Goal: Task Accomplishment & Management: Manage account settings

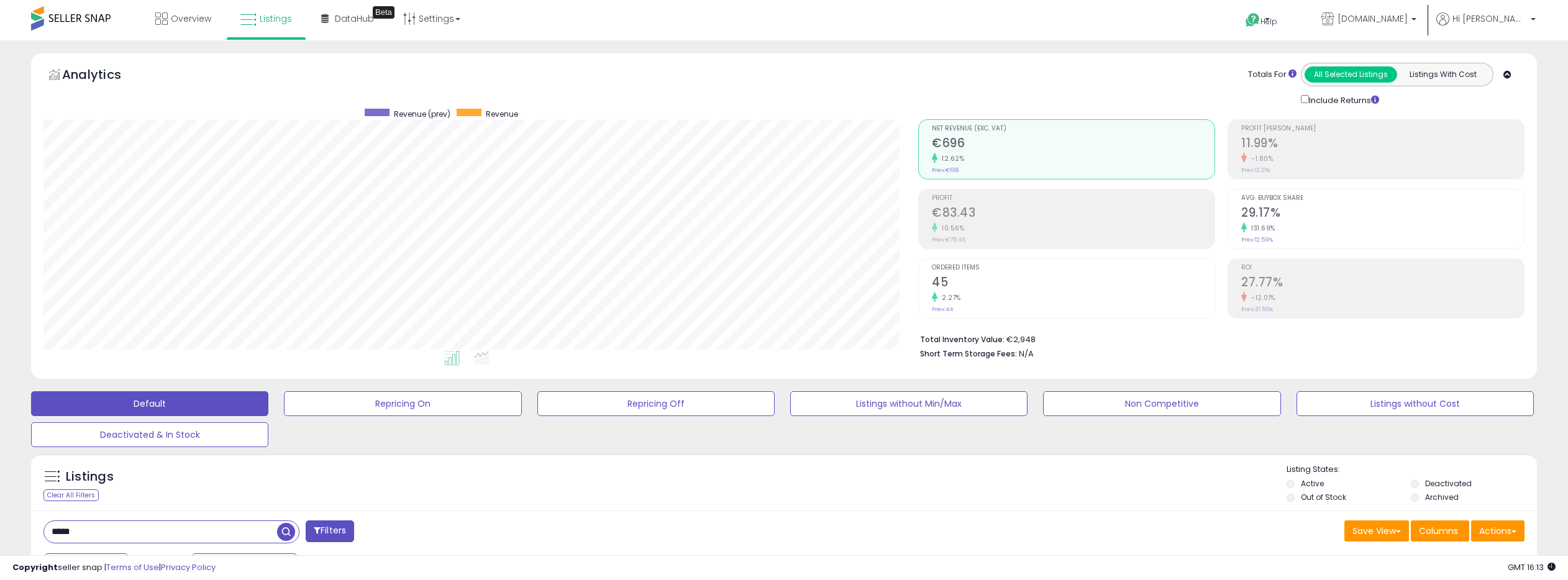
select select "**"
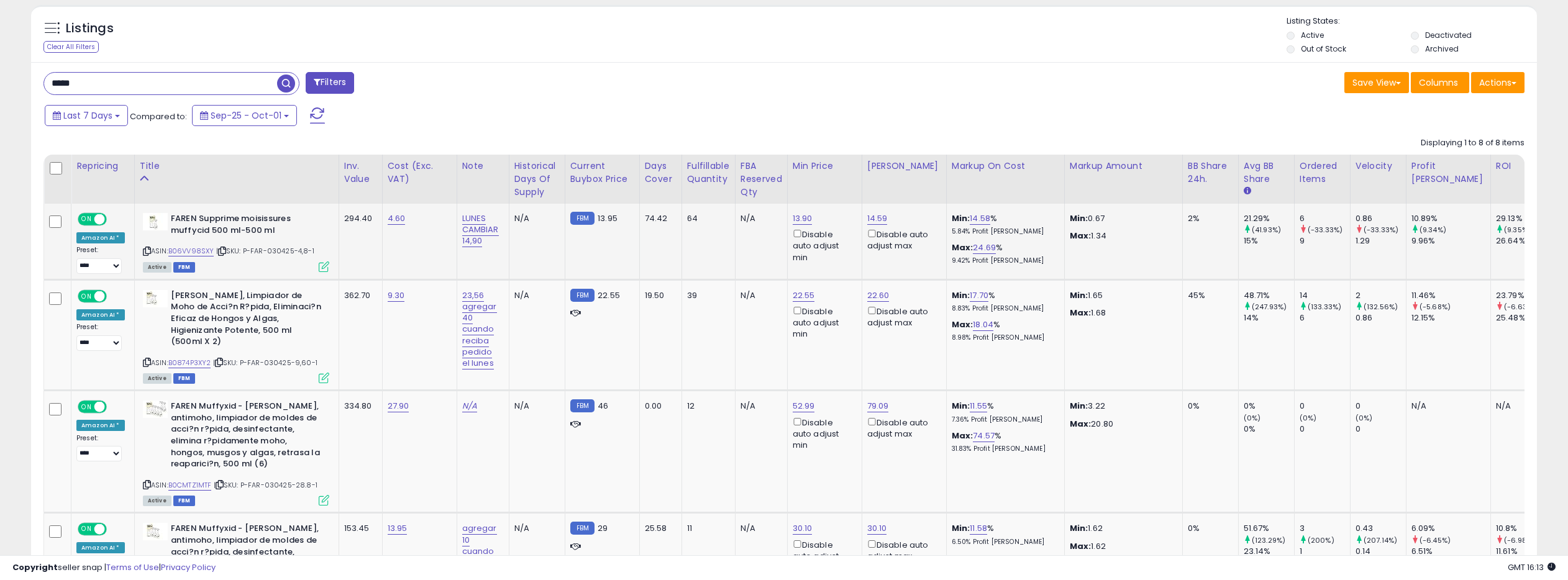
scroll to position [442, 0]
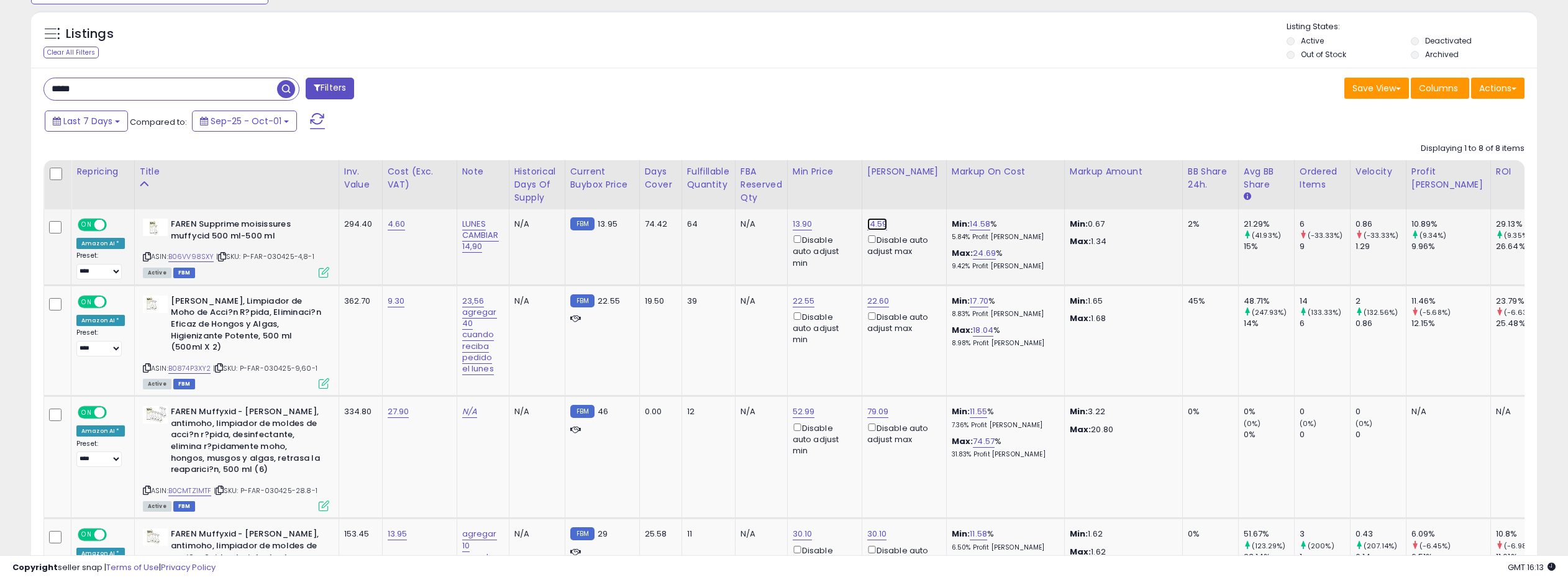
click at [873, 219] on link "14.59" at bounding box center [877, 224] width 21 height 13
drag, startPoint x: 819, startPoint y: 184, endPoint x: 807, endPoint y: 182, distance: 12.2
click at [807, 182] on input "*****" at bounding box center [843, 181] width 111 height 21
type input "*****"
click at [921, 174] on button "submit" at bounding box center [913, 180] width 21 height 18
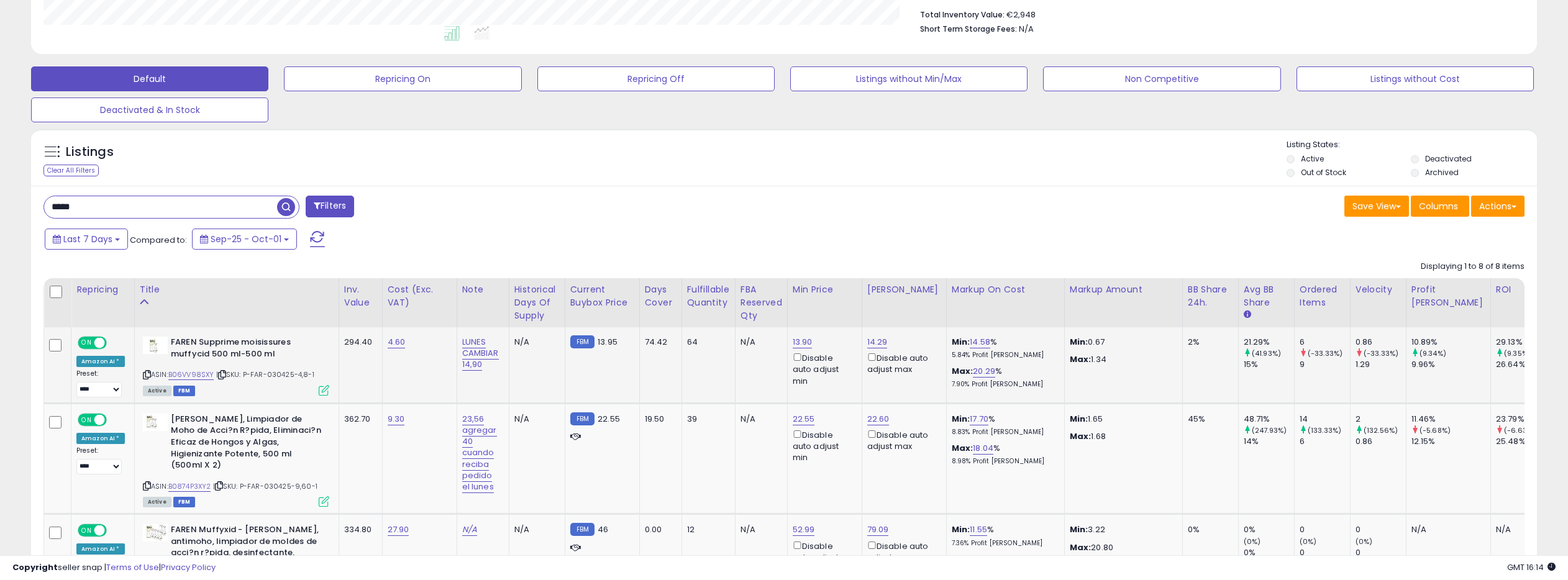
scroll to position [319, 0]
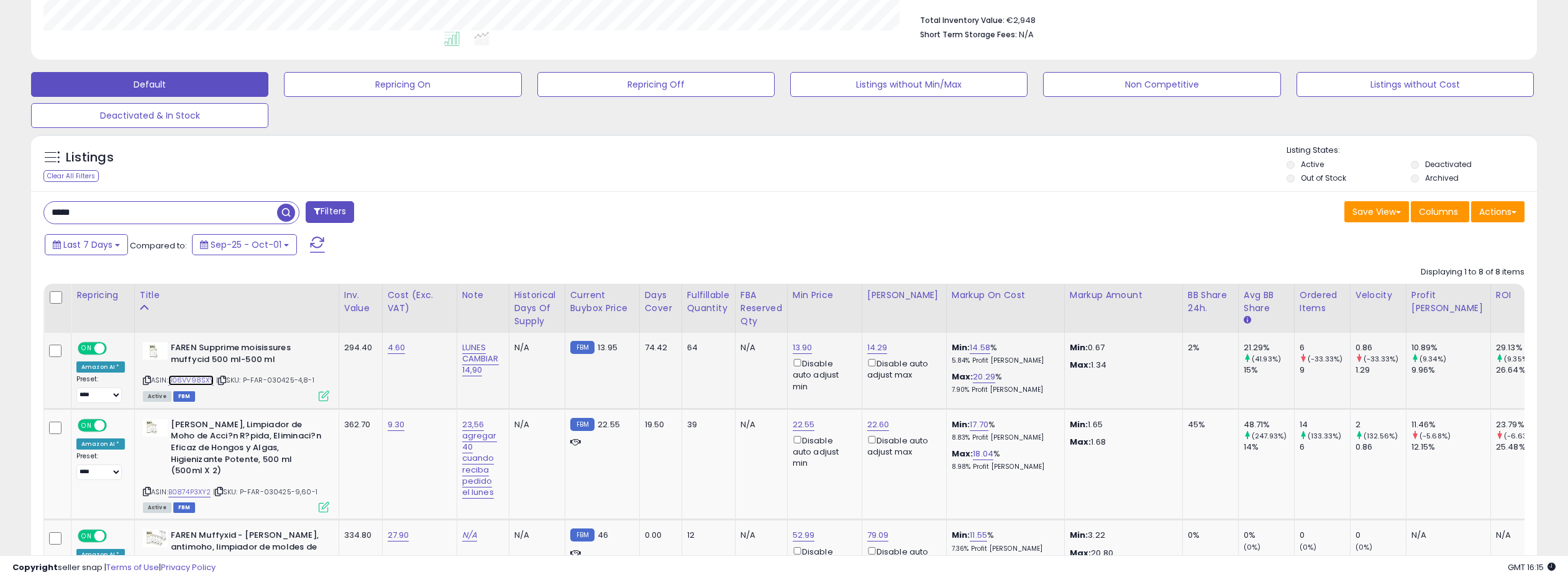
click at [202, 380] on link "B06VV98SXY" at bounding box center [191, 380] width 46 height 10
drag, startPoint x: 101, startPoint y: 211, endPoint x: 44, endPoint y: 212, distance: 57.0
click at [44, 212] on input "*****" at bounding box center [233, 212] width 379 height 21
type input "***"
click at [431, 208] on span "button" at bounding box center [431, 212] width 18 height 18
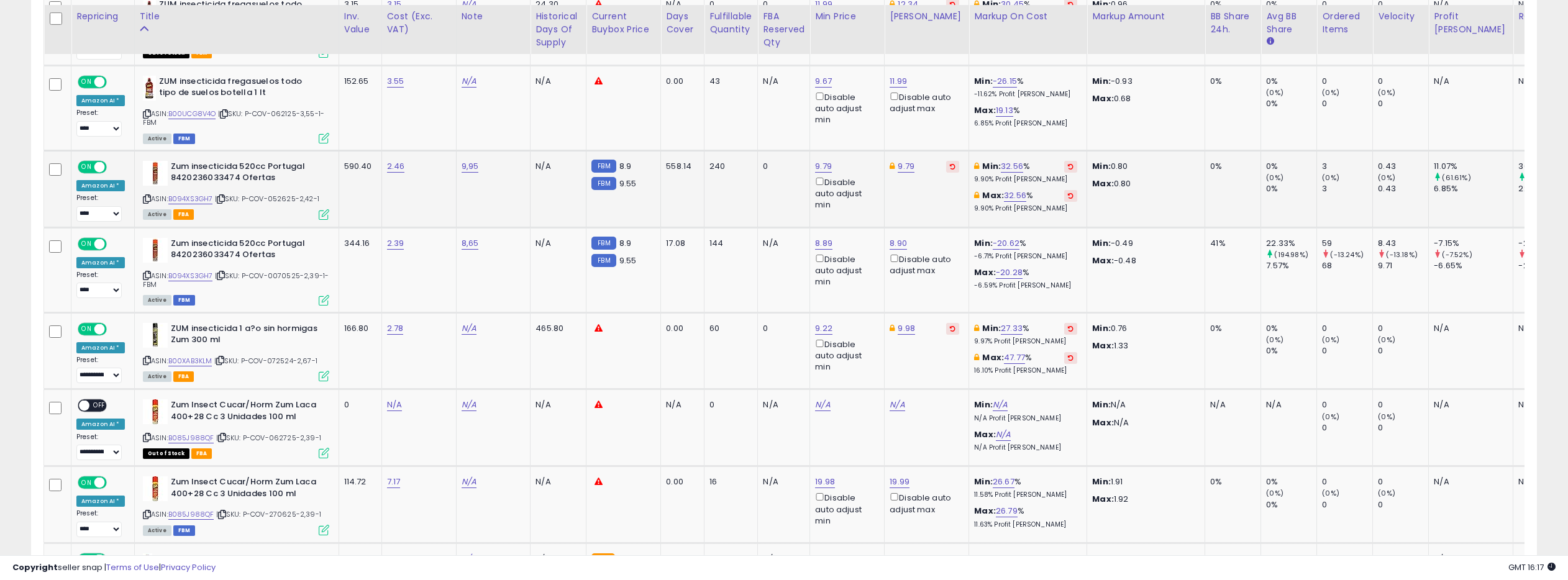
scroll to position [1437, 0]
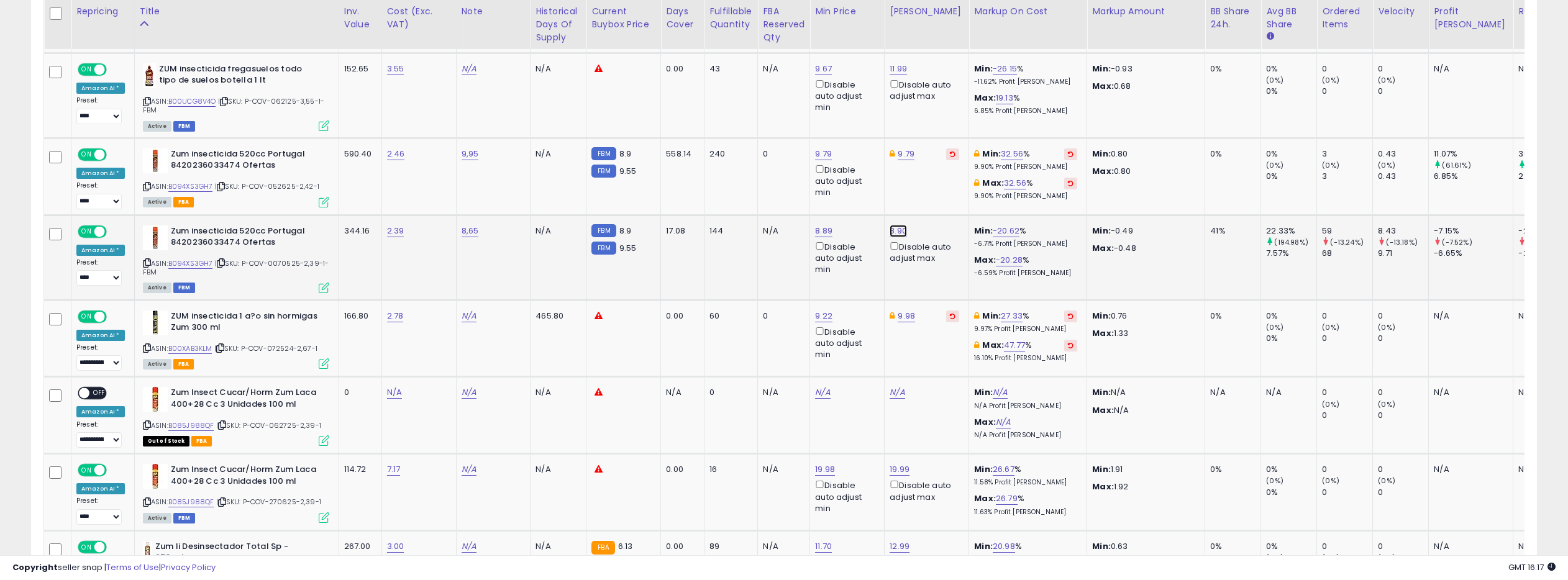
click at [895, 236] on link "8.90" at bounding box center [899, 231] width 18 height 13
click at [819, 233] on link "8.89" at bounding box center [824, 231] width 18 height 13
drag, startPoint x: 765, startPoint y: 196, endPoint x: 754, endPoint y: 197, distance: 11.0
click at [754, 197] on input "****" at bounding box center [790, 195] width 111 height 21
click at [790, 200] on input "****" at bounding box center [790, 195] width 111 height 21
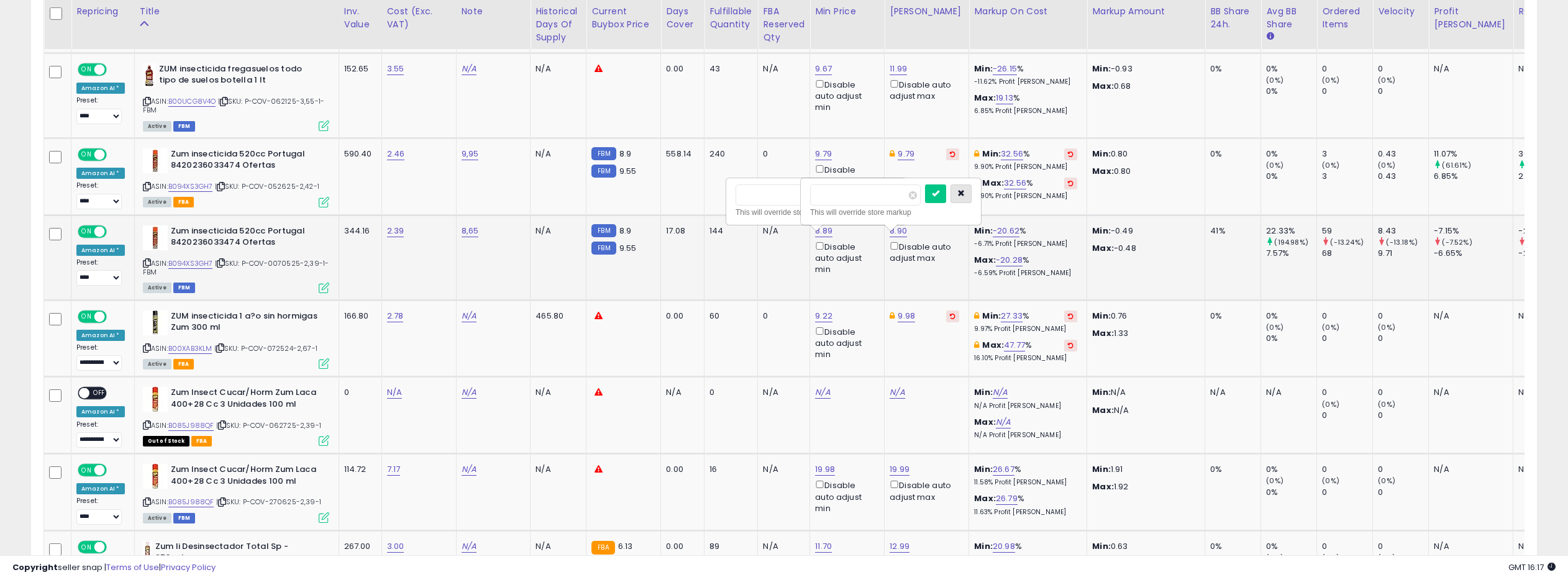
type input "****"
click at [965, 193] on icon "button" at bounding box center [961, 193] width 7 height 7
click at [864, 194] on icon "submit" at bounding box center [860, 193] width 7 height 7
click at [890, 237] on link "8.90" at bounding box center [899, 231] width 18 height 13
drag, startPoint x: 836, startPoint y: 197, endPoint x: 826, endPoint y: 197, distance: 10.0
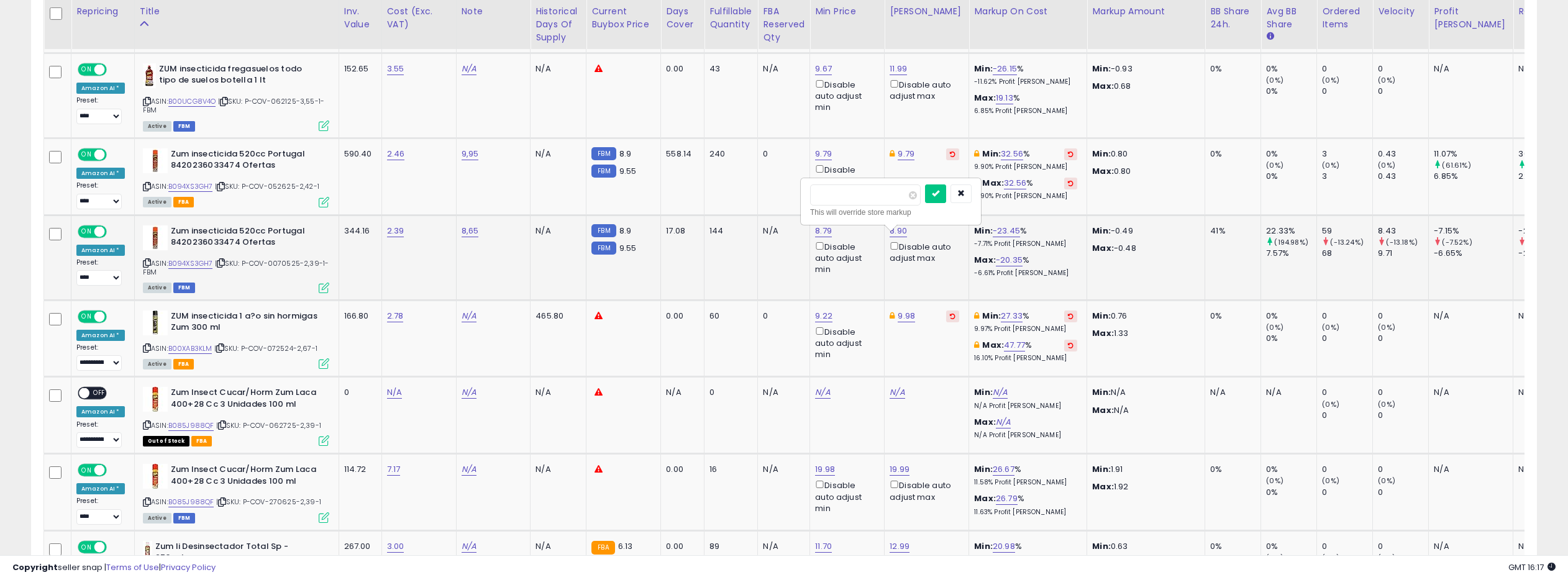
click at [826, 197] on input "****" at bounding box center [865, 195] width 111 height 21
type input "****"
click at [941, 197] on button "submit" at bounding box center [935, 193] width 21 height 18
click at [819, 234] on link "8.79" at bounding box center [823, 231] width 17 height 13
drag, startPoint x: 763, startPoint y: 197, endPoint x: 751, endPoint y: 197, distance: 12.0
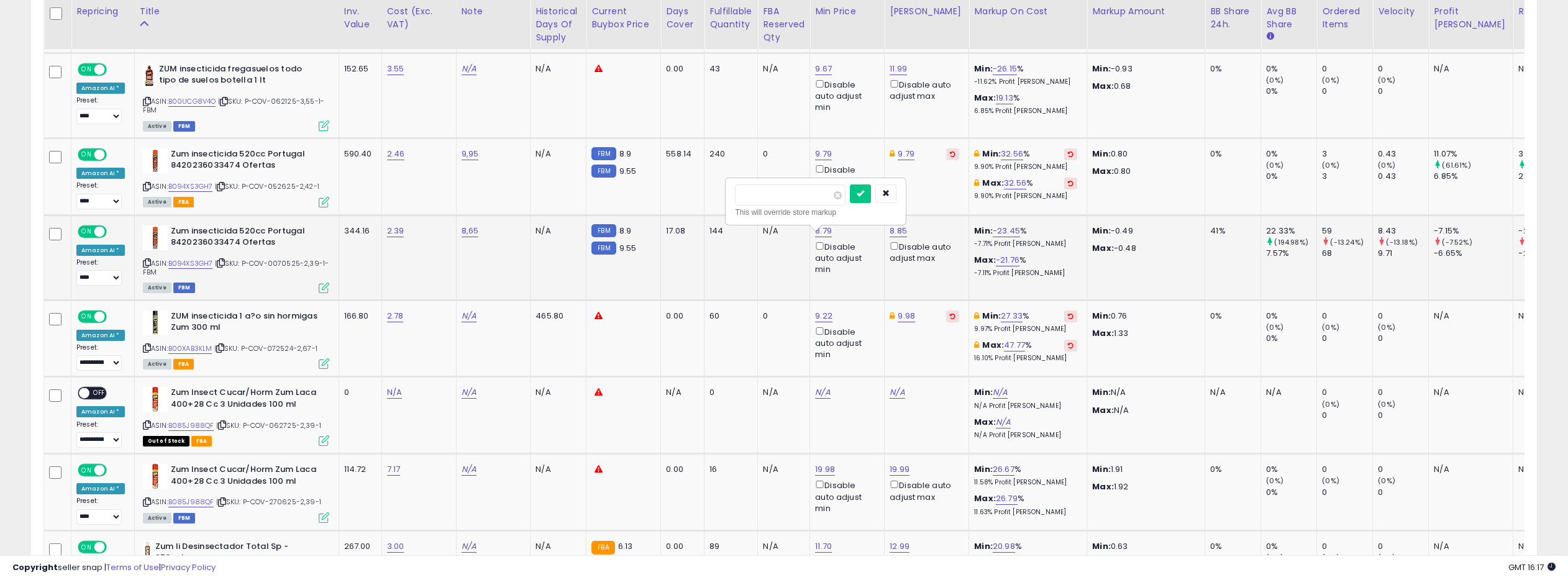
click at [751, 197] on input "****" at bounding box center [790, 195] width 111 height 21
type input "****"
click at [863, 194] on icon "submit" at bounding box center [860, 193] width 7 height 7
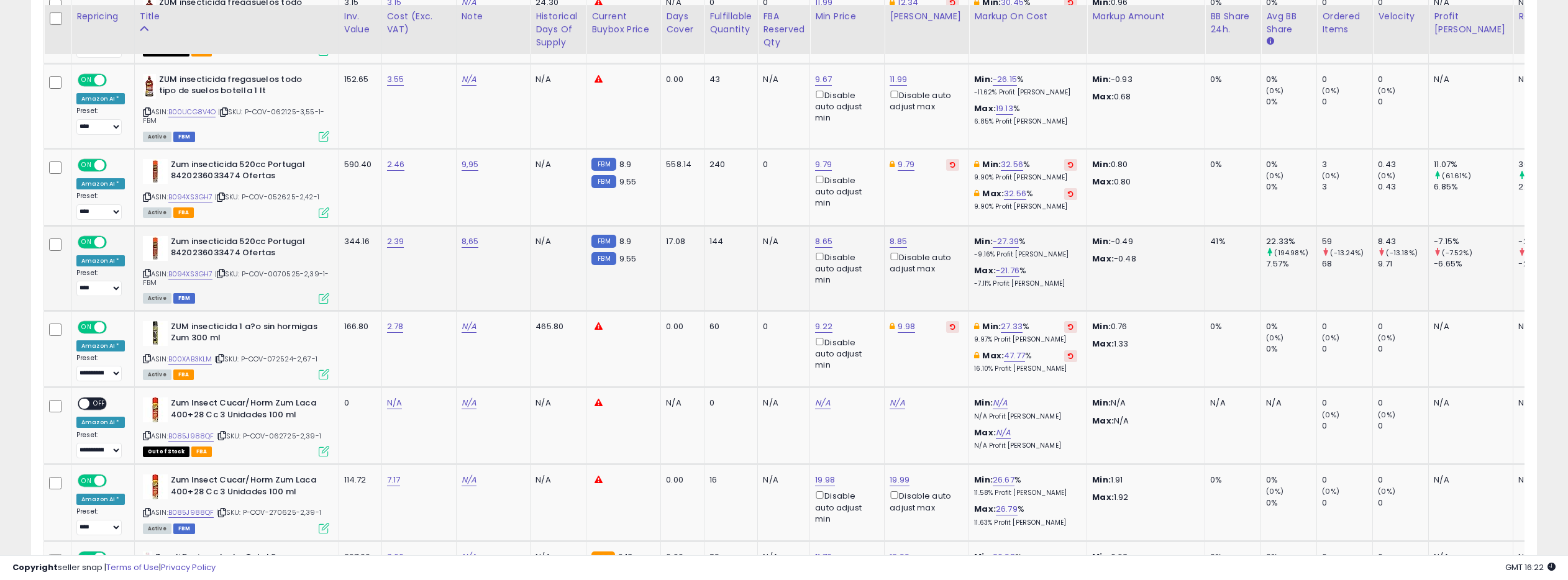
scroll to position [1444, 0]
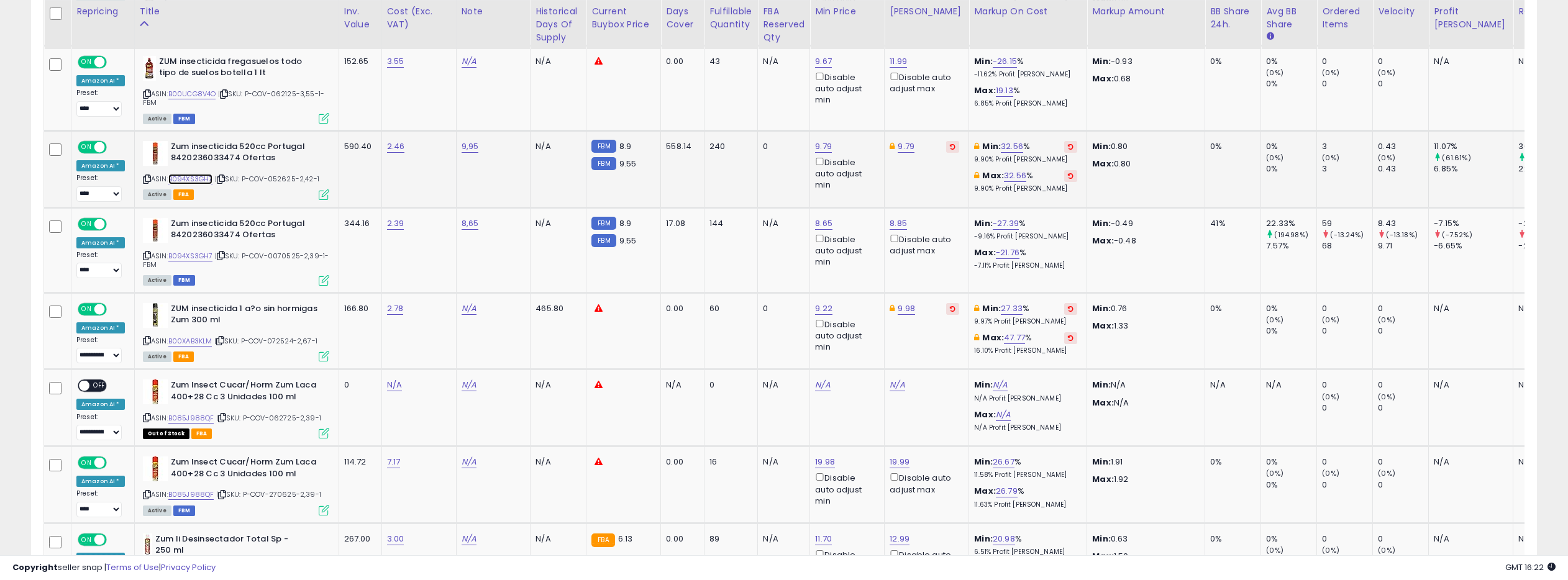
click at [205, 185] on link "B094XS3GH7" at bounding box center [190, 179] width 45 height 10
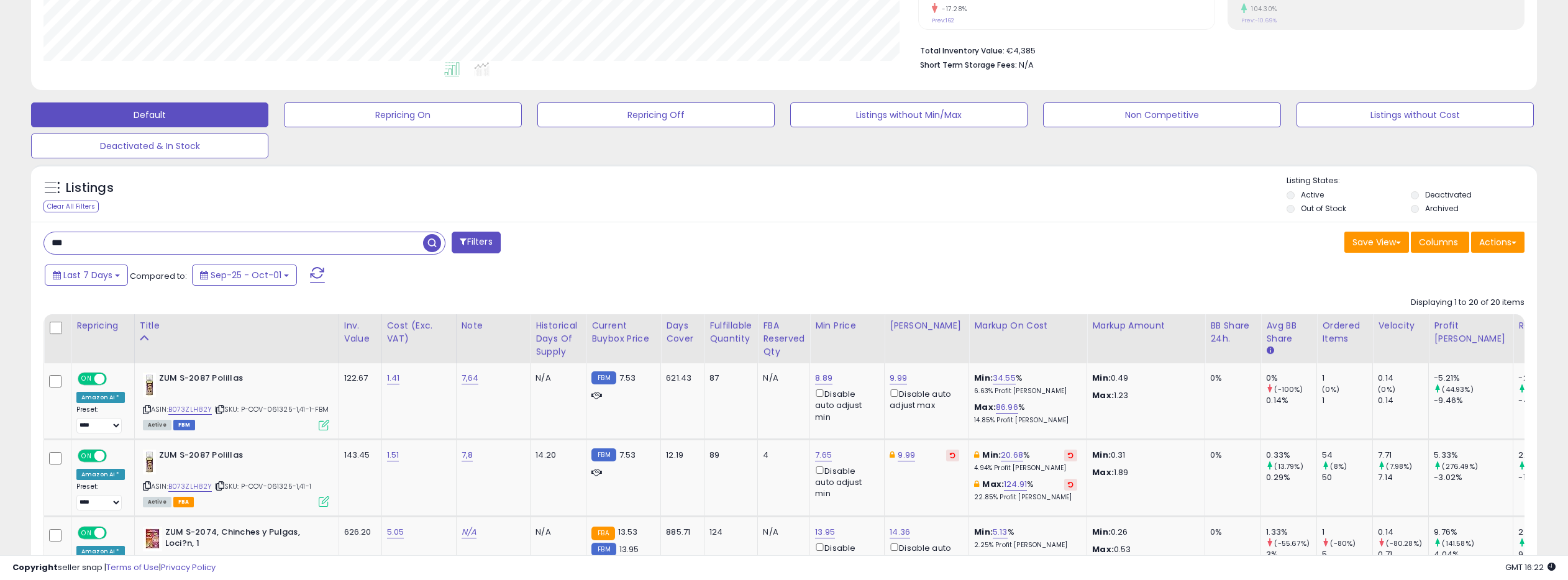
drag, startPoint x: 83, startPoint y: 245, endPoint x: 39, endPoint y: 242, distance: 44.1
click at [39, 242] on div "*** Filters" at bounding box center [409, 243] width 750 height 25
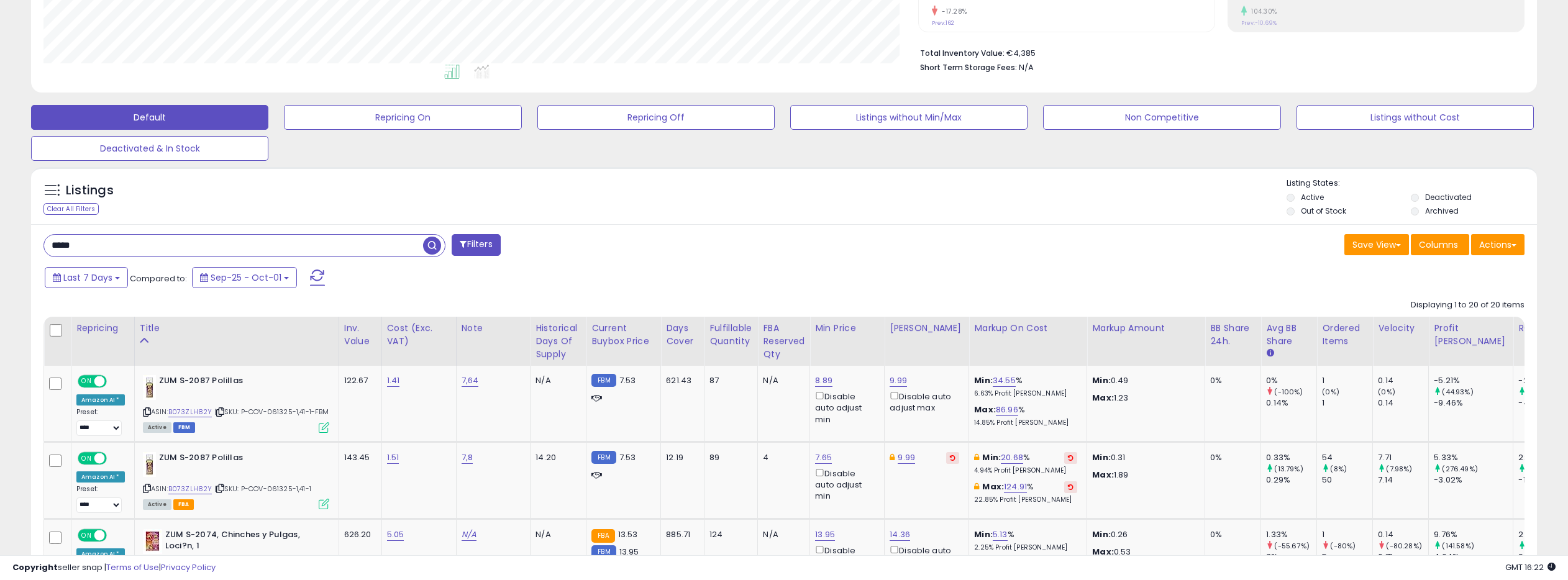
scroll to position [282, 0]
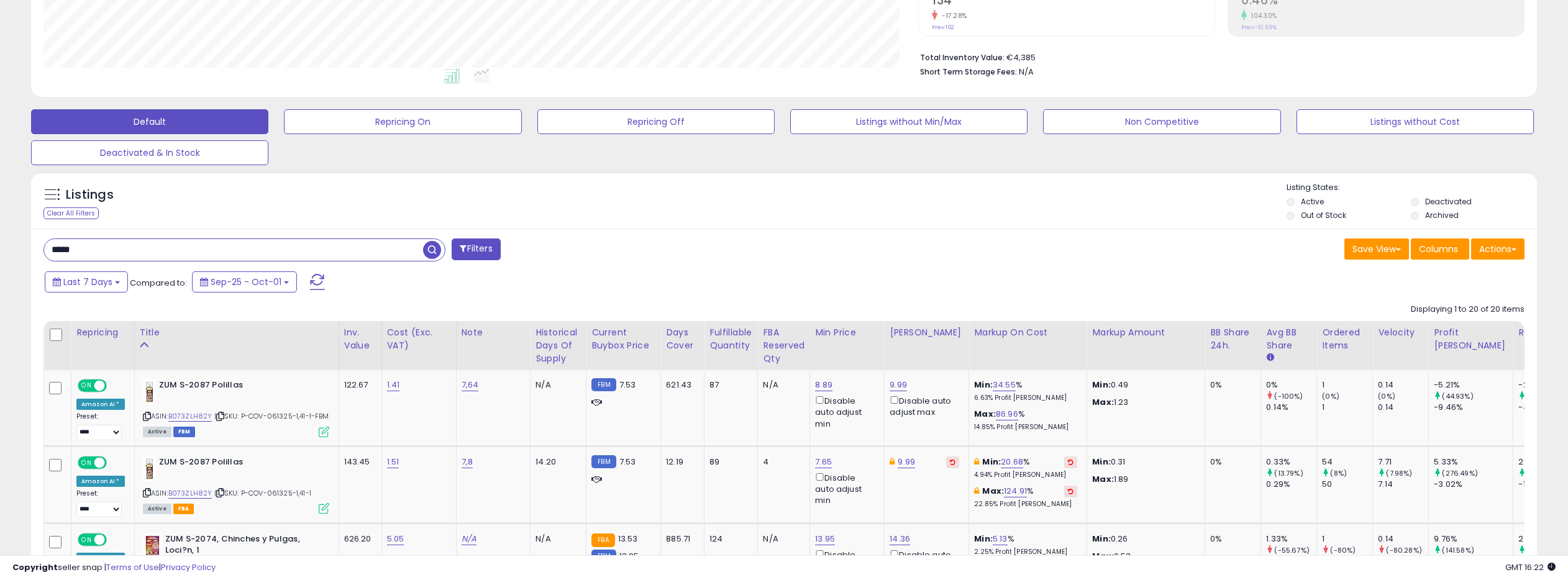
type input "*****"
click at [431, 248] on span "button" at bounding box center [431, 250] width 18 height 18
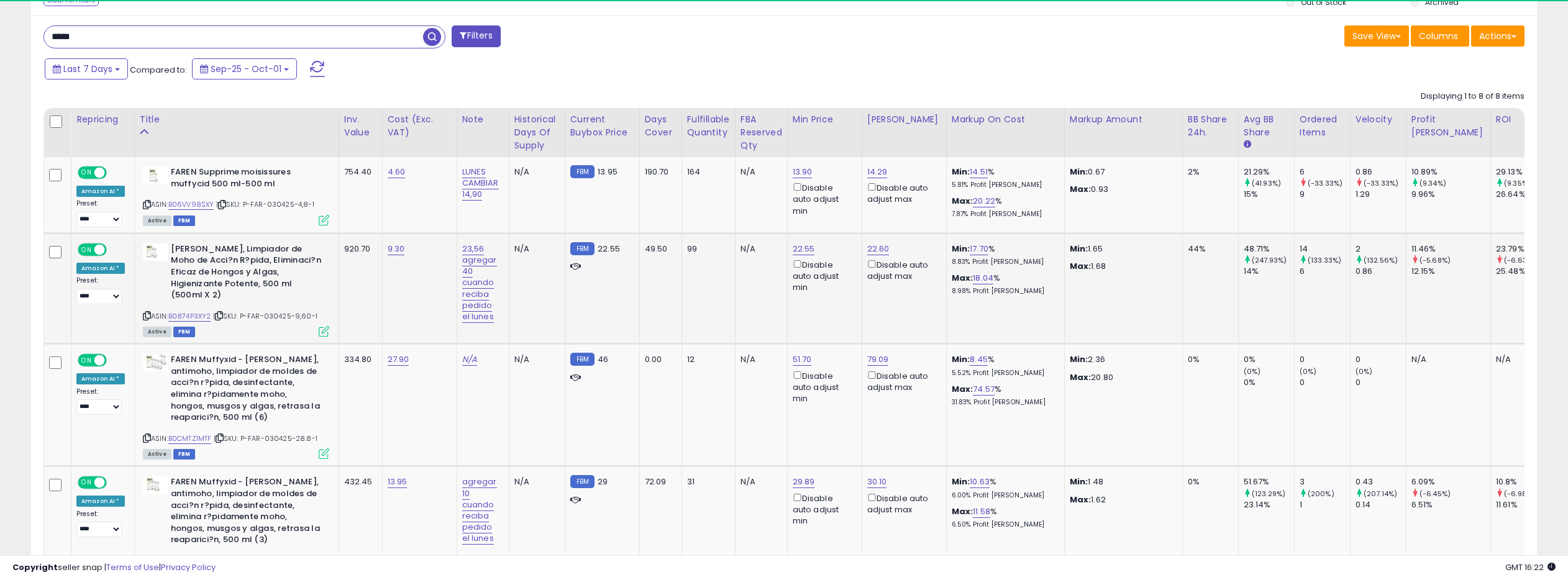
scroll to position [255, 875]
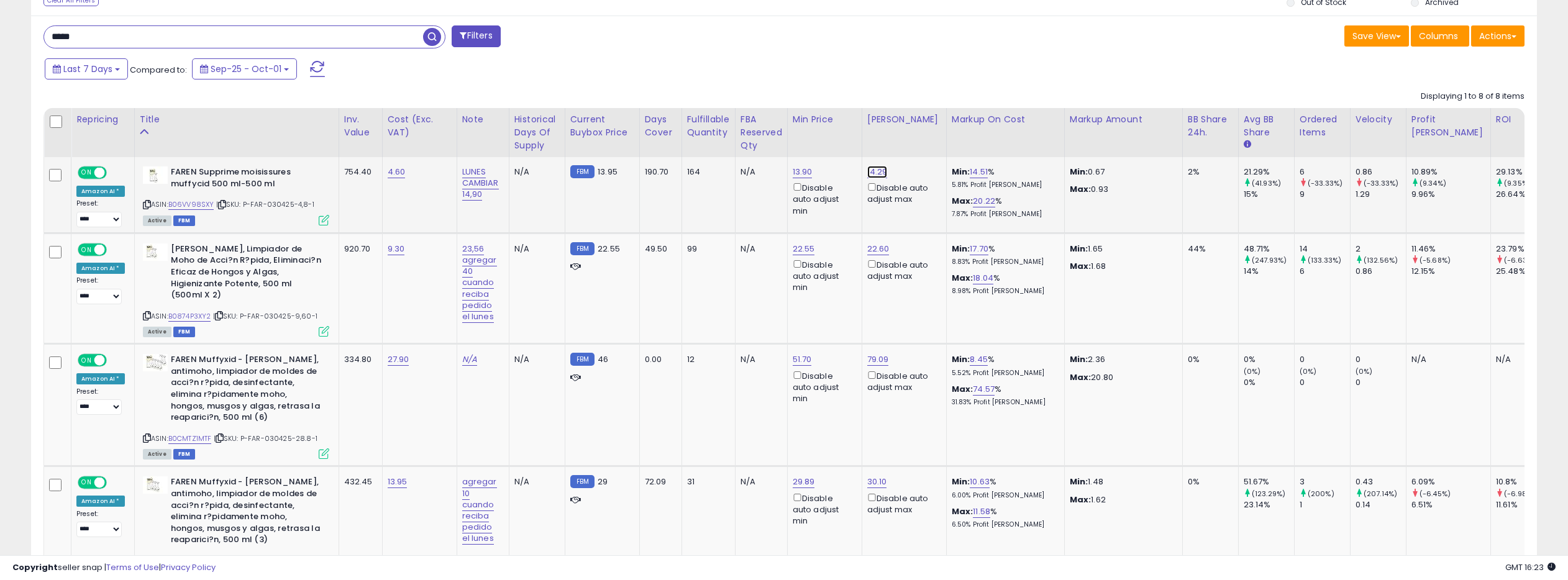
click at [873, 172] on link "14.29" at bounding box center [877, 172] width 21 height 13
drag, startPoint x: 827, startPoint y: 129, endPoint x: 768, endPoint y: 127, distance: 59.0
click at [768, 127] on table "Repricing Title" at bounding box center [864, 512] width 1641 height 808
type input "*****"
click at [915, 122] on button "submit" at bounding box center [913, 127] width 21 height 18
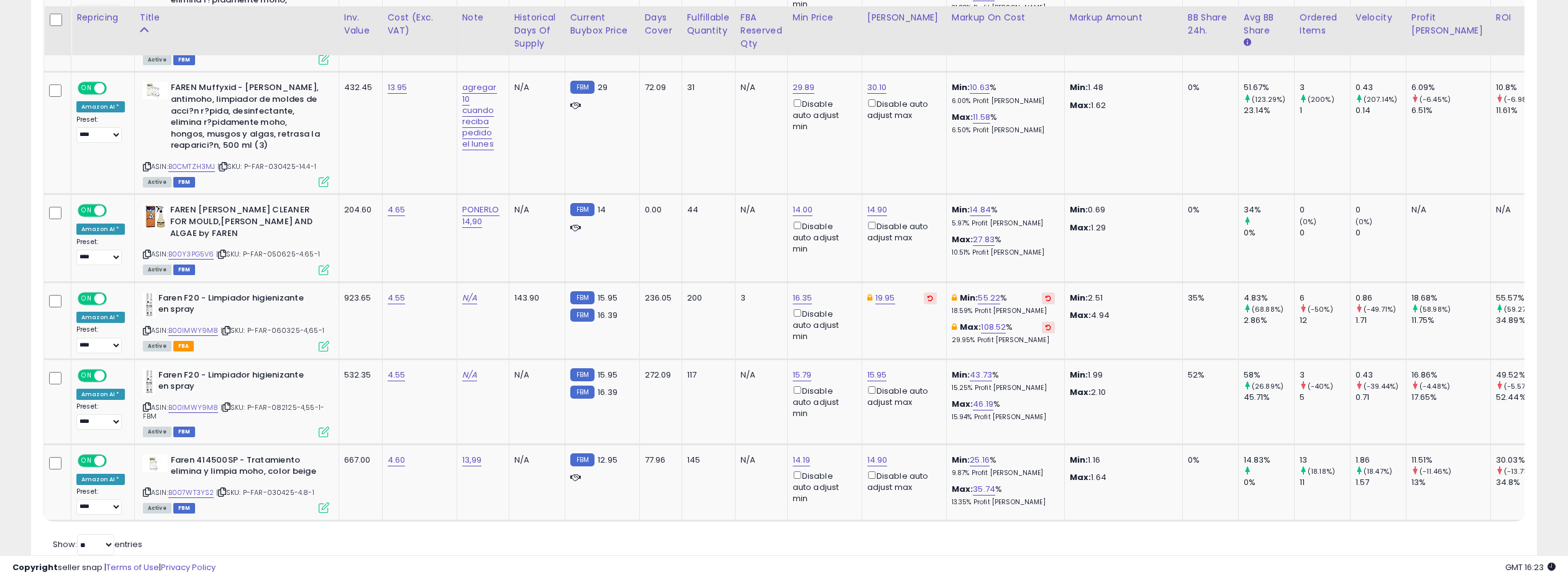
scroll to position [916, 0]
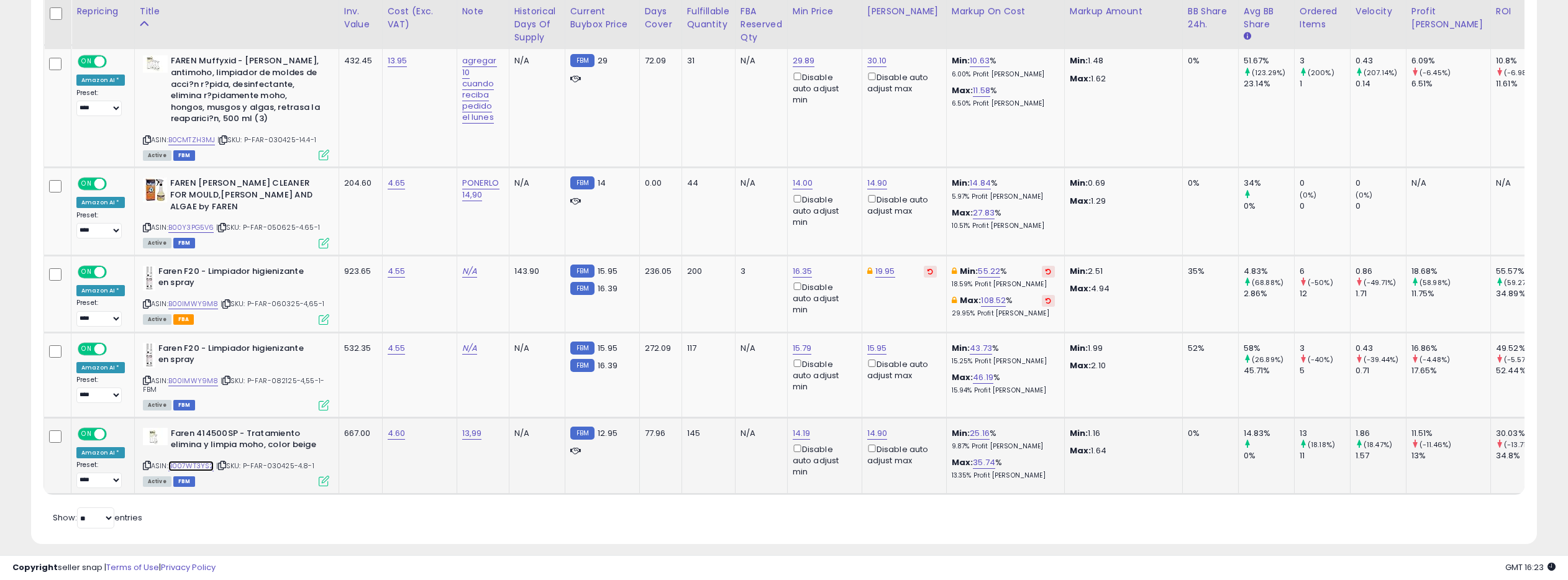
click at [193, 461] on link "B007WT3YS2" at bounding box center [191, 465] width 46 height 10
click at [802, 427] on link "14.19" at bounding box center [802, 434] width 18 height 13
drag, startPoint x: 749, startPoint y: 382, endPoint x: 734, endPoint y: 383, distance: 15.0
click at [734, 383] on input "*****" at bounding box center [766, 380] width 111 height 21
type input "*****"
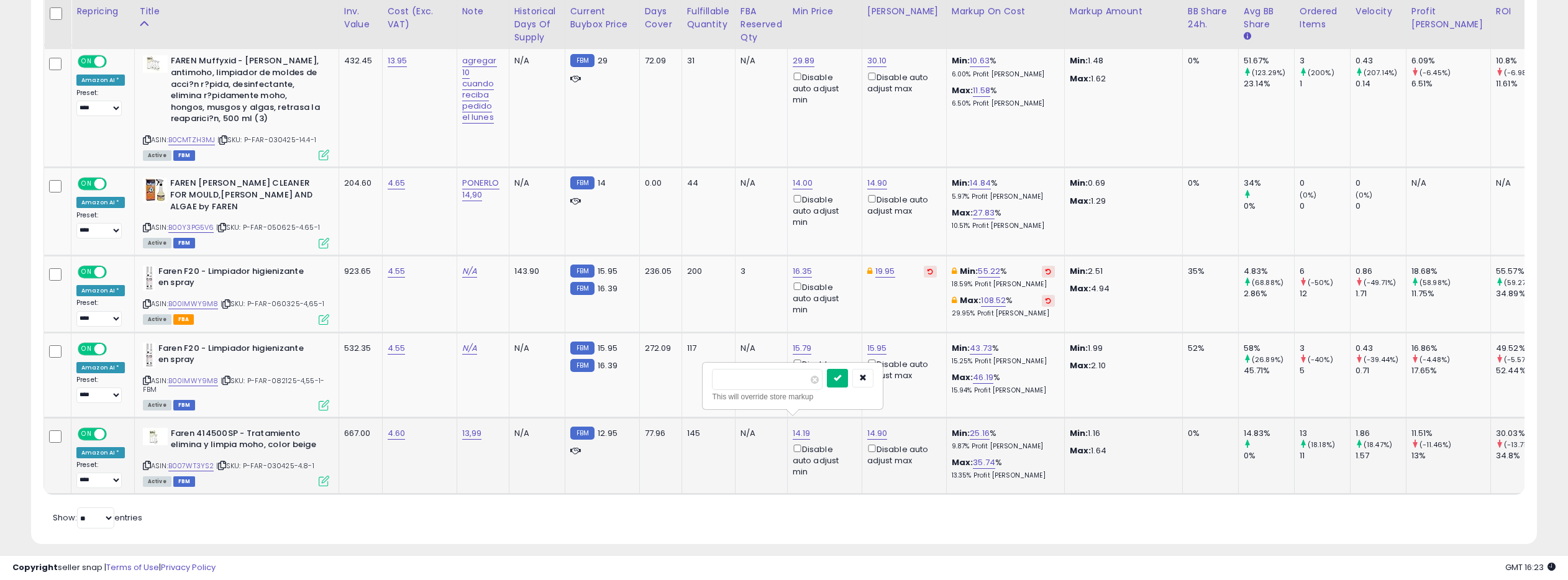
click at [841, 374] on icon "submit" at bounding box center [837, 377] width 7 height 7
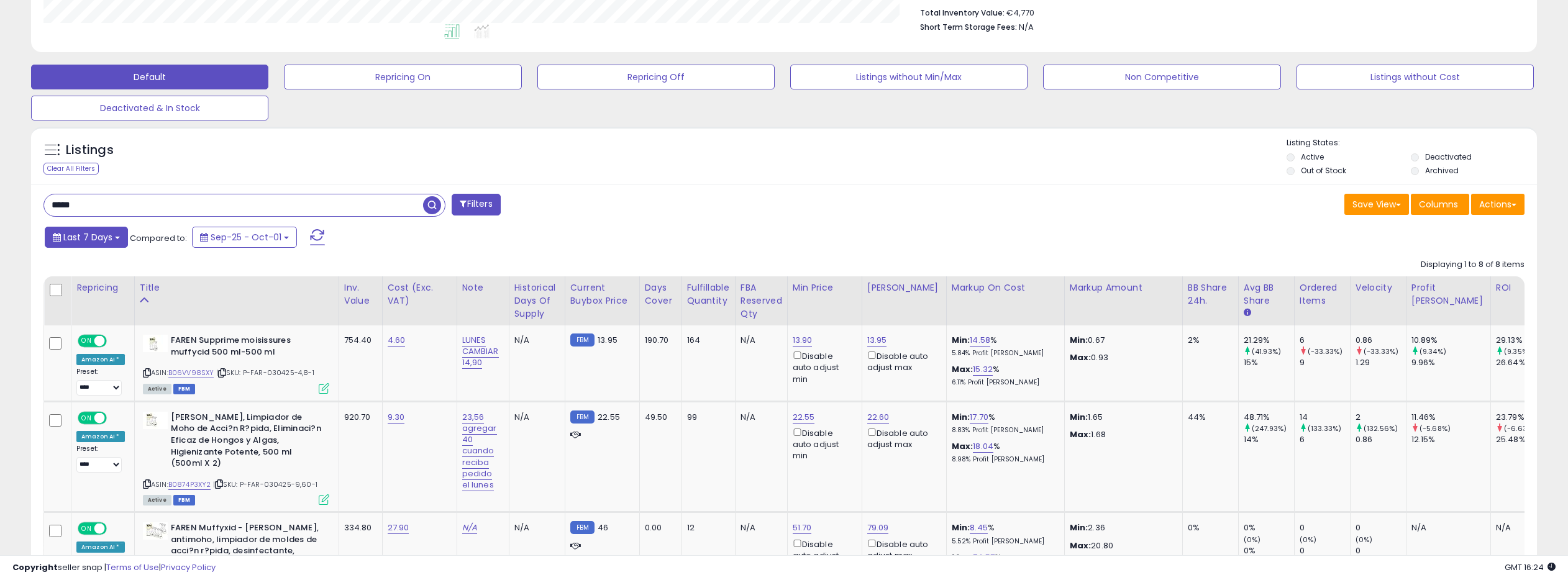
scroll to position [303, 0]
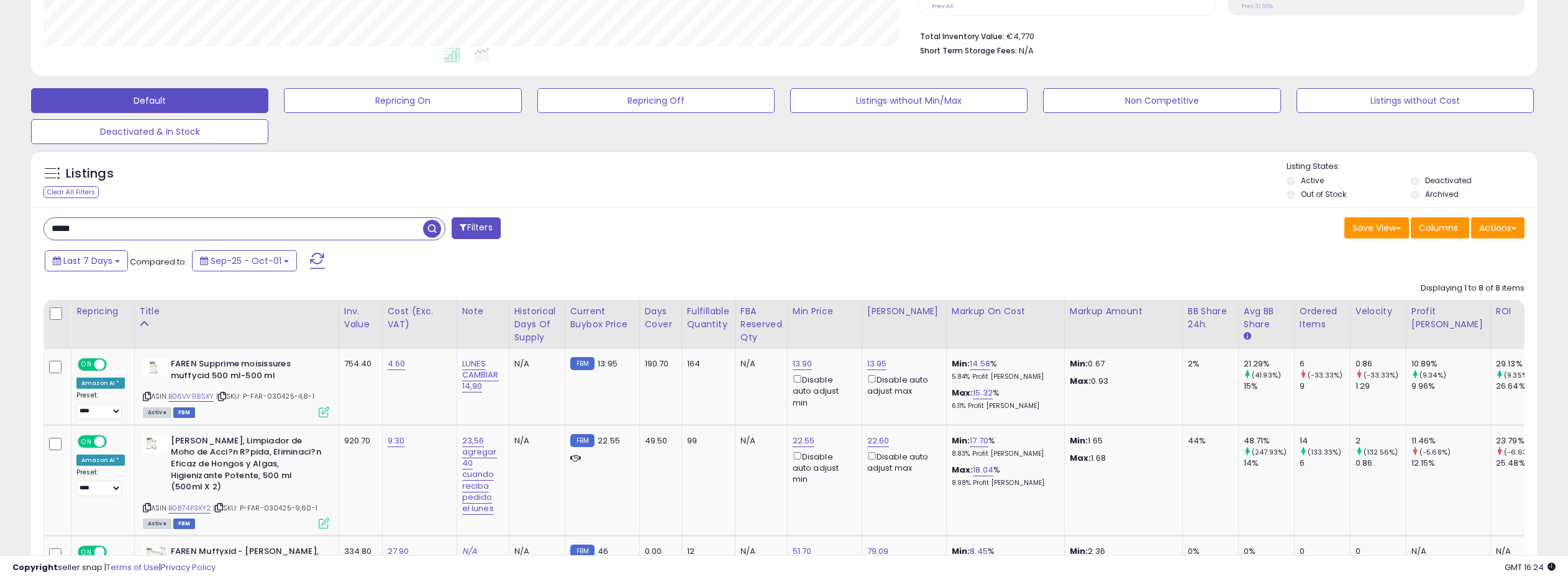
drag, startPoint x: 84, startPoint y: 232, endPoint x: 16, endPoint y: 229, distance: 68.1
click at [16, 229] on div "**********" at bounding box center [784, 461] width 1555 height 1423
click at [436, 231] on span "button" at bounding box center [431, 228] width 18 height 18
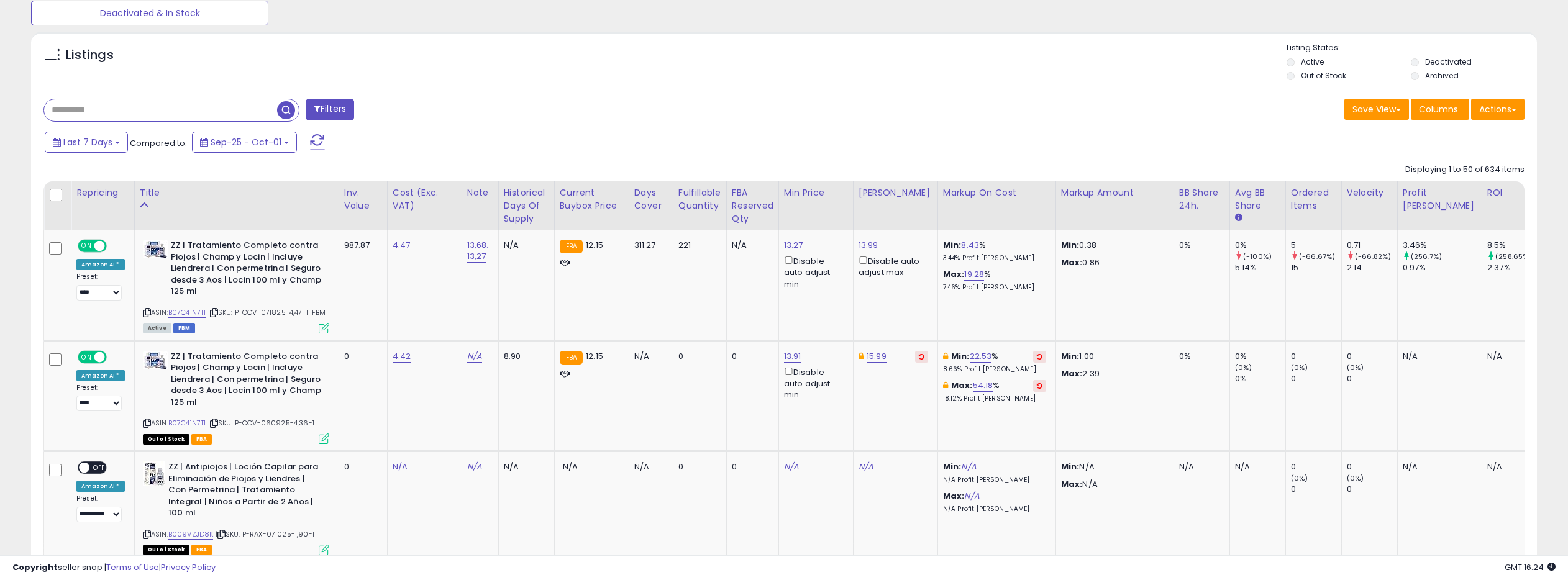
scroll to position [414, 0]
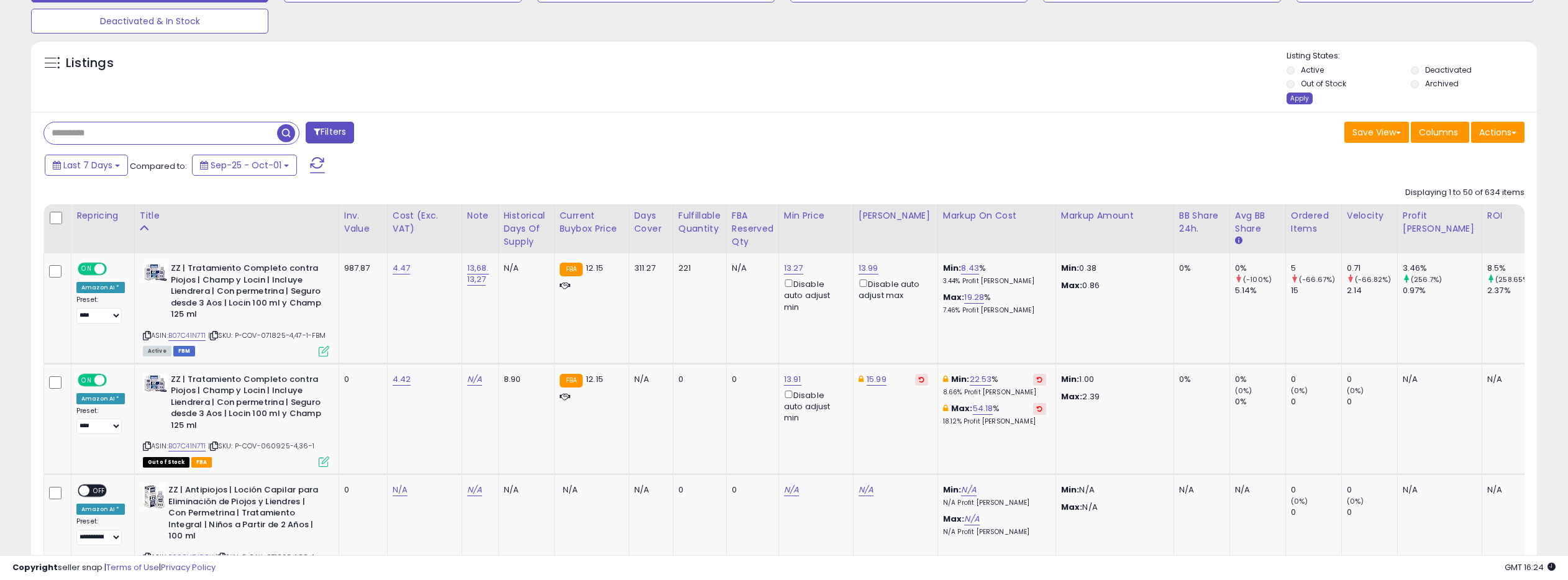
click at [1298, 96] on div "Apply" at bounding box center [1299, 98] width 26 height 12
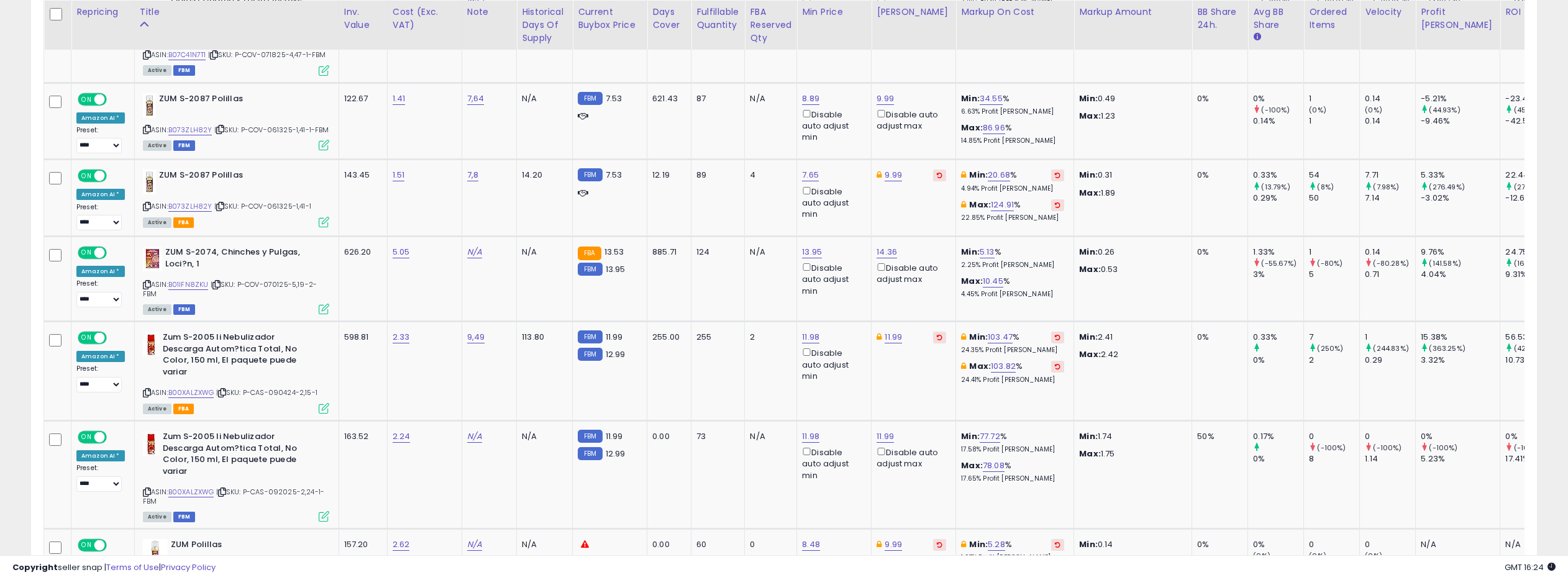
scroll to position [680, 0]
click at [192, 211] on link "B073ZLH82Y" at bounding box center [189, 205] width 44 height 10
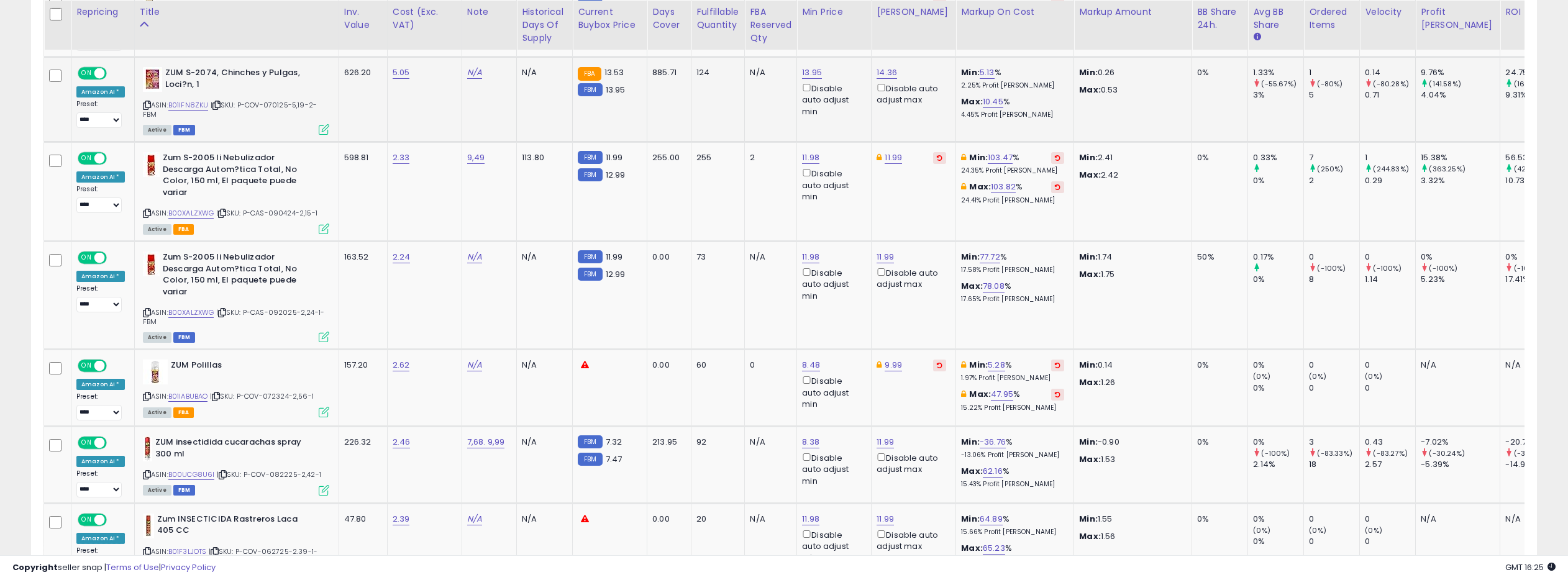
scroll to position [859, 0]
click at [191, 110] on link "B01IFN8ZKU" at bounding box center [188, 104] width 41 height 10
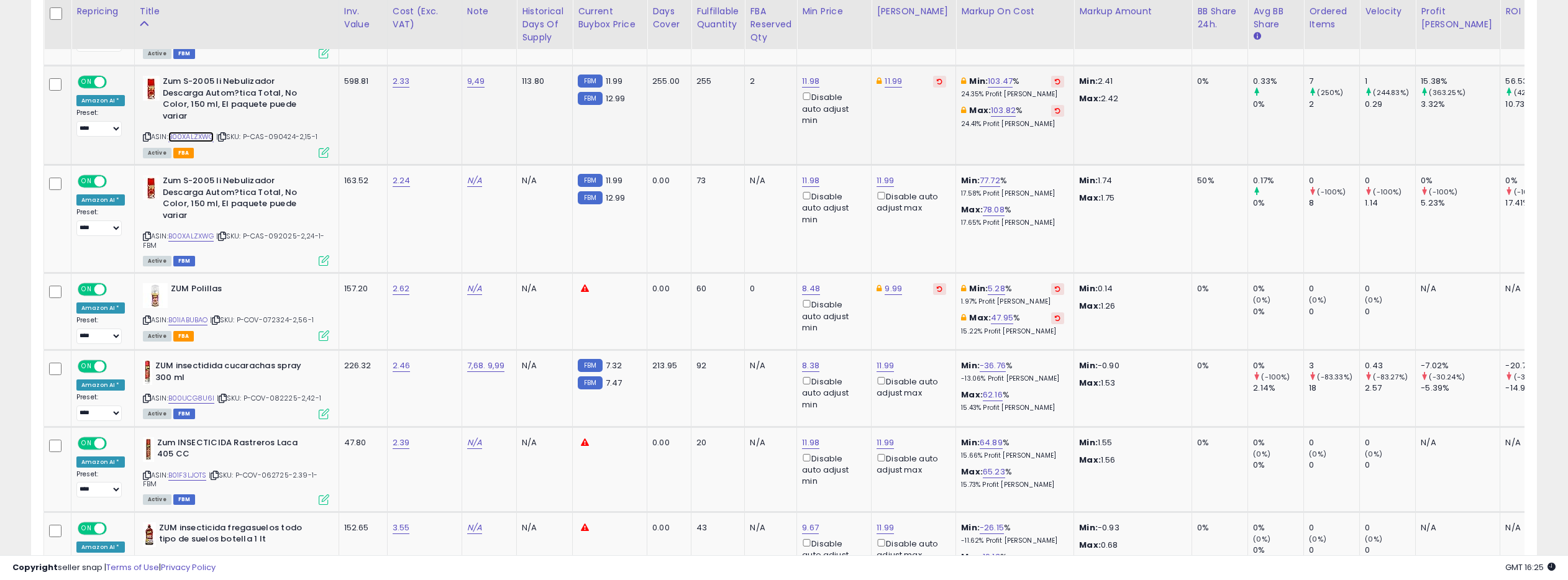
scroll to position [936, 0]
click at [200, 142] on link "B00XALZXWG" at bounding box center [191, 136] width 46 height 10
click at [806, 188] on link "11.98" at bounding box center [810, 181] width 18 height 13
click at [408, 225] on td "2.24" at bounding box center [424, 220] width 75 height 108
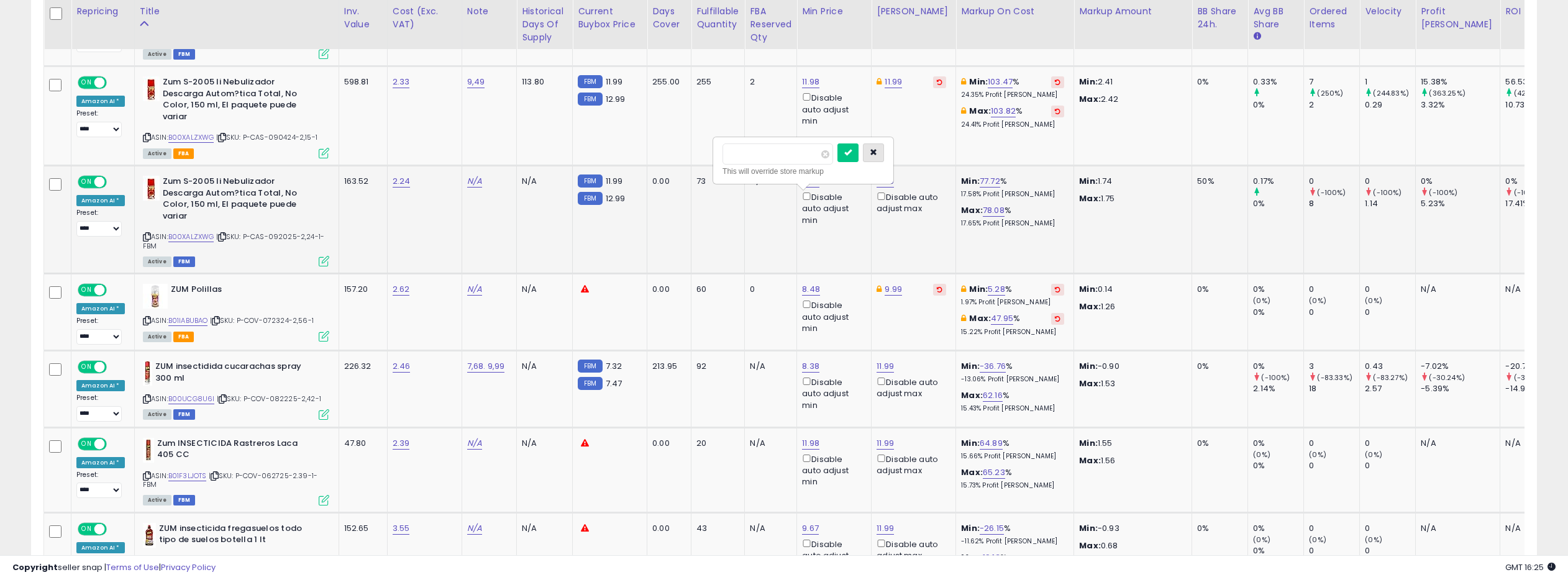
click at [876, 153] on button "button" at bounding box center [873, 152] width 21 height 18
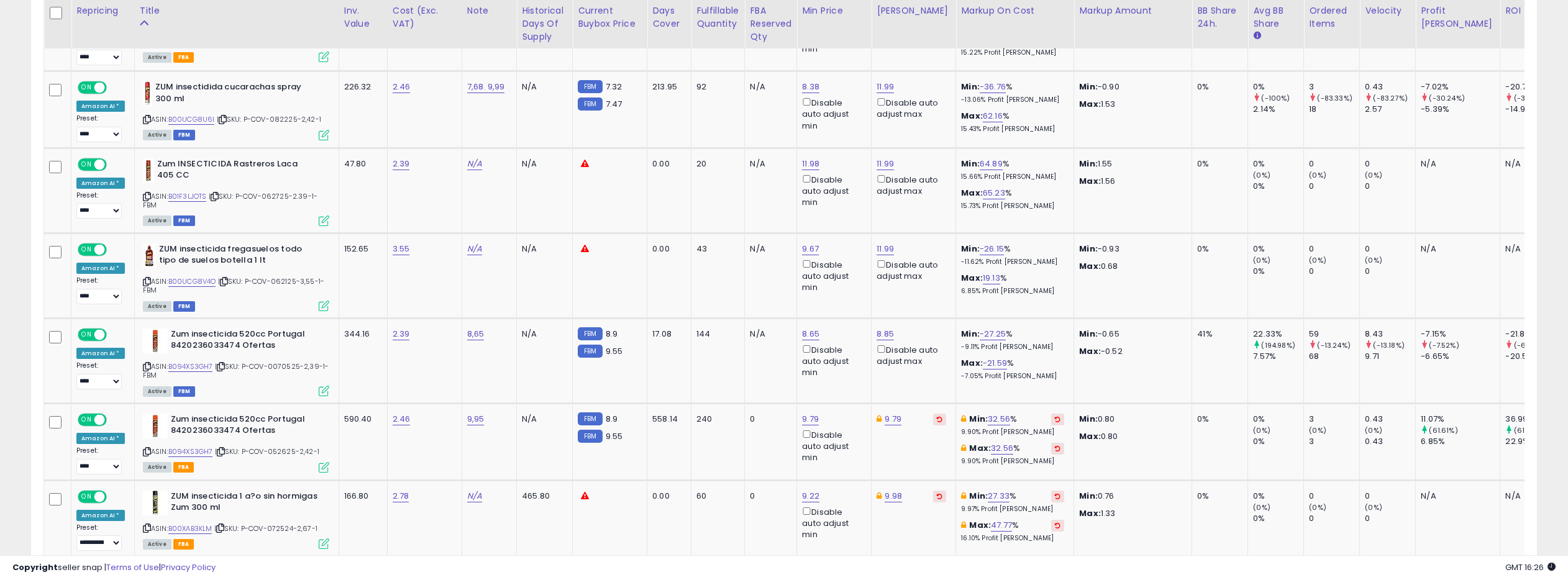
scroll to position [1214, 0]
click at [192, 124] on link "B00UCG8U6I" at bounding box center [191, 119] width 47 height 10
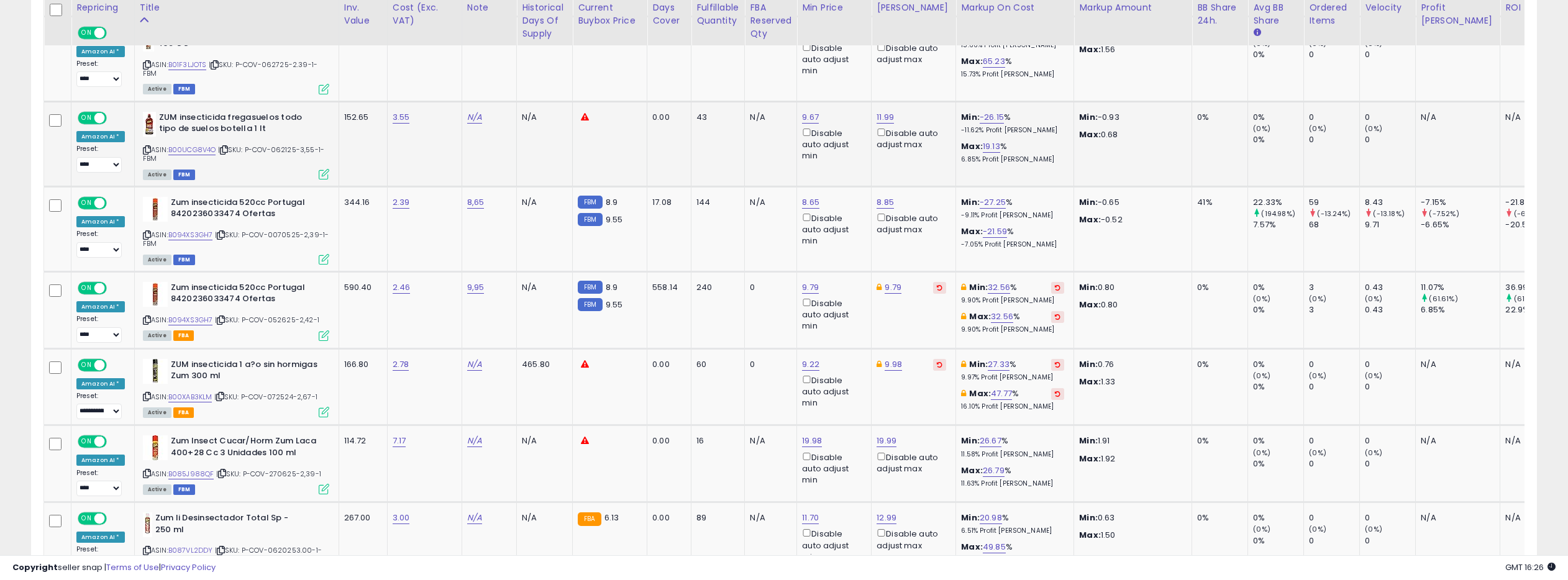
scroll to position [1347, 0]
click at [200, 154] on link "B00UCG8V4O" at bounding box center [192, 148] width 48 height 10
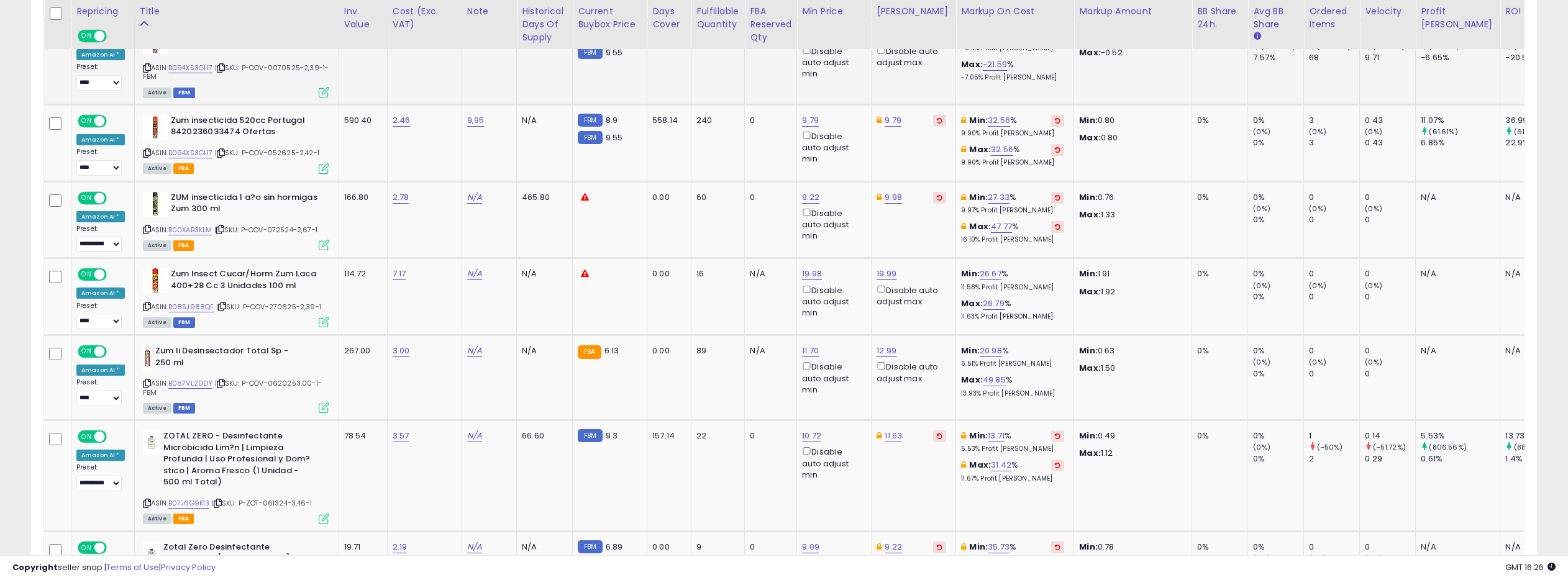
scroll to position [1515, 0]
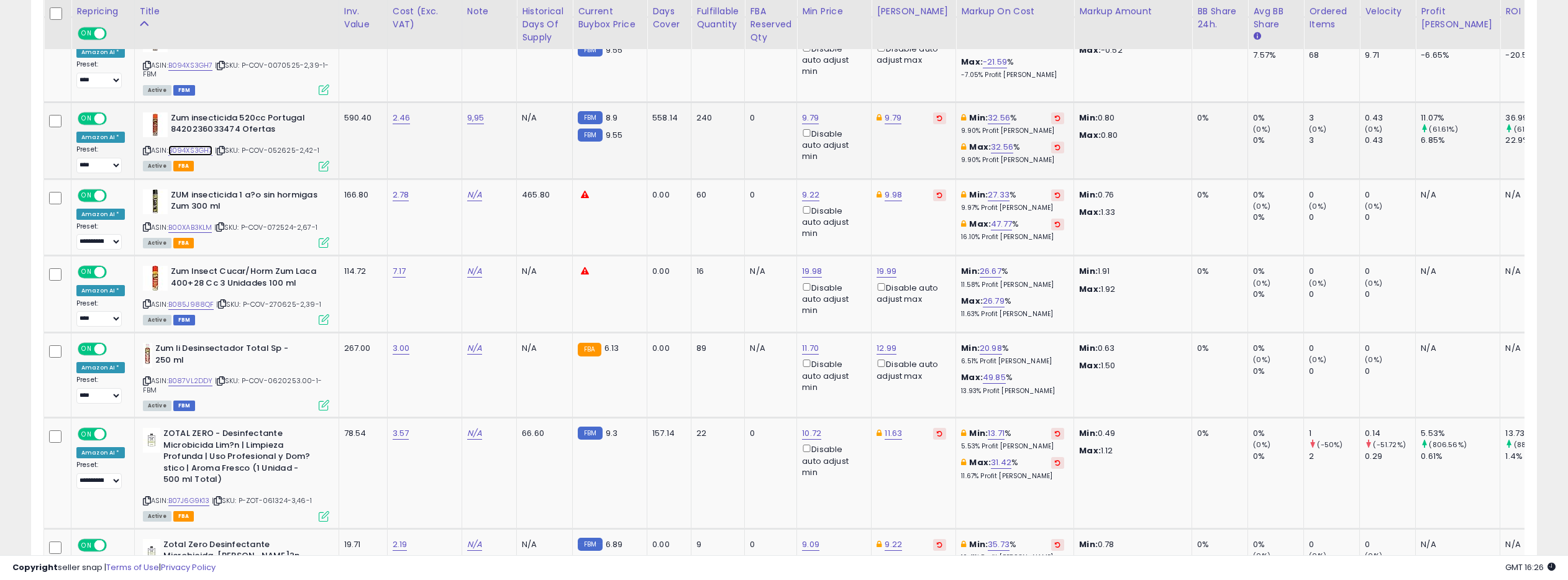
click at [198, 156] on link "B094XS3GH7" at bounding box center [190, 150] width 45 height 10
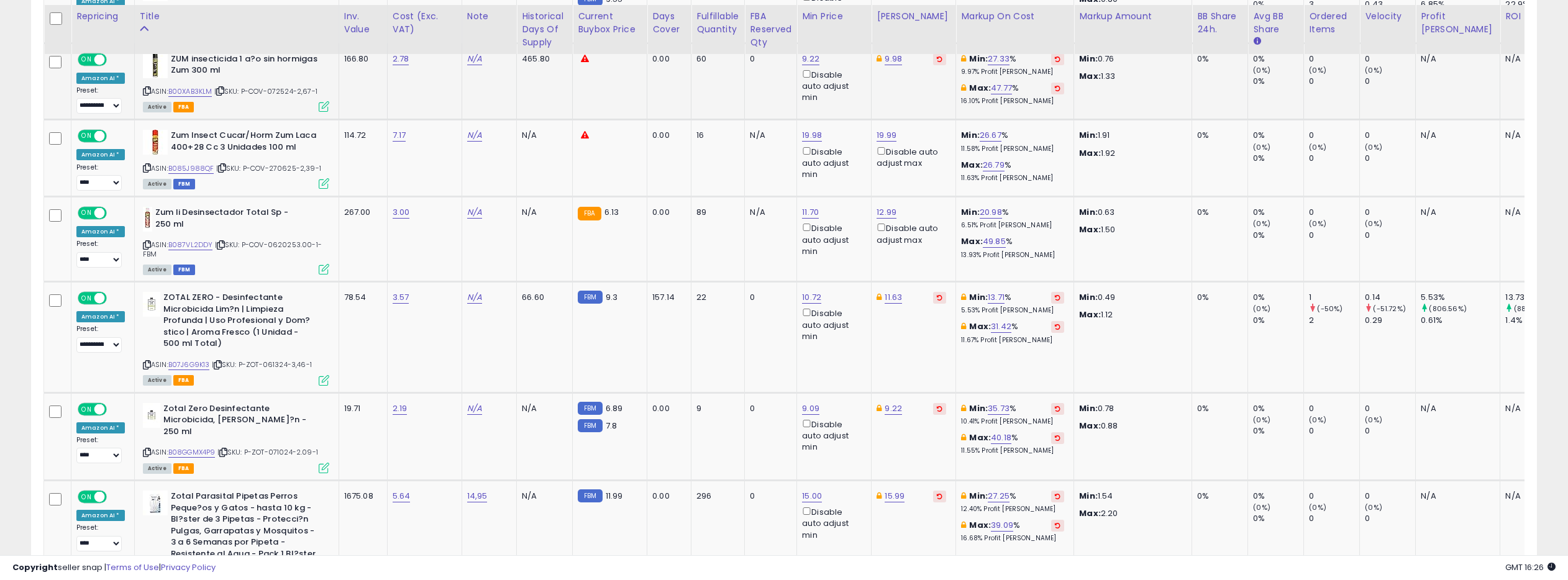
scroll to position [1649, 0]
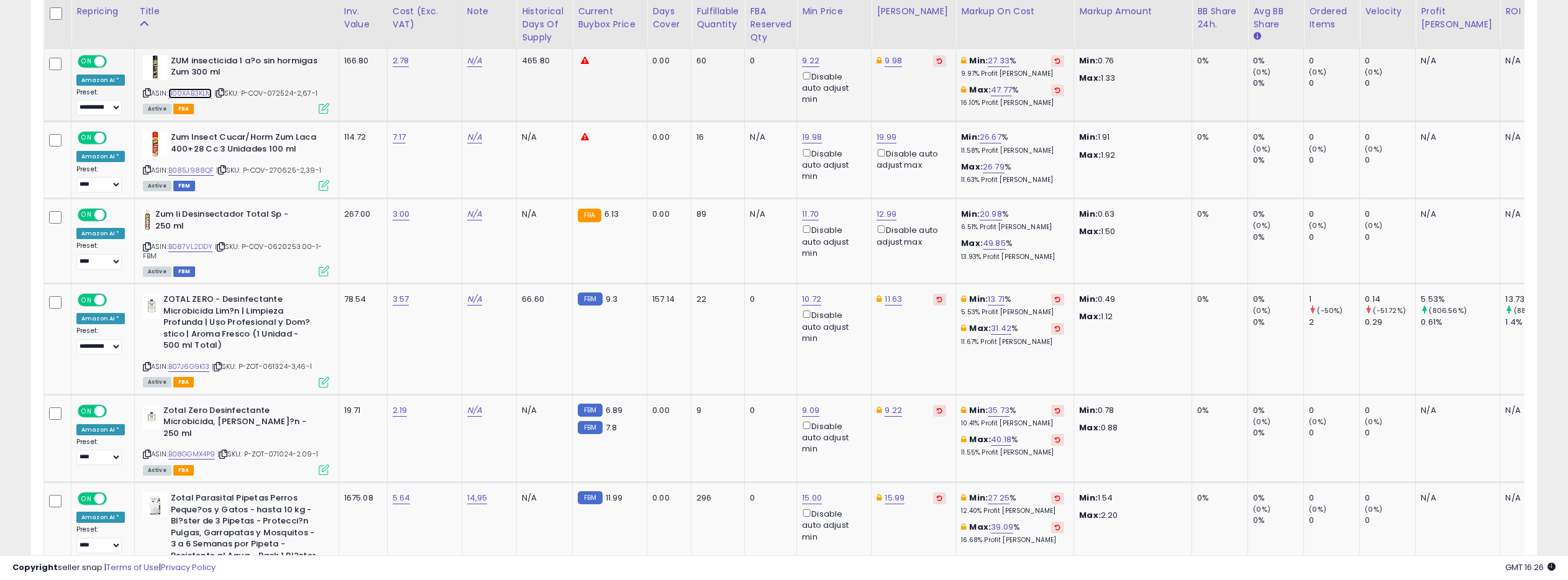
click at [197, 99] on link "B00XAB3KLM" at bounding box center [189, 93] width 44 height 10
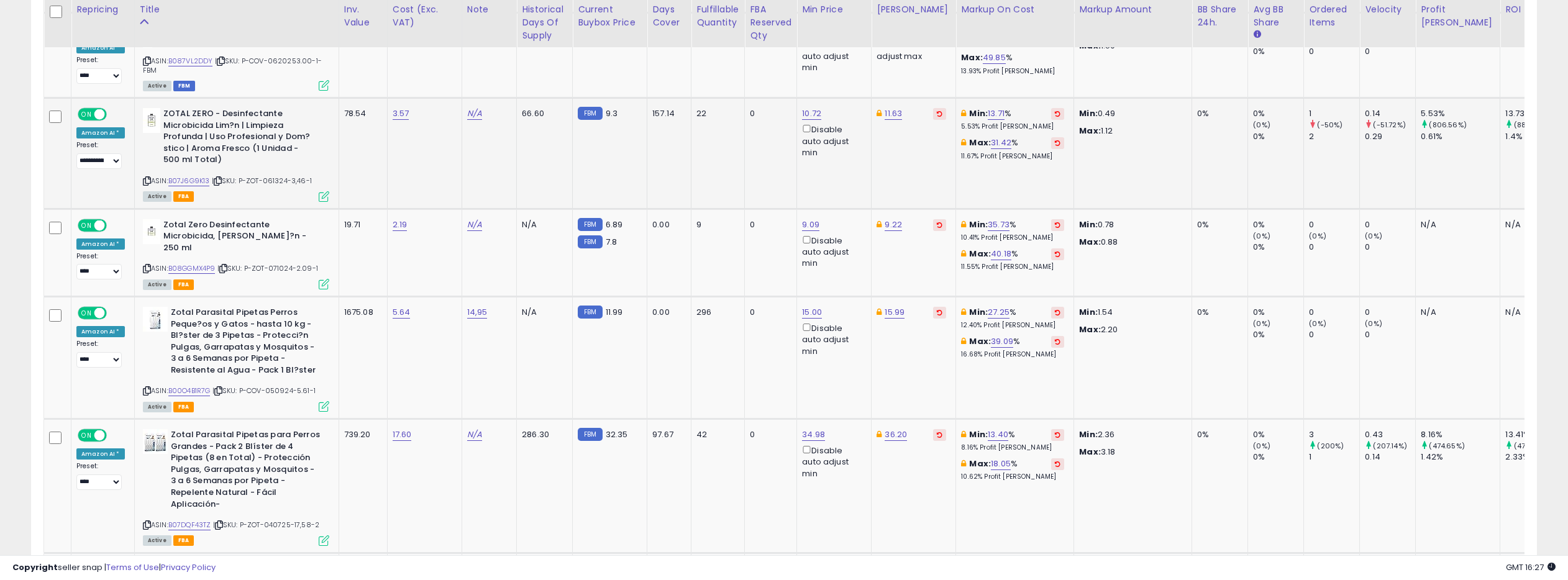
scroll to position [1835, 0]
click at [194, 185] on link "B07J6G9K13" at bounding box center [189, 180] width 41 height 10
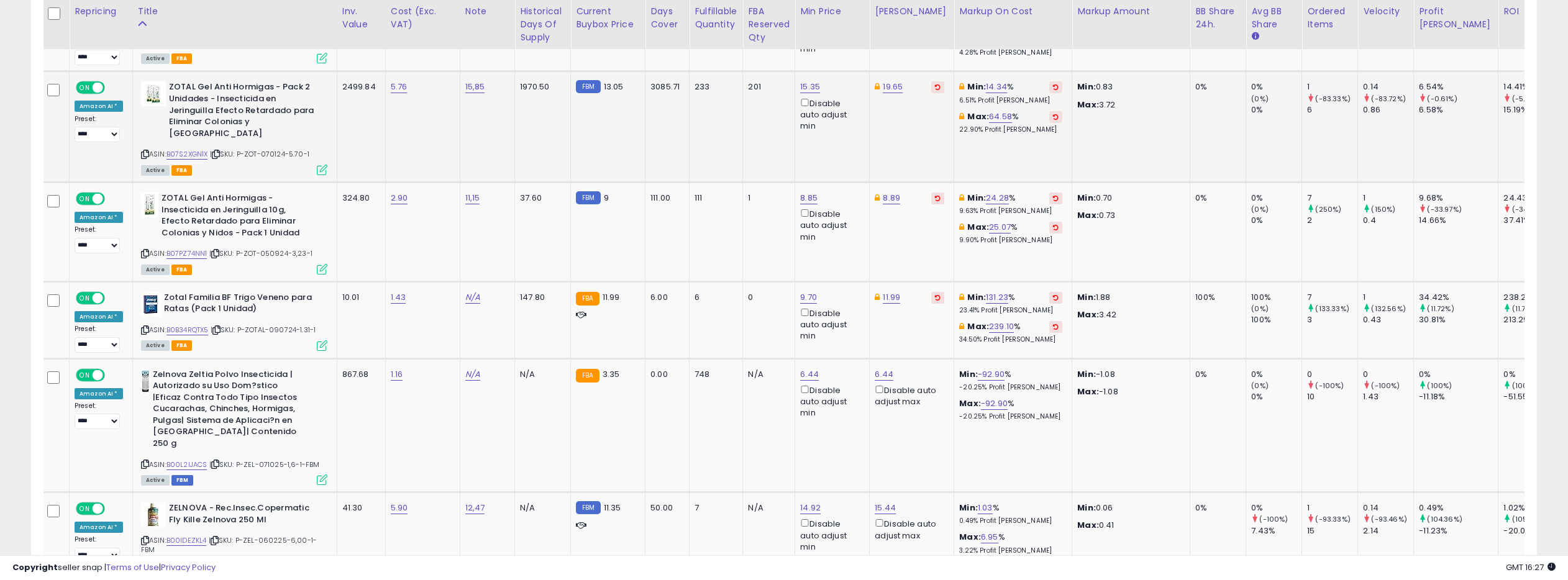
scroll to position [0, 6]
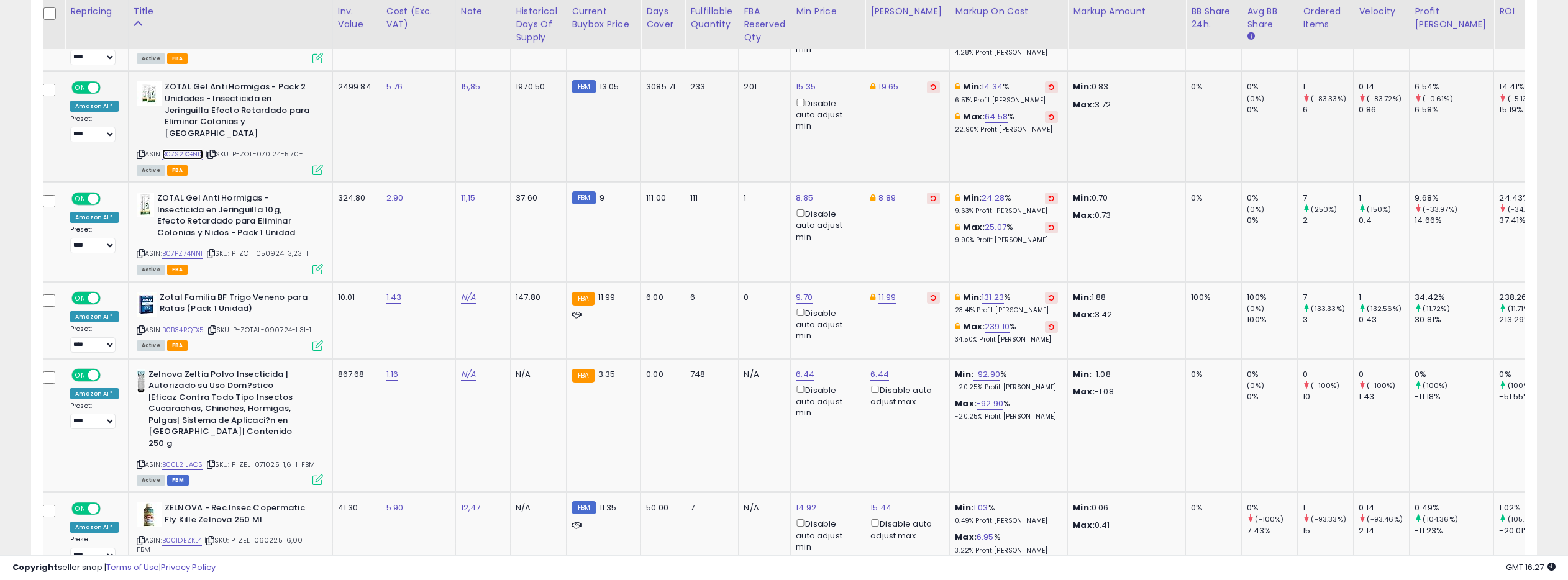
click at [198, 149] on link "B07S2XGN1X" at bounding box center [183, 154] width 41 height 10
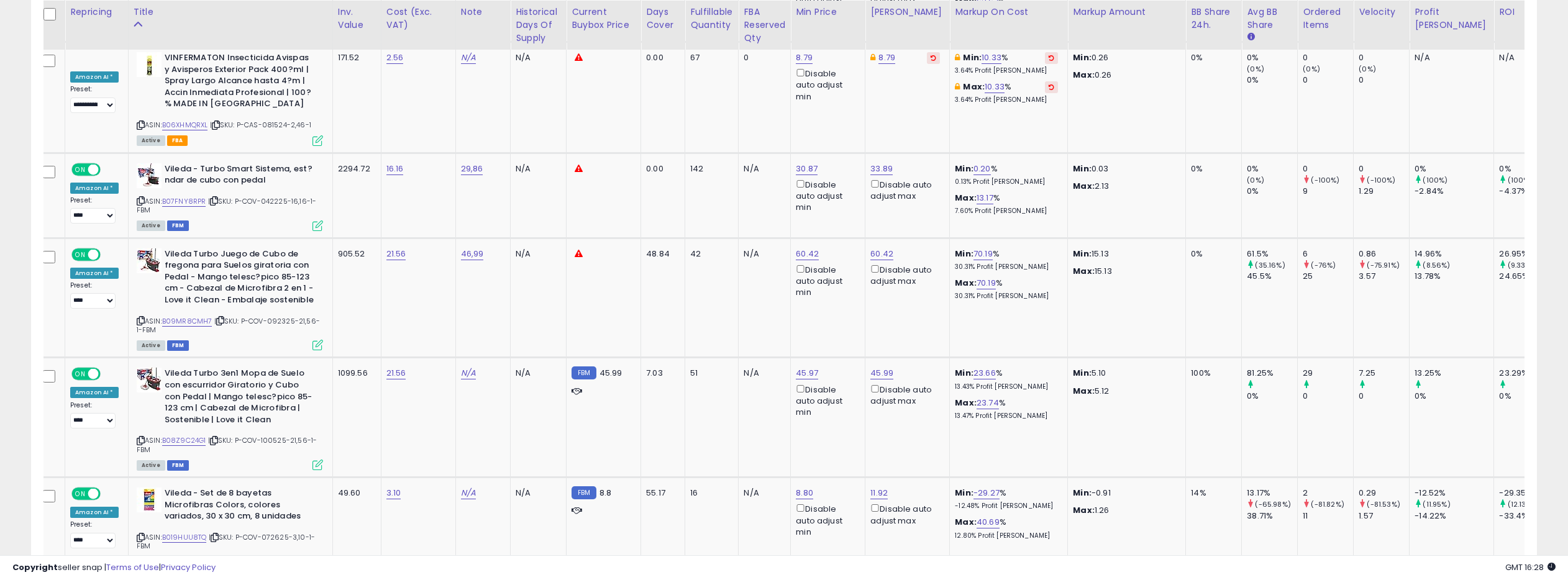
scroll to position [4303, 0]
click at [194, 196] on link "B07FNY8RPR" at bounding box center [184, 200] width 44 height 10
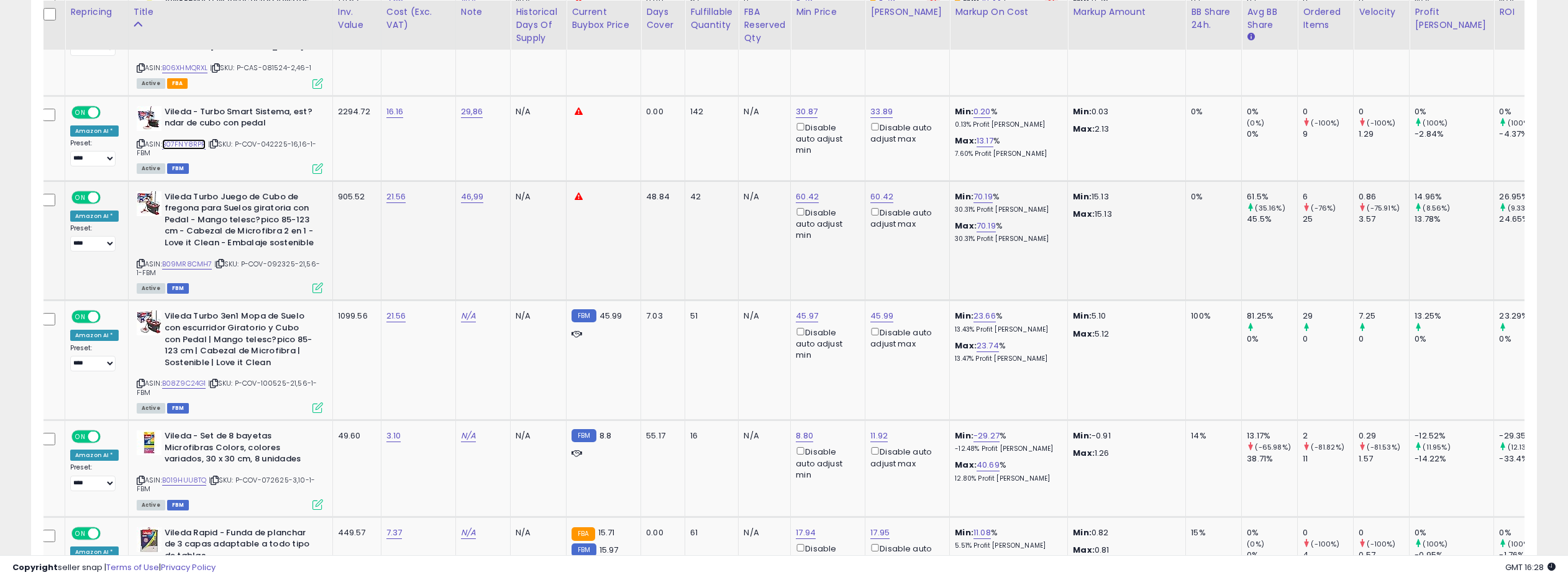
scroll to position [4360, 0]
click at [187, 259] on link "B09MR8CMH7" at bounding box center [187, 263] width 50 height 10
click at [799, 190] on link "60.42" at bounding box center [807, 197] width 23 height 13
click at [816, 107] on input "*****" at bounding box center [774, 103] width 111 height 21
click at [816, 107] on input "****" at bounding box center [774, 103] width 111 height 21
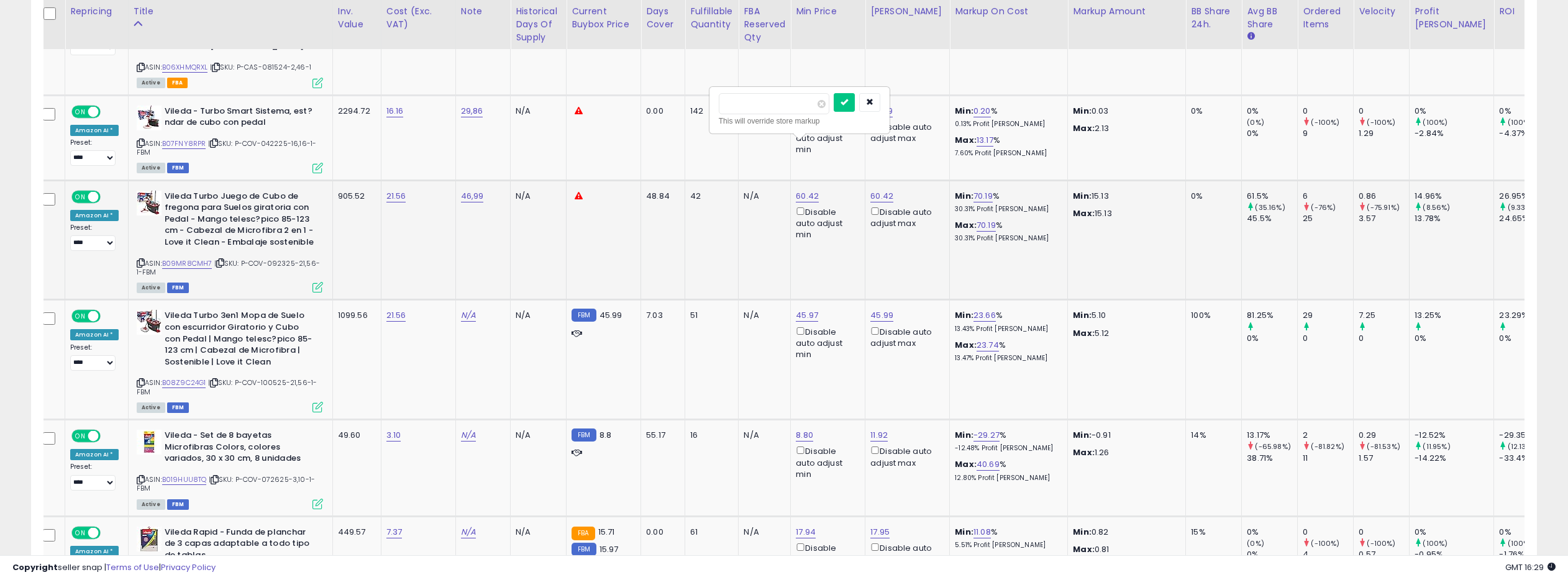
click at [816, 107] on input "*****" at bounding box center [774, 103] width 111 height 21
type input "*****"
click at [816, 107] on input "*****" at bounding box center [774, 103] width 111 height 21
click at [844, 103] on button "submit" at bounding box center [844, 102] width 21 height 18
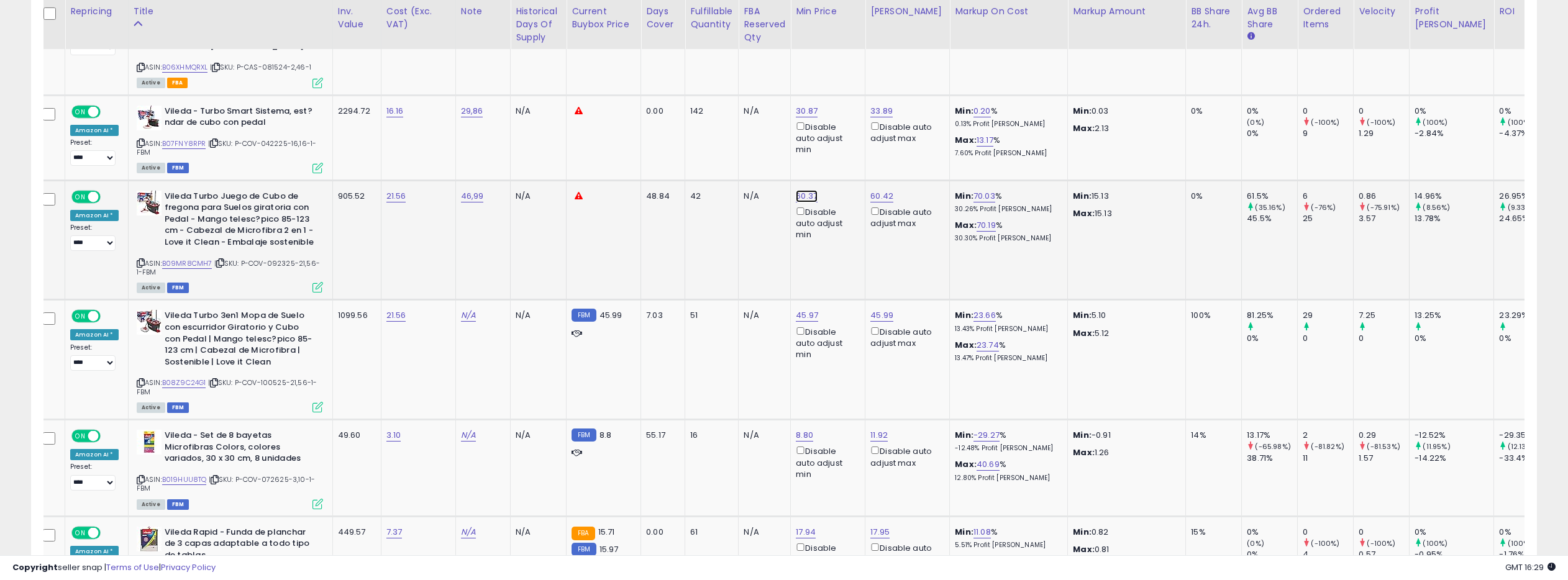
click at [803, 190] on link "60.37" at bounding box center [806, 197] width 21 height 13
type input "*****"
click at [814, 105] on input "*****" at bounding box center [773, 103] width 111 height 21
click at [847, 99] on icon "submit" at bounding box center [843, 101] width 7 height 7
click at [193, 377] on link "B08Z9C24G1" at bounding box center [184, 382] width 44 height 10
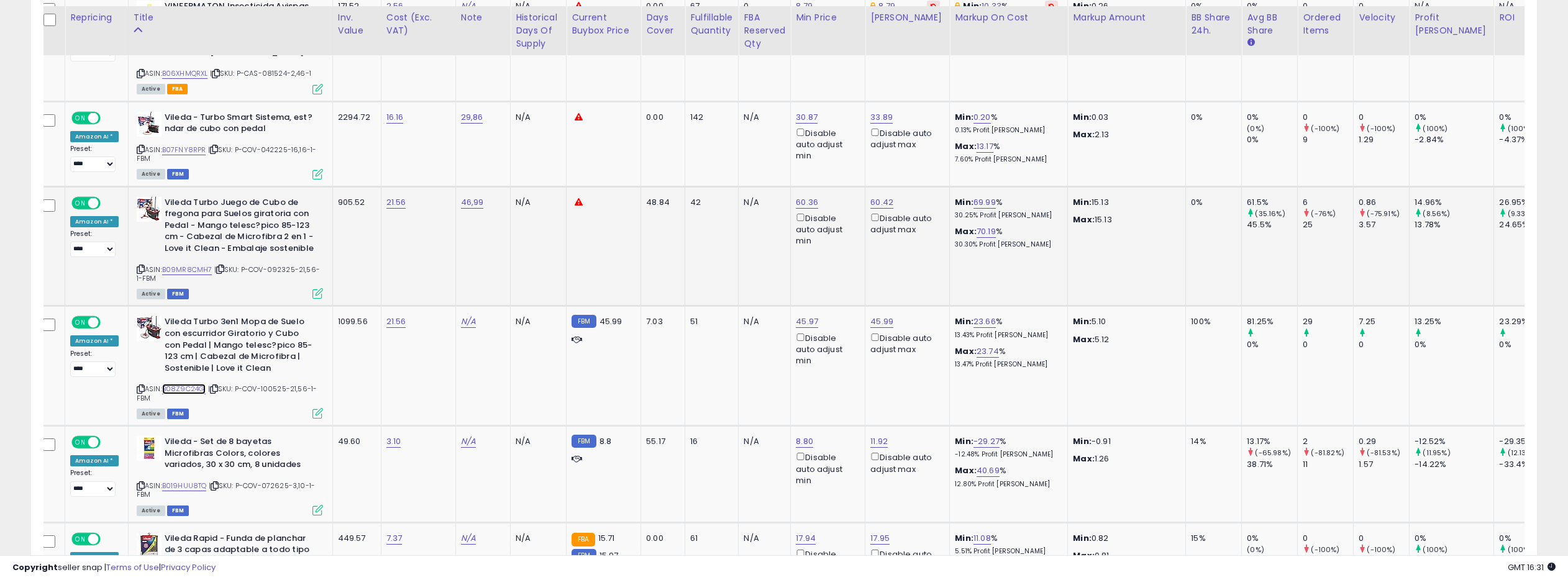
scroll to position [4351, 0]
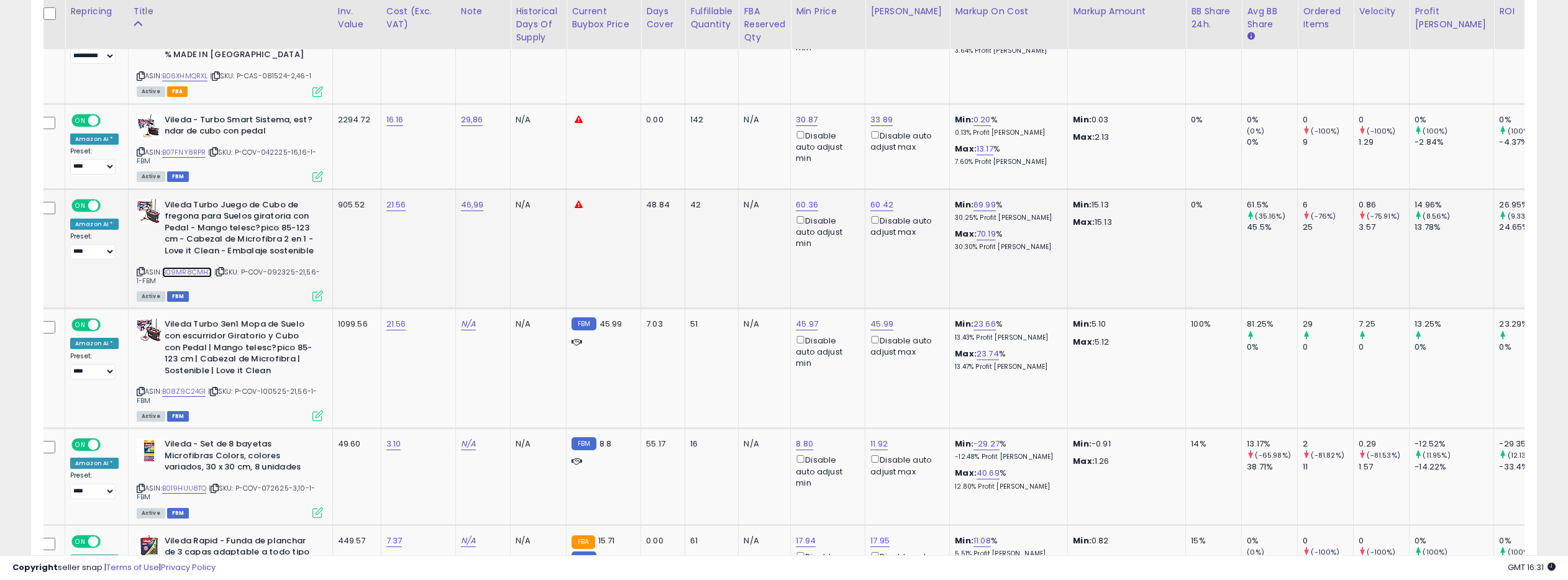
click at [197, 267] on link "B09MR8CMH7" at bounding box center [187, 272] width 50 height 10
click at [809, 199] on link "60.36" at bounding box center [807, 205] width 22 height 13
drag, startPoint x: 761, startPoint y: 116, endPoint x: 712, endPoint y: 115, distance: 49.0
click at [712, 115] on div "***** This will override store markup" at bounding box center [799, 119] width 179 height 45
type input "*****"
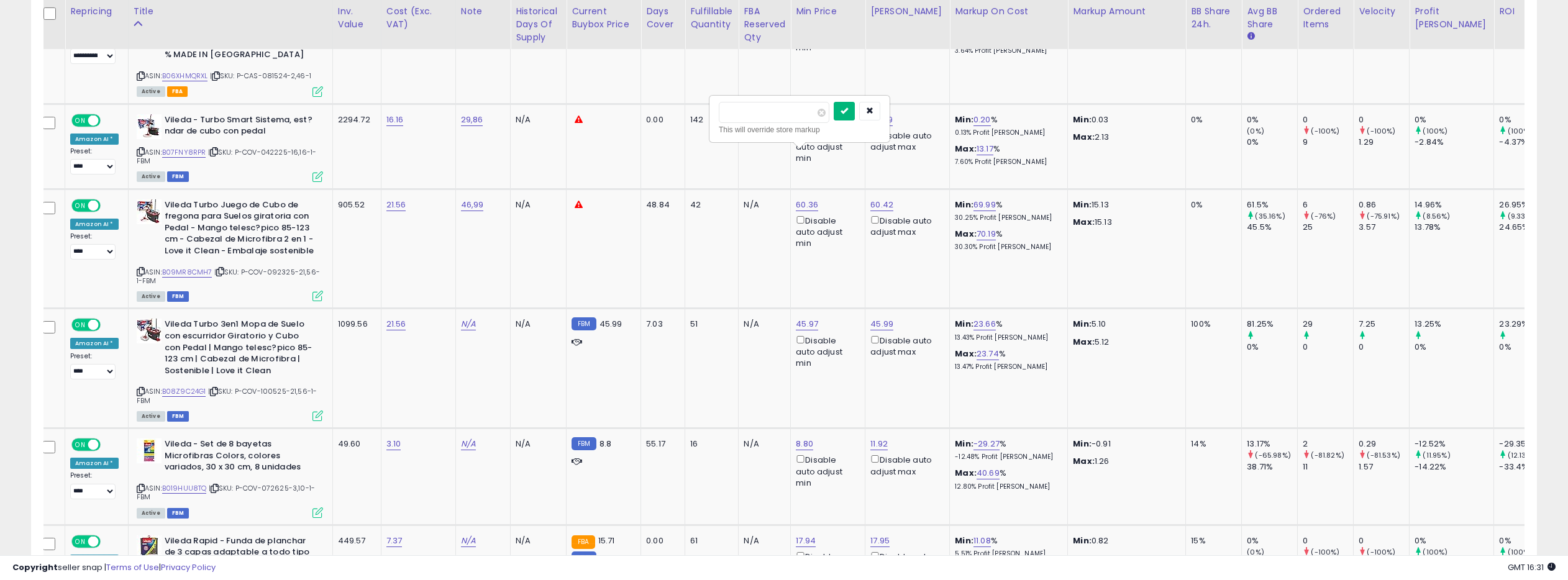
click at [848, 104] on button "submit" at bounding box center [844, 111] width 21 height 18
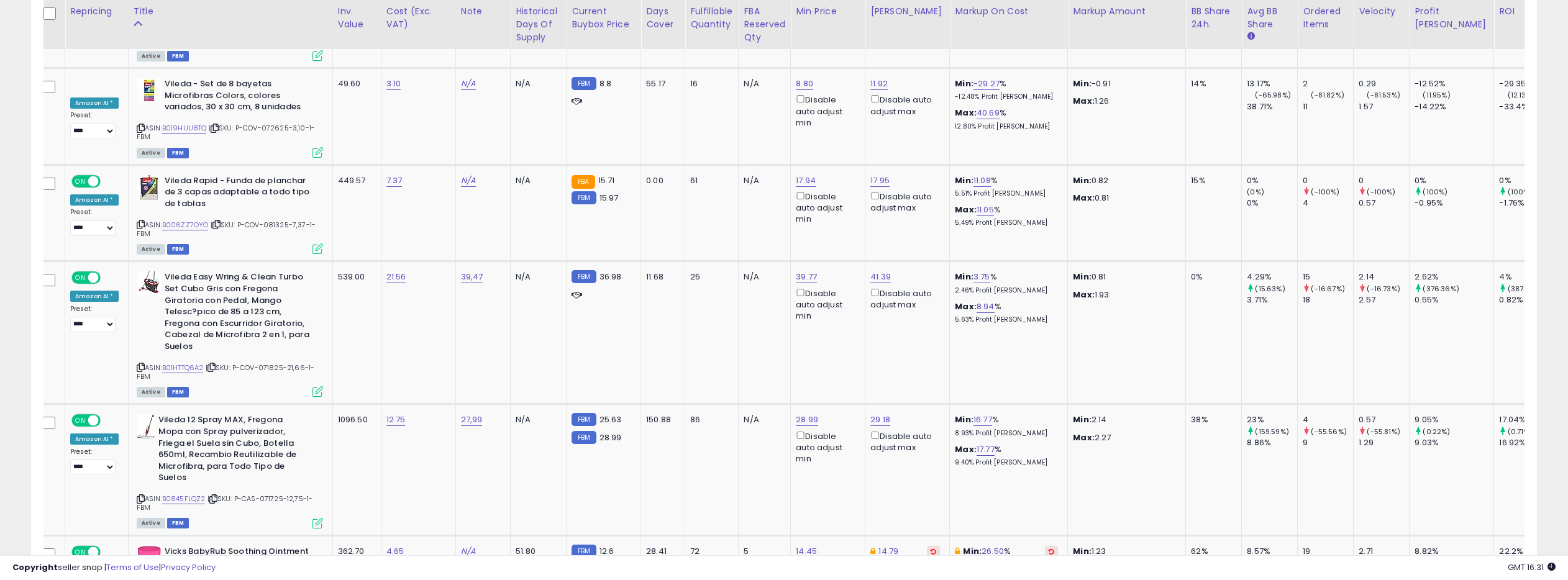
scroll to position [4714, 0]
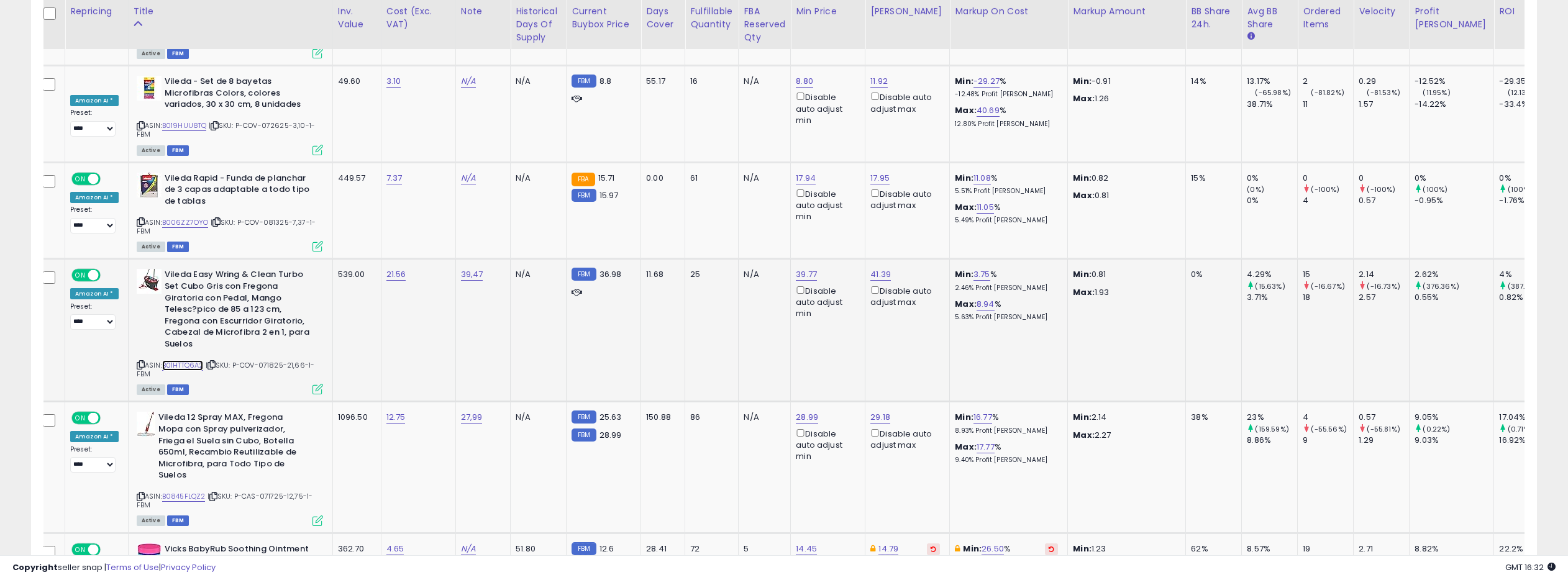
click at [191, 360] on link "B01HTTQ6A2" at bounding box center [183, 365] width 41 height 10
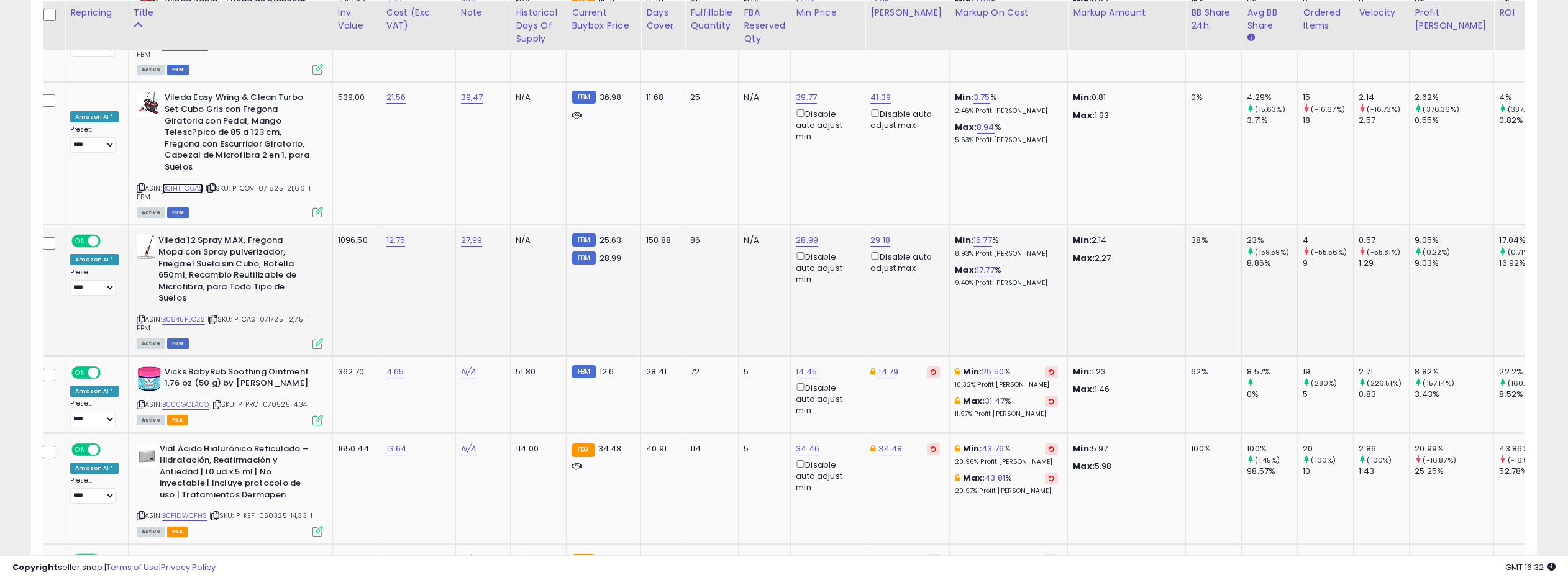
scroll to position [4892, 0]
click at [181, 313] on link "B0845FLQZ2" at bounding box center [184, 317] width 44 height 10
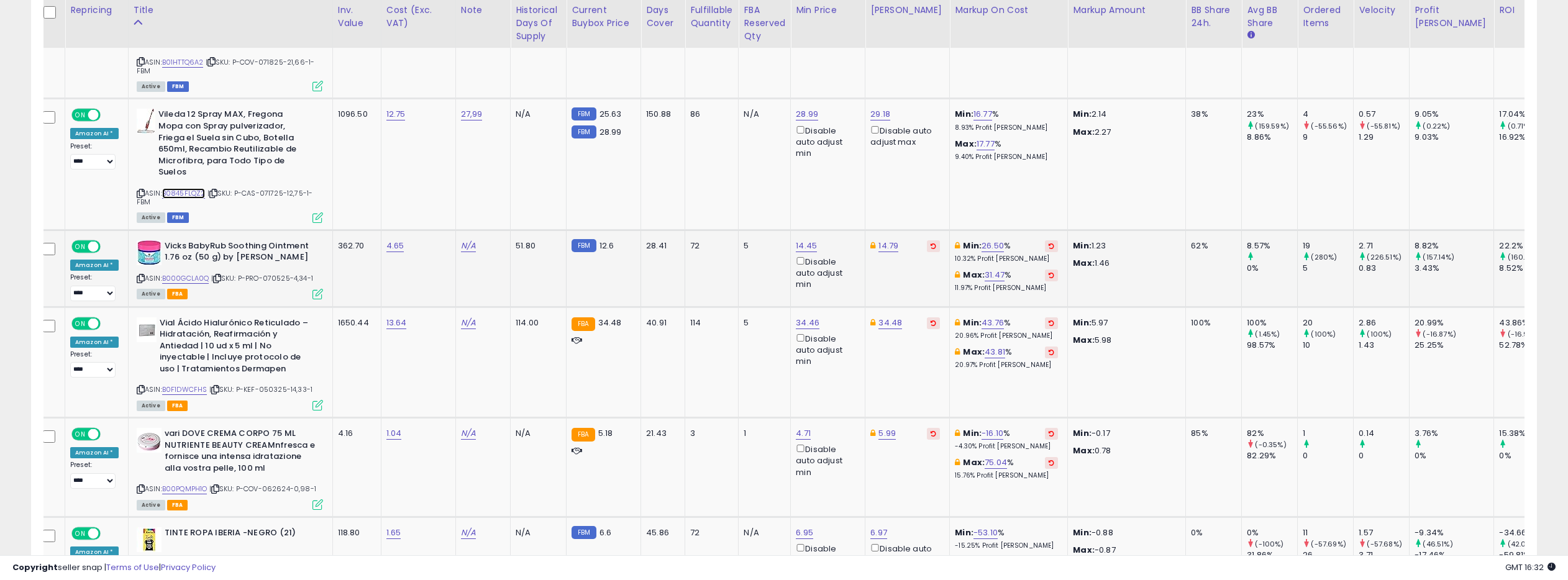
scroll to position [5018, 0]
click at [185, 272] on link "B000GCLA0Q" at bounding box center [185, 277] width 47 height 10
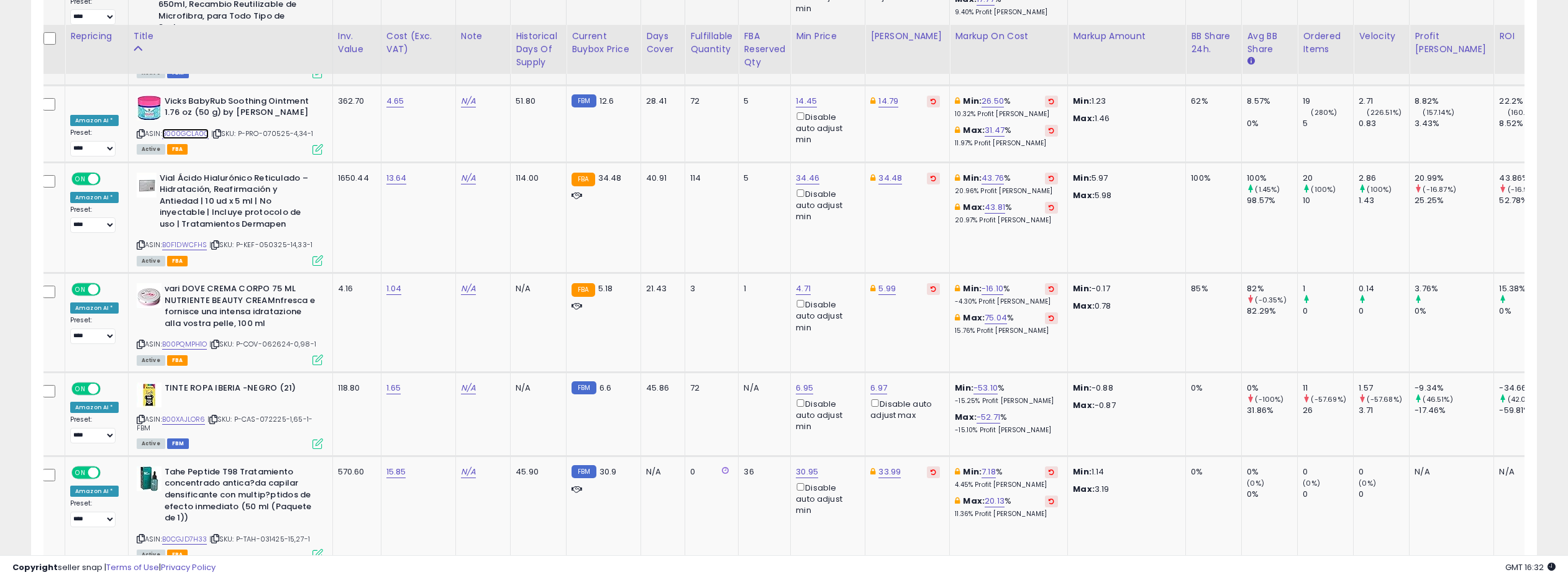
scroll to position [5187, 0]
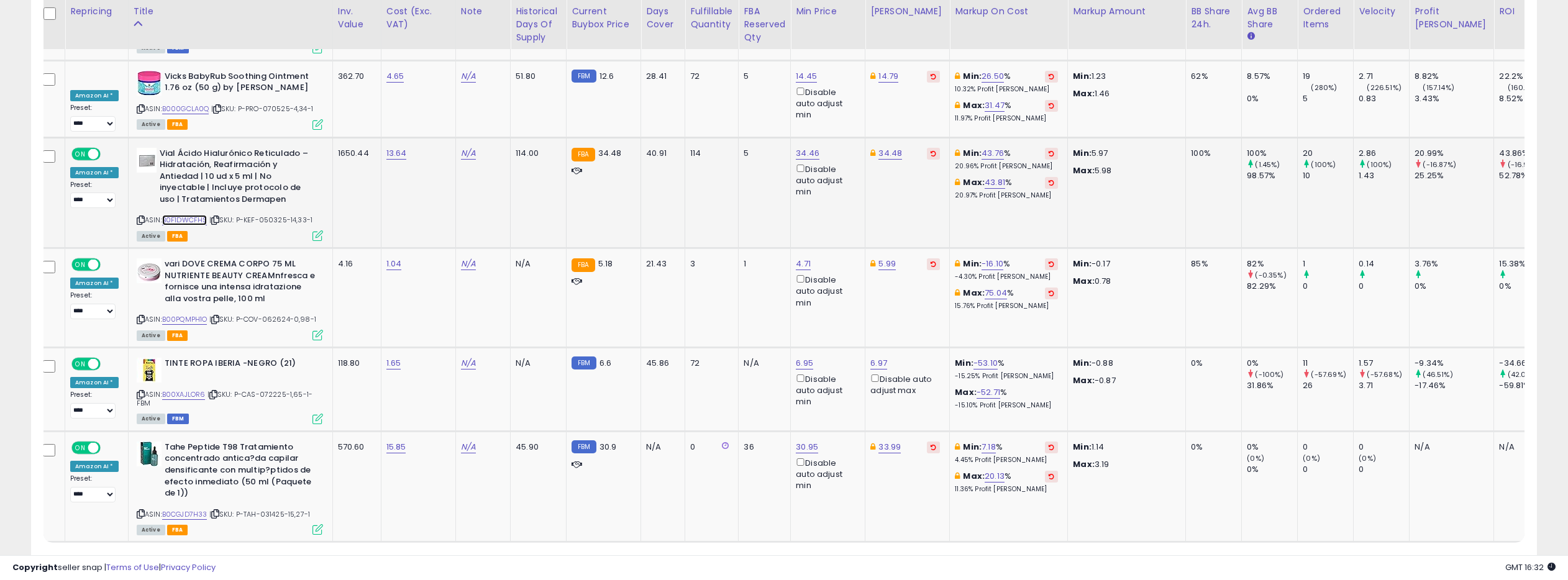
click at [193, 215] on link "B0F1DWCFHS" at bounding box center [185, 220] width 45 height 10
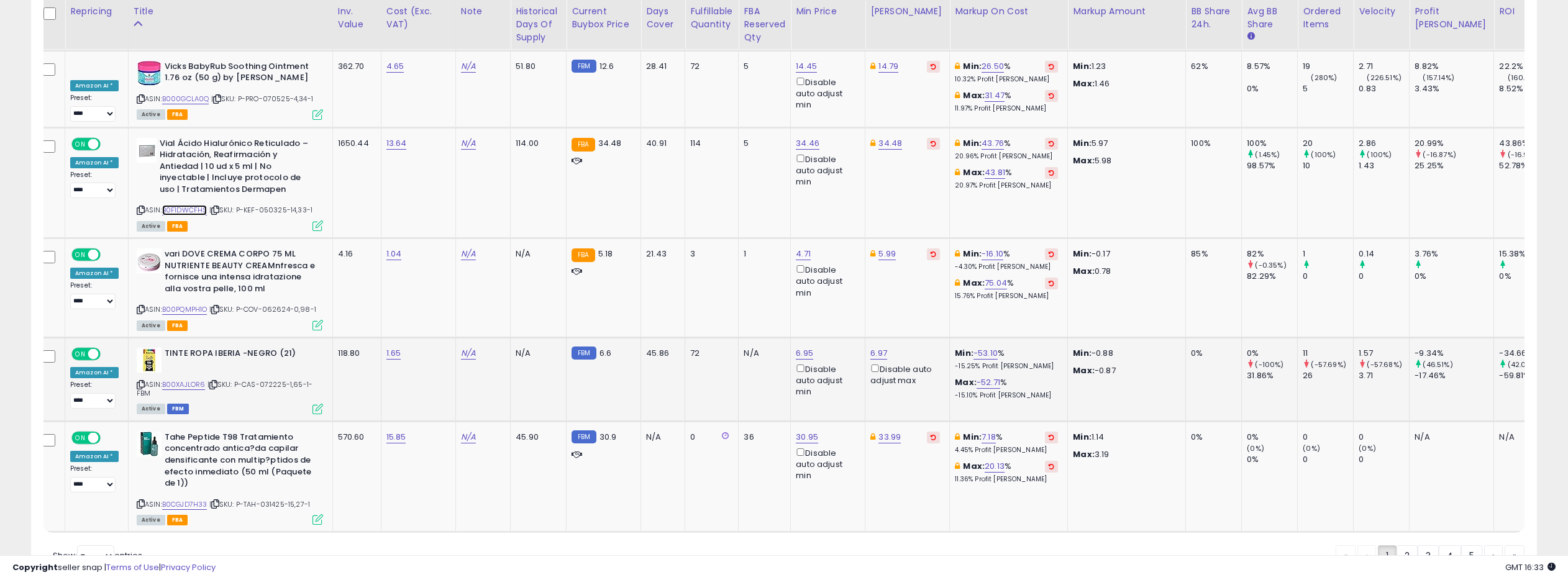
scroll to position [0, 7]
click at [192, 380] on link "B00XAJLOR6" at bounding box center [183, 384] width 44 height 10
click at [1404, 545] on link "2" at bounding box center [1406, 555] width 21 height 21
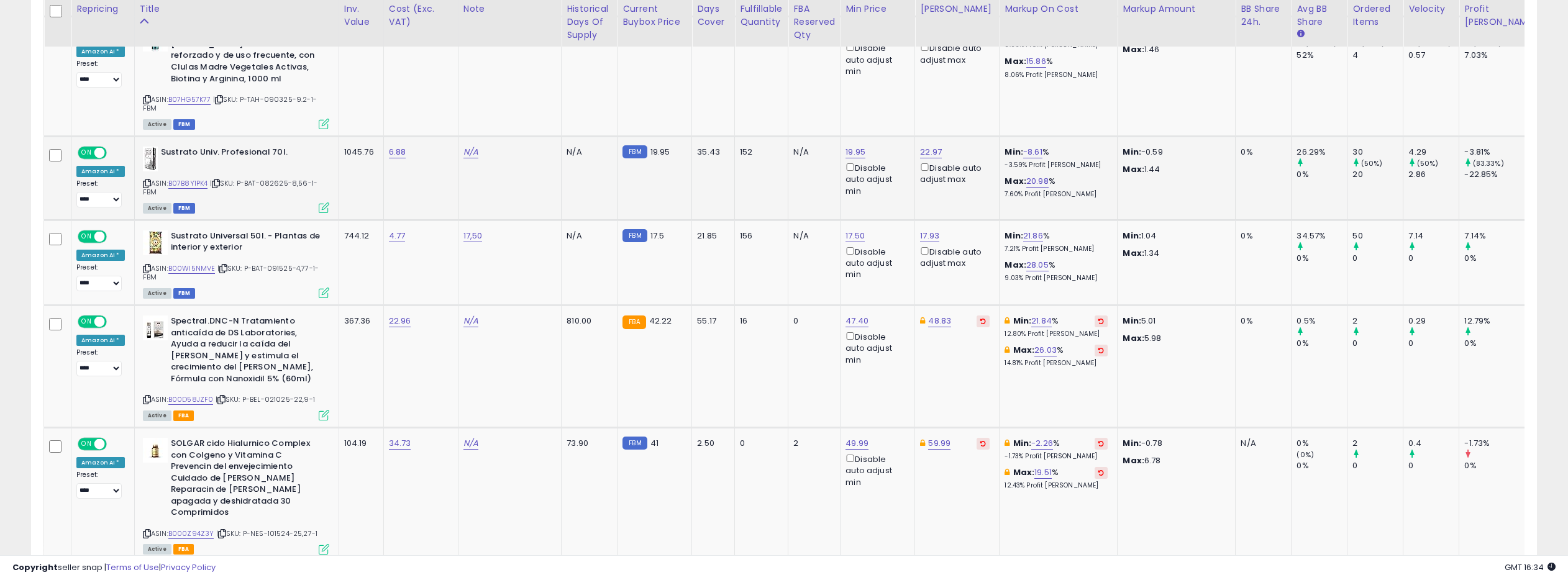
scroll to position [1417, 0]
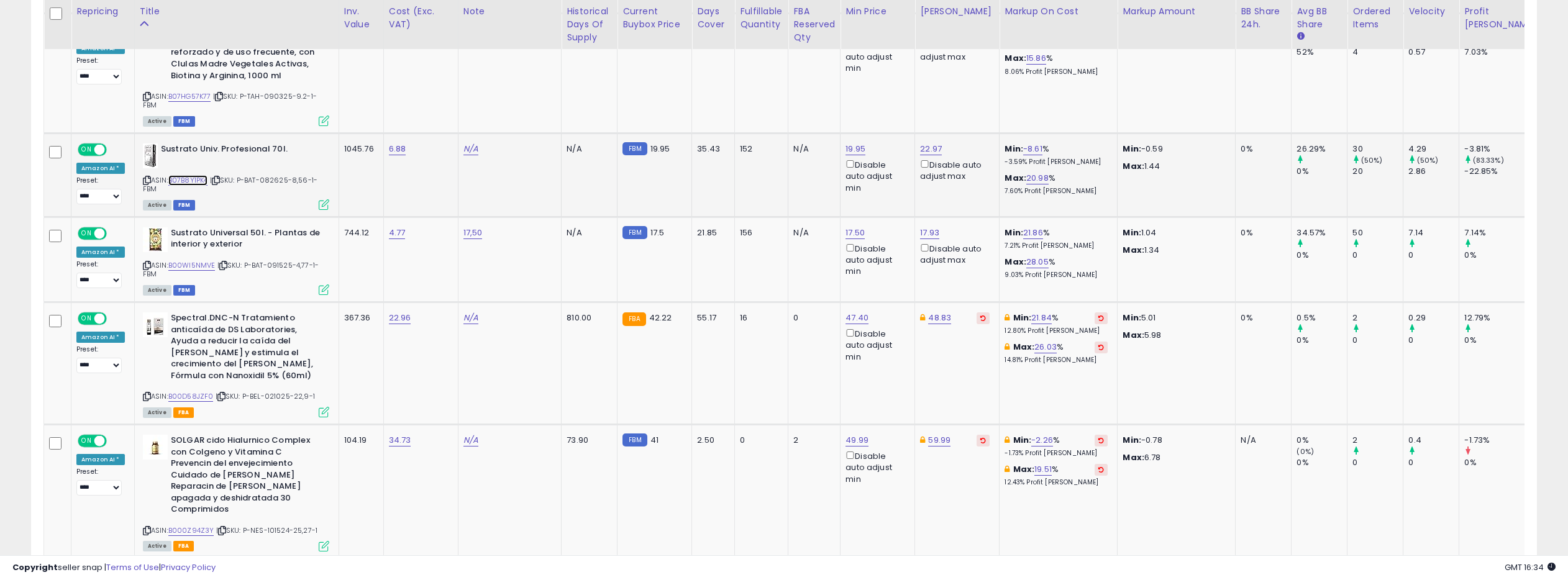
click at [187, 175] on link "B07B8Y1PK4" at bounding box center [188, 180] width 40 height 10
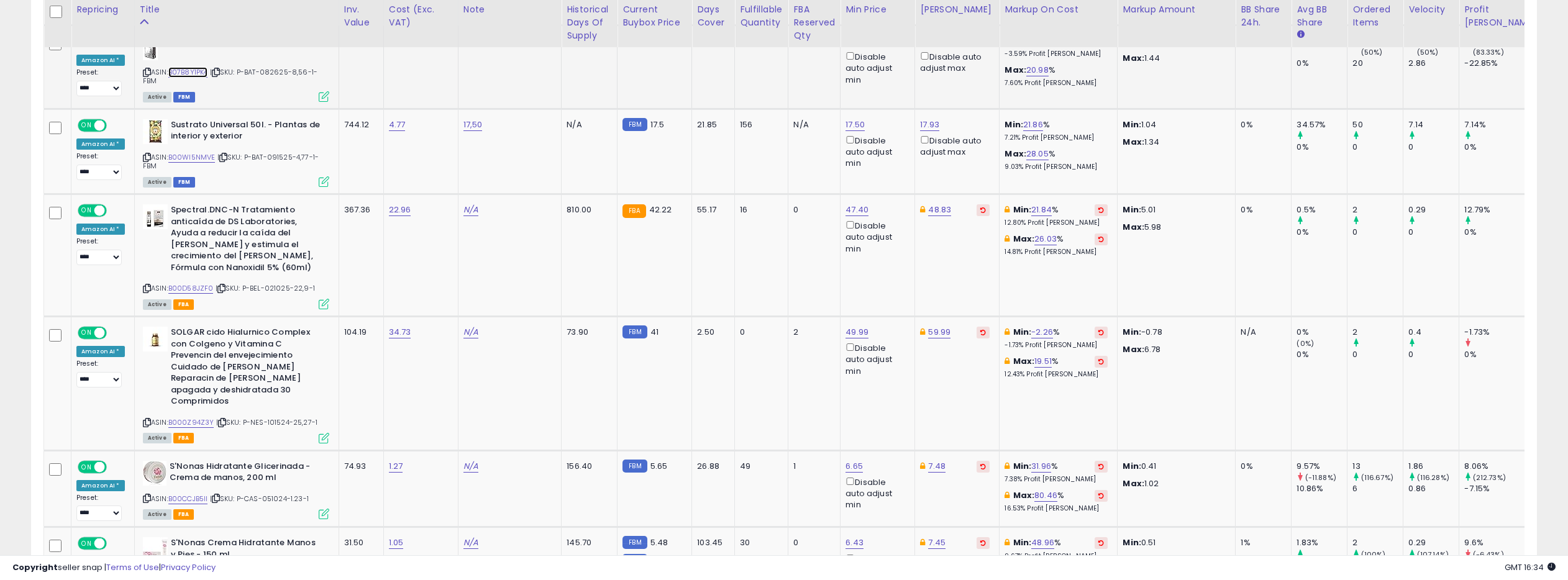
scroll to position [1531, 0]
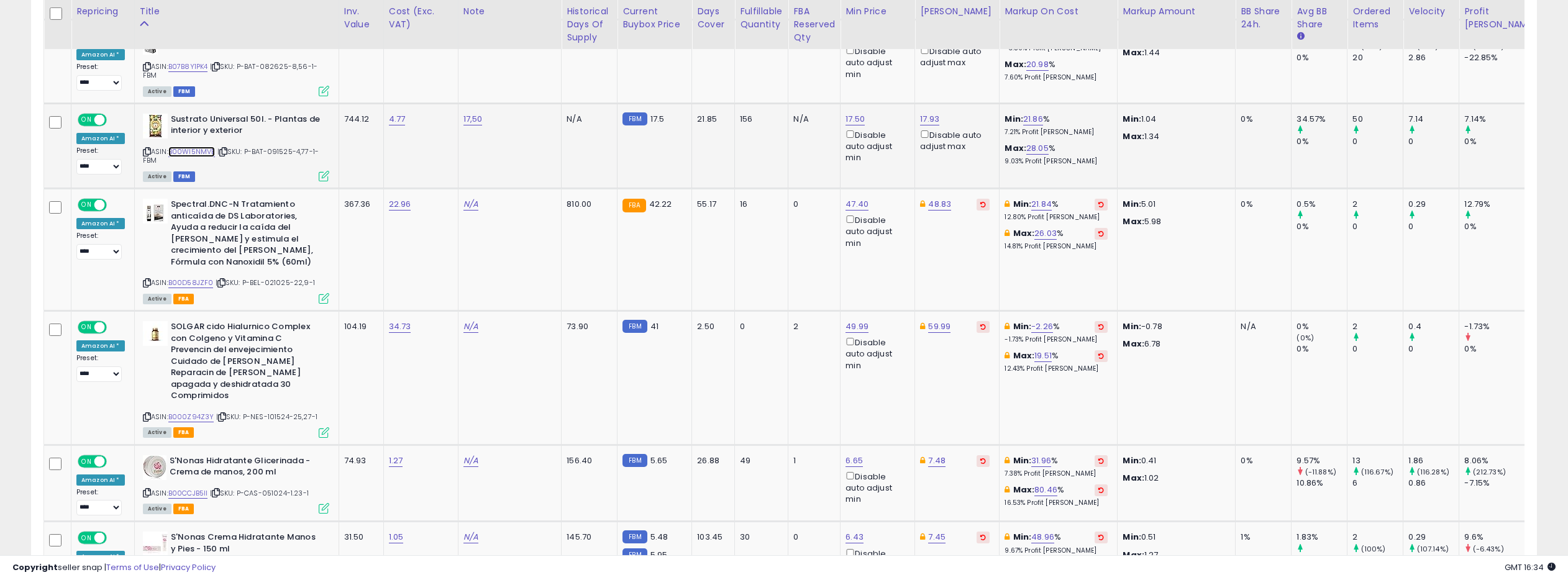
click at [191, 146] on link "B00WI5NMVE" at bounding box center [191, 151] width 47 height 10
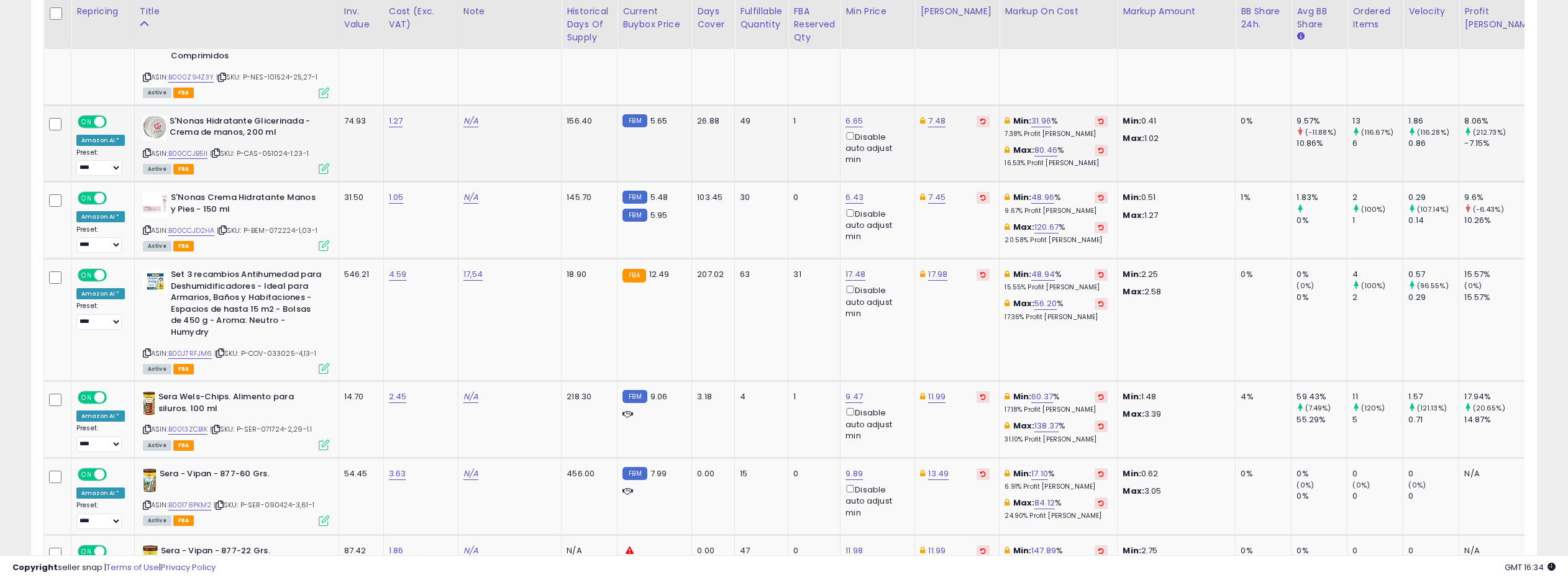
scroll to position [1870, 0]
click at [201, 149] on link "B00CCJB5II" at bounding box center [188, 154] width 40 height 10
click at [202, 228] on link "B00CCJD2HA" at bounding box center [191, 232] width 47 height 10
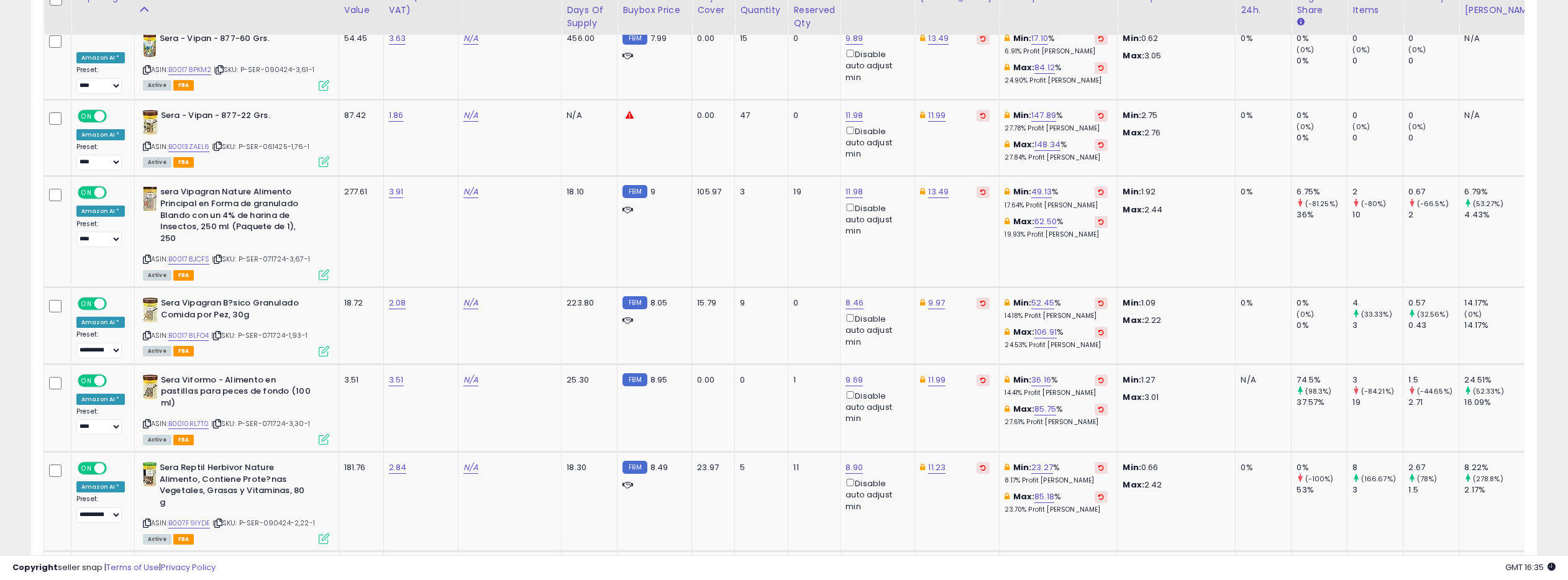
scroll to position [2307, 0]
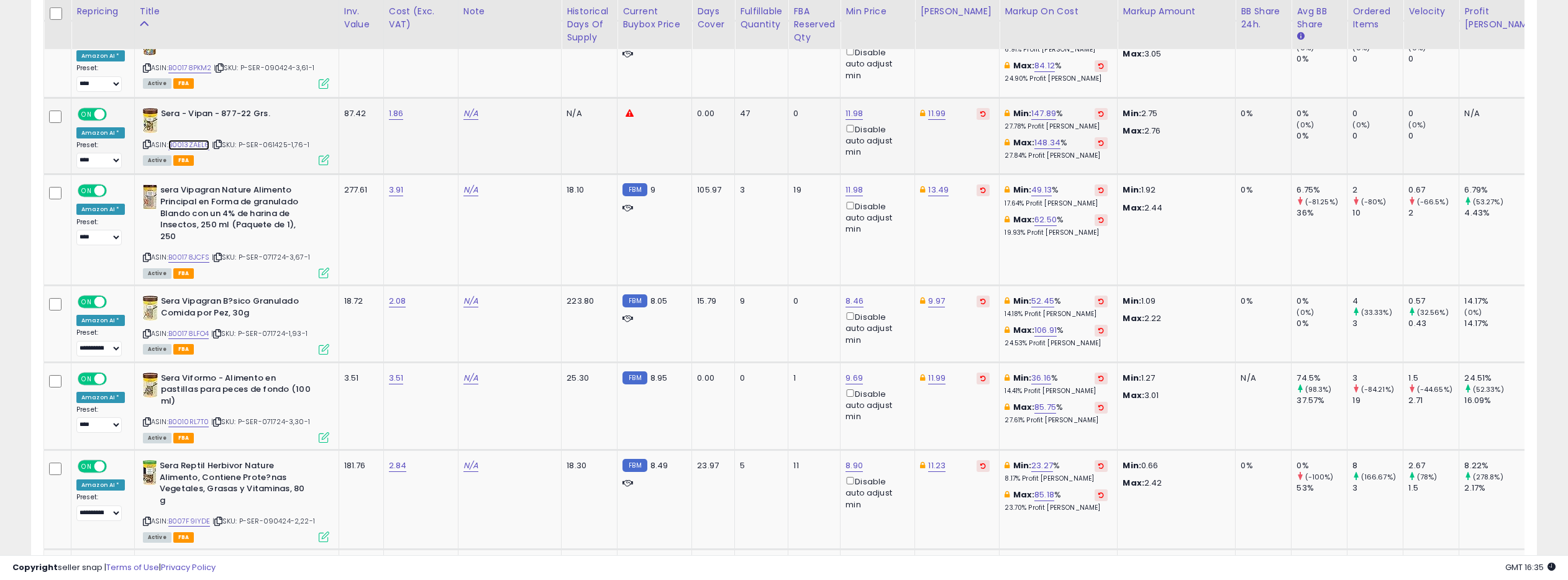
click at [182, 140] on link "B0013ZAEL6" at bounding box center [189, 145] width 41 height 10
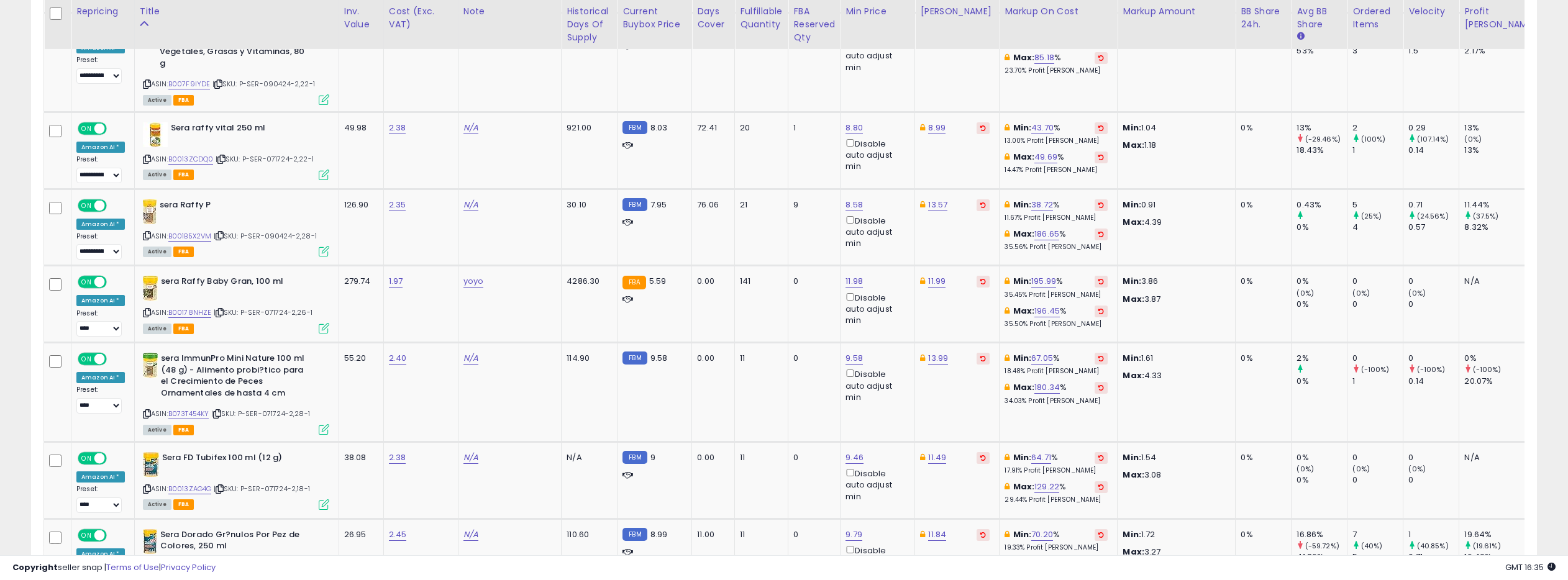
scroll to position [2745, 0]
click at [845, 121] on link "8.80" at bounding box center [854, 127] width 18 height 13
type input "****"
click button "submit" at bounding box center [837, 48] width 21 height 18
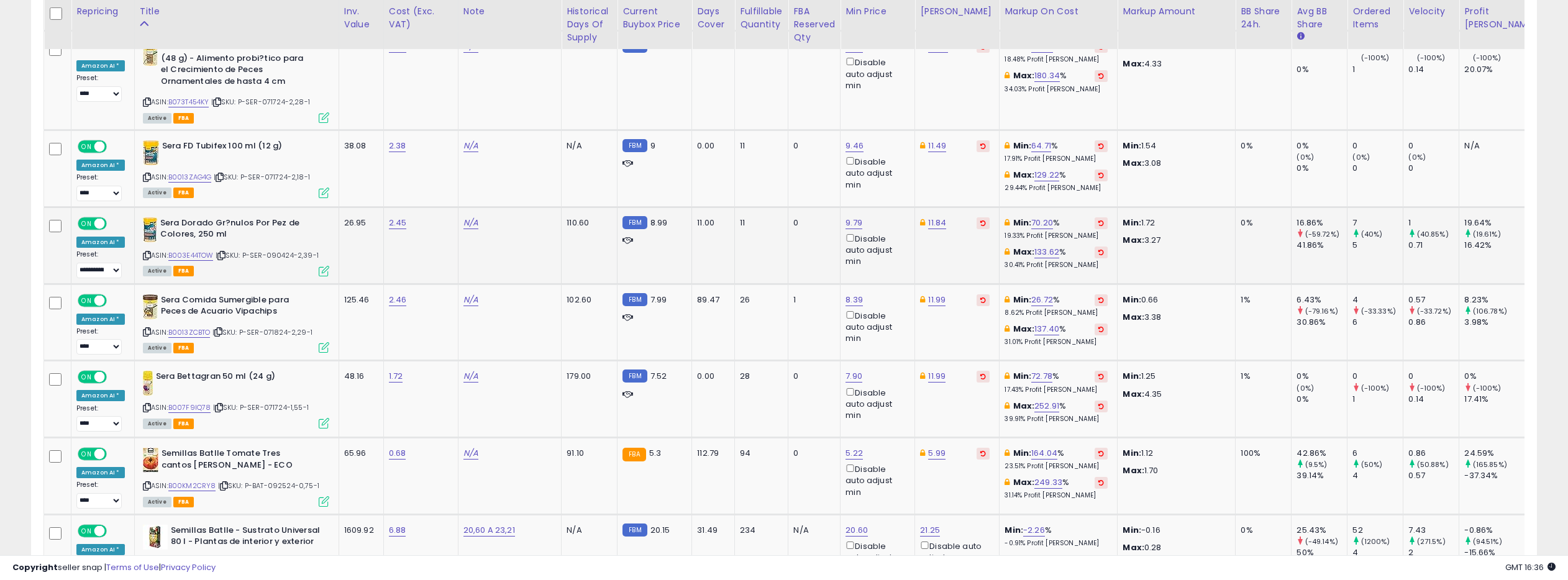
scroll to position [0, 1]
click at [844, 216] on link "9.79" at bounding box center [852, 223] width 17 height 13
type input "****"
click at [840, 142] on icon "submit" at bounding box center [836, 143] width 7 height 7
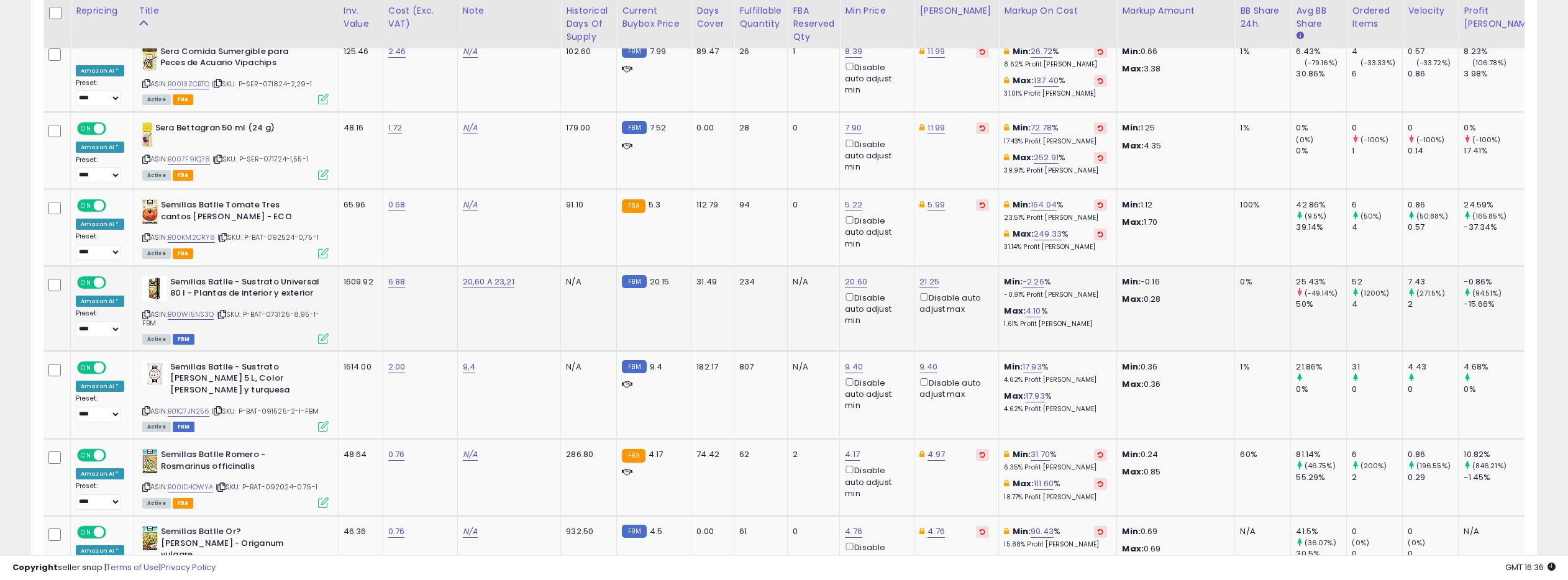
scroll to position [3305, 0]
click at [197, 309] on link "B00WI5NS3Q" at bounding box center [191, 313] width 47 height 10
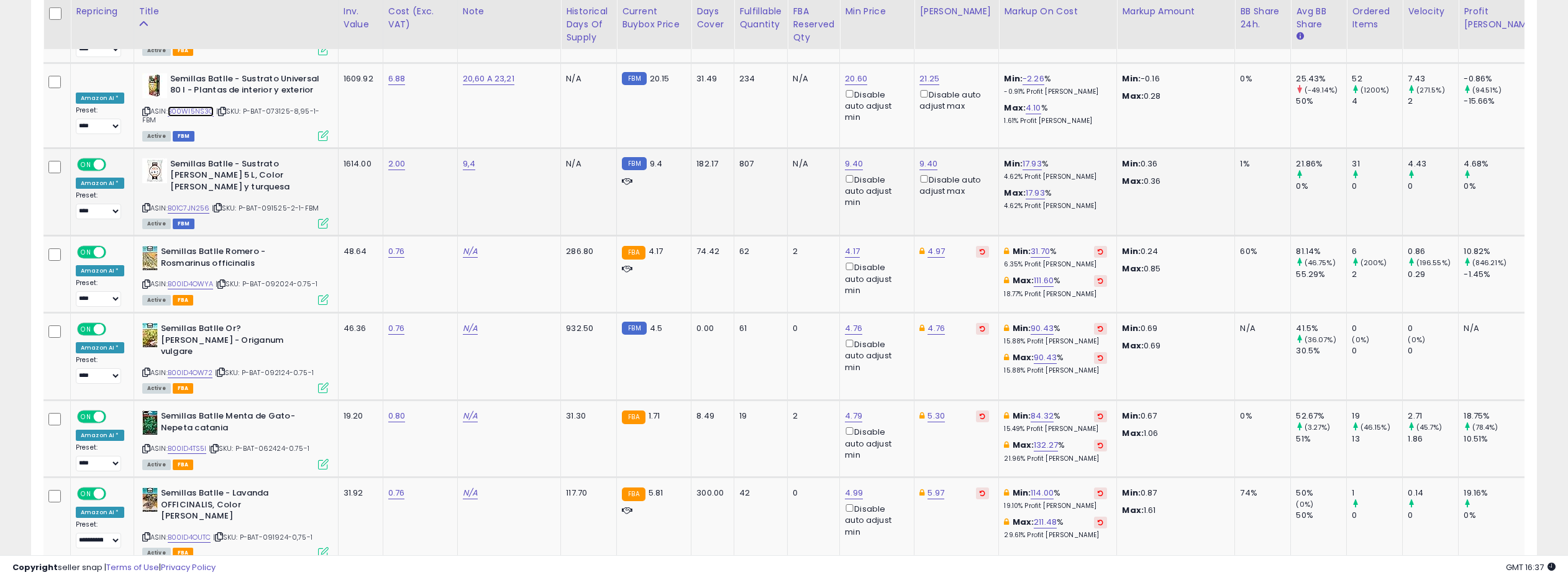
scroll to position [3506, 0]
click at [185, 204] on link "B01C7JN256" at bounding box center [189, 209] width 42 height 10
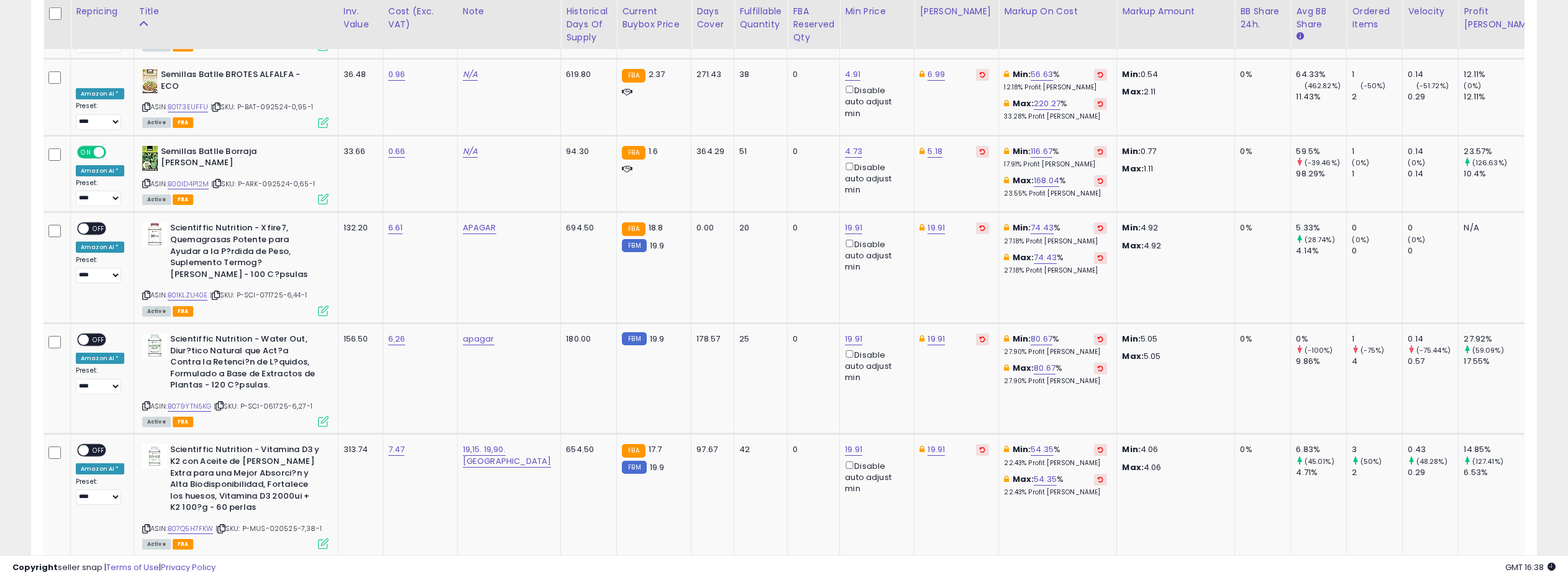
scroll to position [4646, 0]
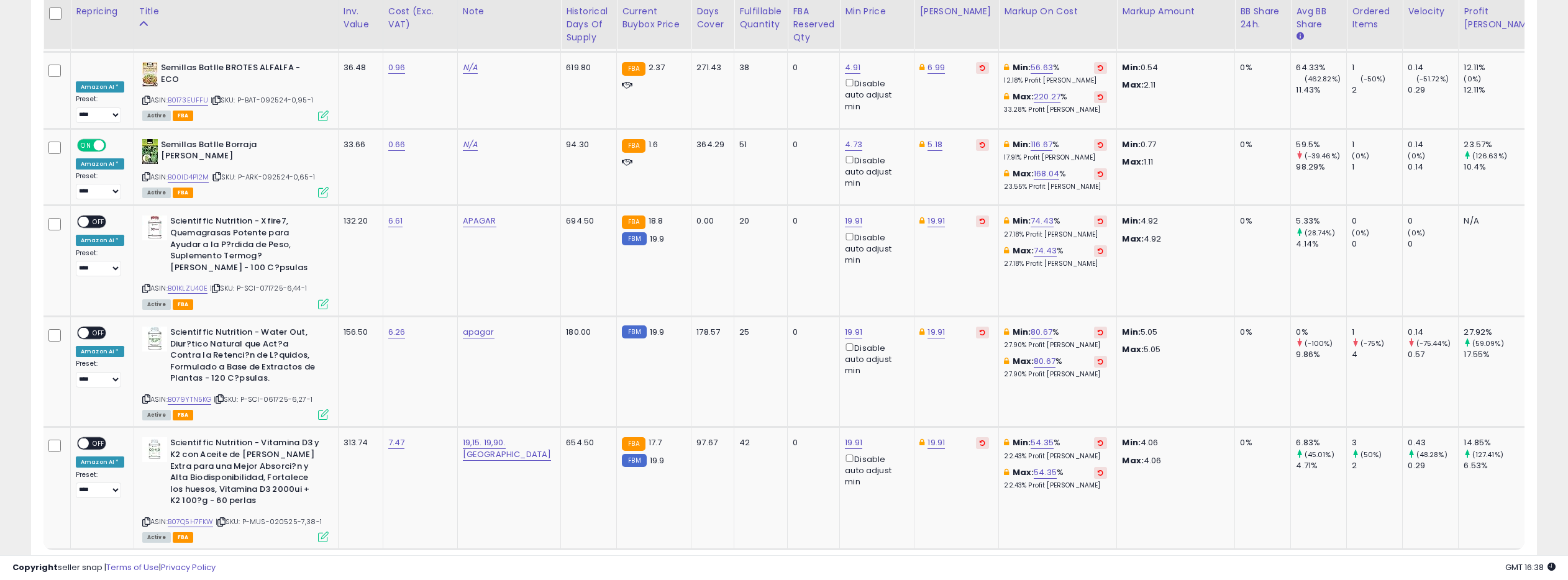
click at [1424, 562] on link "3" at bounding box center [1428, 573] width 21 height 21
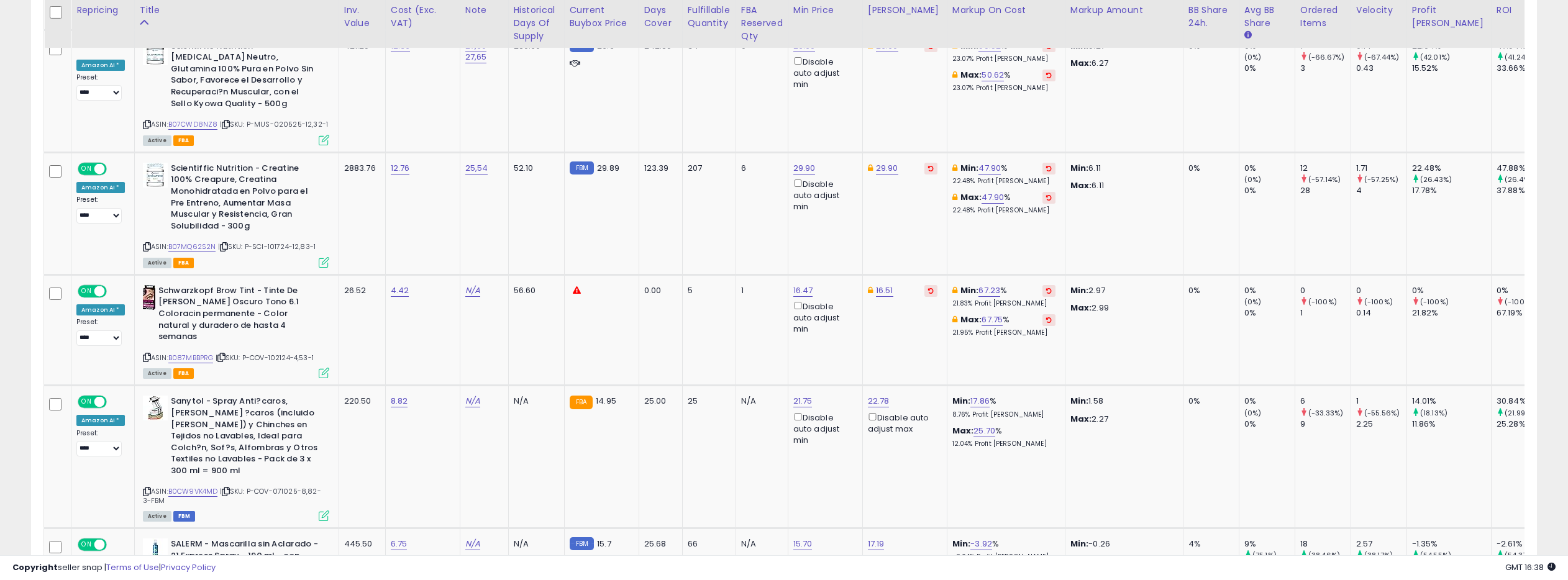
scroll to position [1322, 0]
click at [193, 247] on link "B07MQ62S2N" at bounding box center [192, 245] width 48 height 10
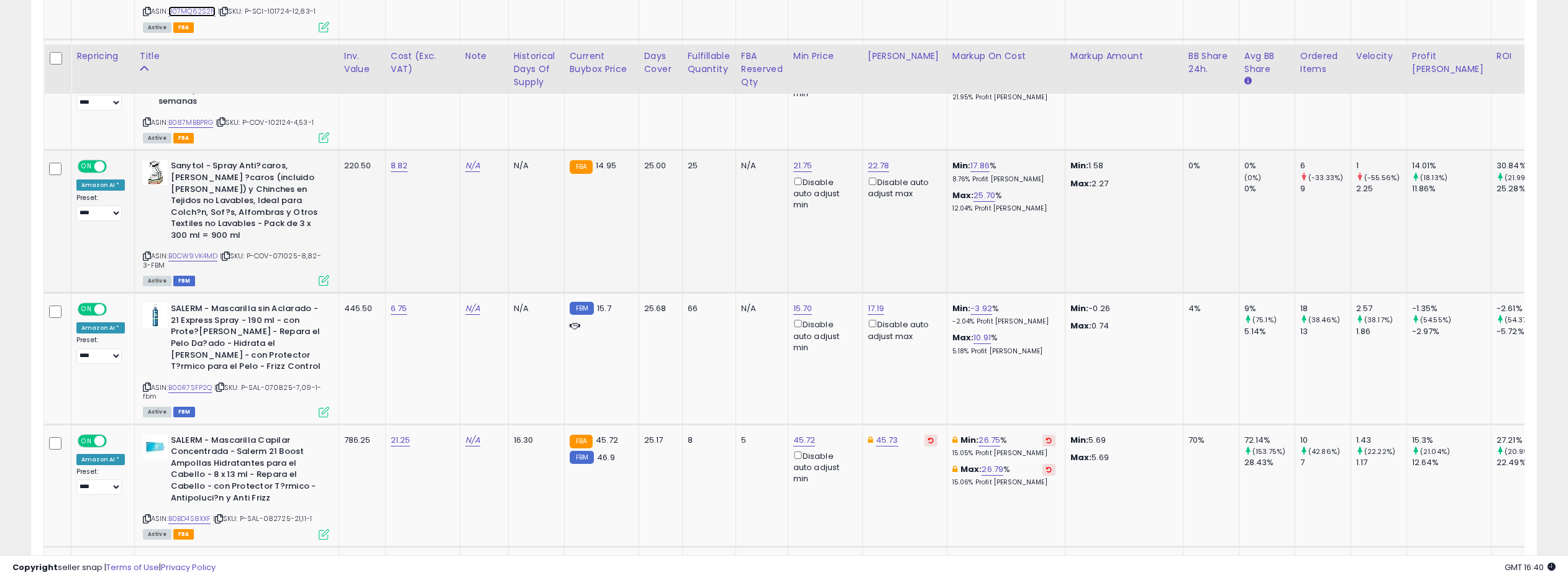
scroll to position [1547, 0]
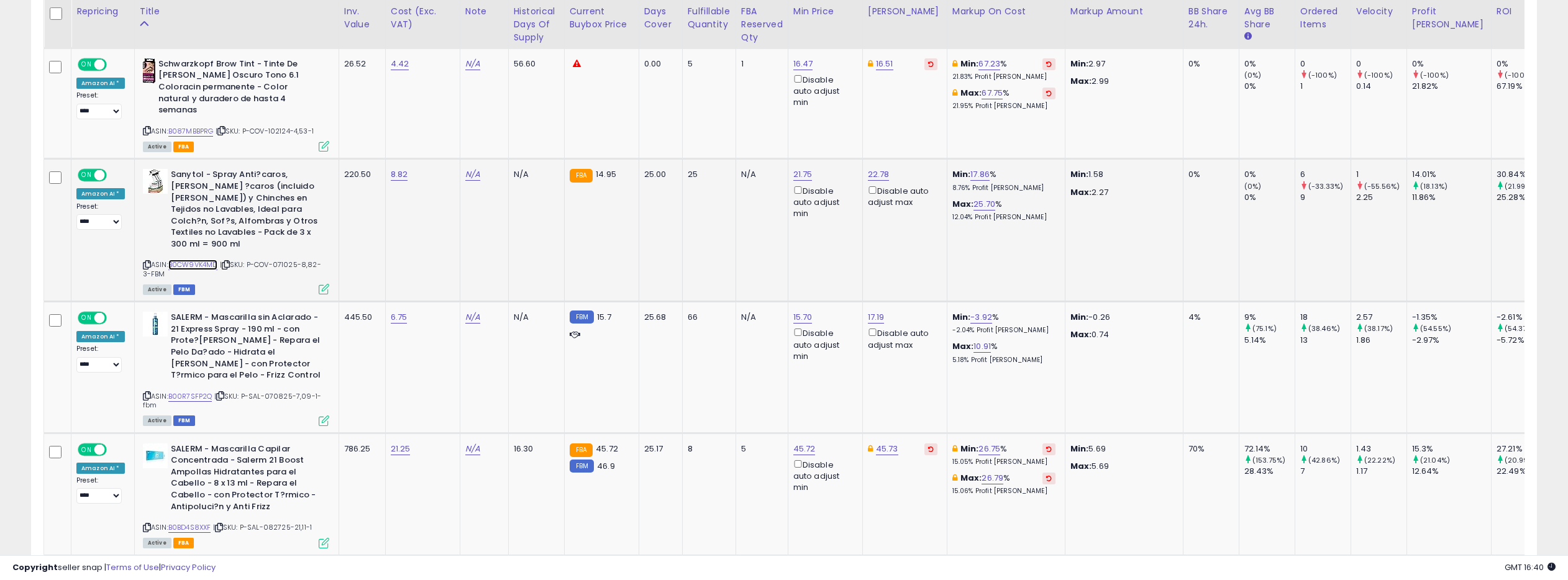
click at [208, 259] on link "B0CW9VK4MD" at bounding box center [193, 264] width 49 height 10
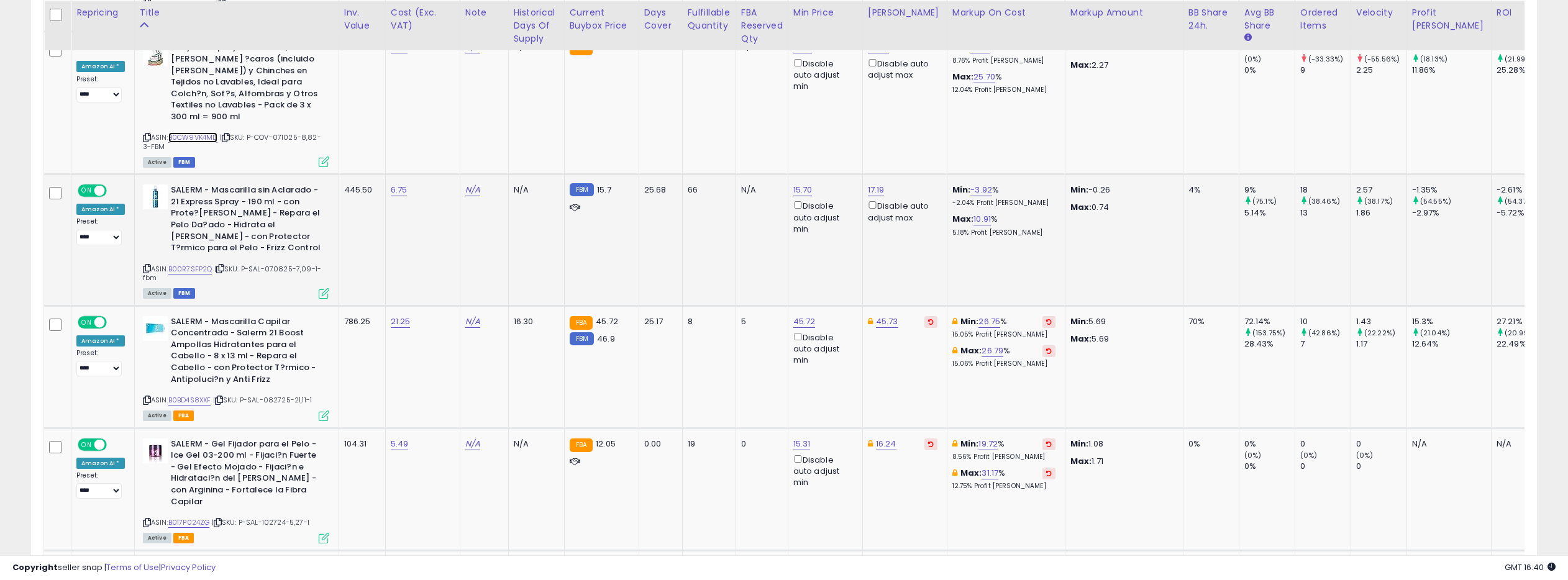
scroll to position [1687, 0]
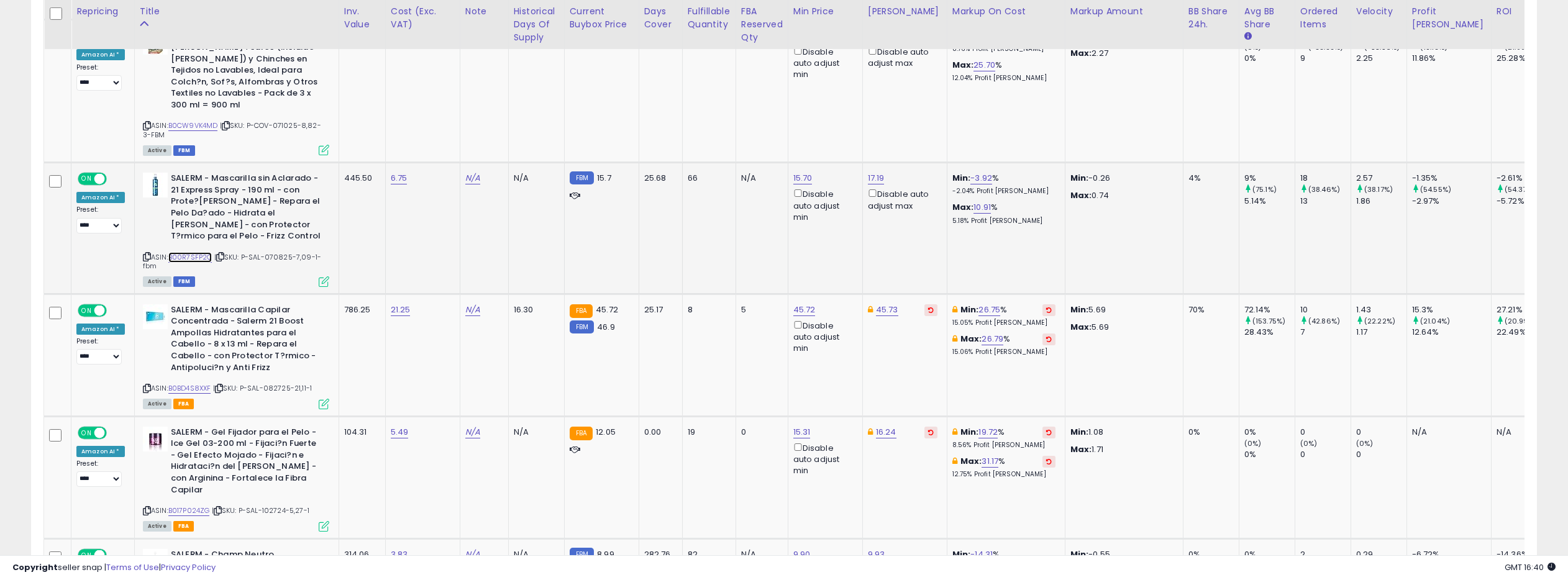
click at [203, 252] on link "B00R7SFP2Q" at bounding box center [189, 257] width 44 height 10
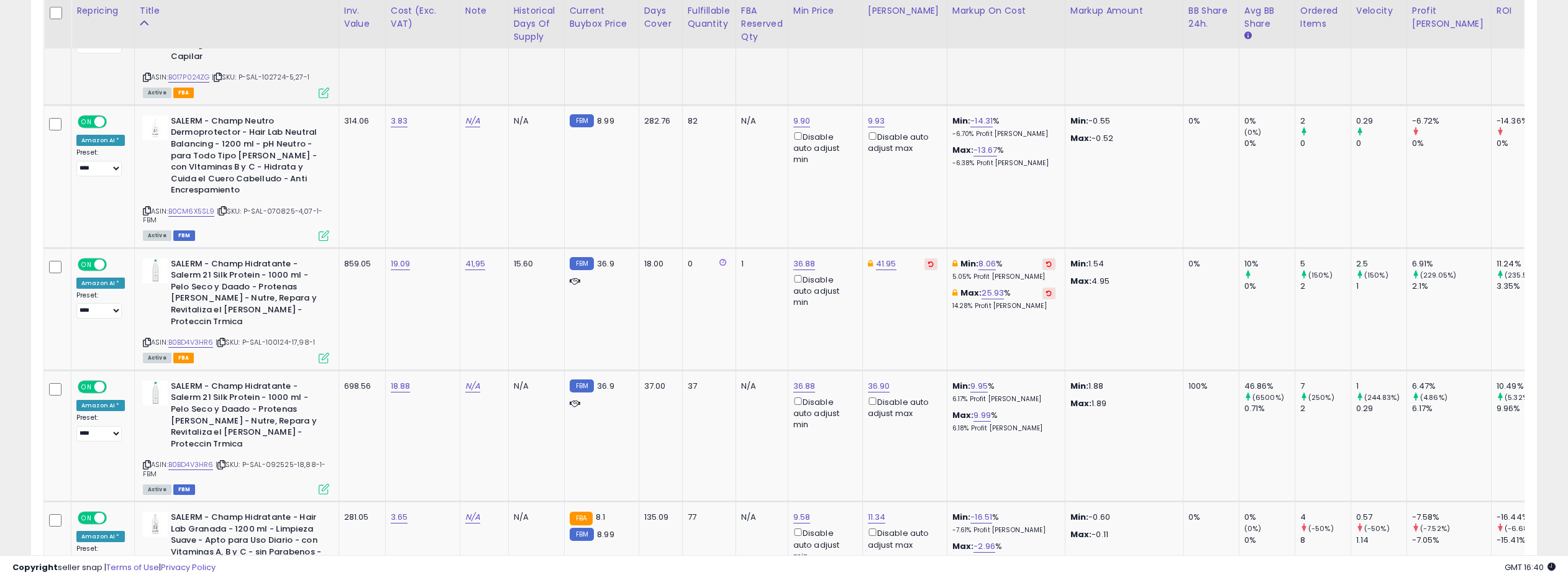
scroll to position [2122, 0]
click at [204, 204] on link "B0CM6X5SL9" at bounding box center [191, 208] width 47 height 10
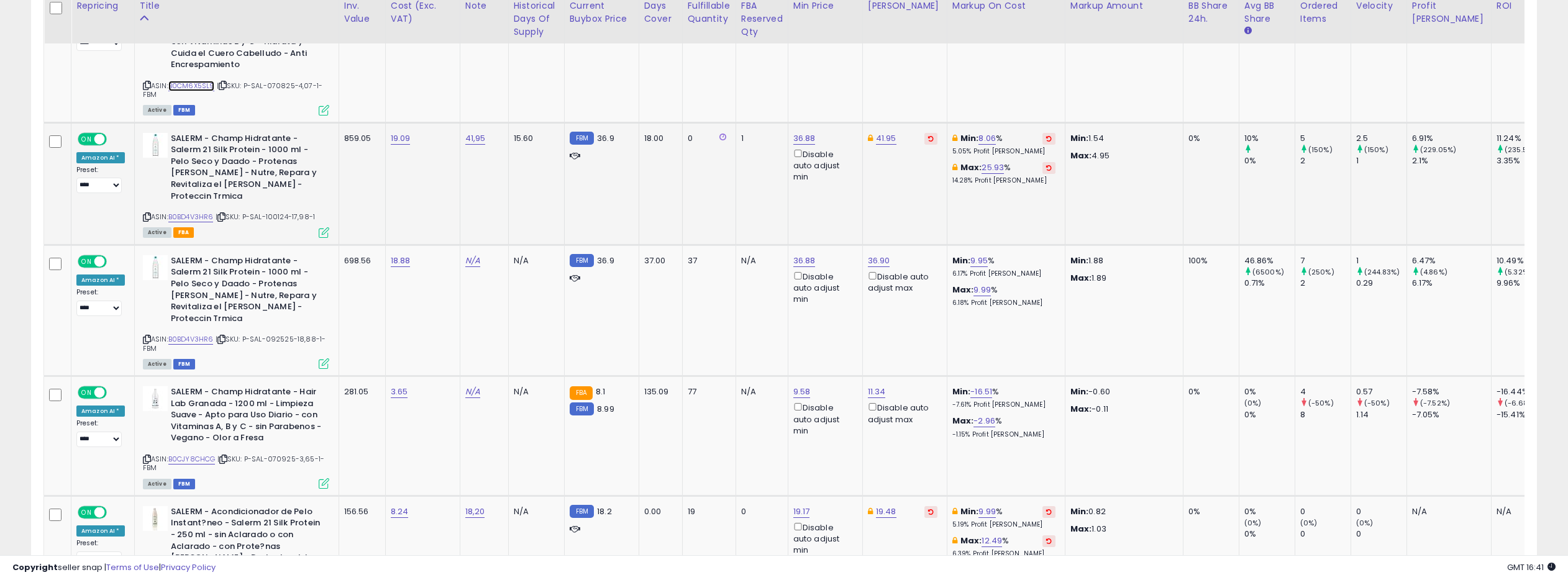
scroll to position [2251, 0]
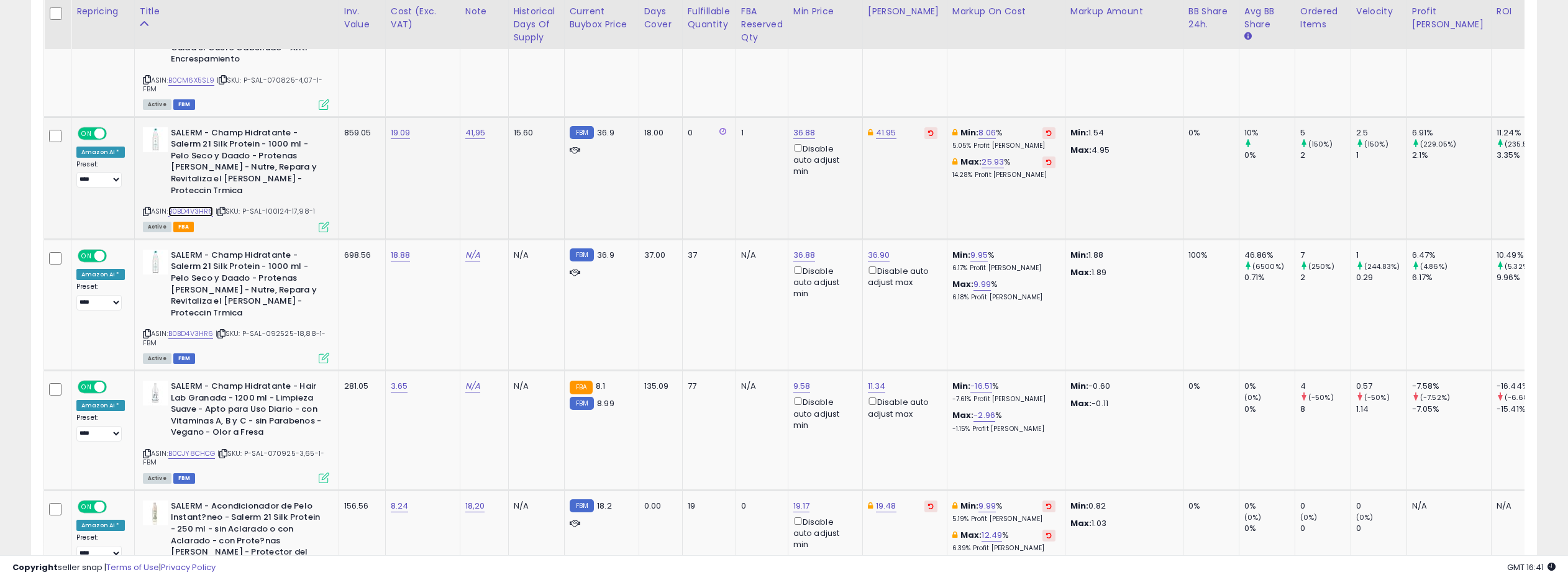
click at [201, 206] on link "B0BD4V3HR6" at bounding box center [190, 211] width 45 height 10
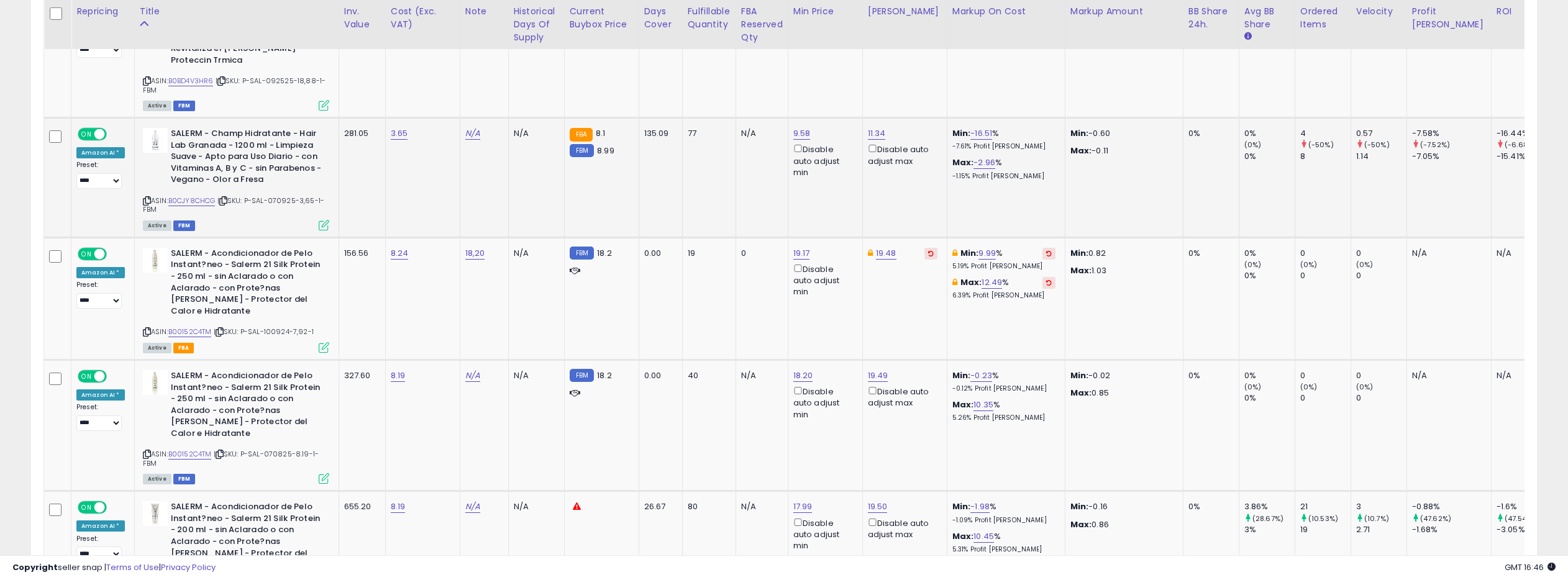
scroll to position [2504, 0]
click at [200, 195] on link "B0CJY8CHCG" at bounding box center [191, 200] width 47 height 10
click at [799, 127] on link "9.58" at bounding box center [802, 133] width 18 height 13
type input "****"
click button "submit" at bounding box center [837, 53] width 21 height 18
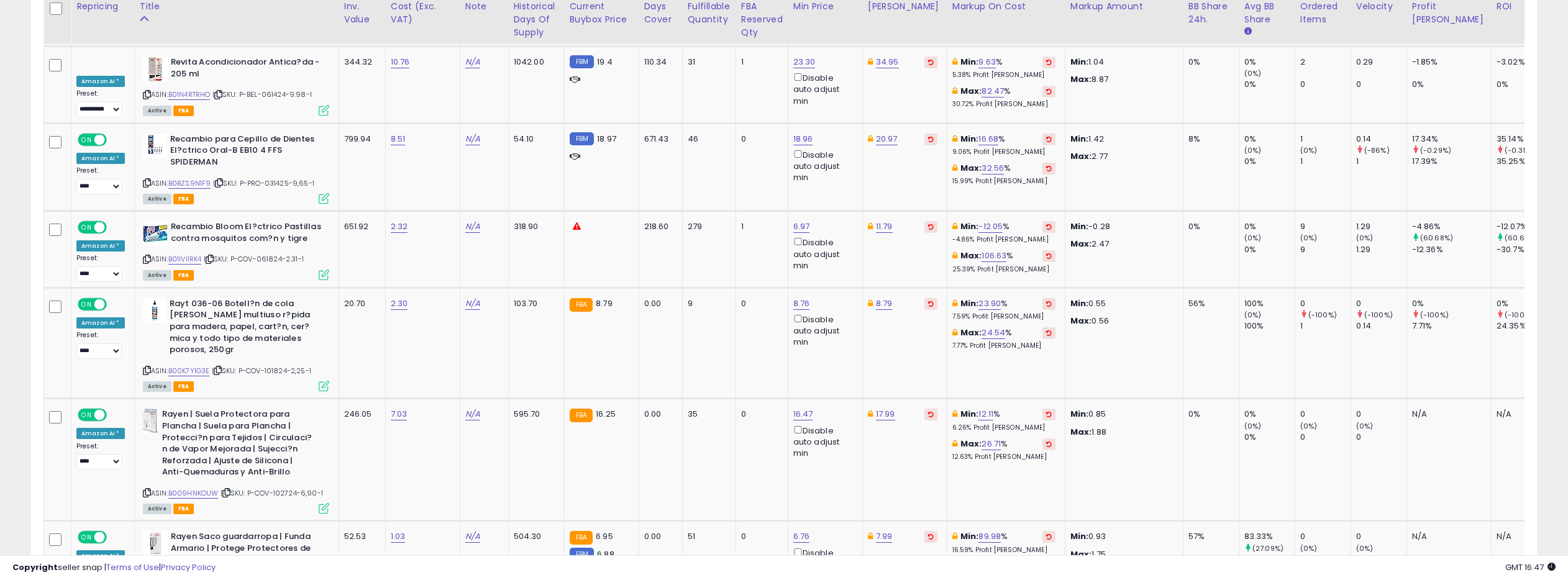
scroll to position [3817, 0]
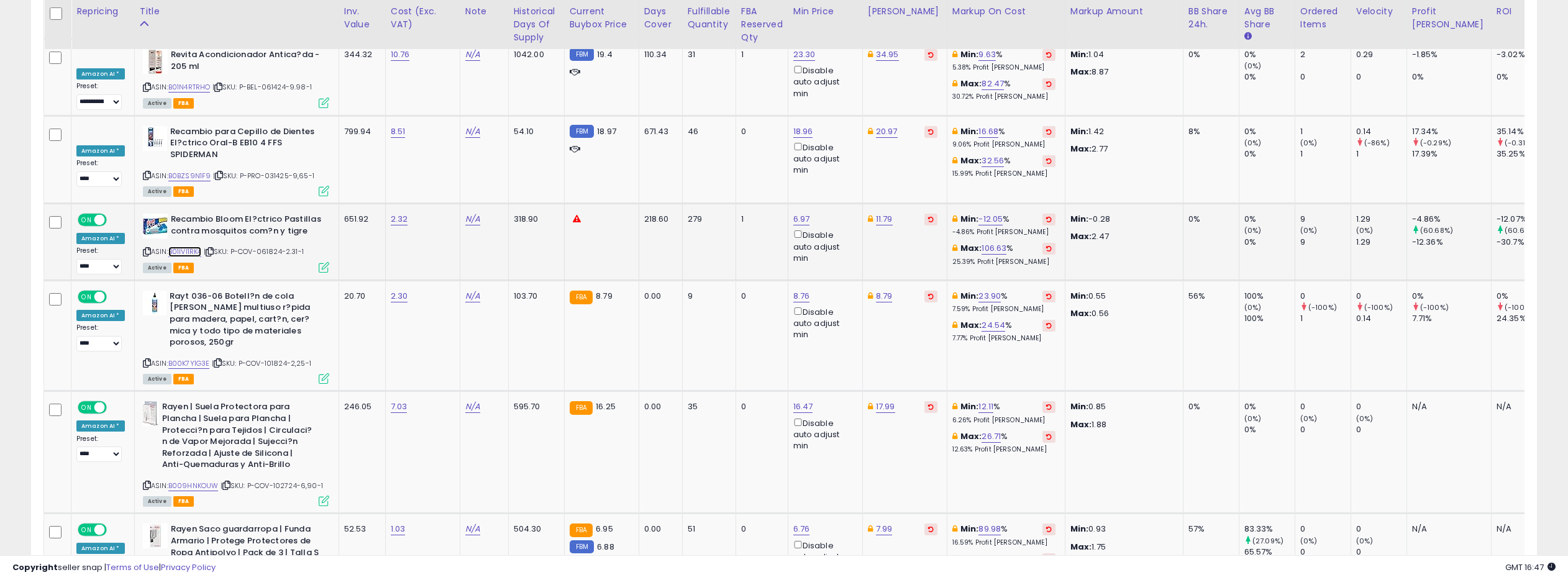
click at [194, 247] on link "B01IVI1RK4" at bounding box center [185, 251] width 33 height 10
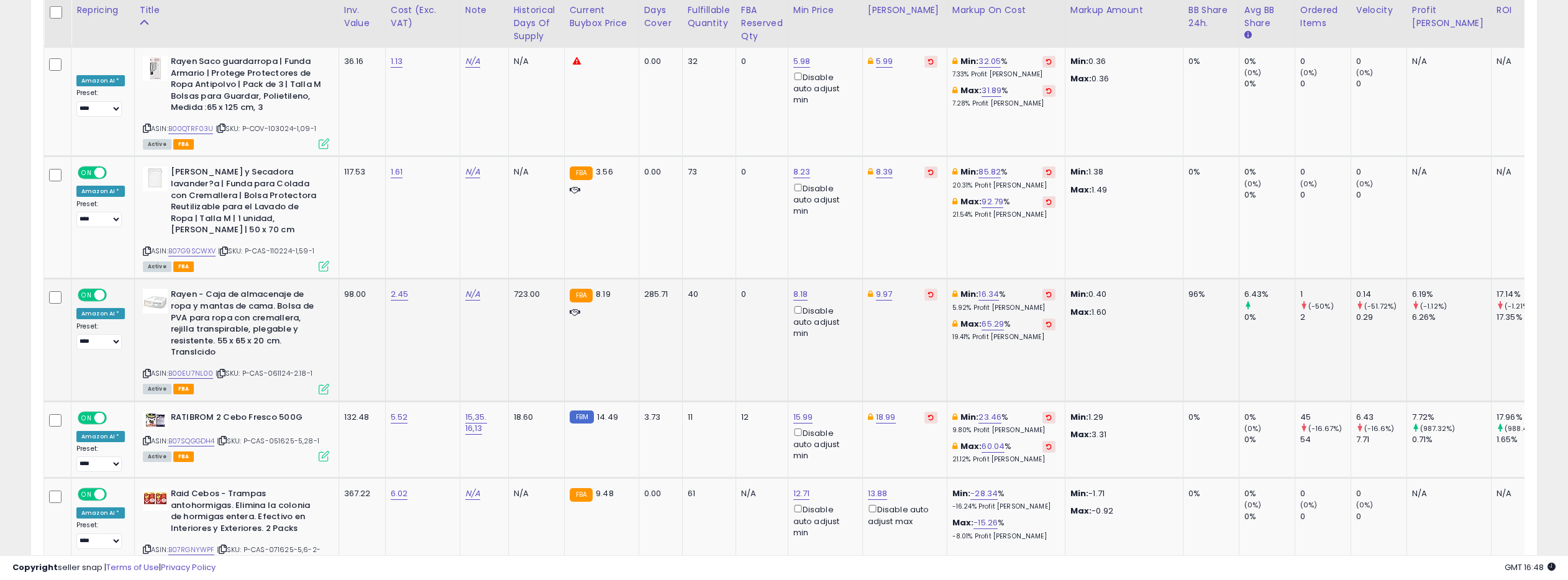
scroll to position [4400, 0]
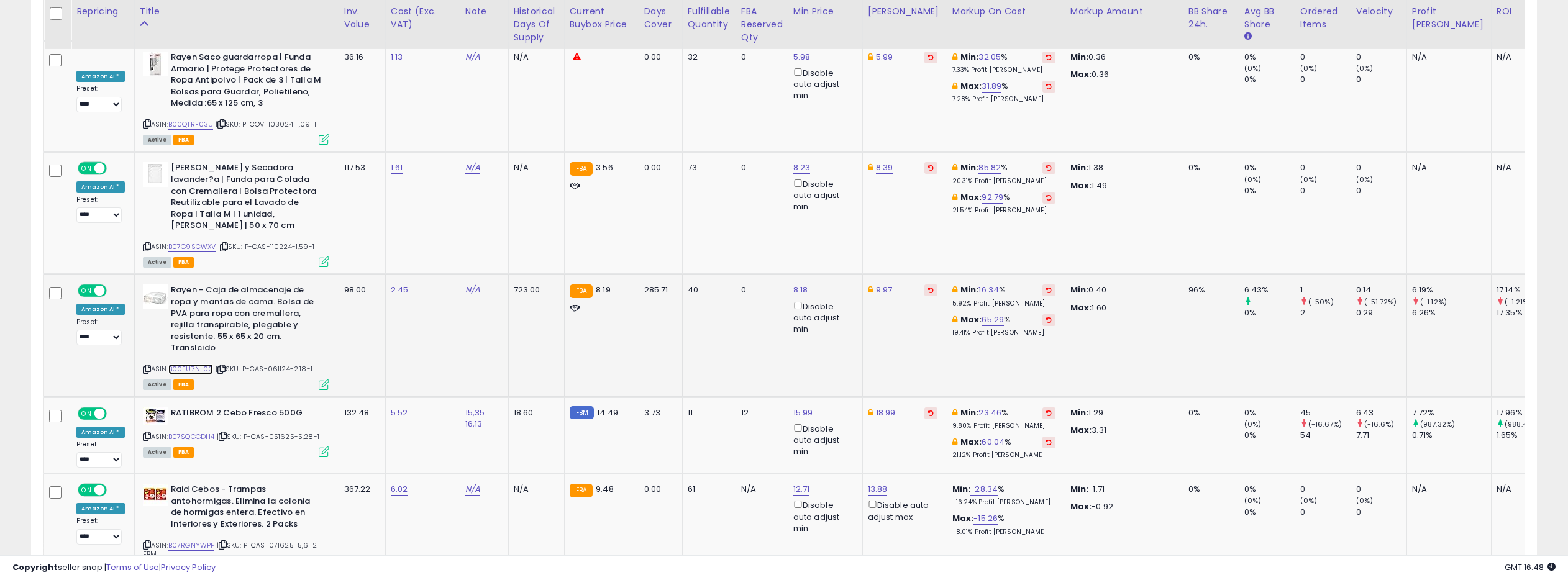
click at [200, 364] on link "B00EU7NL00" at bounding box center [190, 368] width 45 height 10
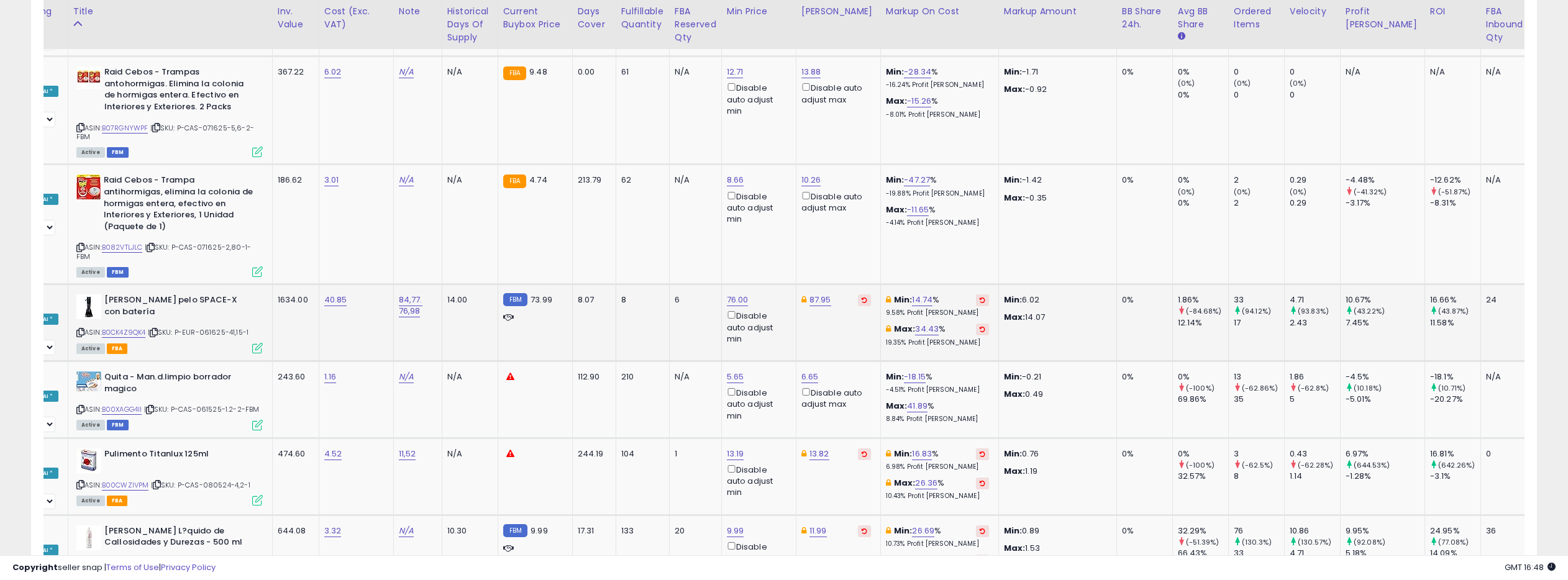
scroll to position [0, 0]
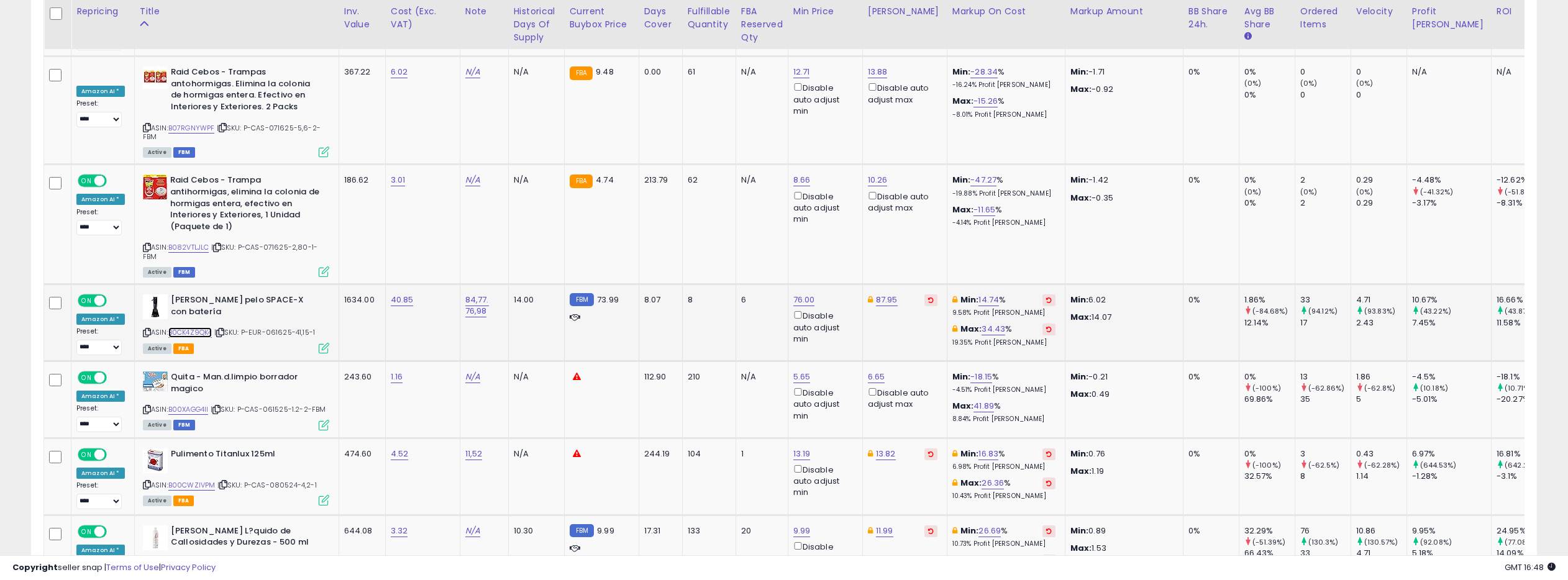
click at [193, 327] on link "B0CK4Z9QK4" at bounding box center [189, 332] width 44 height 10
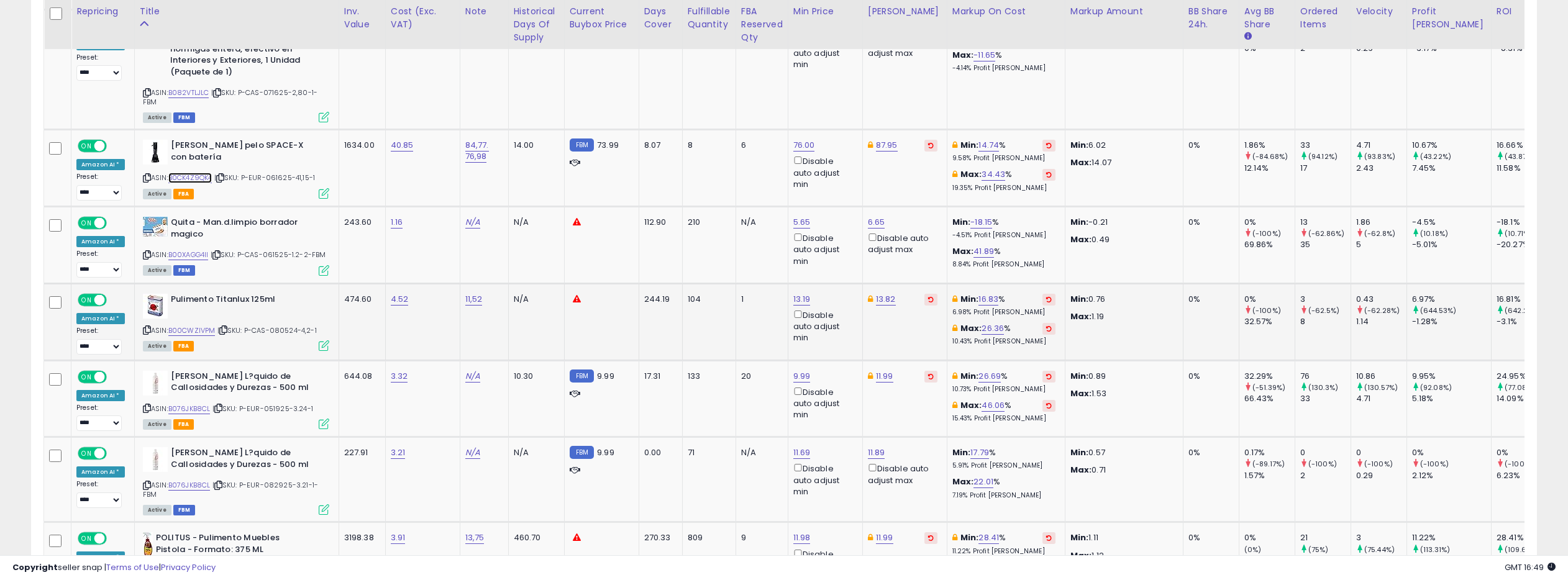
scroll to position [4972, 0]
click at [195, 249] on link "B00XAGG4II" at bounding box center [188, 254] width 41 height 10
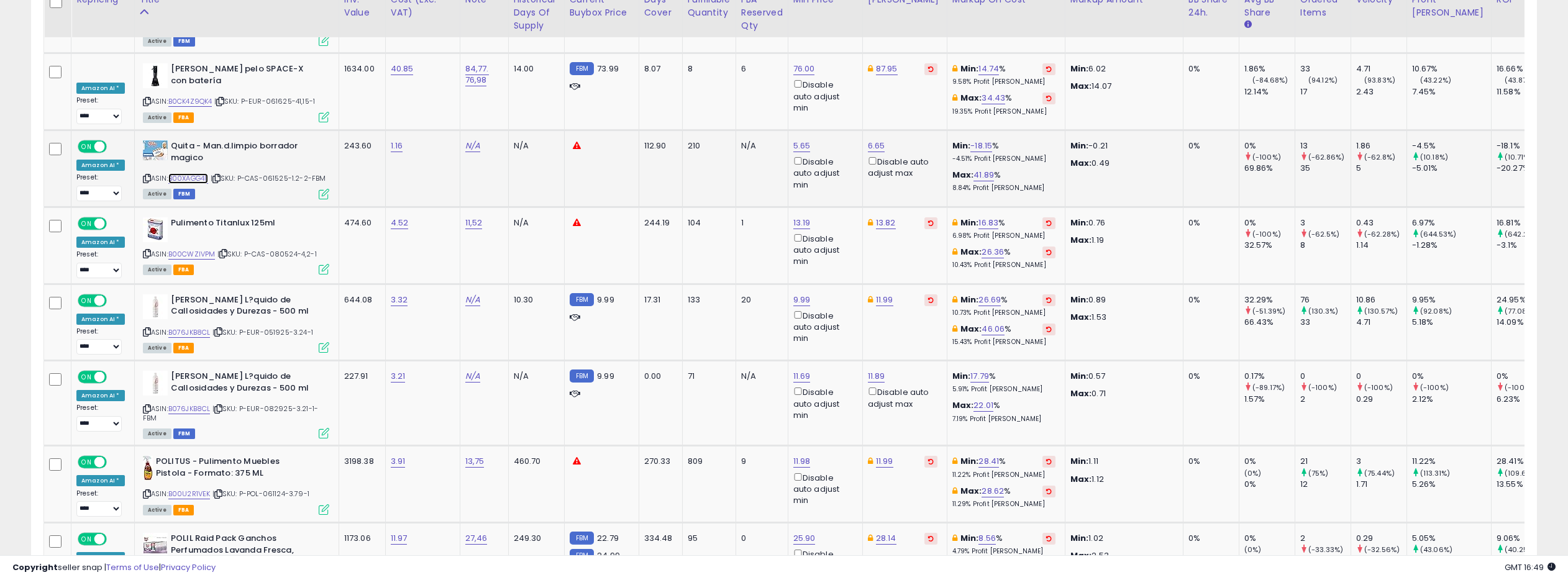
scroll to position [5051, 0]
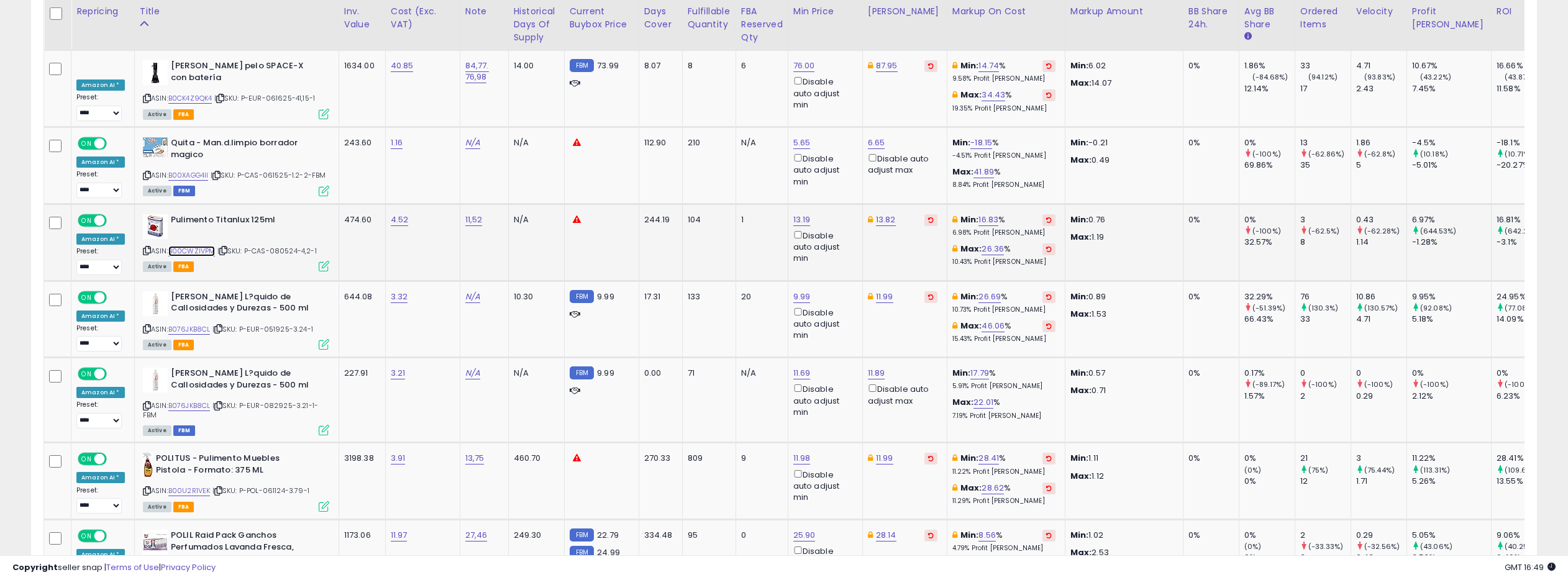
click at [185, 246] on link "B00CWZIVPM" at bounding box center [191, 251] width 47 height 10
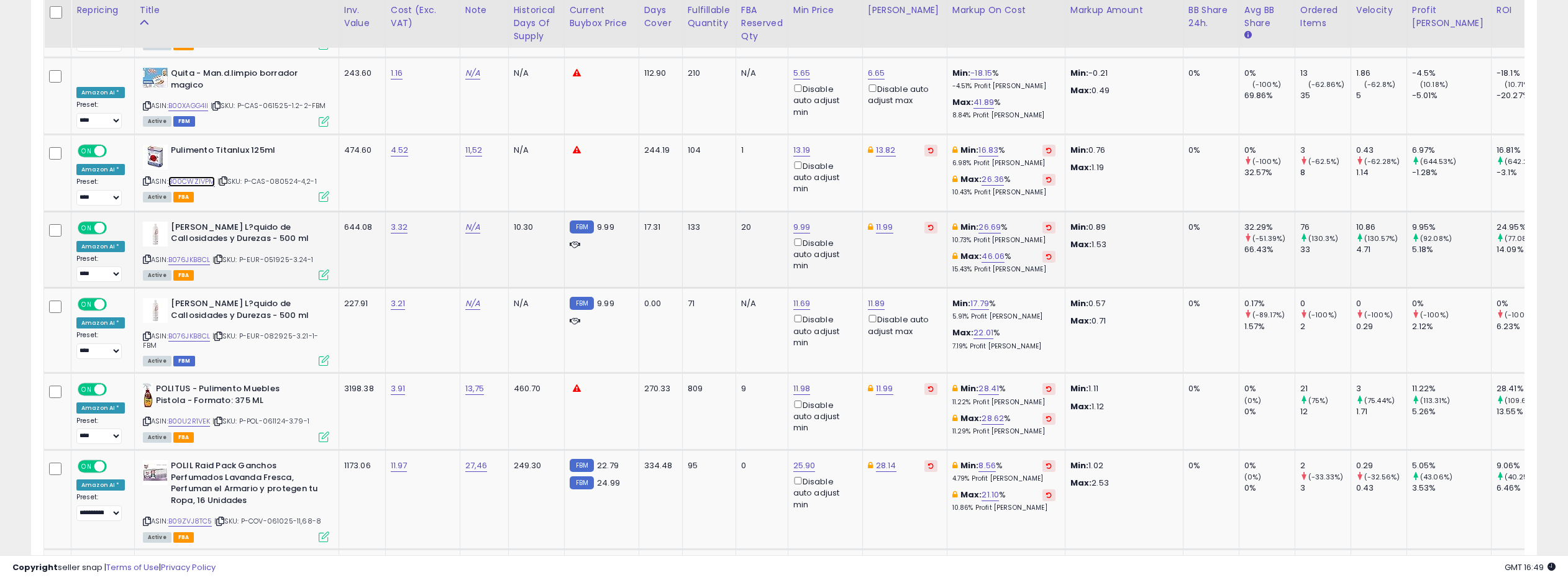
scroll to position [5121, 0]
click at [192, 253] on link "B076JKB8CL" at bounding box center [189, 258] width 42 height 10
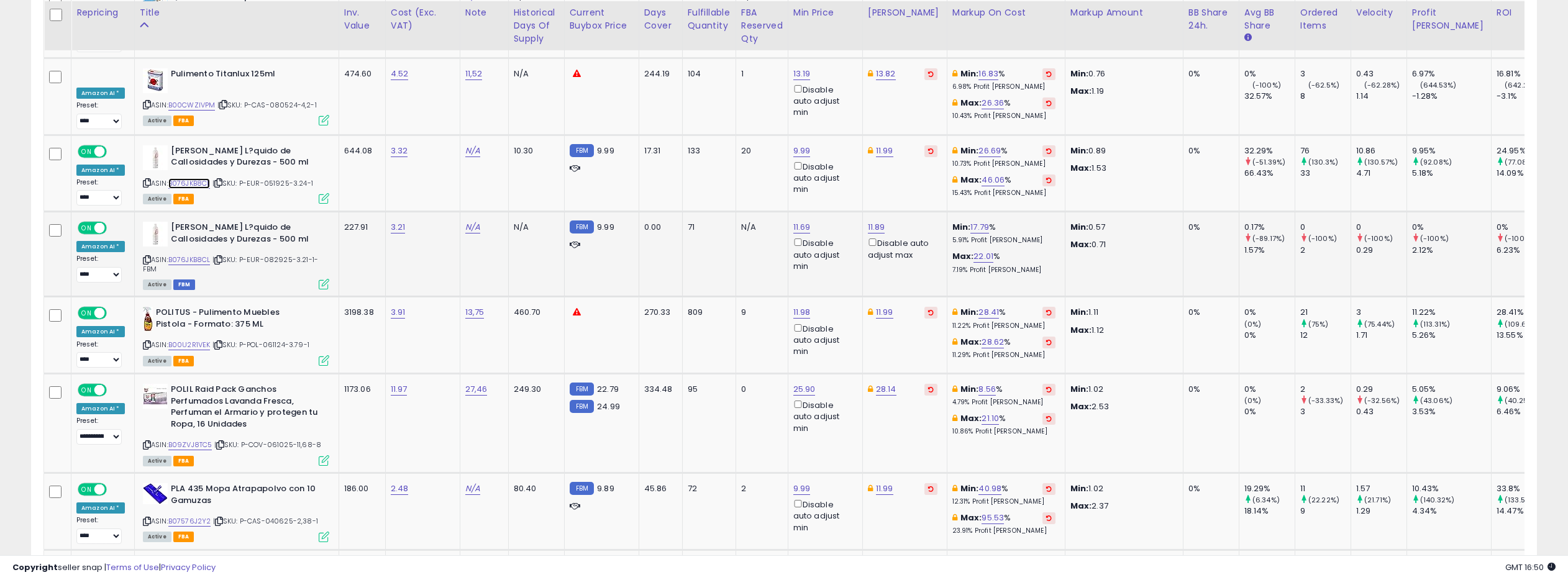
scroll to position [5199, 0]
click at [188, 253] on link "B076JKB8CL" at bounding box center [189, 258] width 42 height 10
click at [191, 338] on link "B00U2R1VEK" at bounding box center [189, 343] width 42 height 10
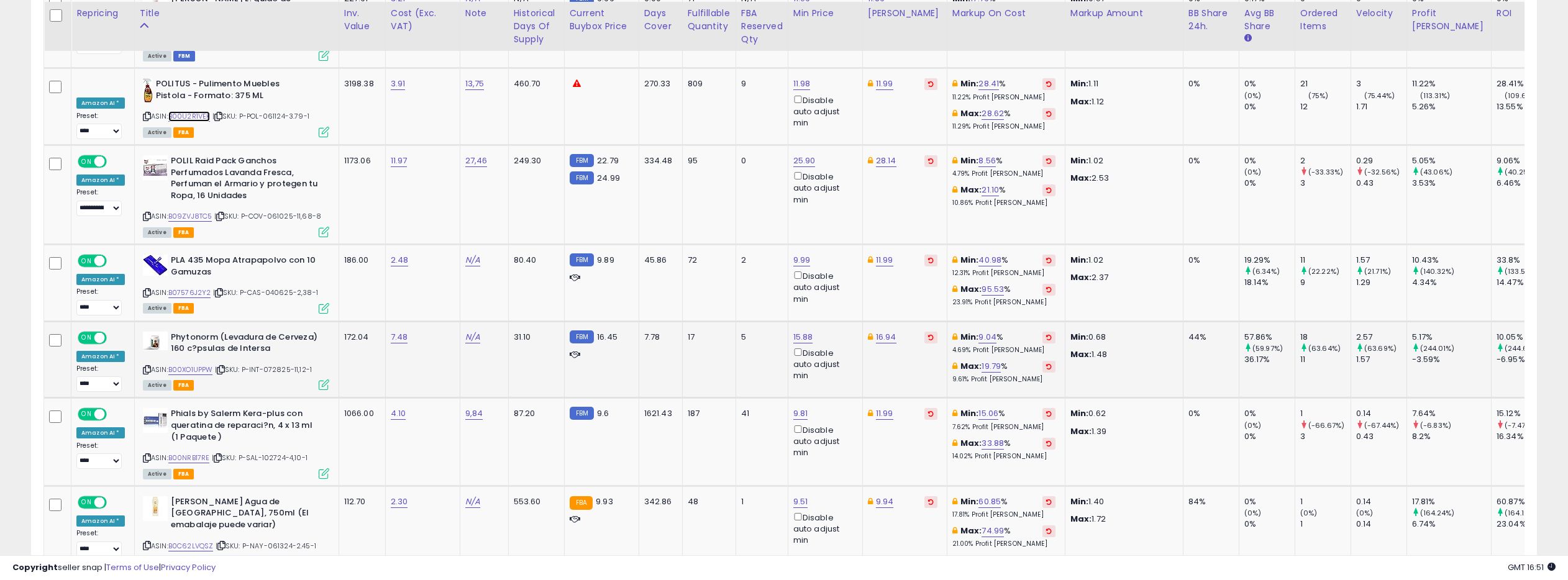
scroll to position [5427, 0]
click at [193, 286] on link "B07576J2Y2" at bounding box center [189, 290] width 43 height 10
click at [203, 363] on link "B00XO1UPPW" at bounding box center [190, 368] width 45 height 10
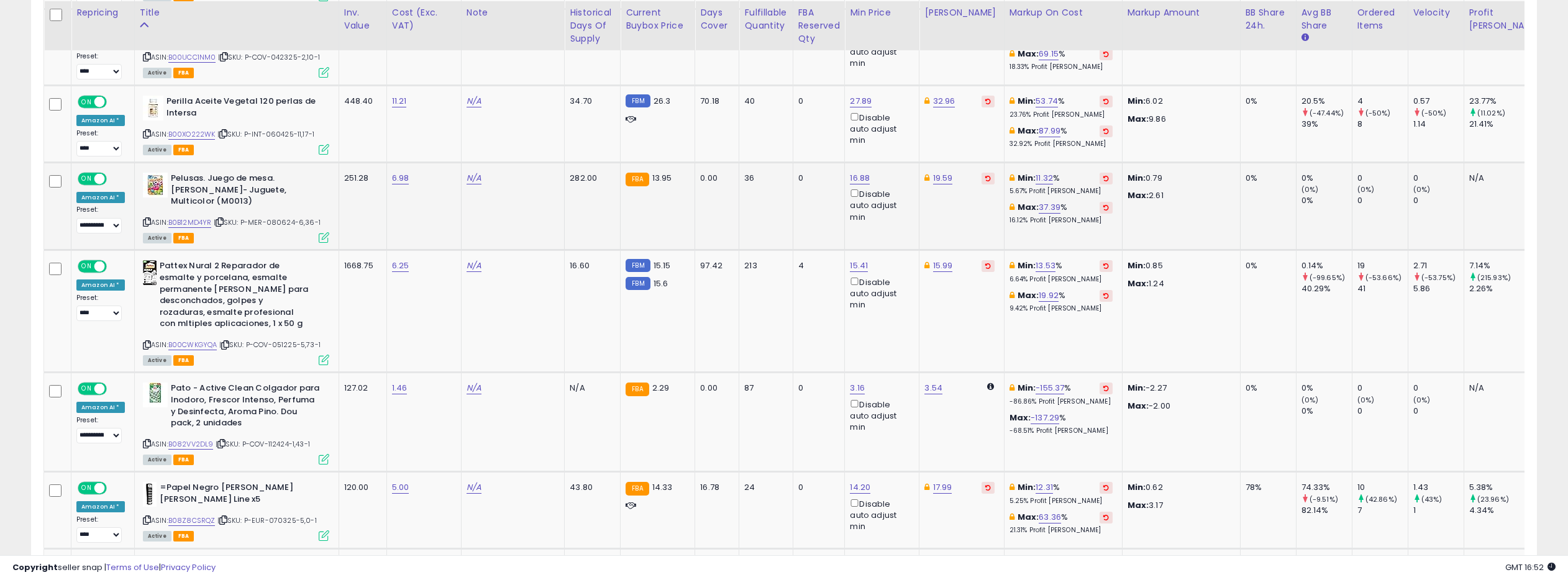
scroll to position [800, 0]
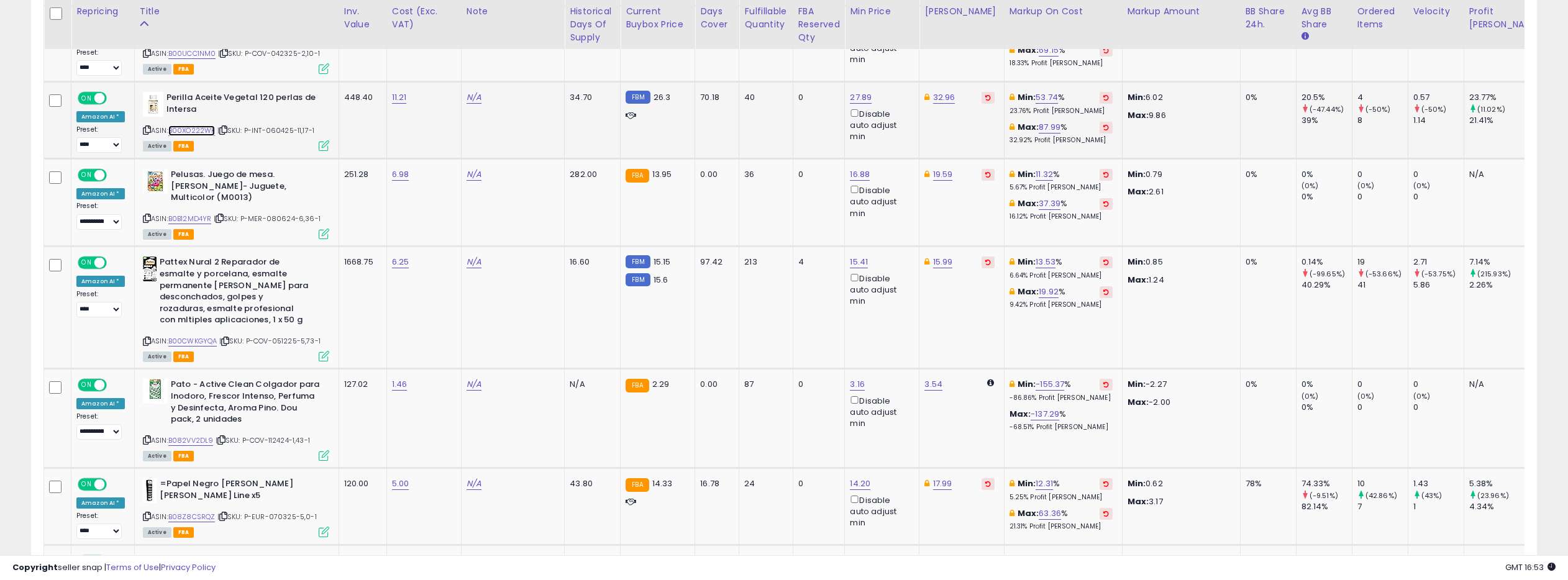
click at [200, 130] on link "B00XO222WK" at bounding box center [191, 130] width 47 height 10
click at [850, 95] on link "27.89" at bounding box center [860, 98] width 21 height 13
drag, startPoint x: 770, startPoint y: 55, endPoint x: 721, endPoint y: 53, distance: 49.0
click at [722, 53] on div "***** This will override store markup" at bounding box center [813, 61] width 181 height 48
type input "*****"
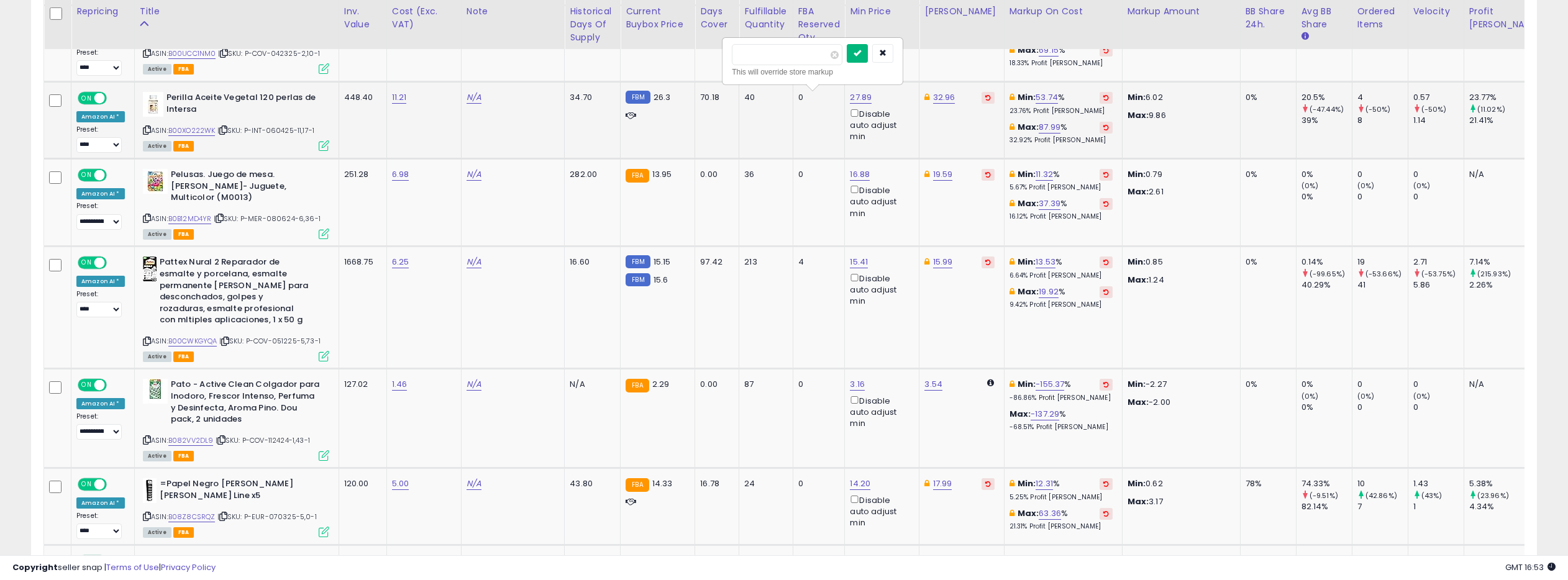
click at [860, 60] on button "submit" at bounding box center [857, 53] width 21 height 18
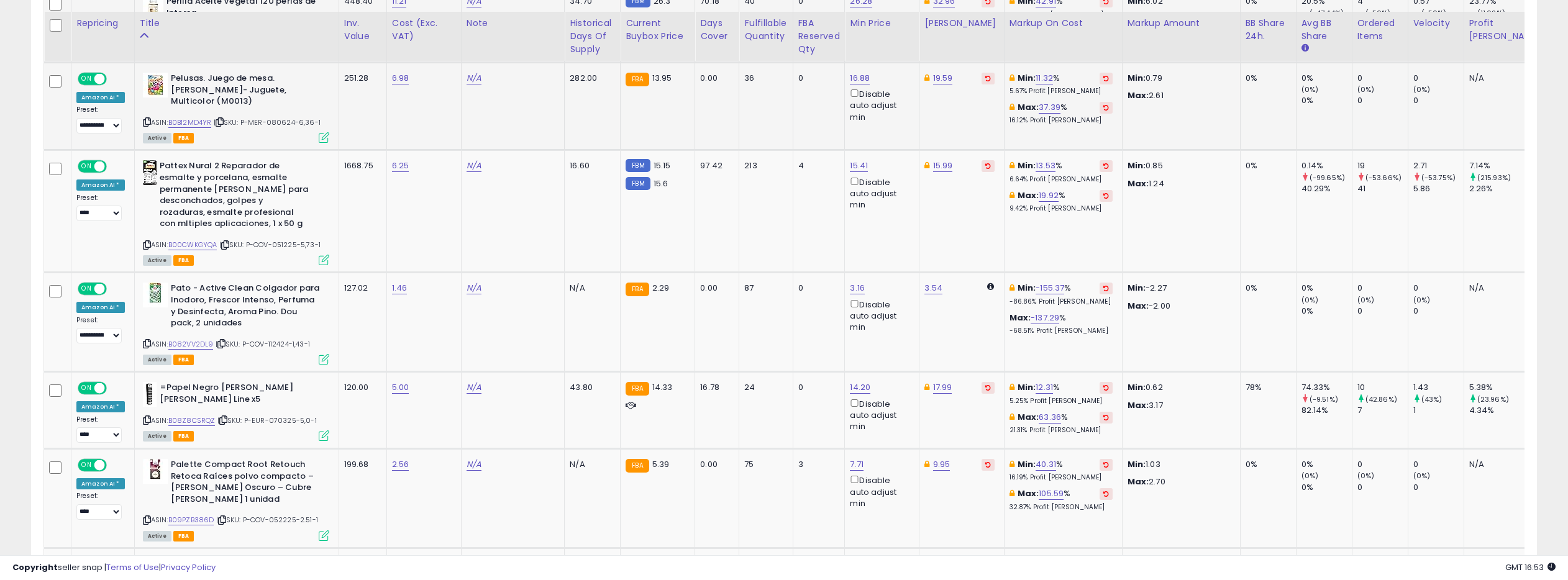
scroll to position [918, 0]
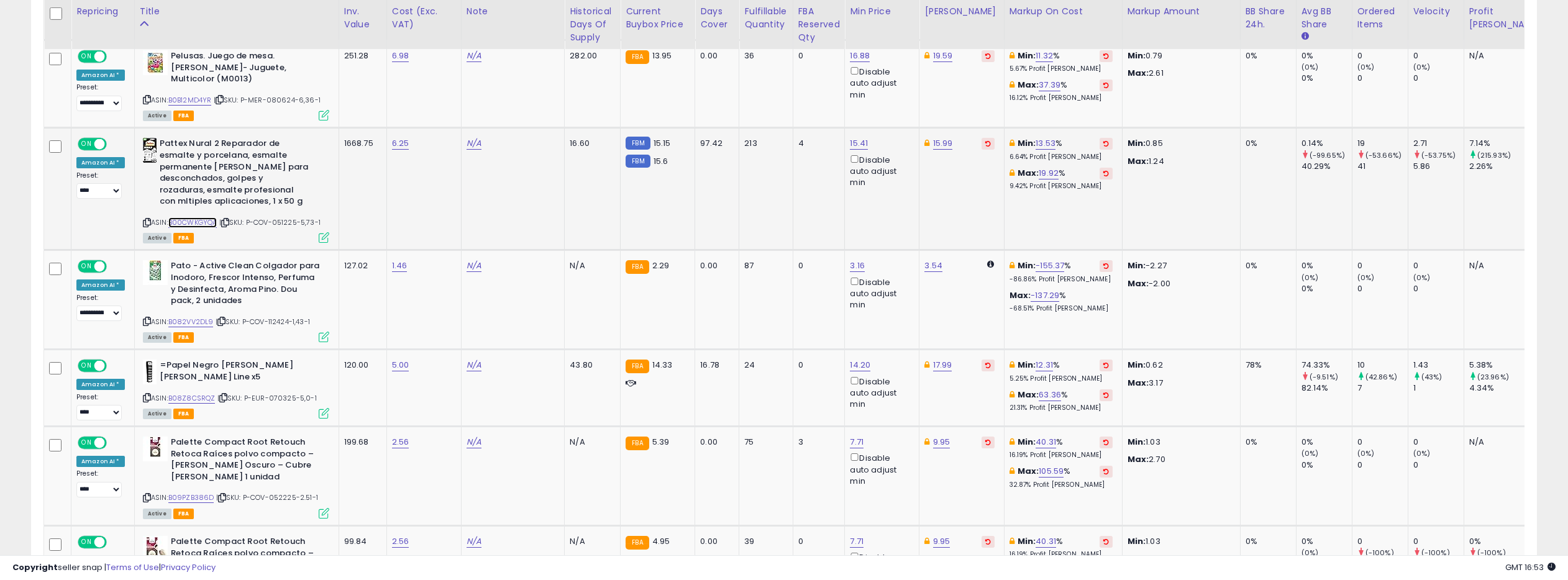
click at [202, 217] on link "B00CWKGYQA" at bounding box center [193, 222] width 49 height 10
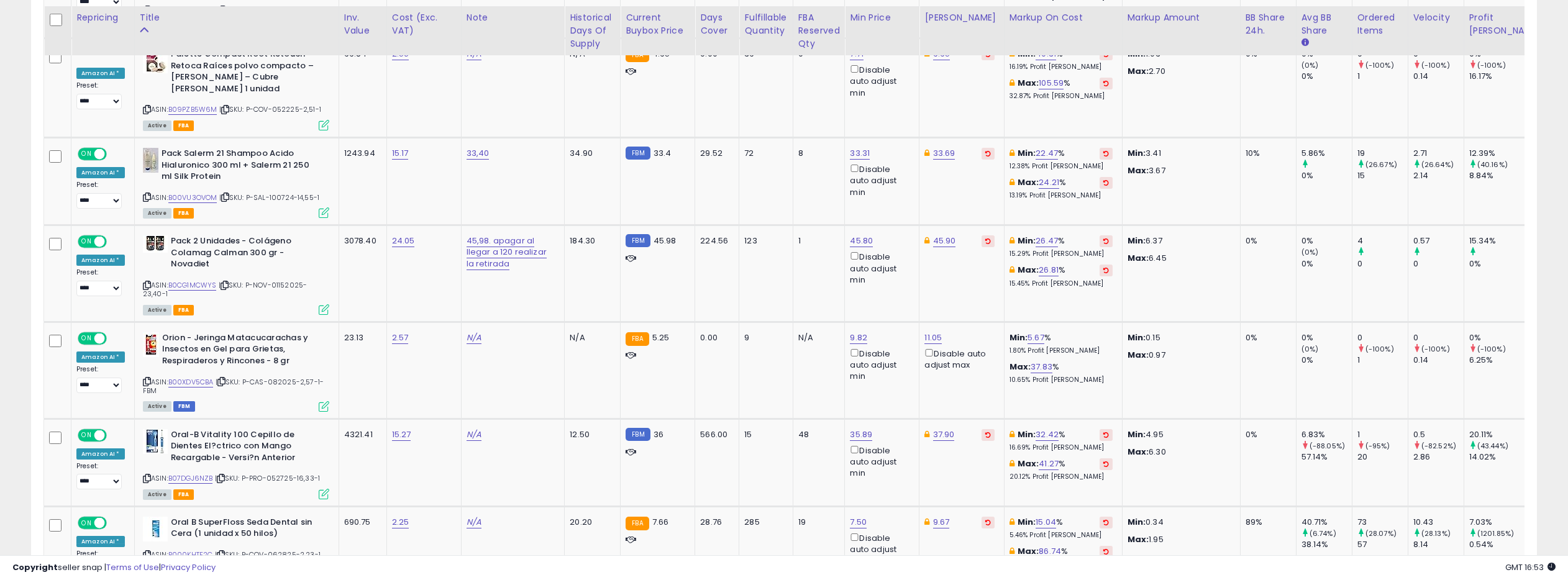
scroll to position [1428, 0]
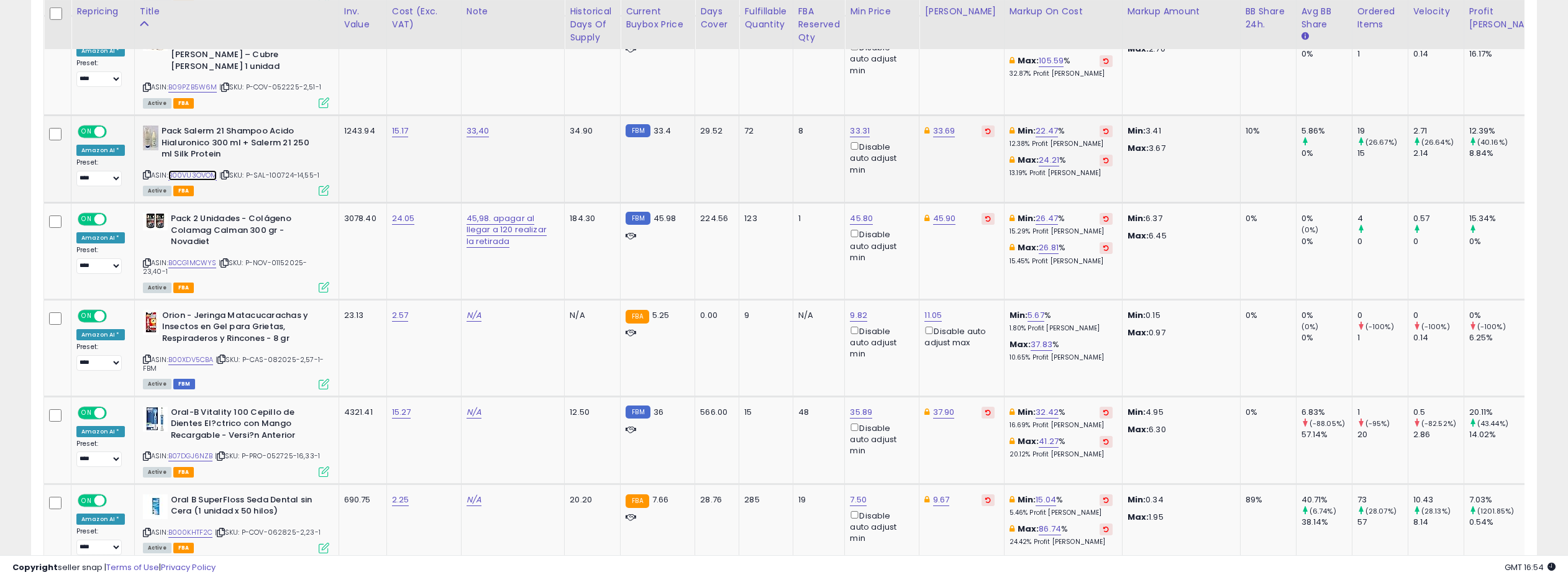
click at [185, 170] on link "B00VU3OVOM" at bounding box center [193, 175] width 49 height 10
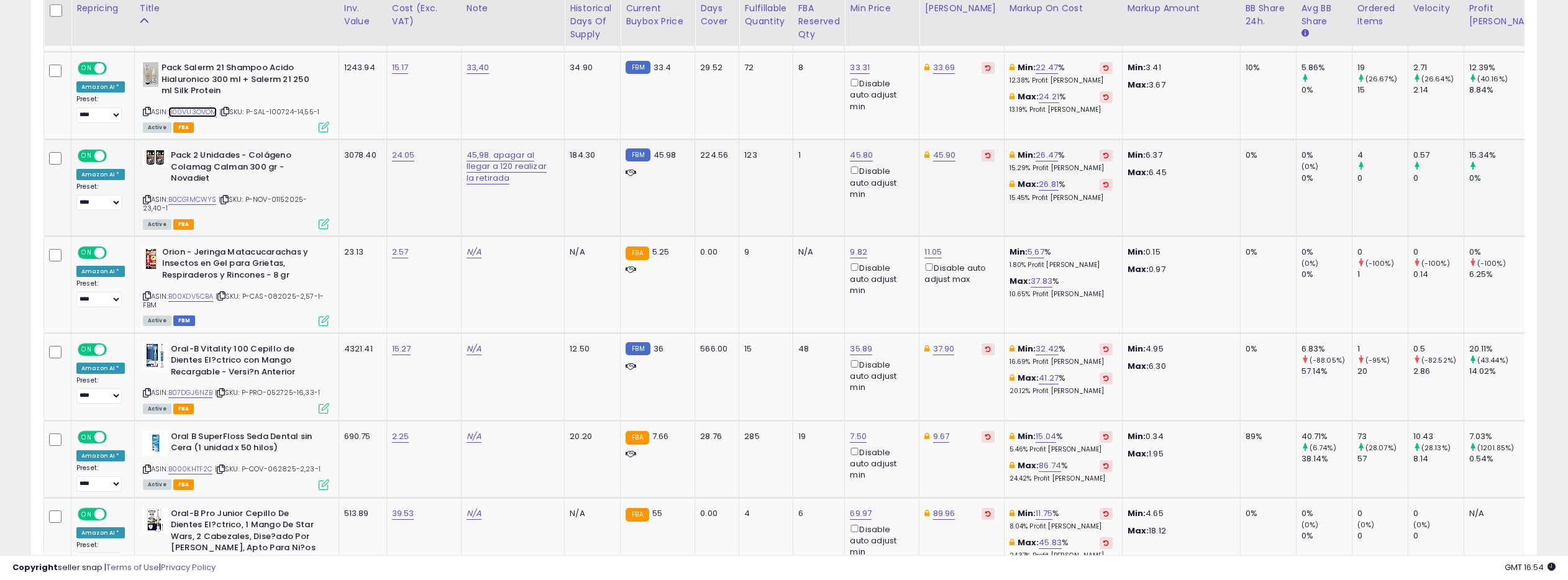
scroll to position [1493, 0]
click at [182, 193] on link "B0CG1MCWYS" at bounding box center [192, 197] width 49 height 10
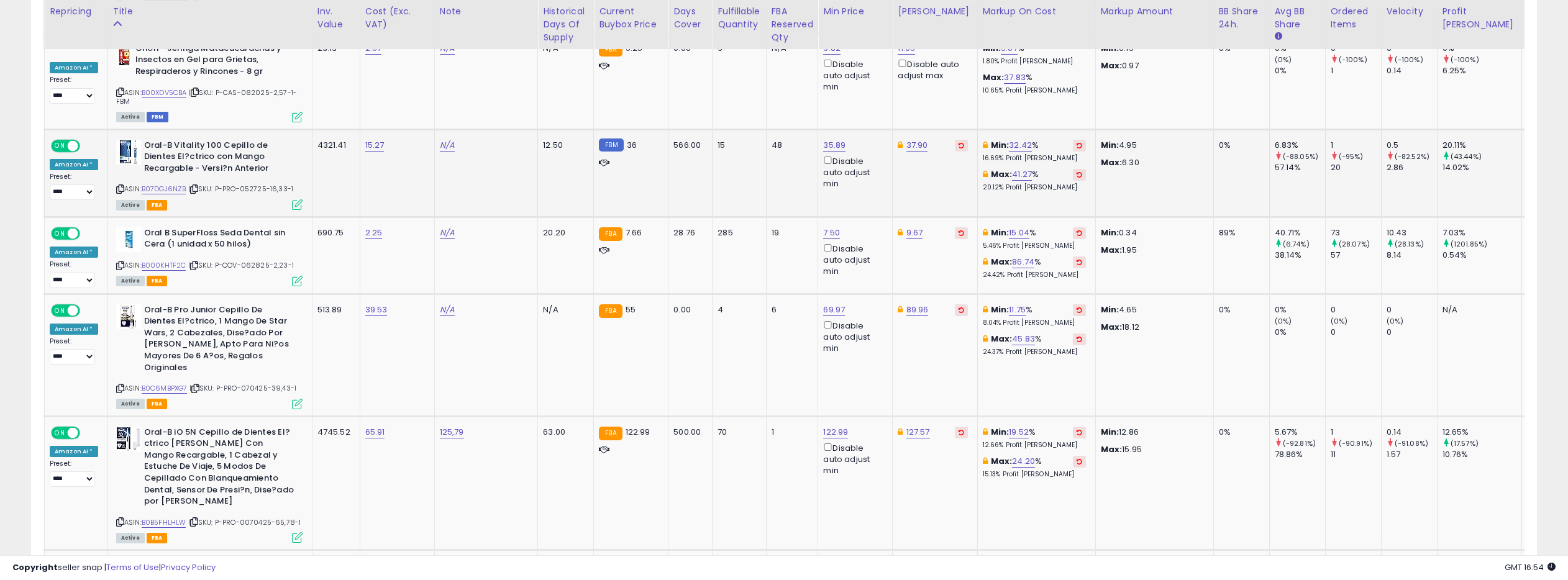
scroll to position [0, 0]
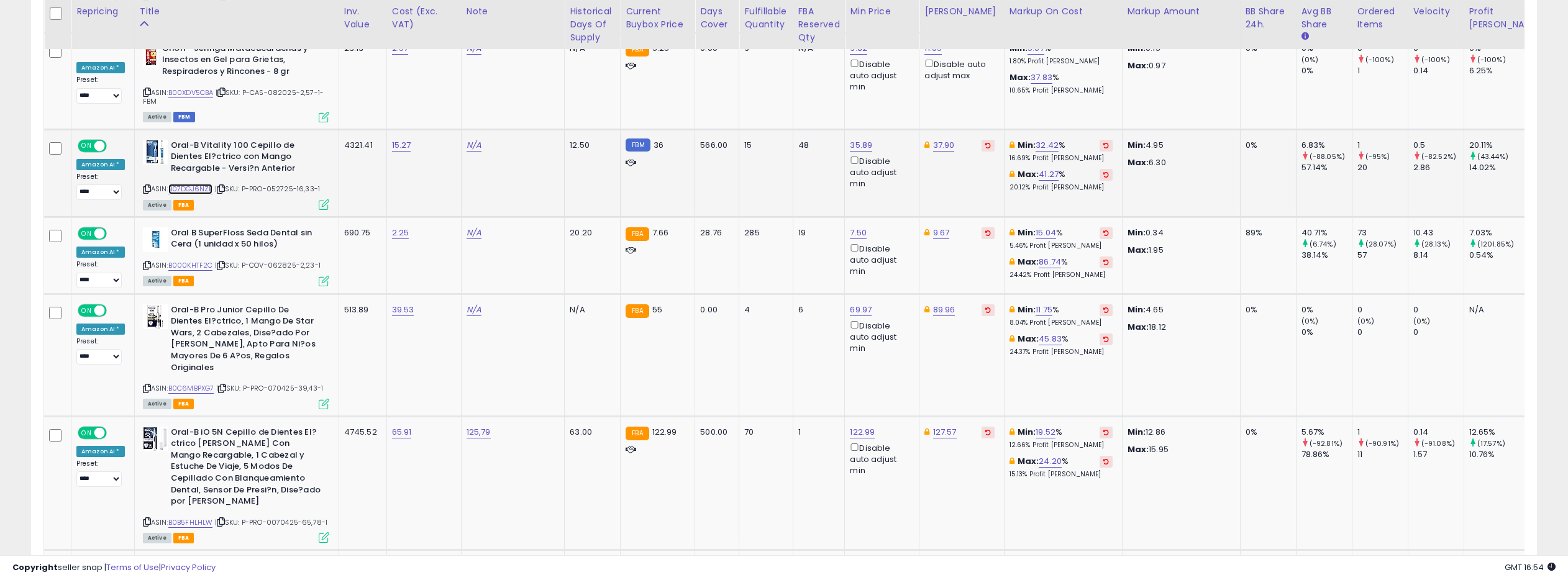
click at [198, 184] on link "B07DGJ6NZB" at bounding box center [190, 189] width 45 height 10
click at [850, 139] on link "35.89" at bounding box center [861, 146] width 22 height 13
drag, startPoint x: 772, startPoint y: 91, endPoint x: 726, endPoint y: 91, distance: 46.0
click at [726, 91] on div "***** This will override store markup" at bounding box center [813, 97] width 179 height 45
type input "*****"
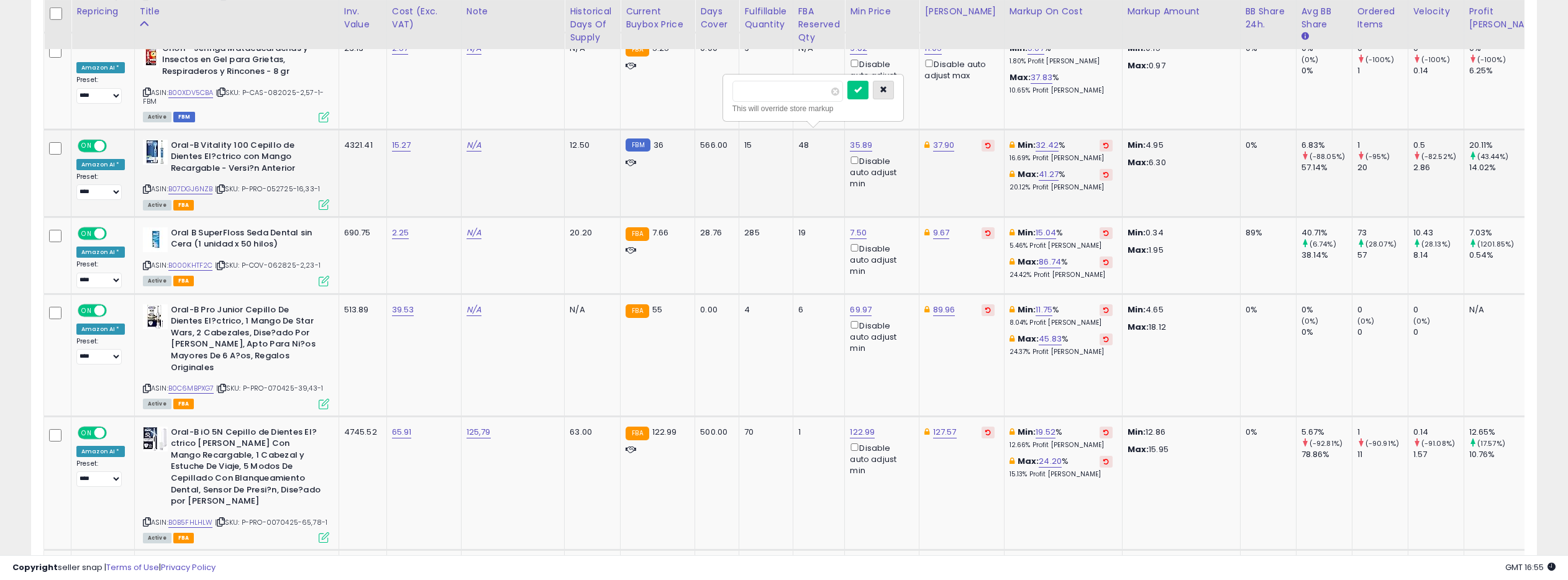
click at [887, 90] on icon "button" at bounding box center [883, 89] width 7 height 7
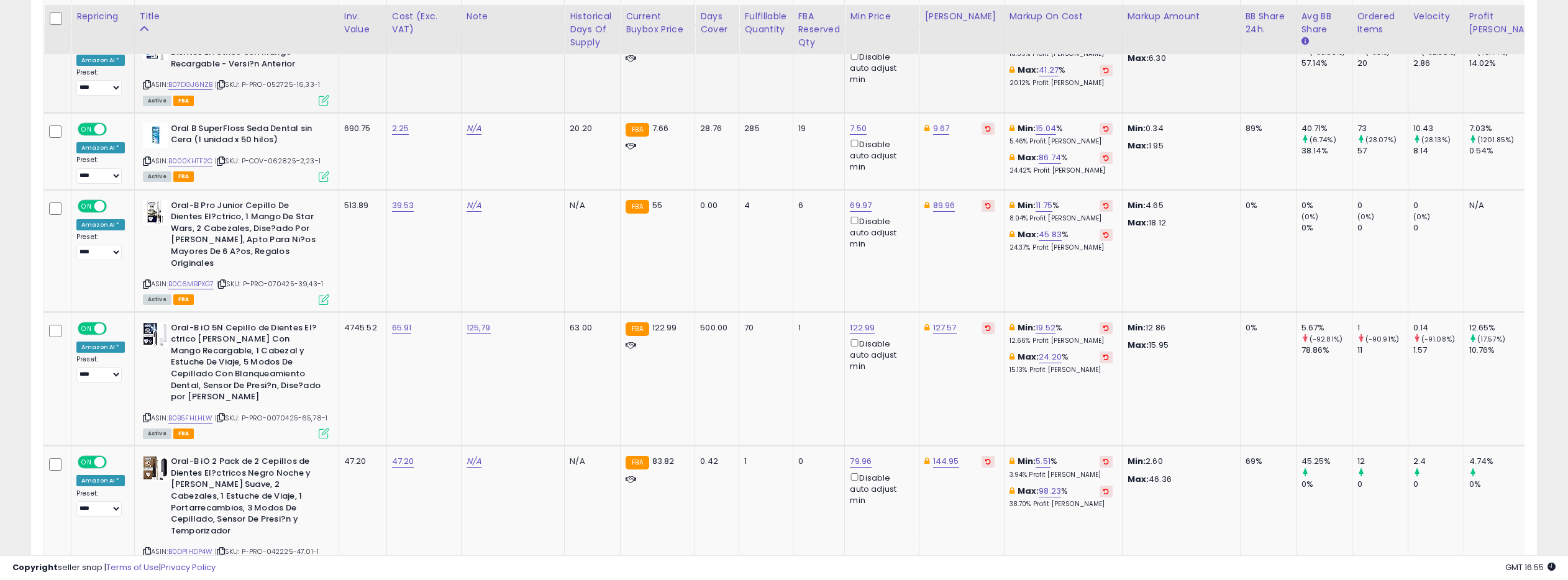
scroll to position [1814, 0]
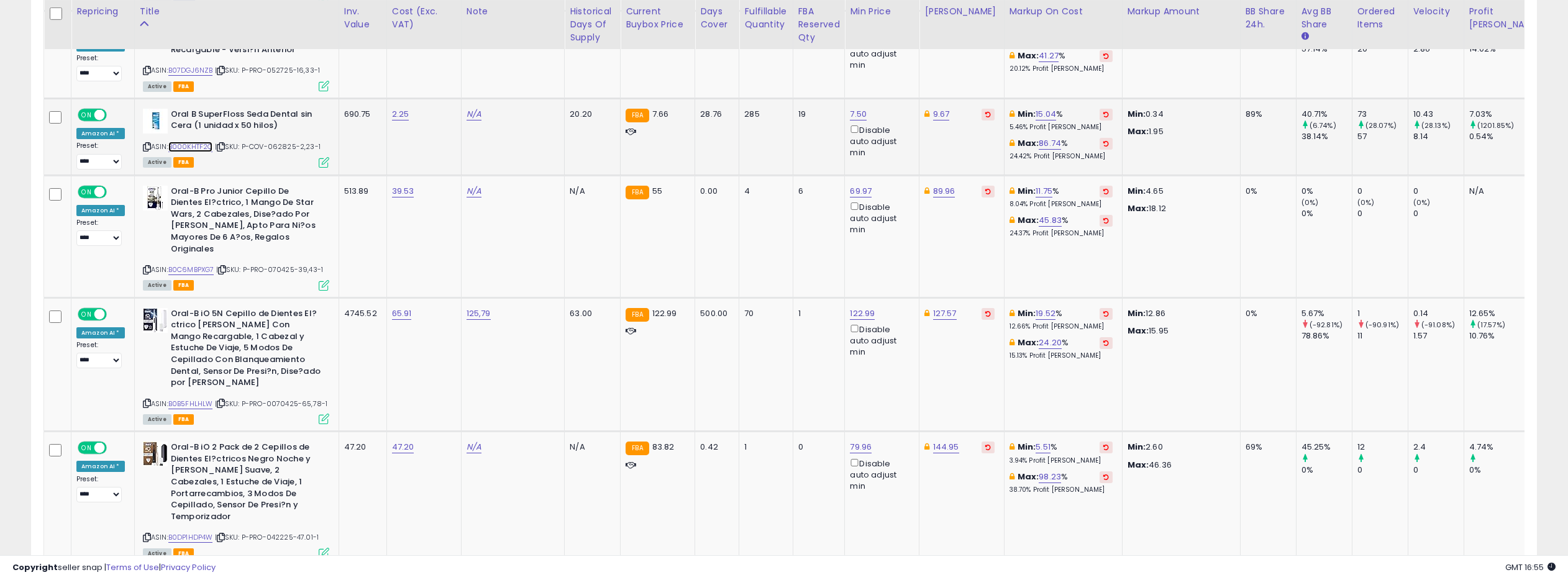
click at [197, 142] on link "B000KHTF2C" at bounding box center [190, 146] width 45 height 10
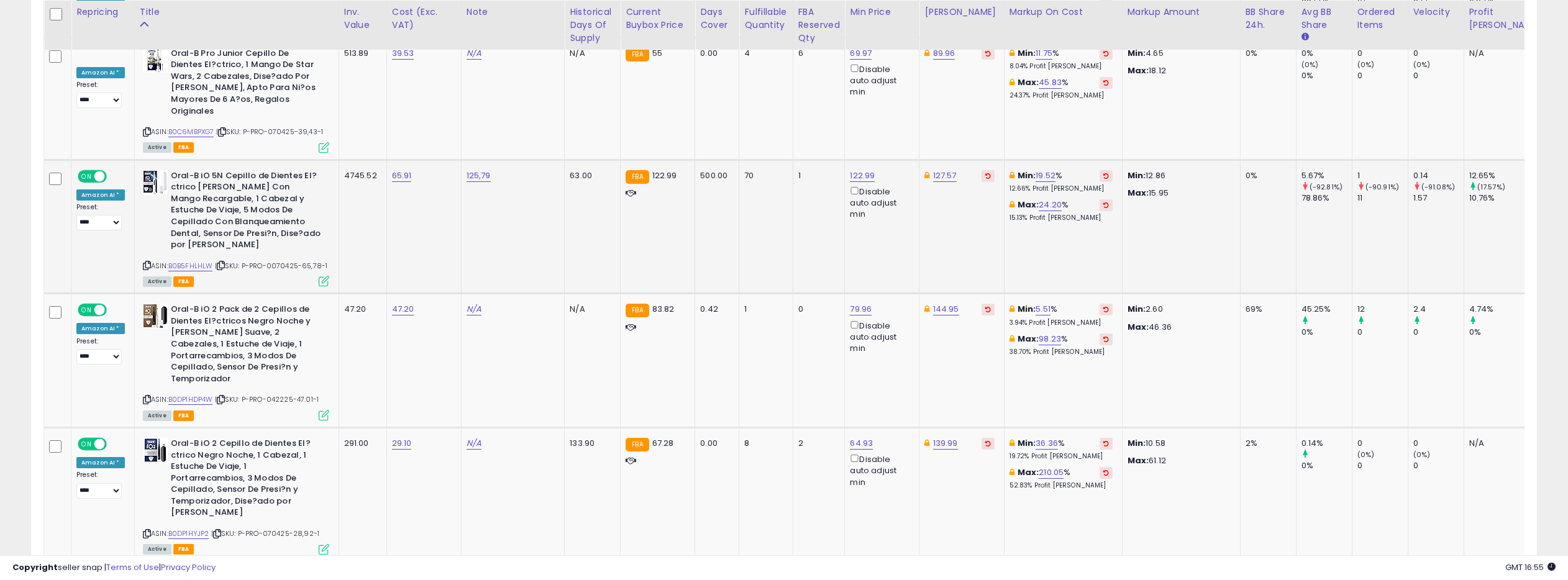
scroll to position [1952, 0]
click at [197, 260] on link "B0B5FHLHLW" at bounding box center [190, 265] width 45 height 10
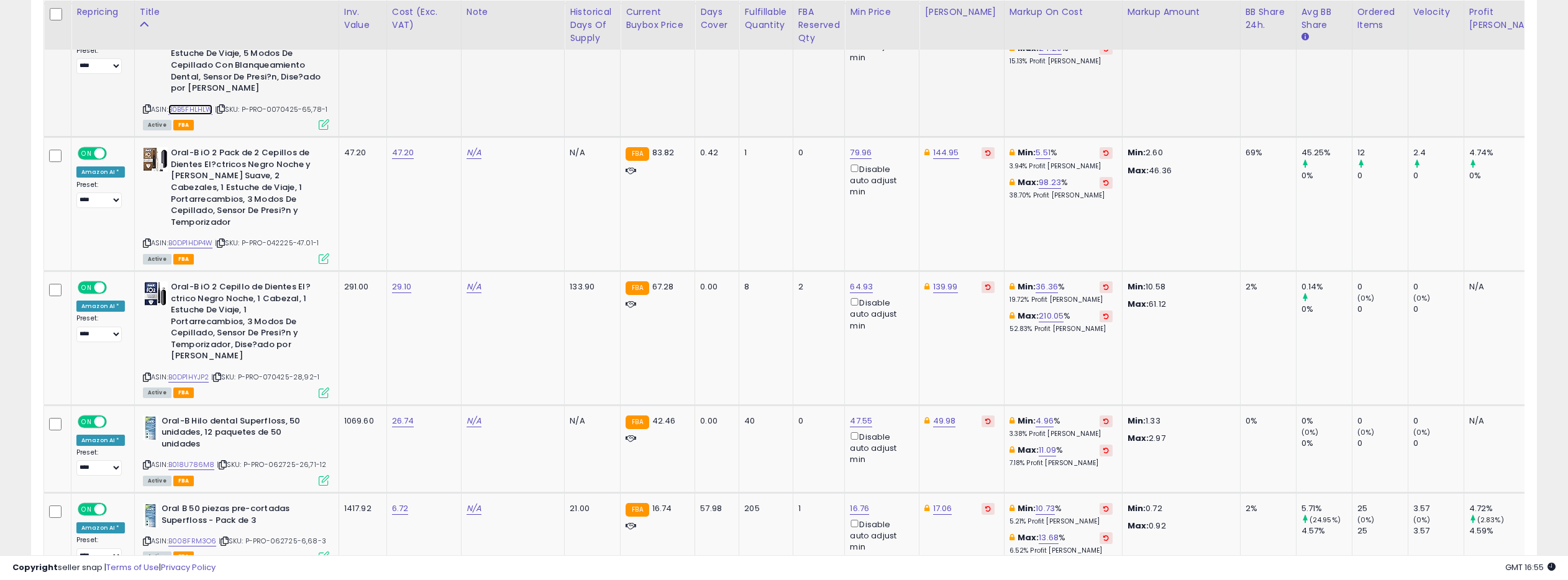
scroll to position [2111, 0]
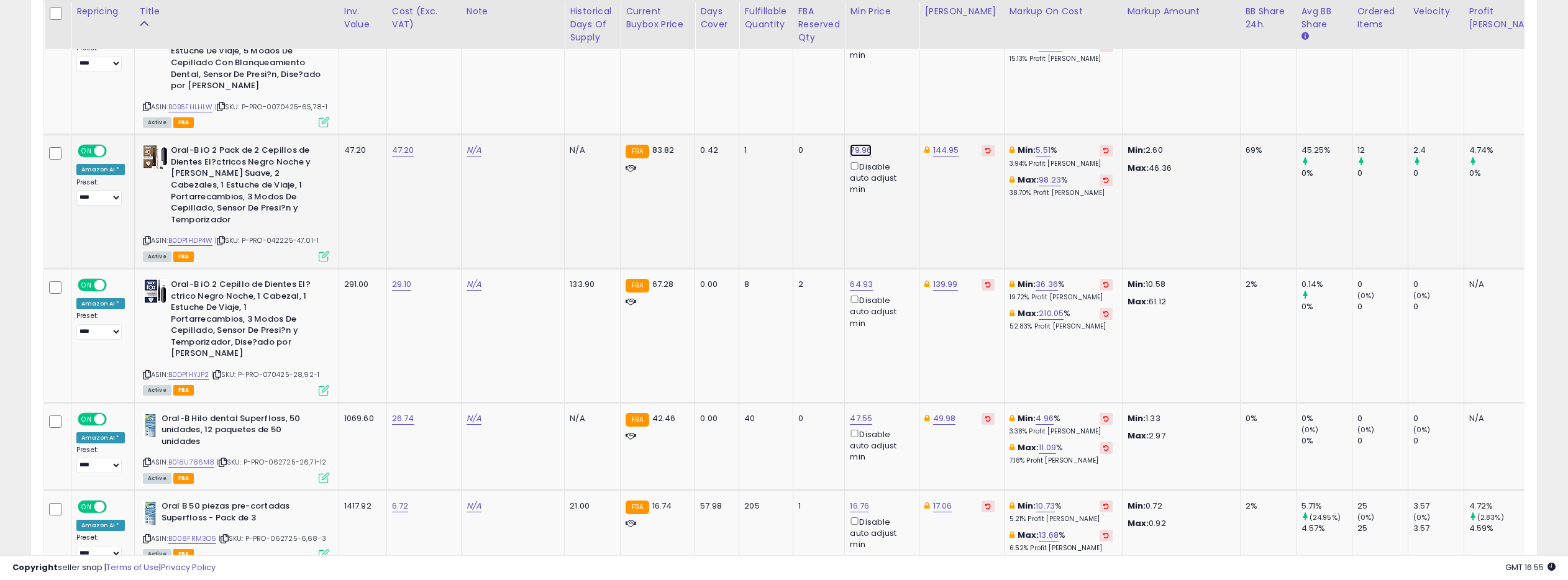
click at [850, 144] on link "79.96" at bounding box center [860, 150] width 21 height 13
drag, startPoint x: 773, startPoint y: 76, endPoint x: 721, endPoint y: 72, distance: 52.2
click at [726, 73] on div "***** This will override store markup" at bounding box center [813, 80] width 179 height 45
type input "*****"
click at [861, 76] on icon "submit" at bounding box center [857, 72] width 7 height 7
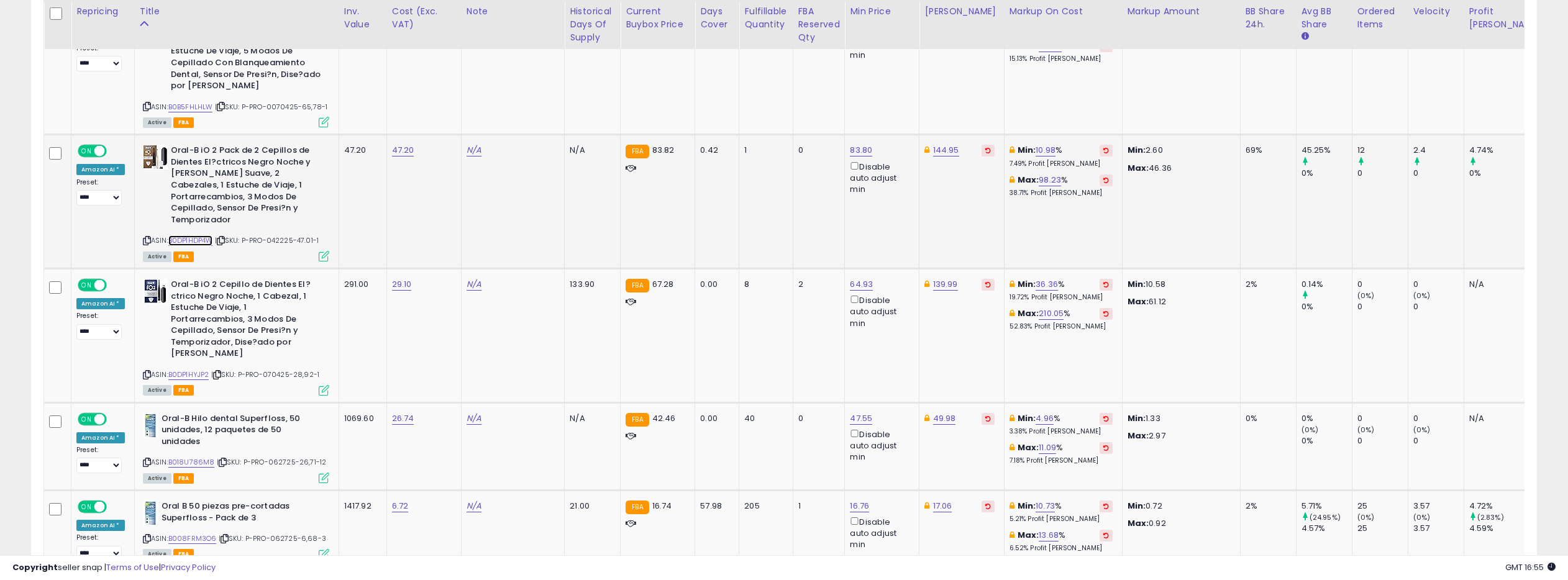
click at [199, 236] on link "B0DP1HDP4W" at bounding box center [190, 240] width 45 height 10
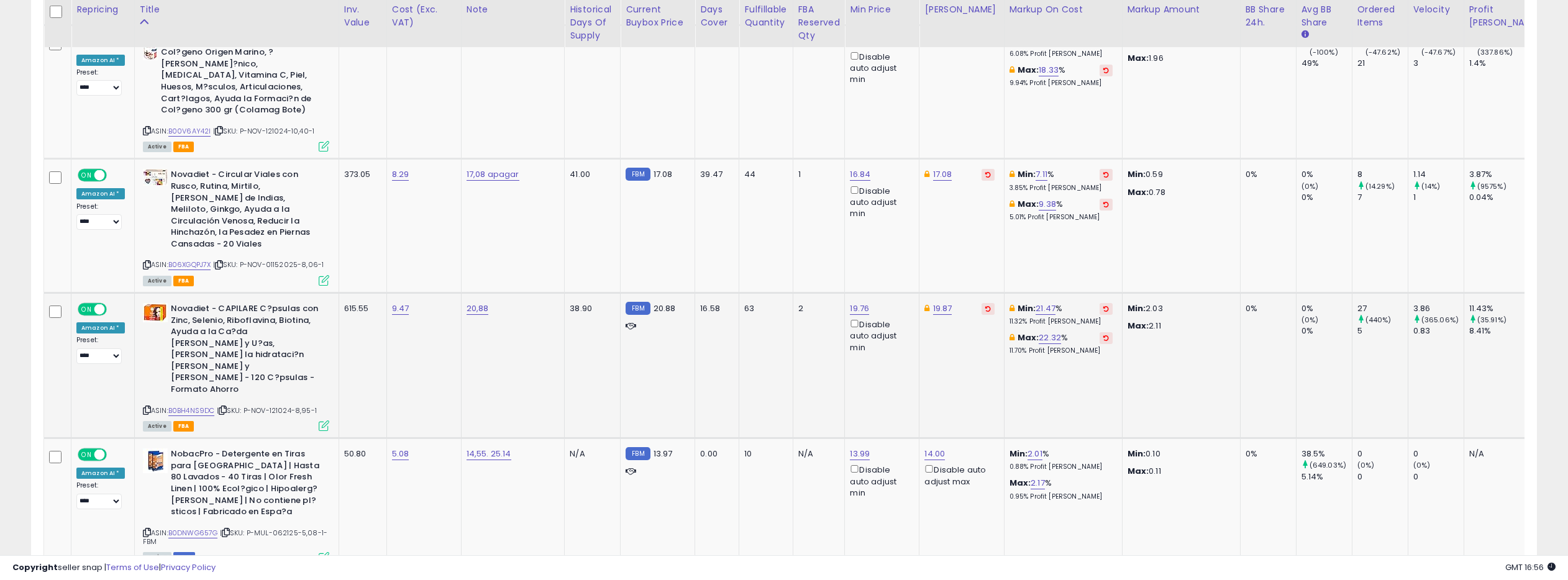
scroll to position [4098, 0]
click at [197, 405] on link "B0BH4NS9DC" at bounding box center [191, 410] width 47 height 10
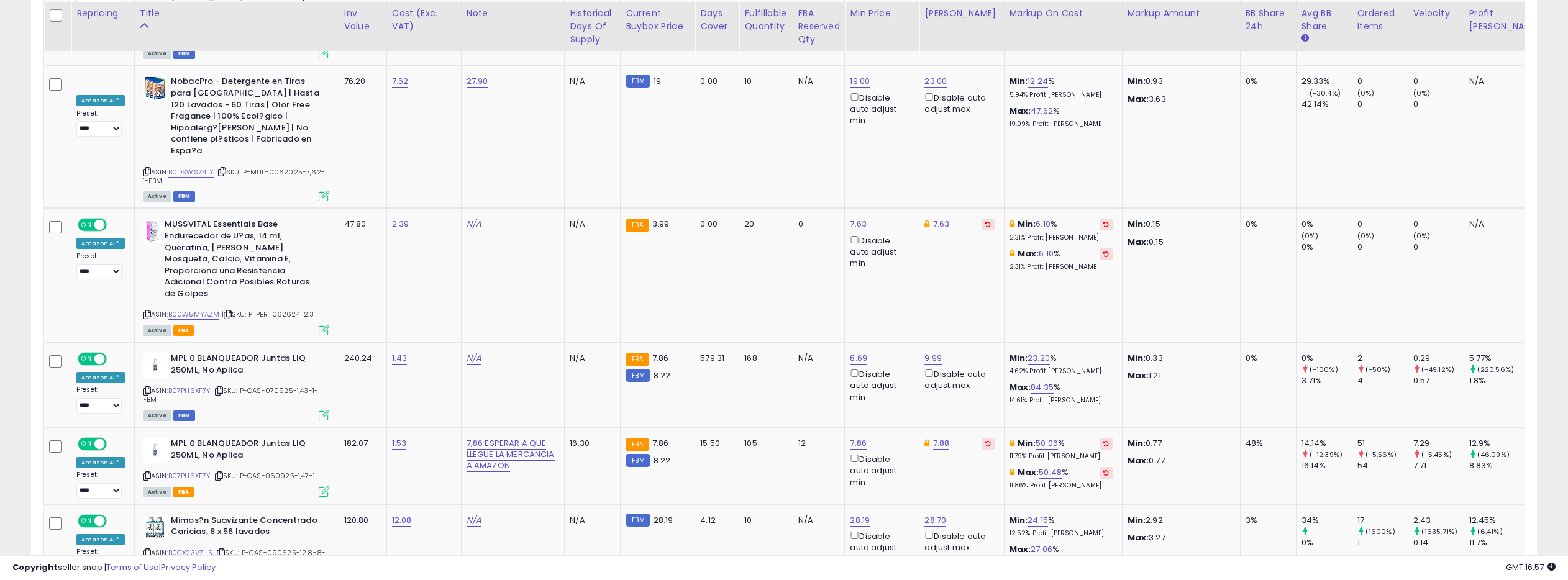
scroll to position [5424, 0]
click at [196, 469] on link "B07PH6XF7Y" at bounding box center [189, 473] width 43 height 10
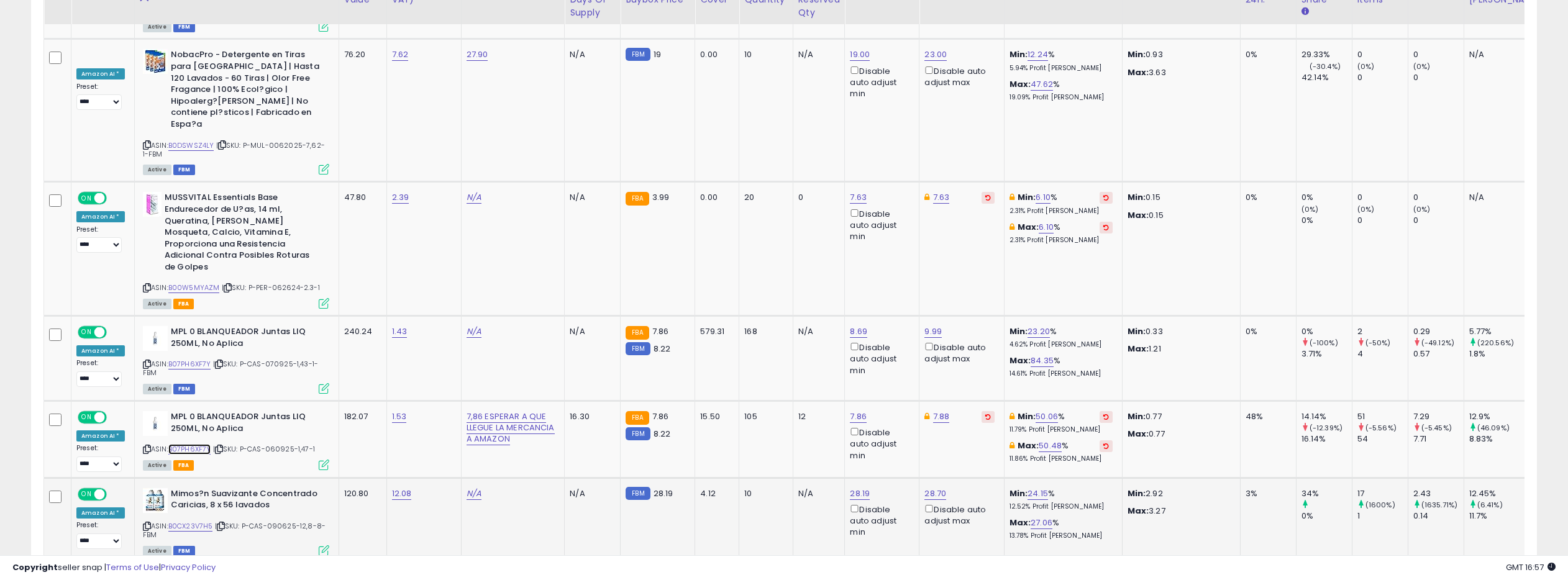
scroll to position [5472, 0]
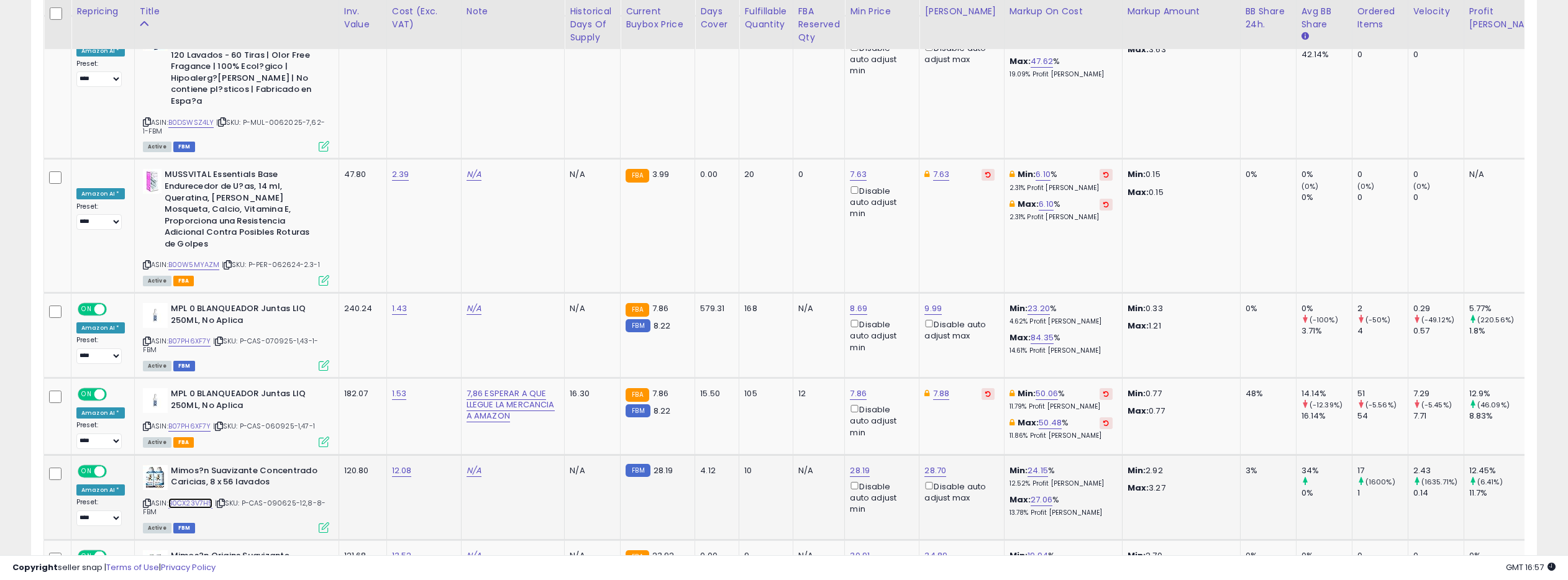
click at [189, 498] on link "B0CX23V7H5" at bounding box center [190, 503] width 45 height 10
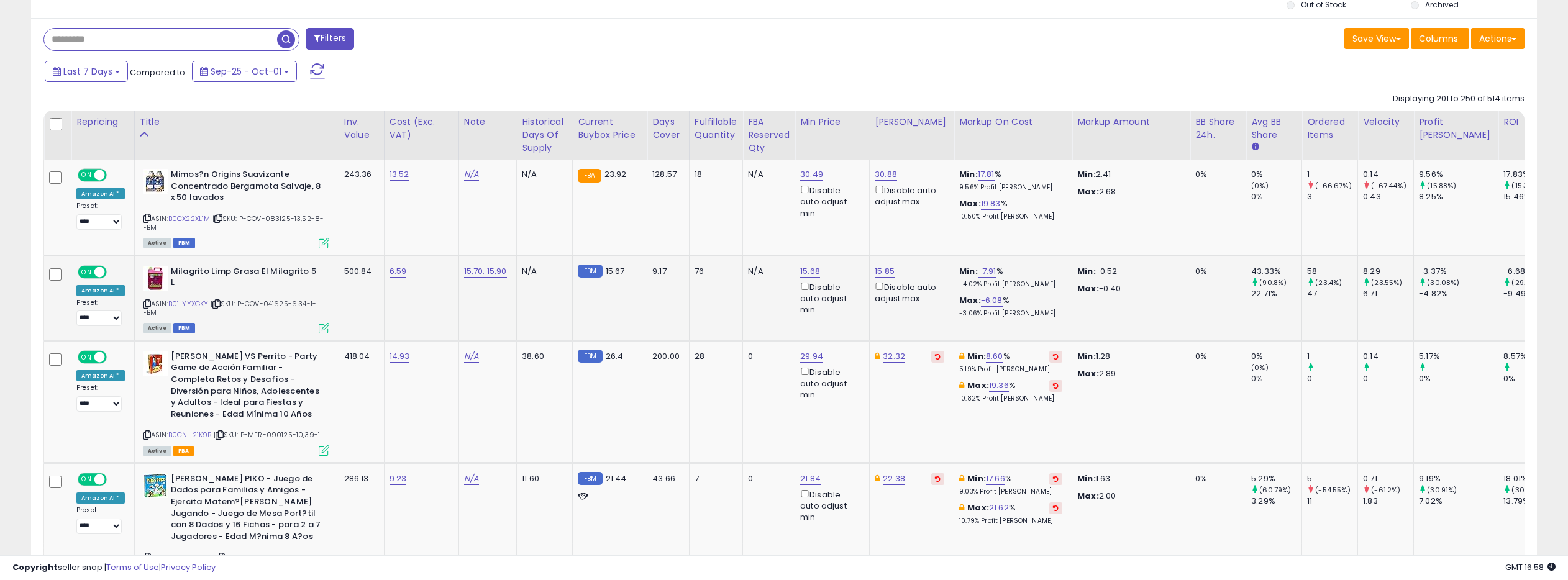
scroll to position [499, 0]
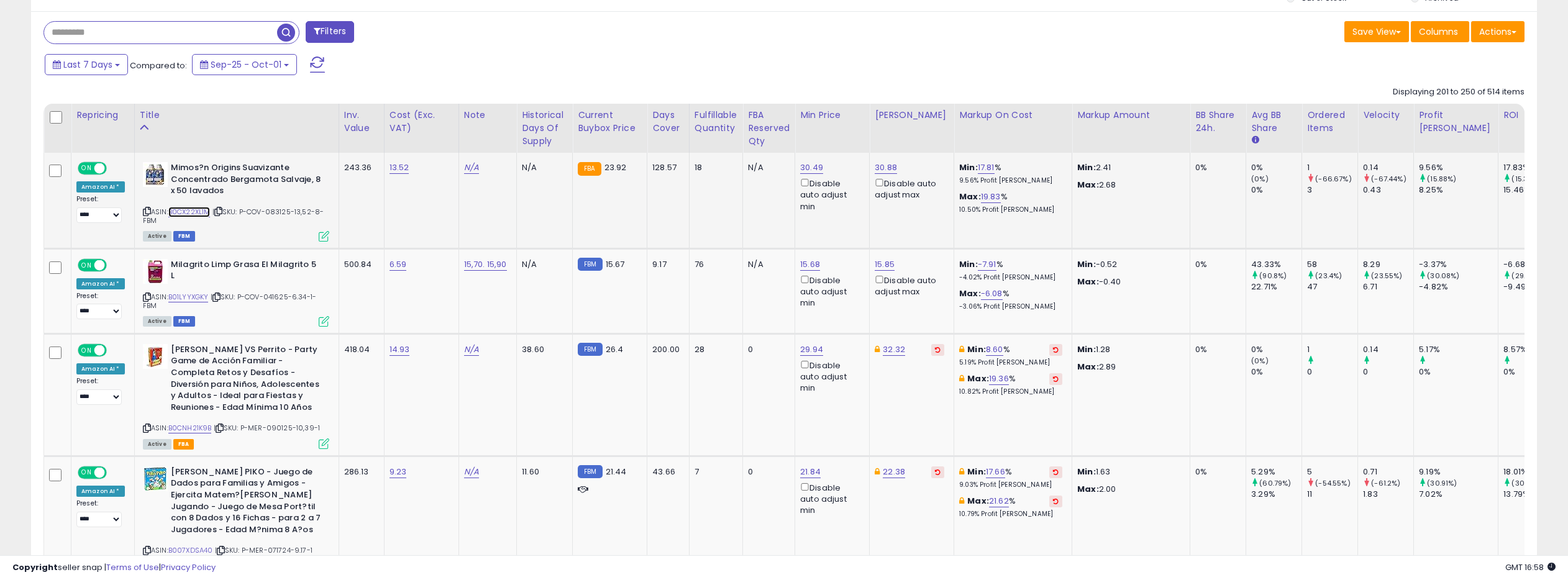
click at [190, 211] on link "B0CX22XL1M" at bounding box center [189, 212] width 42 height 10
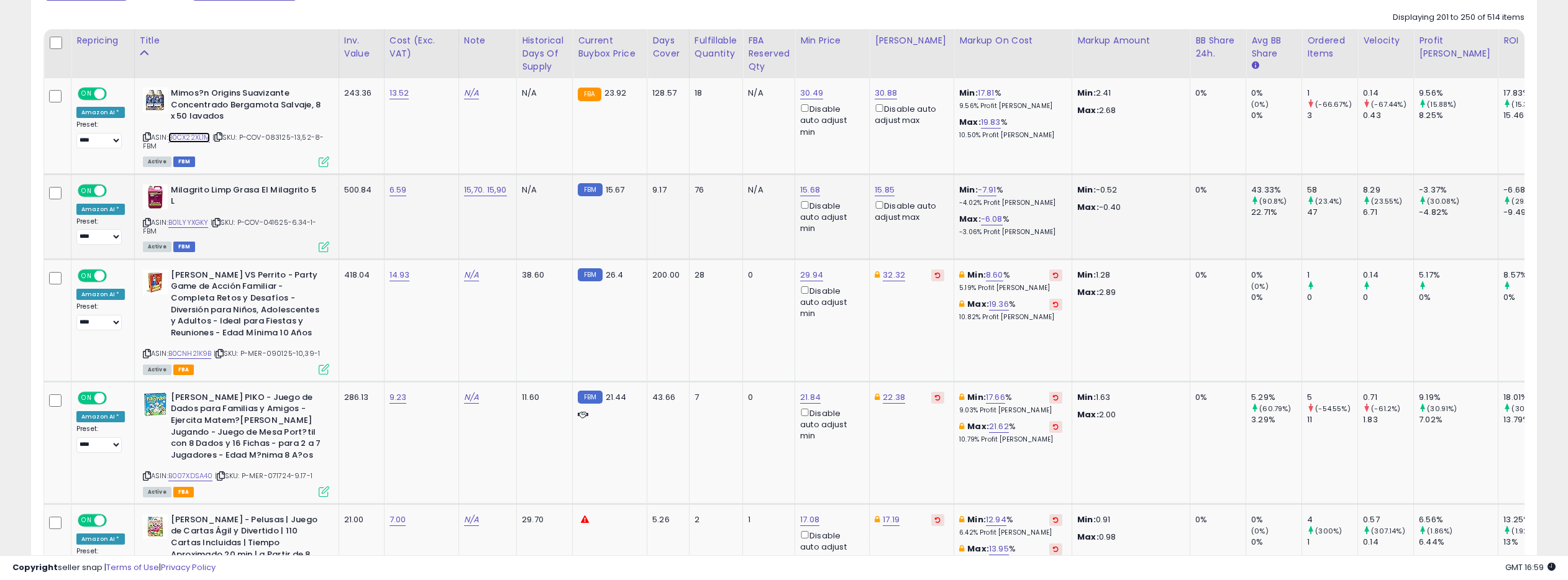
scroll to position [574, 0]
click at [190, 220] on link "B01LYYXGKY" at bounding box center [188, 221] width 41 height 10
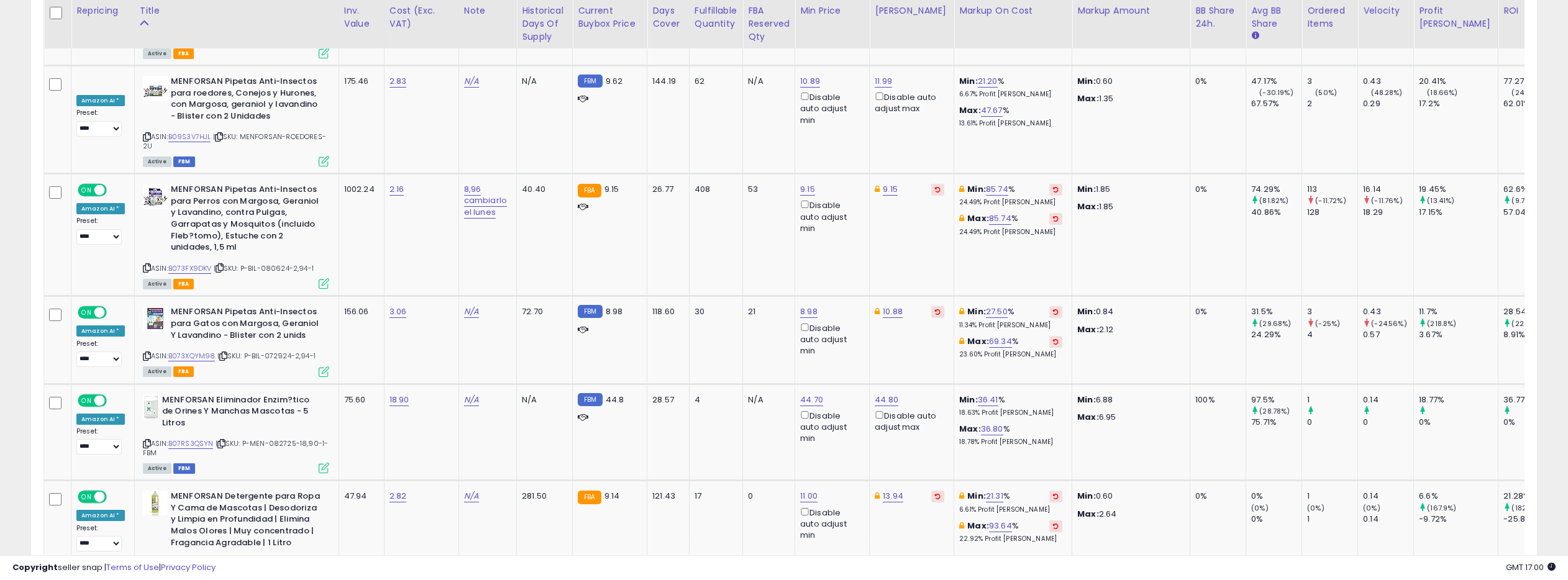
scroll to position [2555, 0]
click at [199, 262] on link "B073FX9DKV" at bounding box center [189, 267] width 44 height 10
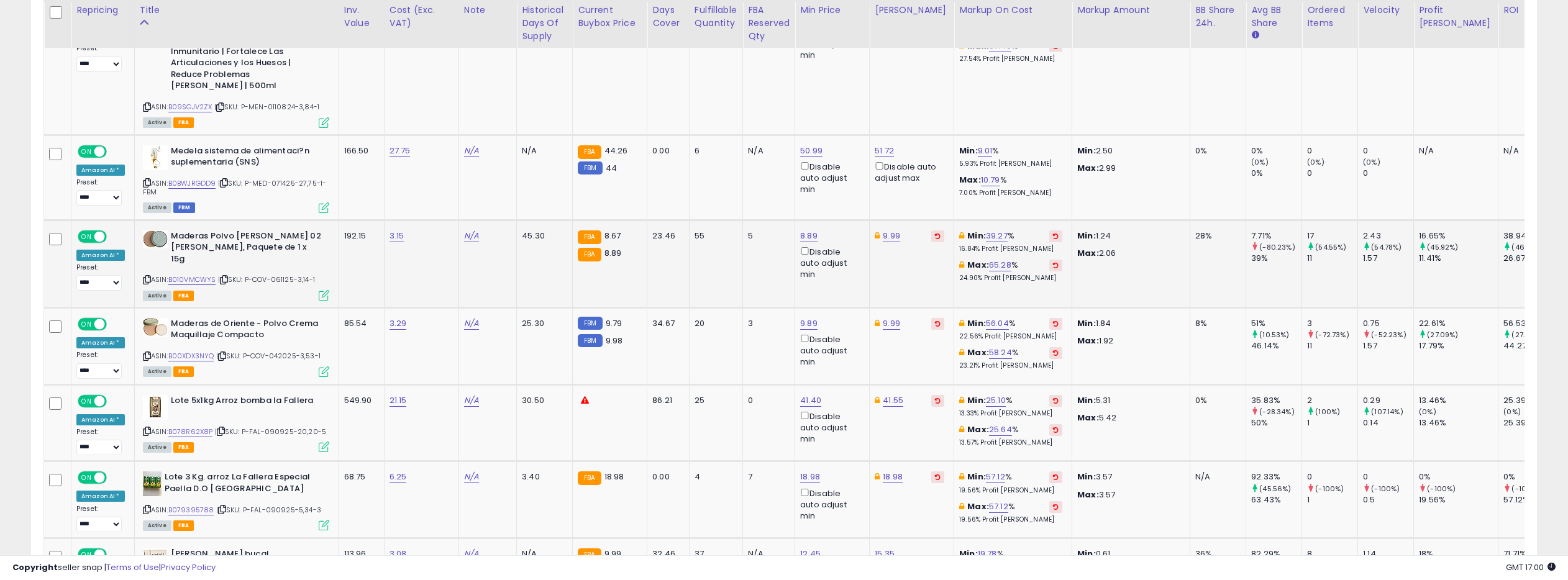
scroll to position [4187, 0]
click at [205, 274] on link "B010VMCWYS" at bounding box center [192, 278] width 48 height 10
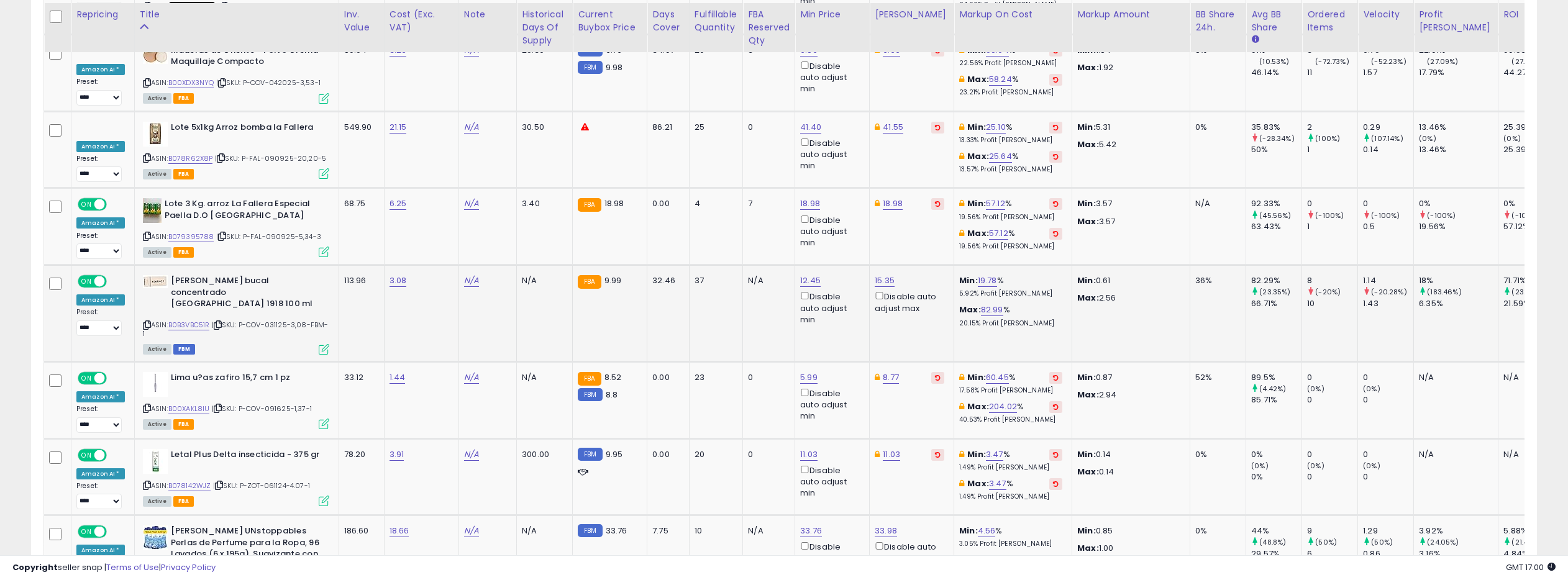
scroll to position [4464, 0]
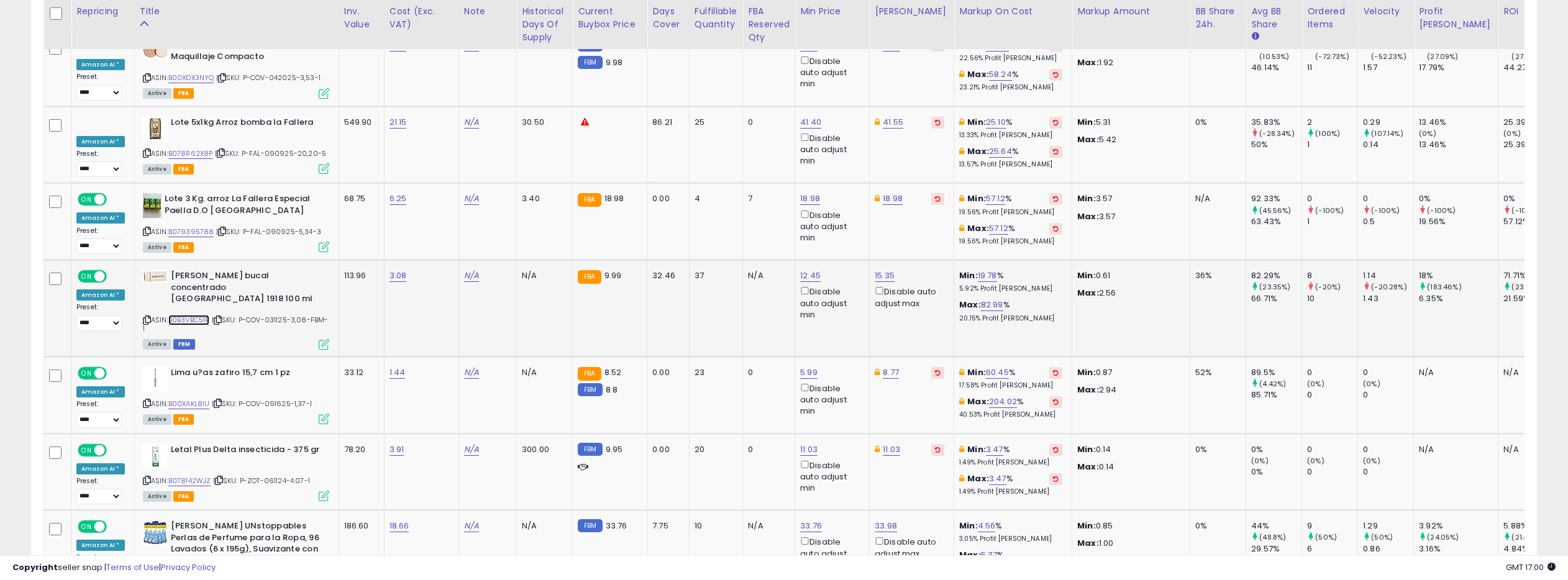
click at [189, 315] on link "B0B3VBC51R" at bounding box center [189, 320] width 41 height 10
click at [805, 270] on link "12.45" at bounding box center [810, 276] width 21 height 13
drag, startPoint x: 754, startPoint y: 154, endPoint x: 717, endPoint y: 154, distance: 37.0
click at [717, 154] on div "***** This will override store markup" at bounding box center [803, 158] width 179 height 45
type input "*****"
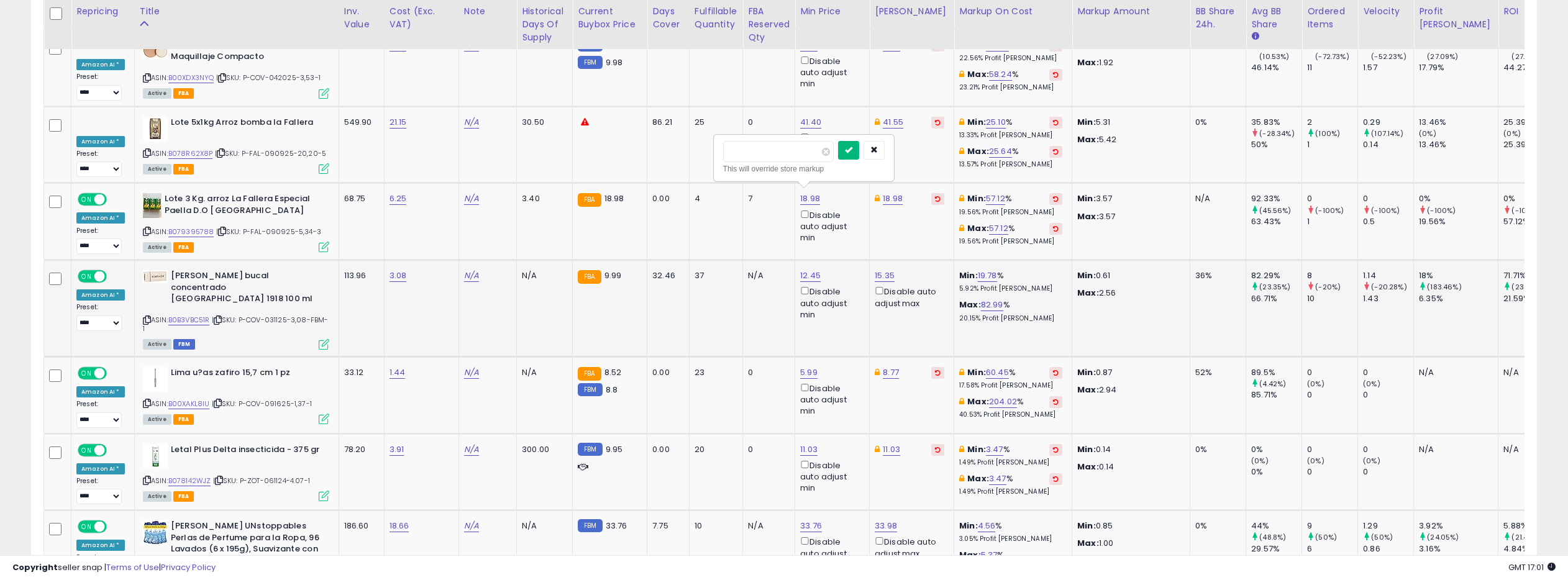
click at [851, 153] on icon "submit" at bounding box center [848, 149] width 7 height 7
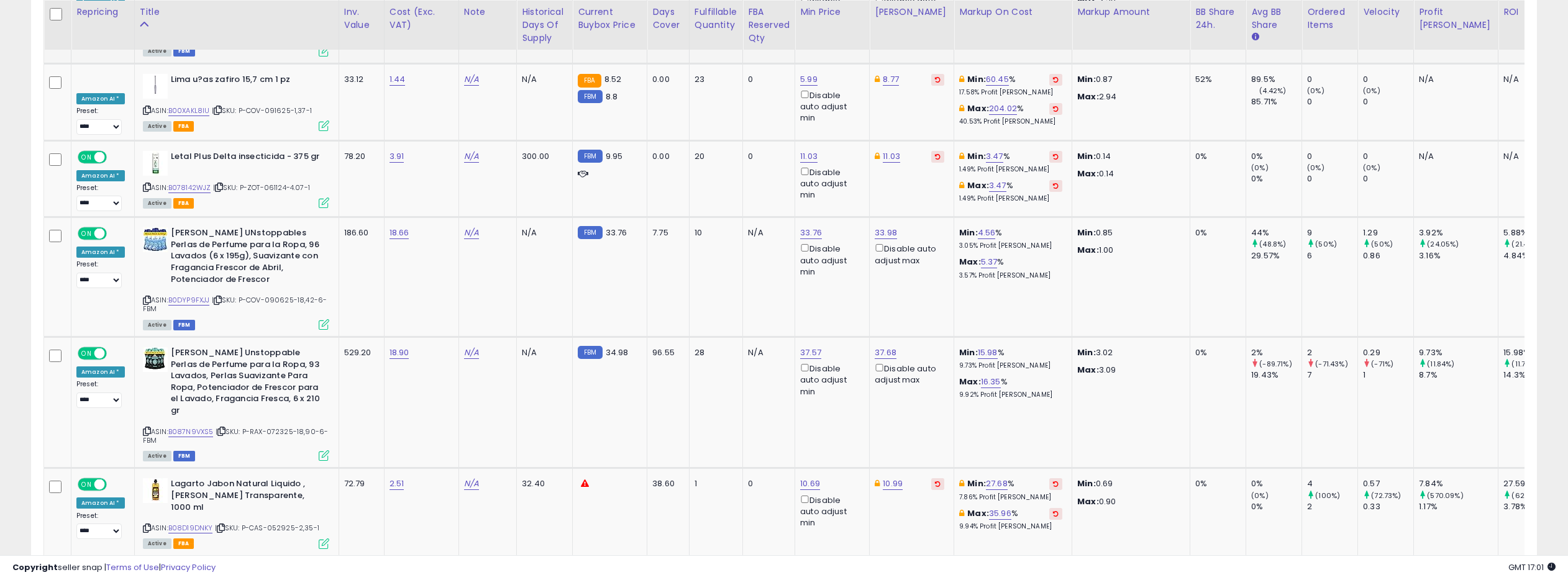
scroll to position [4758, 0]
click at [188, 294] on link "B0DYP9FXJJ" at bounding box center [189, 299] width 41 height 10
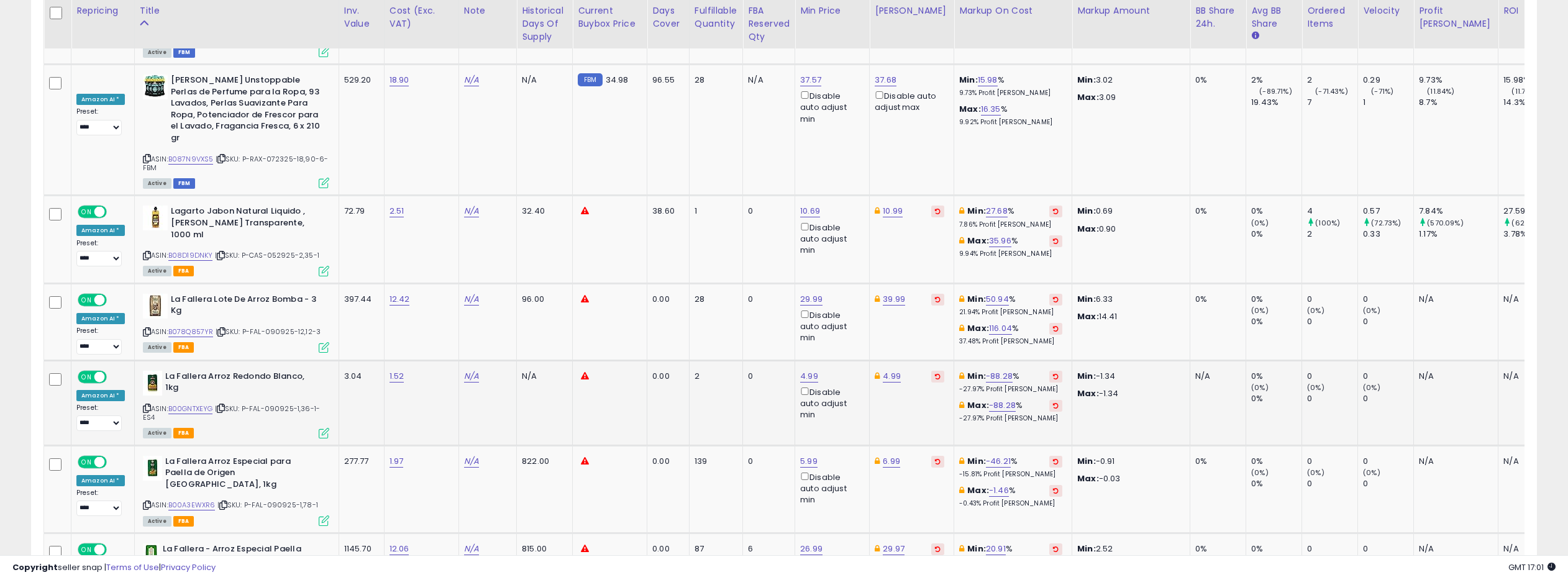
scroll to position [5042, 0]
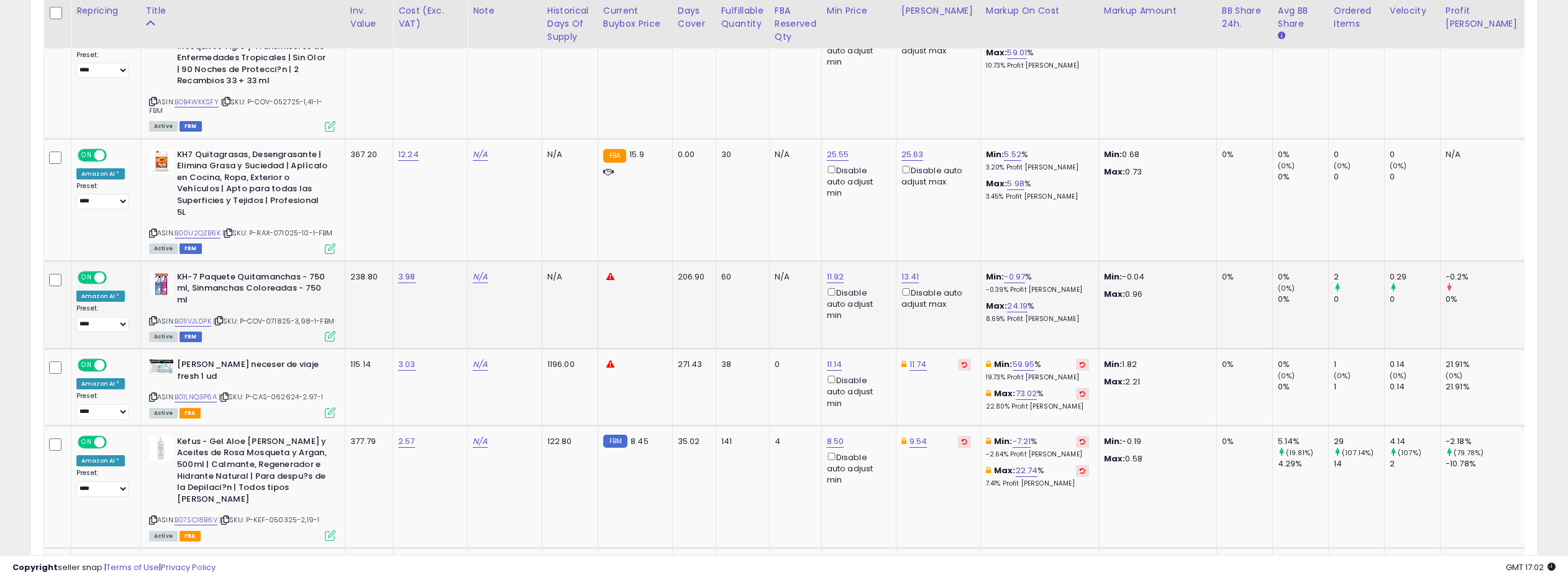
scroll to position [1176, 0]
click at [197, 315] on link "B01IVJL0PK" at bounding box center [193, 320] width 37 height 10
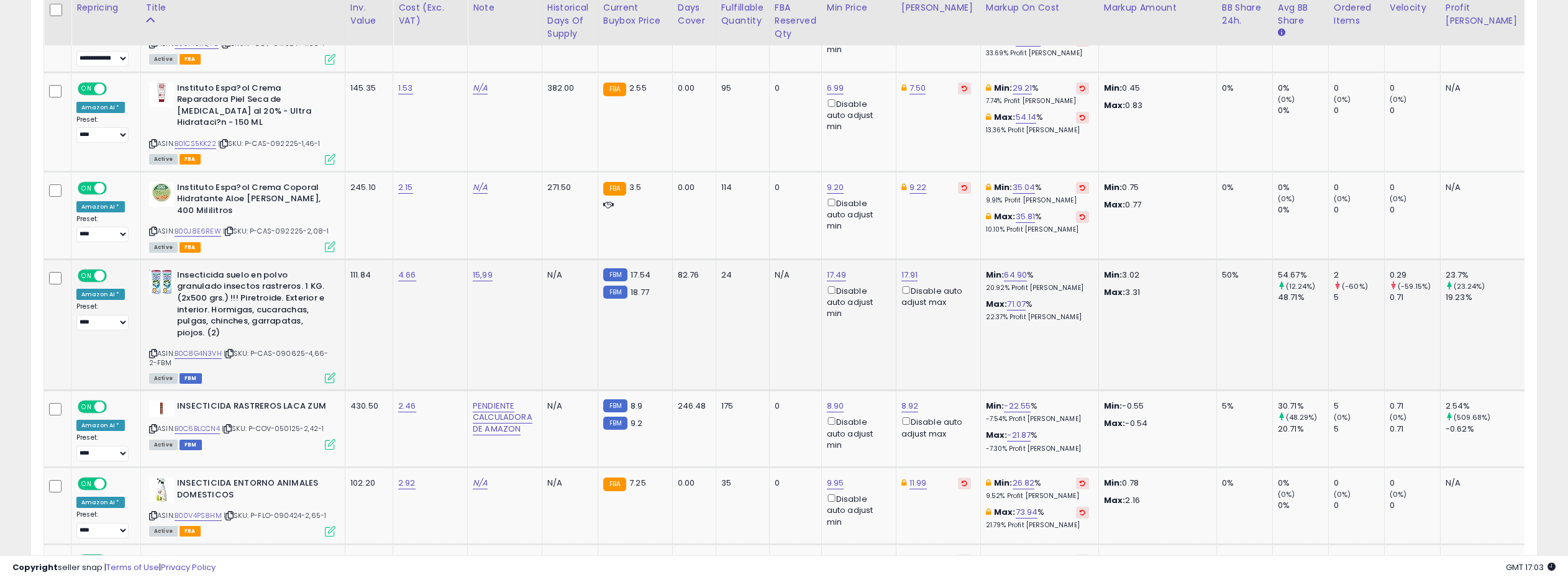
scroll to position [1737, 0]
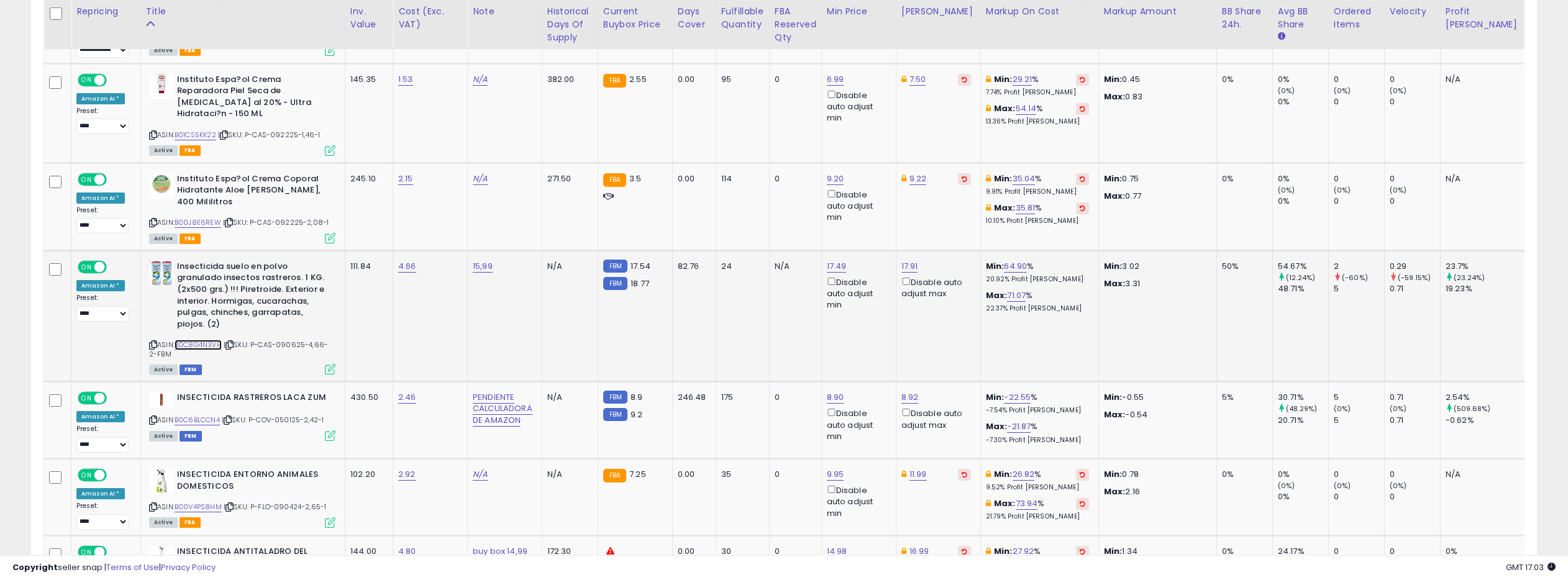
click at [206, 340] on link "B0C8G4N3VH" at bounding box center [197, 344] width 47 height 10
click at [837, 260] on link "17.49" at bounding box center [837, 267] width 20 height 13
drag, startPoint x: 787, startPoint y: 179, endPoint x: 738, endPoint y: 177, distance: 49.0
click at [743, 178] on div "***** This will override store markup" at bounding box center [829, 185] width 179 height 45
type input "*****"
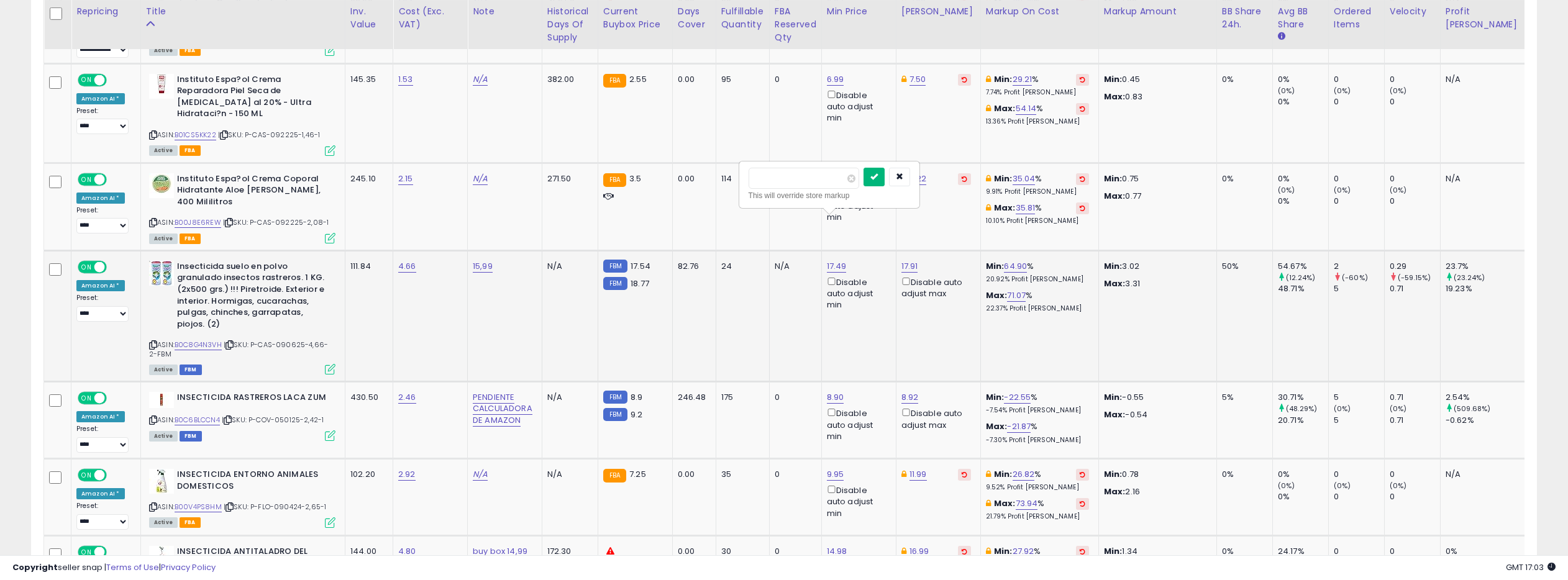
click at [875, 179] on button "submit" at bounding box center [874, 177] width 21 height 18
click at [912, 260] on link "17.91" at bounding box center [909, 267] width 17 height 13
drag, startPoint x: 860, startPoint y: 180, endPoint x: 800, endPoint y: 172, distance: 60.5
type input "**"
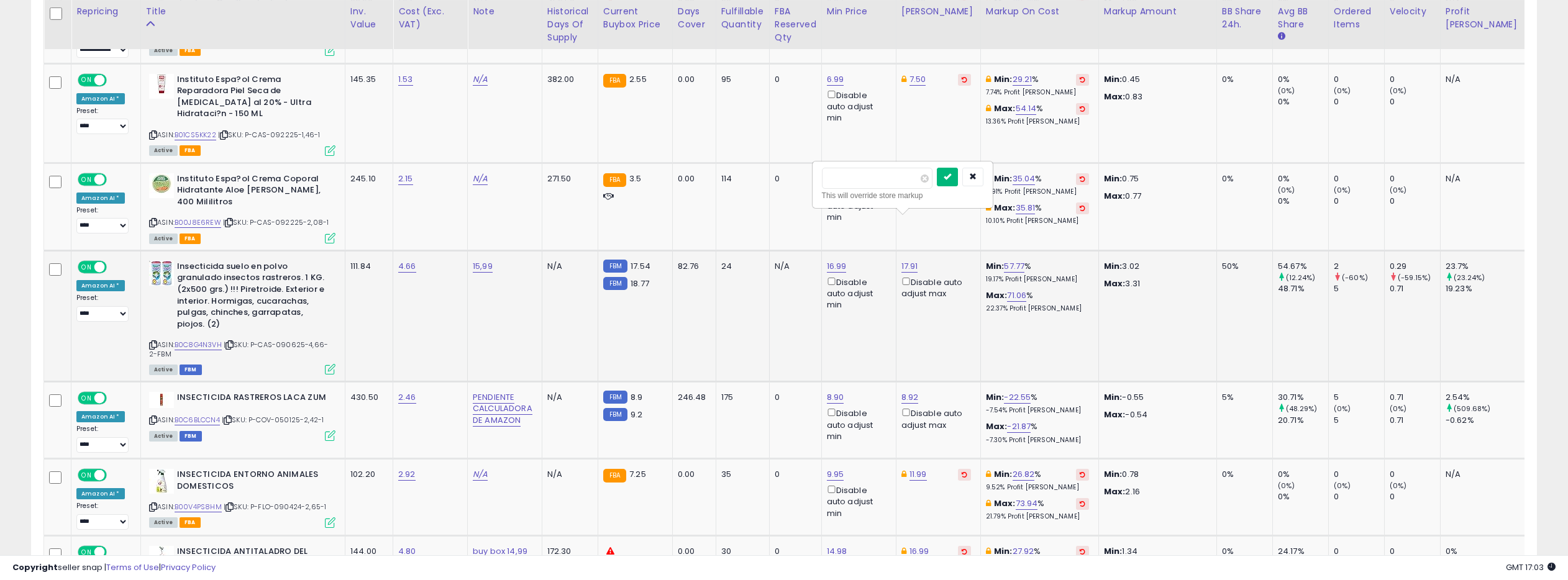
click at [958, 177] on button "submit" at bounding box center [947, 177] width 21 height 18
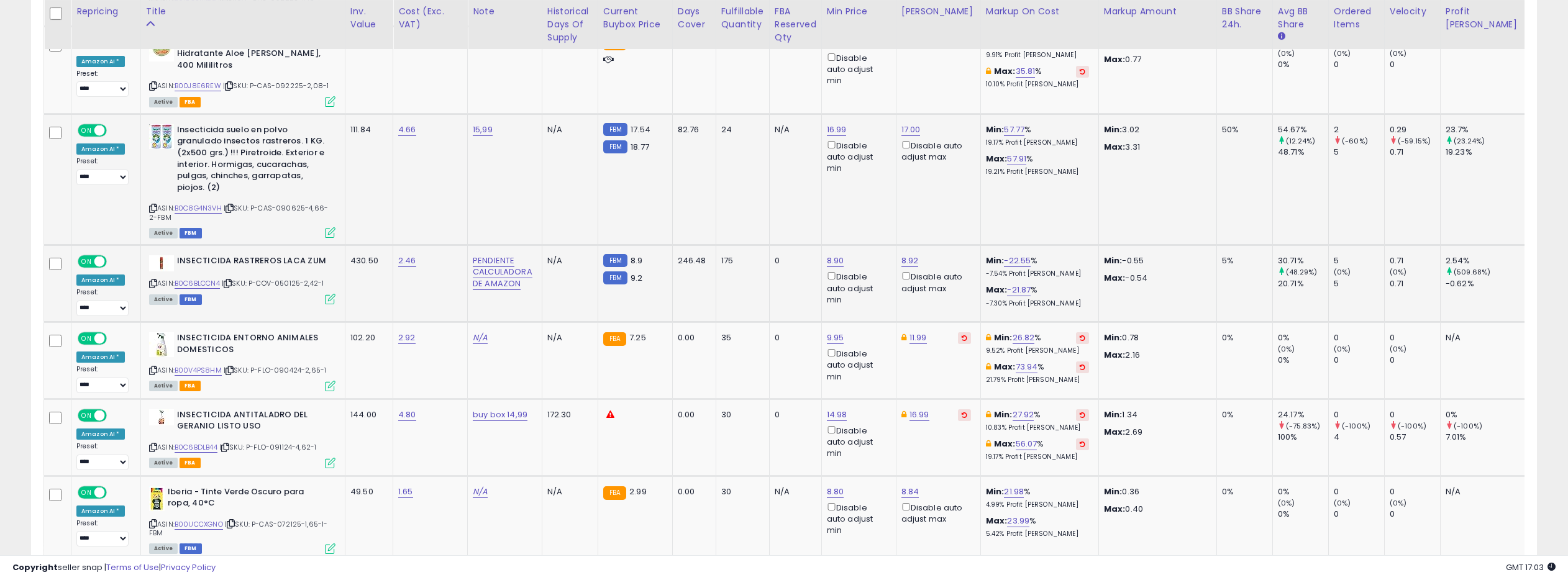
scroll to position [0, 1]
click at [205, 278] on link "B0C6BLCCN4" at bounding box center [197, 283] width 45 height 10
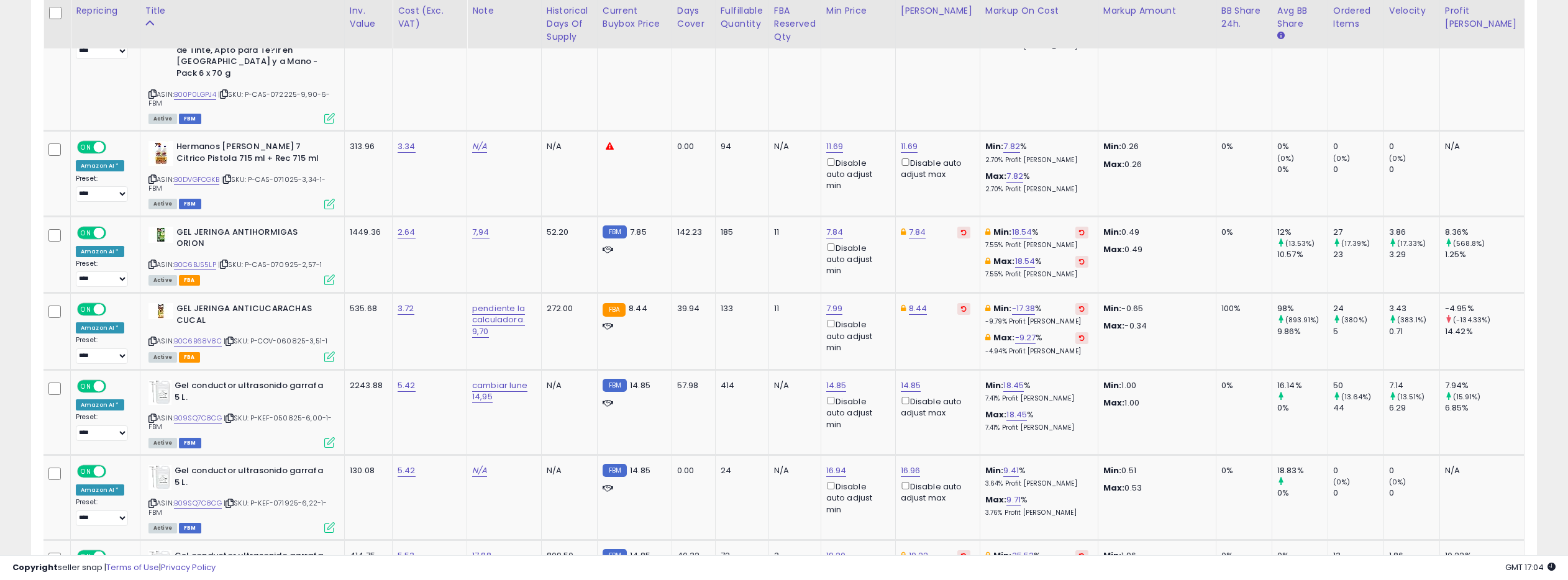
scroll to position [2676, 0]
click at [192, 258] on link "B0C6BJS5LP" at bounding box center [195, 263] width 42 height 10
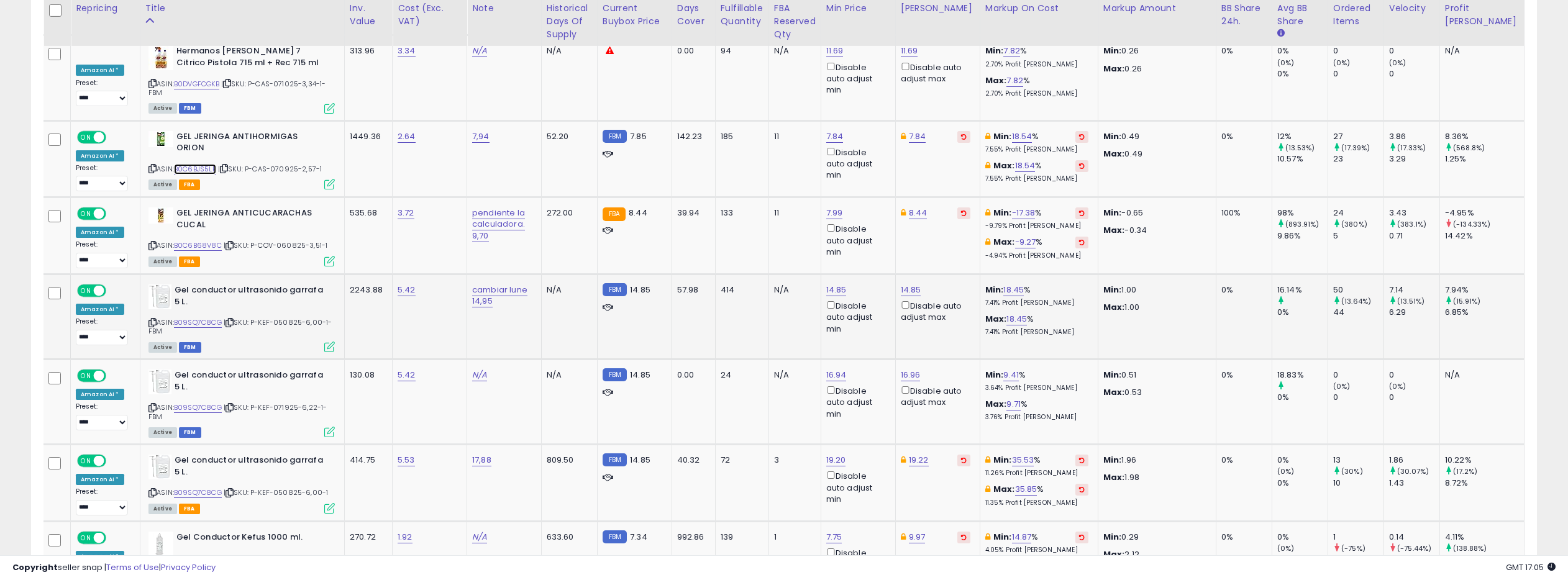
scroll to position [2770, 0]
click at [209, 316] on link "B09SQ7C8CG" at bounding box center [198, 321] width 48 height 10
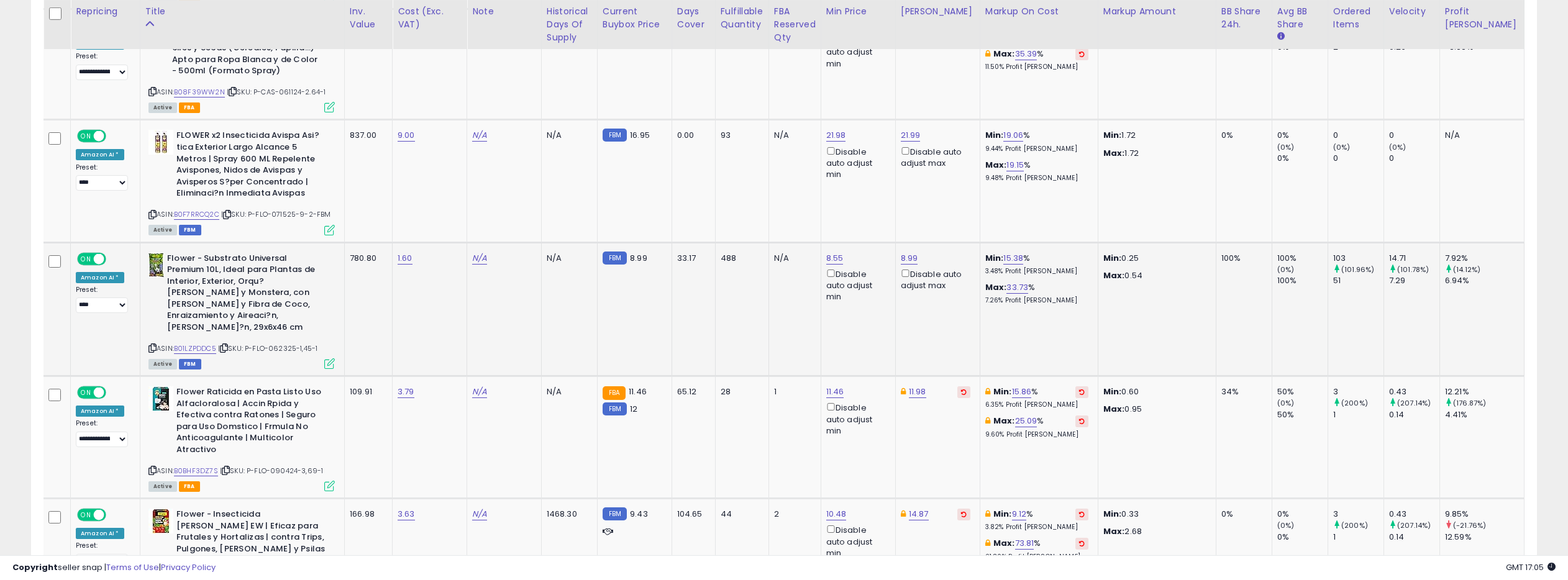
scroll to position [3447, 0]
click at [208, 341] on link "B01LZPDDC5" at bounding box center [195, 346] width 42 height 10
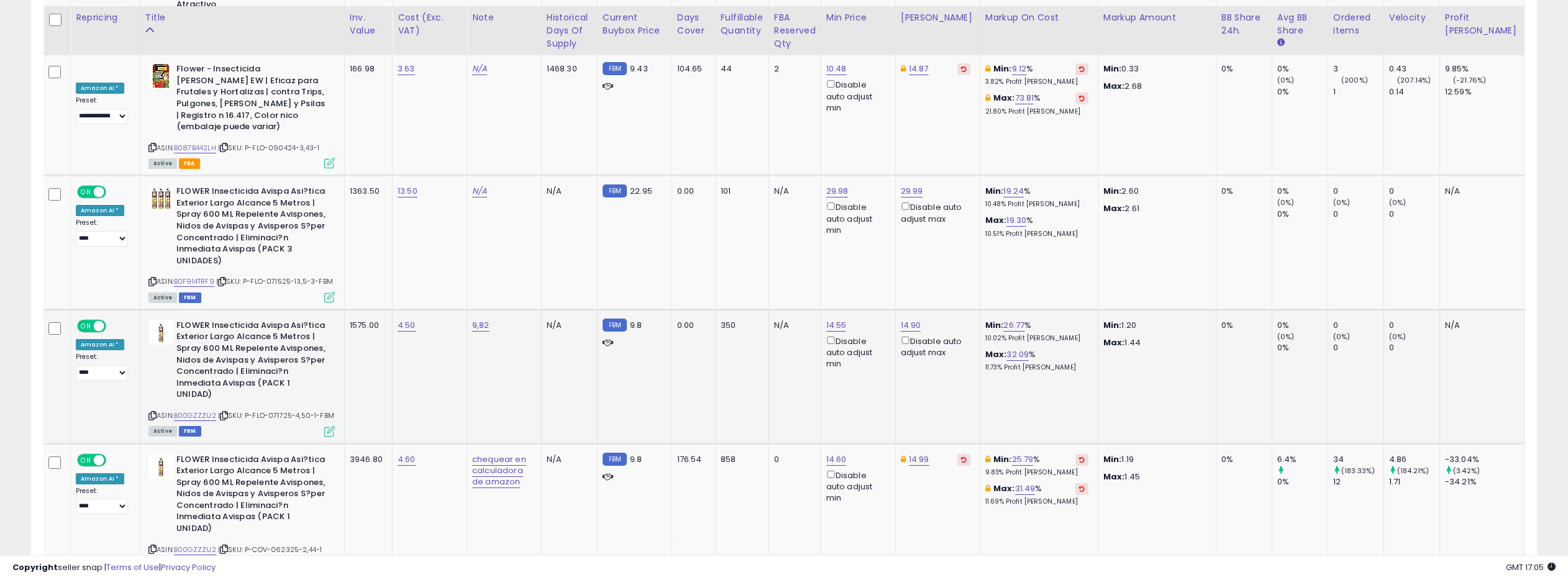
scroll to position [3906, 0]
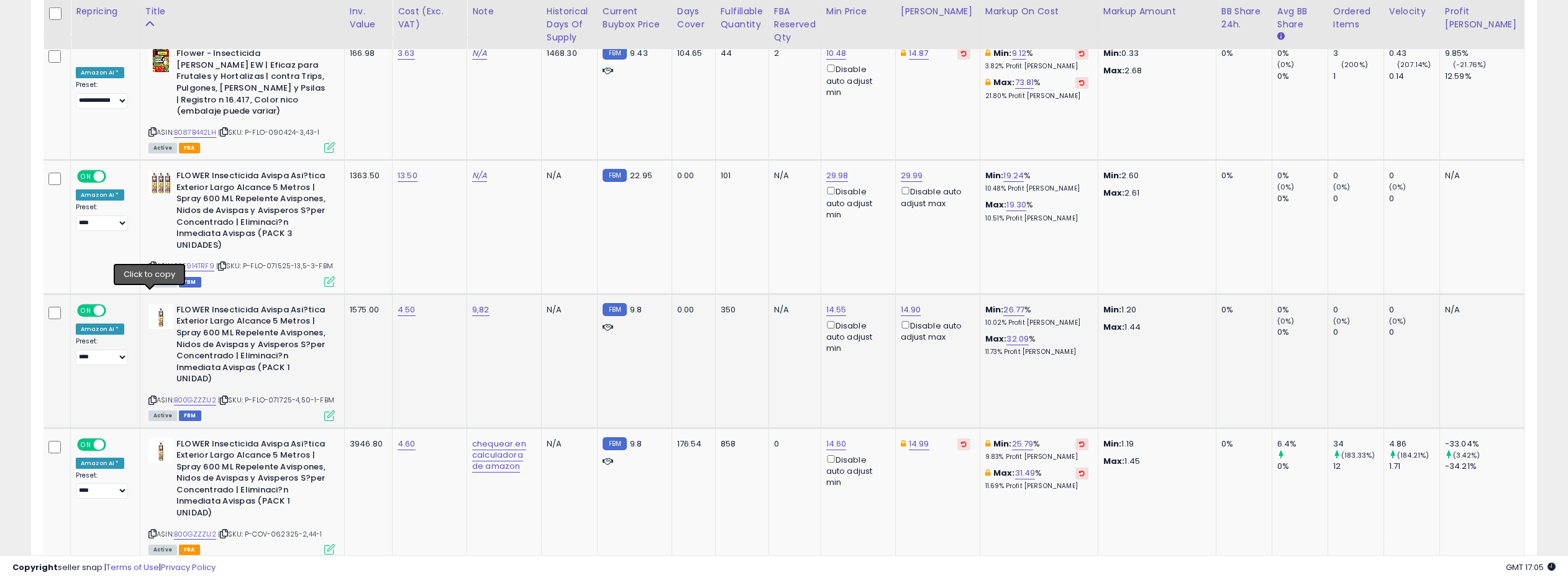
drag, startPoint x: 149, startPoint y: 293, endPoint x: 162, endPoint y: 263, distance: 32.7
click at [149, 397] on icon at bounding box center [153, 400] width 8 height 7
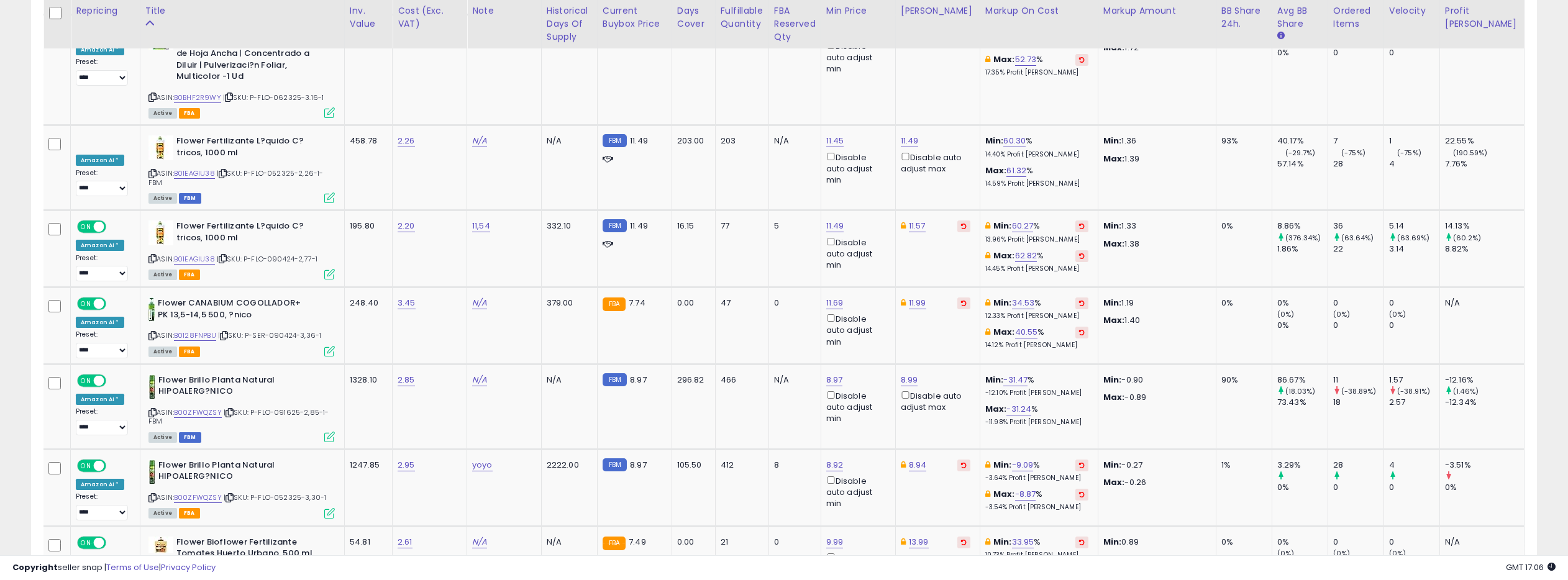
scroll to position [4590, 0]
click at [205, 491] on link "B00ZFWQZSY" at bounding box center [198, 496] width 48 height 10
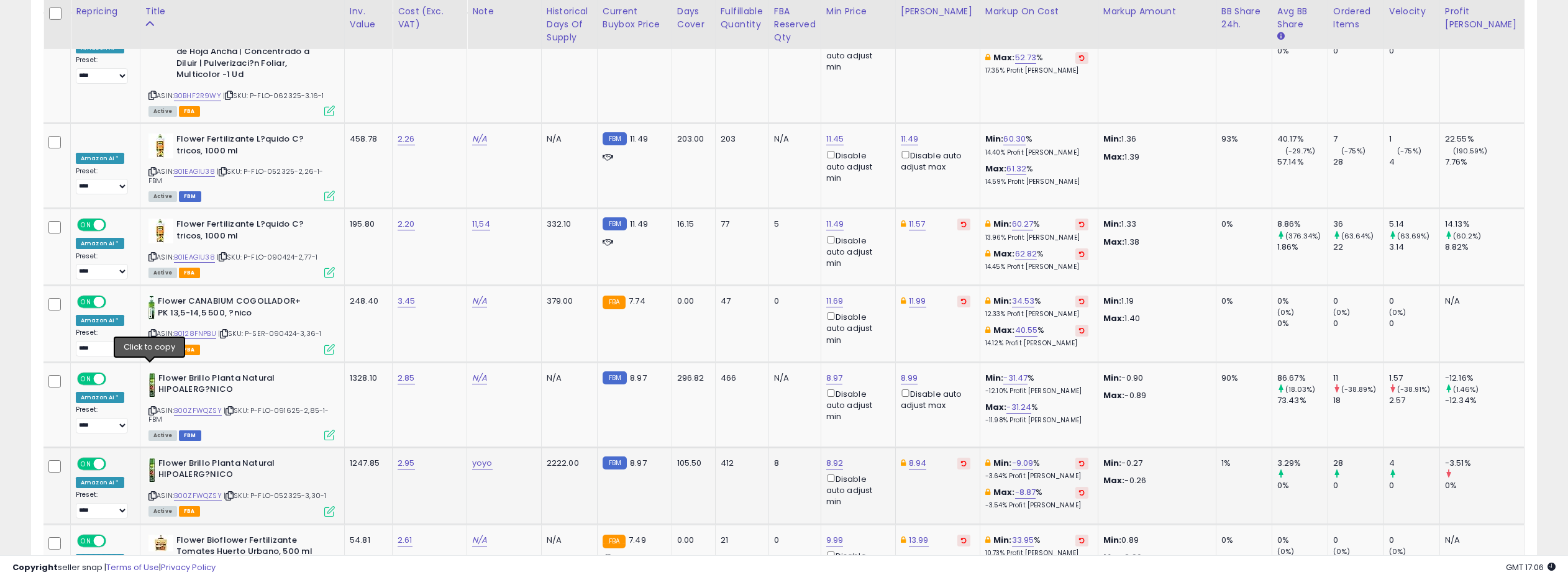
drag, startPoint x: 148, startPoint y: 368, endPoint x: 156, endPoint y: 333, distance: 35.9
click at [149, 492] on icon at bounding box center [153, 496] width 8 height 7
click at [910, 457] on link "8.94" at bounding box center [918, 463] width 18 height 13
drag, startPoint x: 861, startPoint y: 294, endPoint x: 813, endPoint y: 290, distance: 48.2
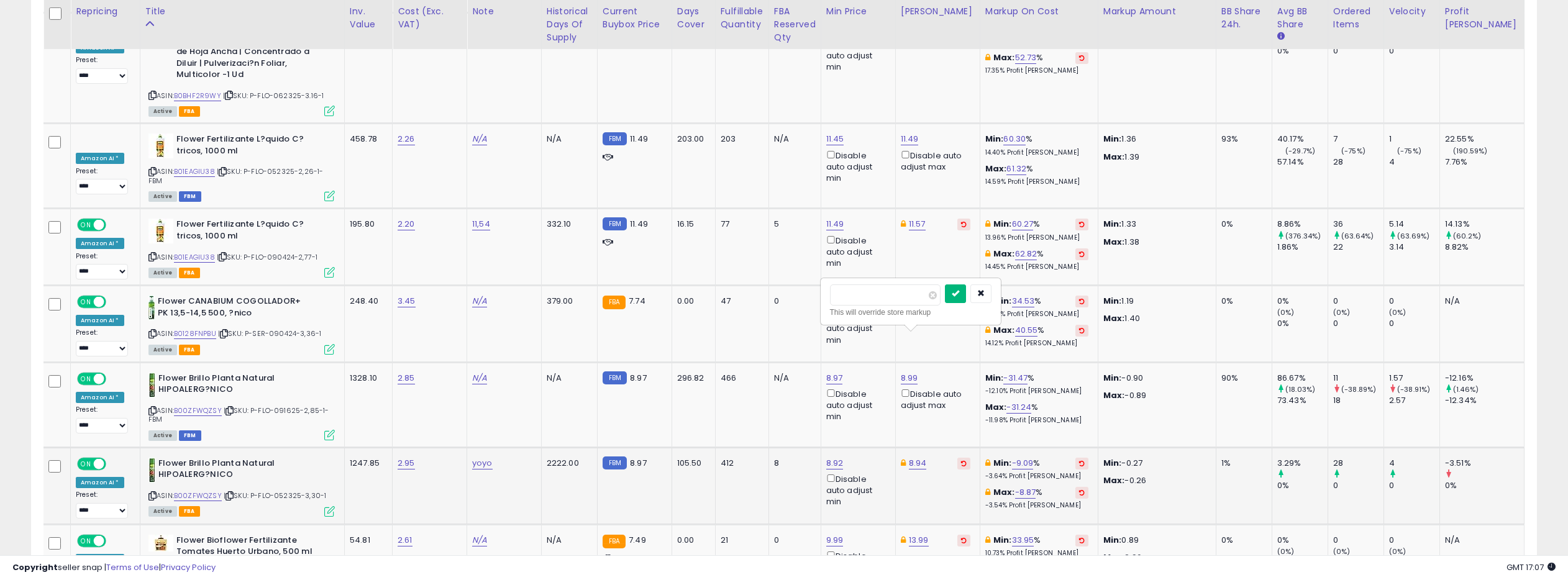
type input "*****"
click at [959, 291] on icon "submit" at bounding box center [955, 293] width 7 height 7
click at [828, 457] on link "8.92" at bounding box center [835, 463] width 18 height 13
drag, startPoint x: 794, startPoint y: 294, endPoint x: 724, endPoint y: 289, distance: 70.2
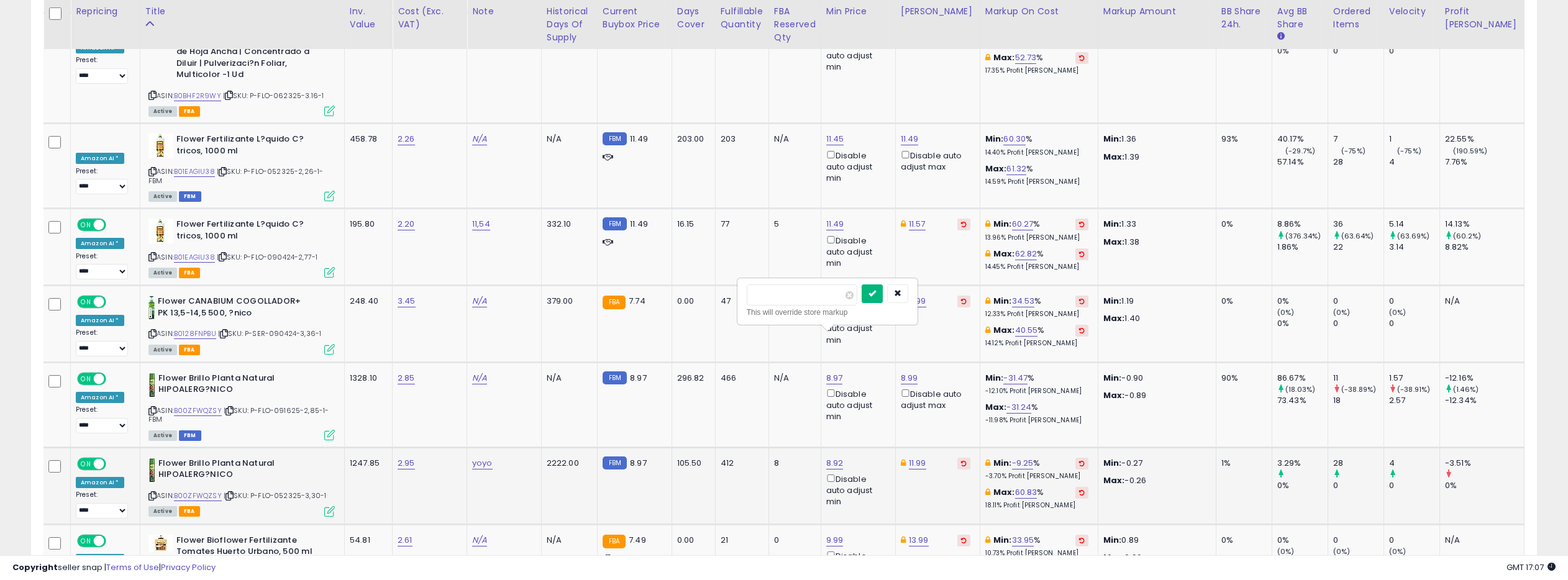
type input "****"
click at [872, 291] on button "submit" at bounding box center [872, 293] width 21 height 18
click at [830, 457] on link "9.99" at bounding box center [835, 463] width 18 height 13
drag, startPoint x: 775, startPoint y: 295, endPoint x: 765, endPoint y: 295, distance: 10.0
click at [765, 295] on input "****" at bounding box center [802, 294] width 111 height 21
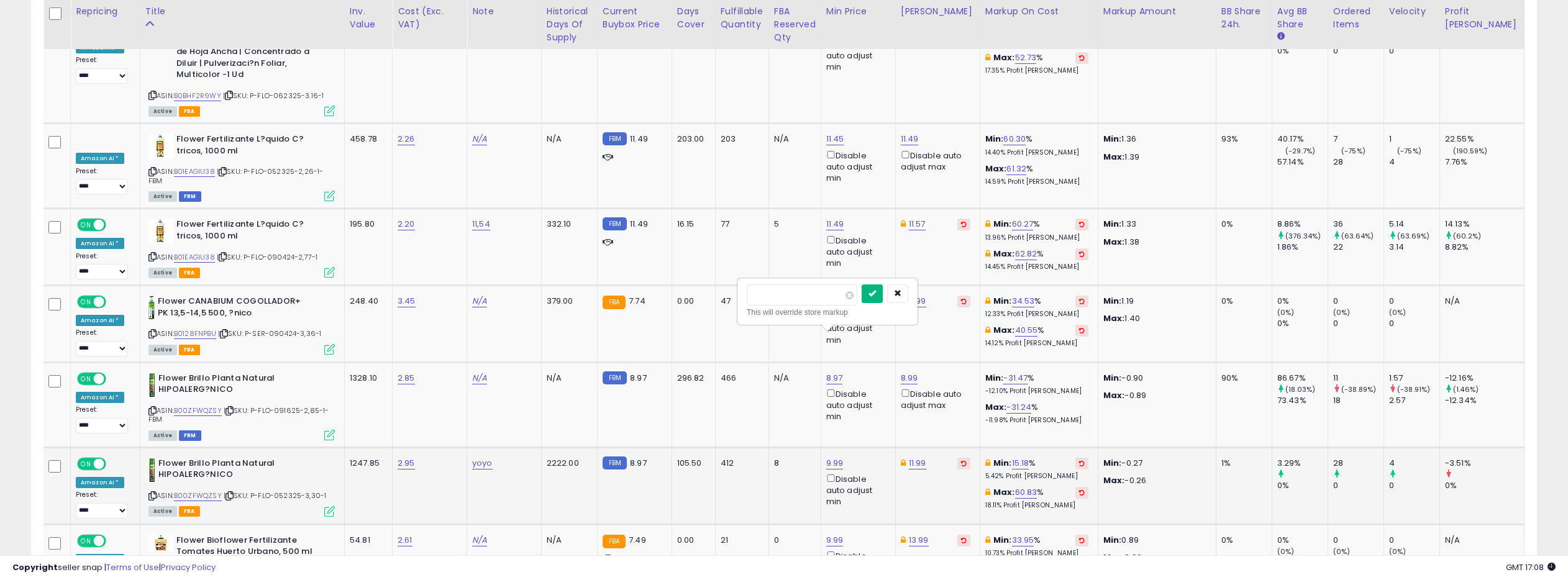
type input "****"
click at [872, 294] on button "submit" at bounding box center [872, 293] width 21 height 18
click at [909, 457] on link "11.99" at bounding box center [918, 463] width 18 height 13
drag, startPoint x: 865, startPoint y: 298, endPoint x: 822, endPoint y: 293, distance: 43.3
click at [822, 293] on div "***** This will override store markup" at bounding box center [911, 301] width 179 height 45
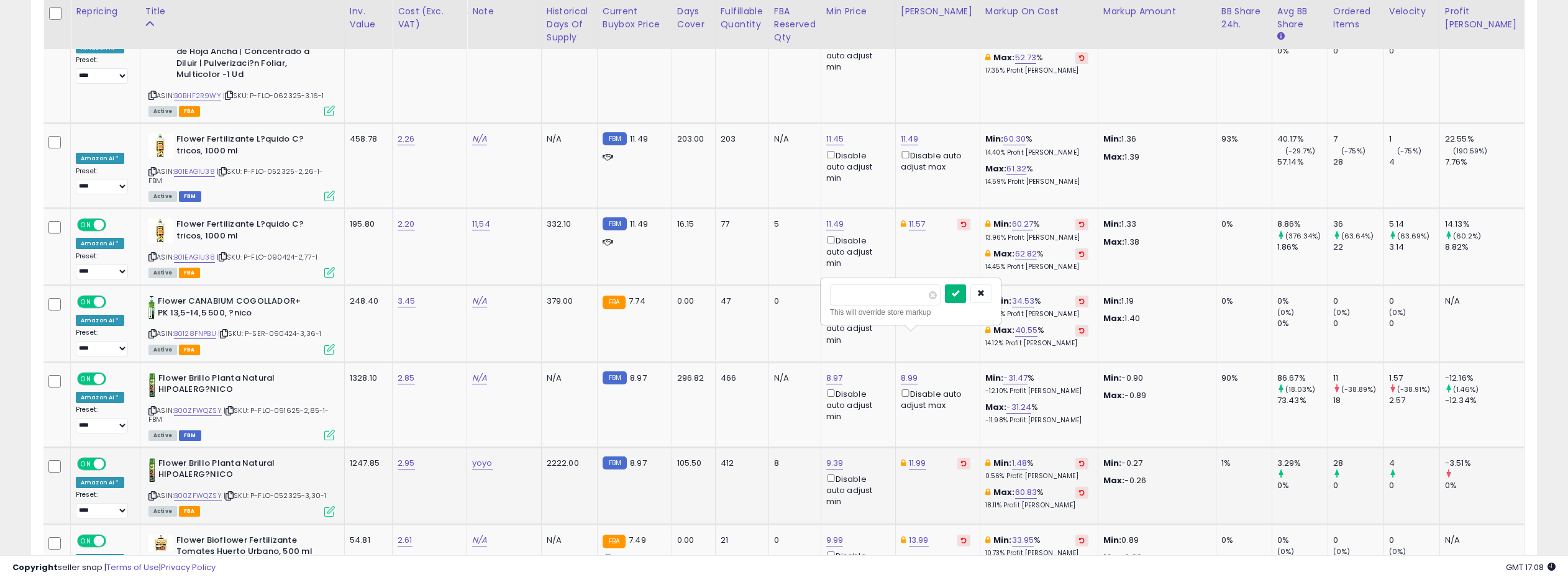
type input "****"
click at [954, 294] on button "submit" at bounding box center [955, 293] width 21 height 18
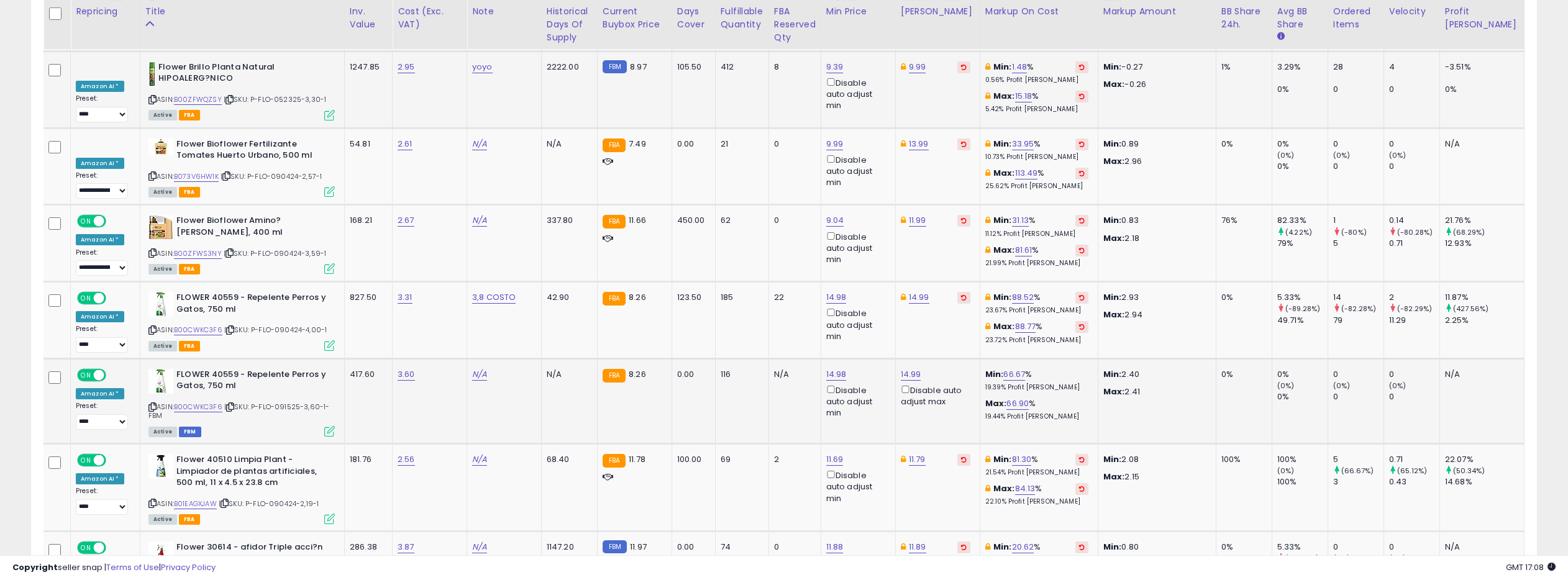
scroll to position [4997, 0]
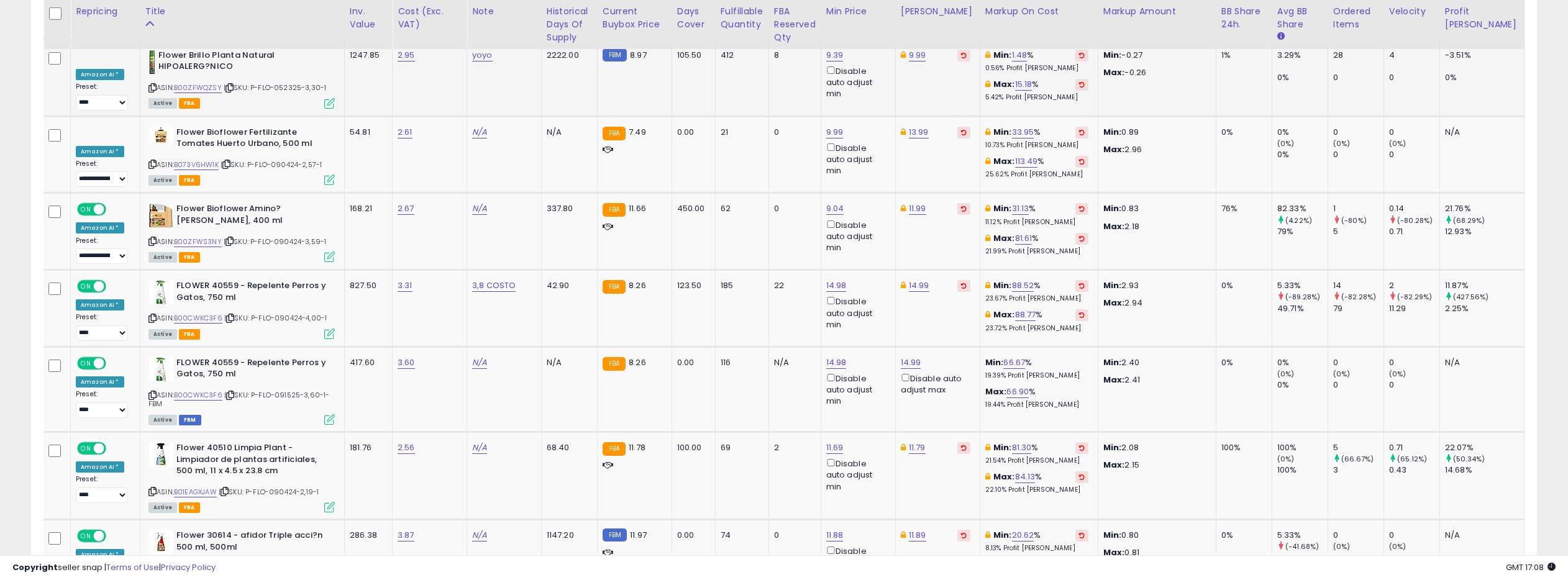
drag, startPoint x: 1451, startPoint y: 496, endPoint x: 841, endPoint y: 255, distance: 655.9
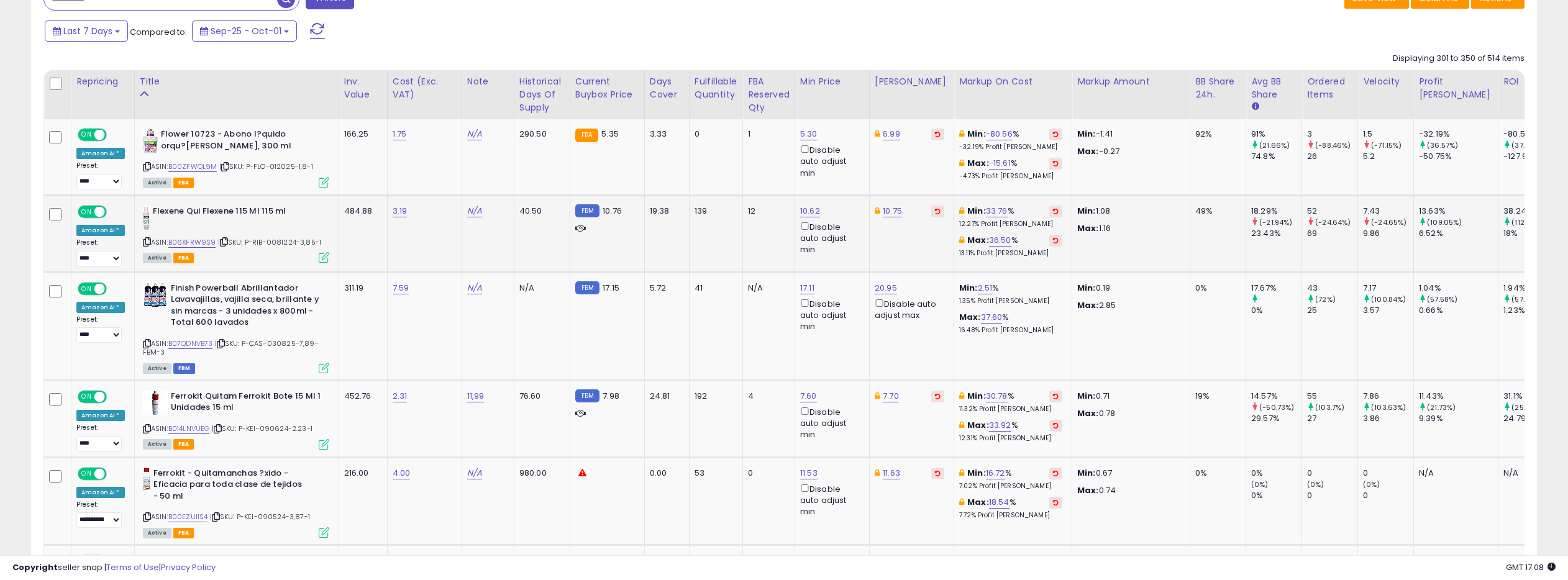
scroll to position [533, 0]
click at [191, 239] on link "B06XFRW9S9" at bounding box center [192, 241] width 48 height 10
click at [887, 210] on link "10.75" at bounding box center [892, 211] width 19 height 13
click at [903, 171] on input "*****" at bounding box center [860, 167] width 111 height 21
type input "*****"
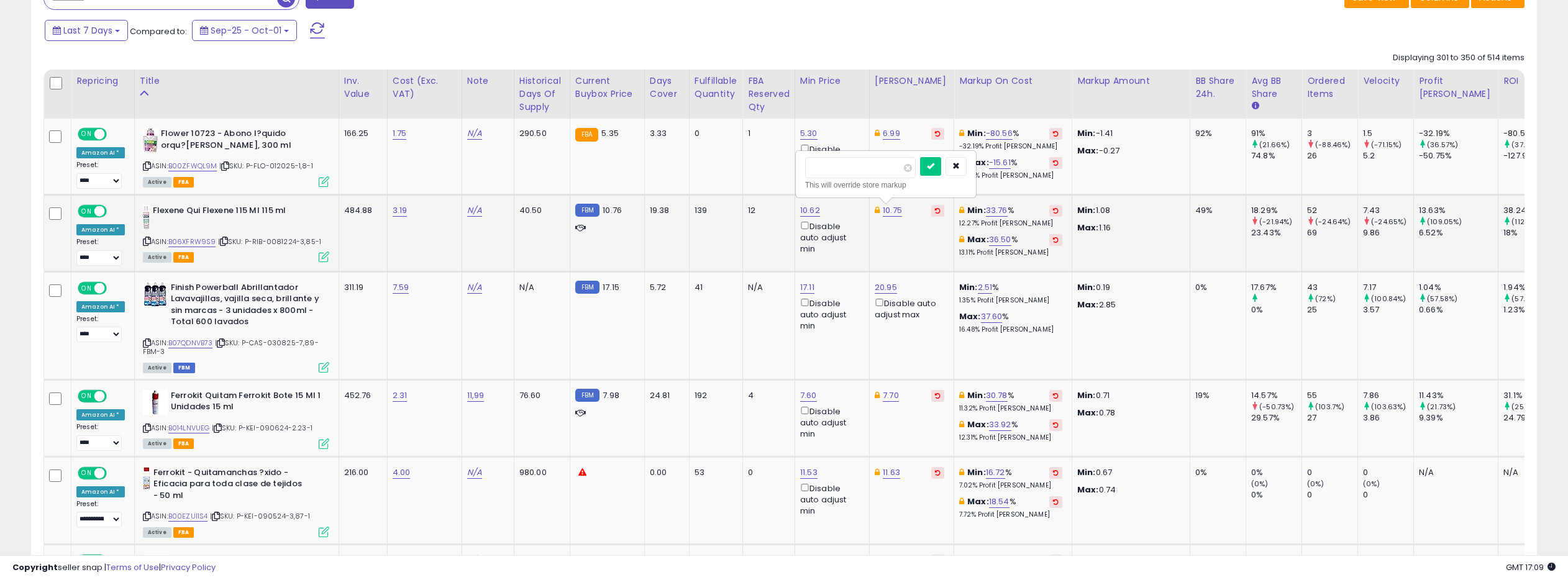
click at [903, 171] on input "*****" at bounding box center [860, 167] width 111 height 21
click at [932, 165] on button "submit" at bounding box center [930, 165] width 21 height 18
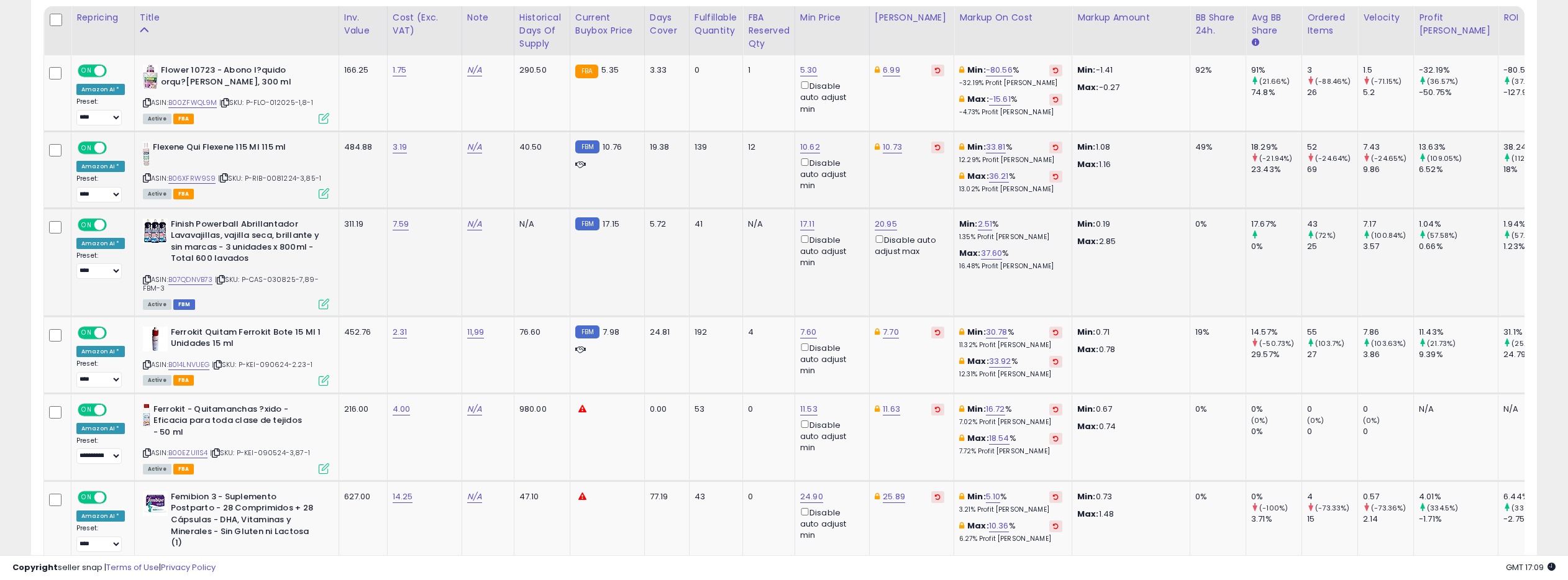
scroll to position [604, 0]
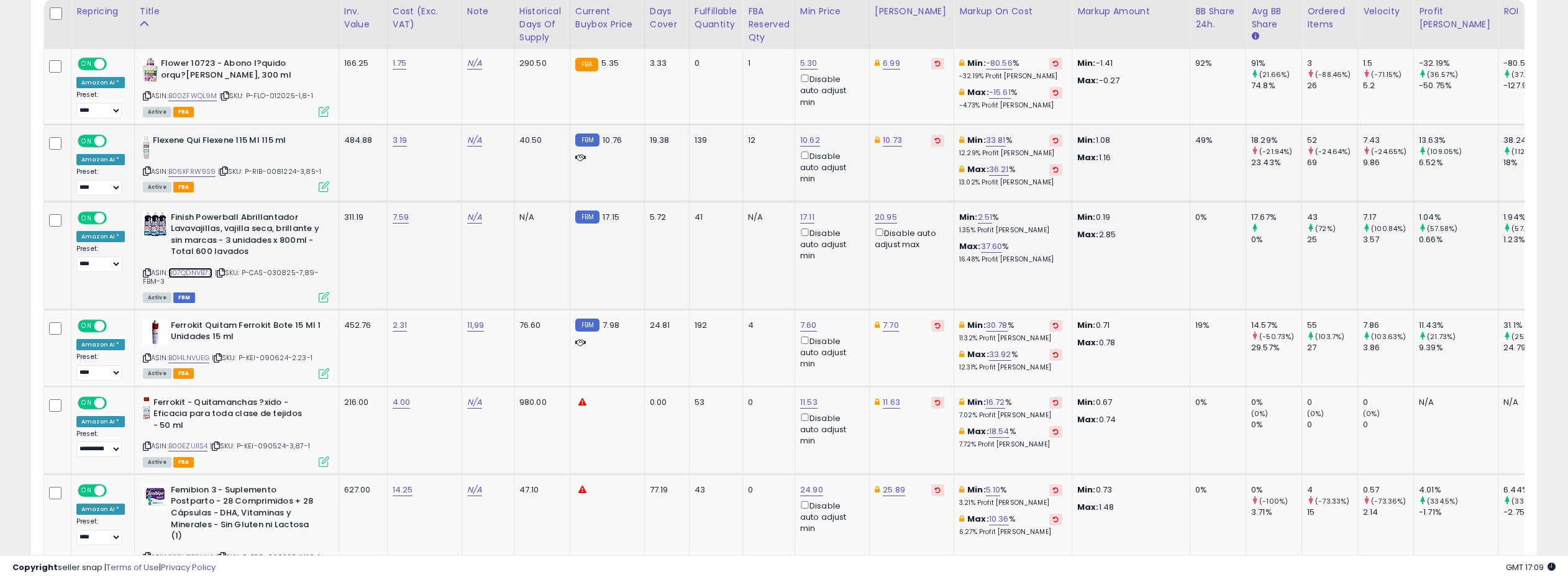
click at [200, 271] on link "B07QDNVB73" at bounding box center [190, 272] width 45 height 10
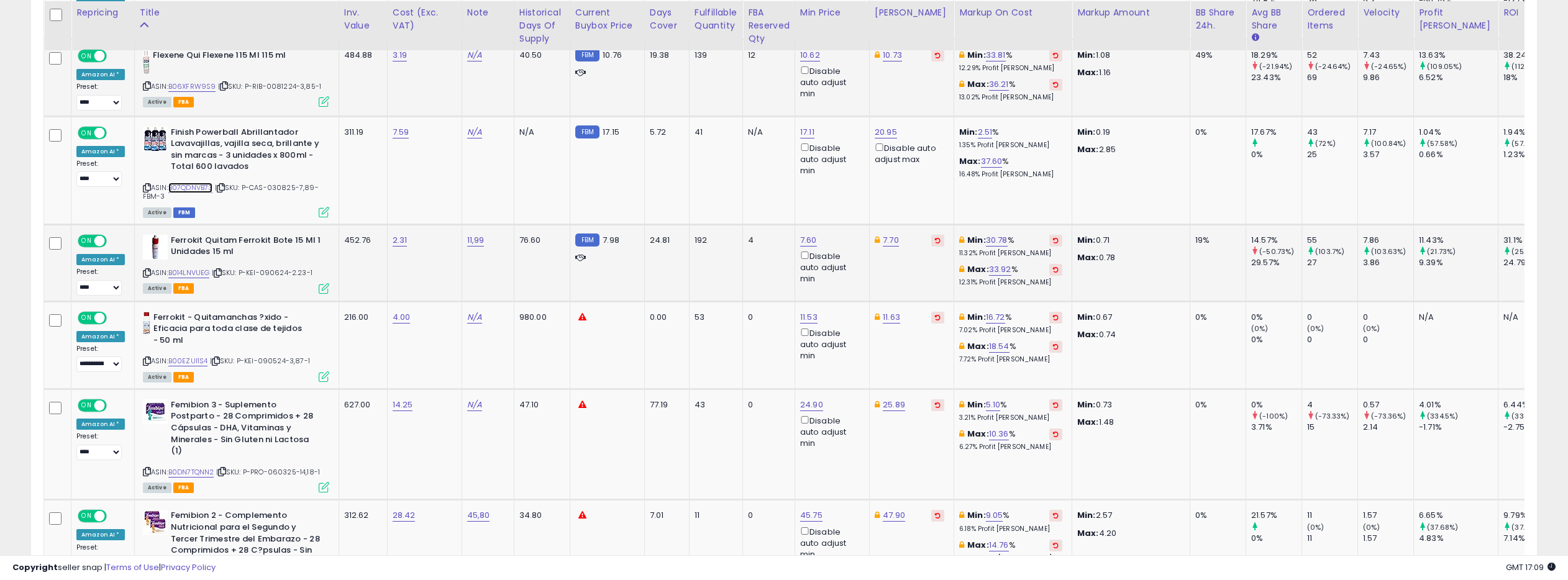
scroll to position [690, 0]
click at [196, 270] on link "B014LNVUEG" at bounding box center [189, 271] width 41 height 10
click at [806, 236] on link "7.60" at bounding box center [808, 239] width 17 height 13
type input "****"
click at [817, 199] on input "****" at bounding box center [775, 196] width 111 height 21
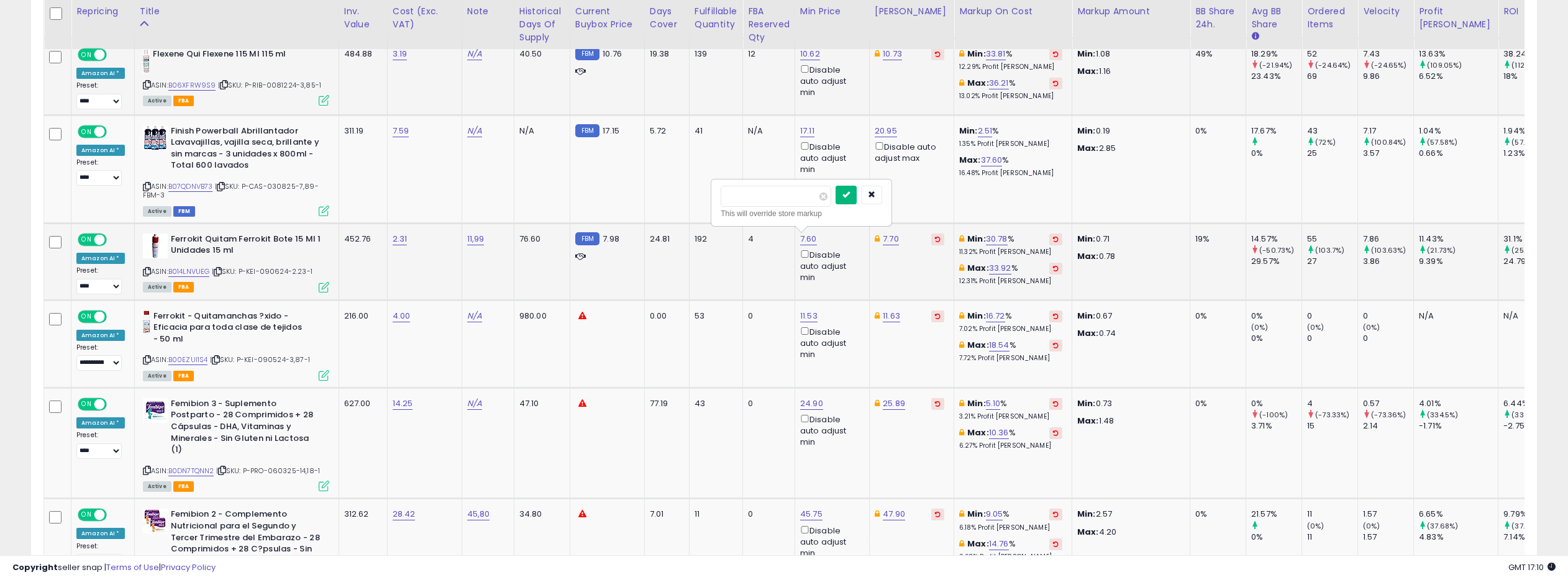
click at [848, 193] on button "submit" at bounding box center [846, 194] width 21 height 18
click at [883, 237] on link "7.70" at bounding box center [891, 239] width 16 height 13
click at [901, 200] on input "****" at bounding box center [858, 196] width 111 height 21
drag, startPoint x: 901, startPoint y: 200, endPoint x: 912, endPoint y: 200, distance: 11.0
type input "****"
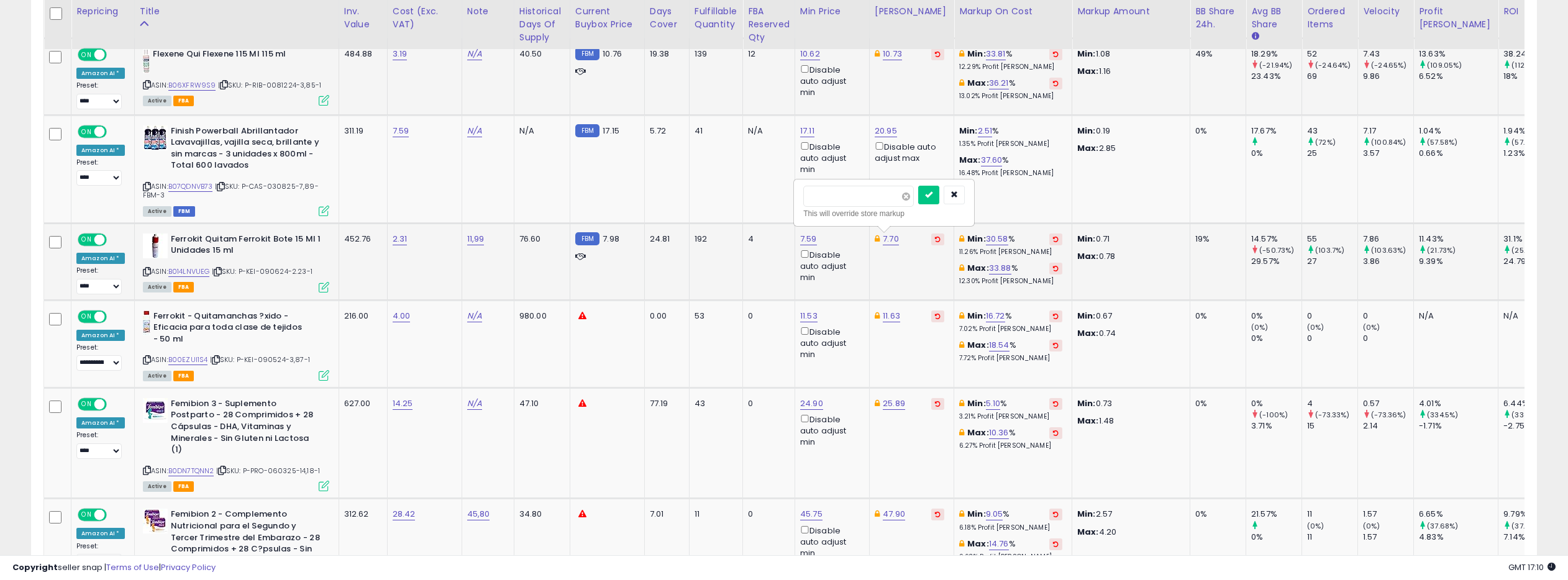
click at [901, 200] on input "****" at bounding box center [858, 196] width 111 height 21
click at [932, 196] on icon "submit" at bounding box center [928, 194] width 7 height 7
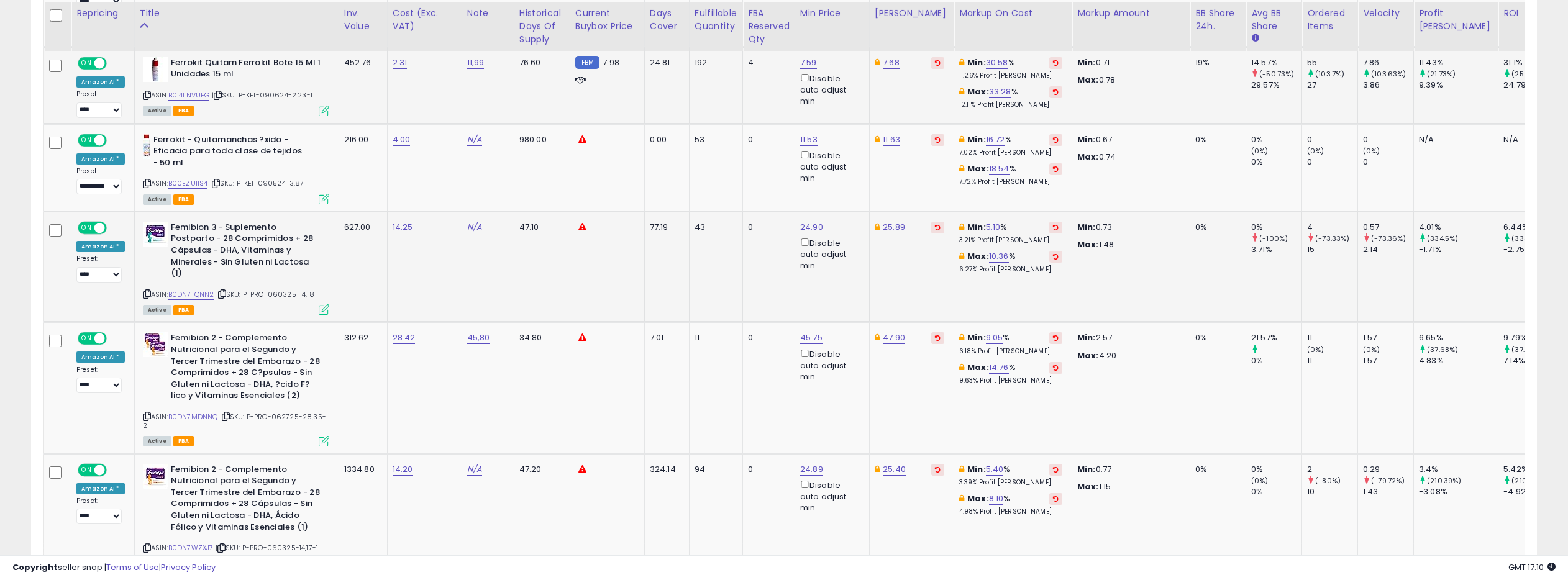
scroll to position [868, 0]
click at [199, 287] on link "B0DN7TQNN2" at bounding box center [191, 292] width 46 height 10
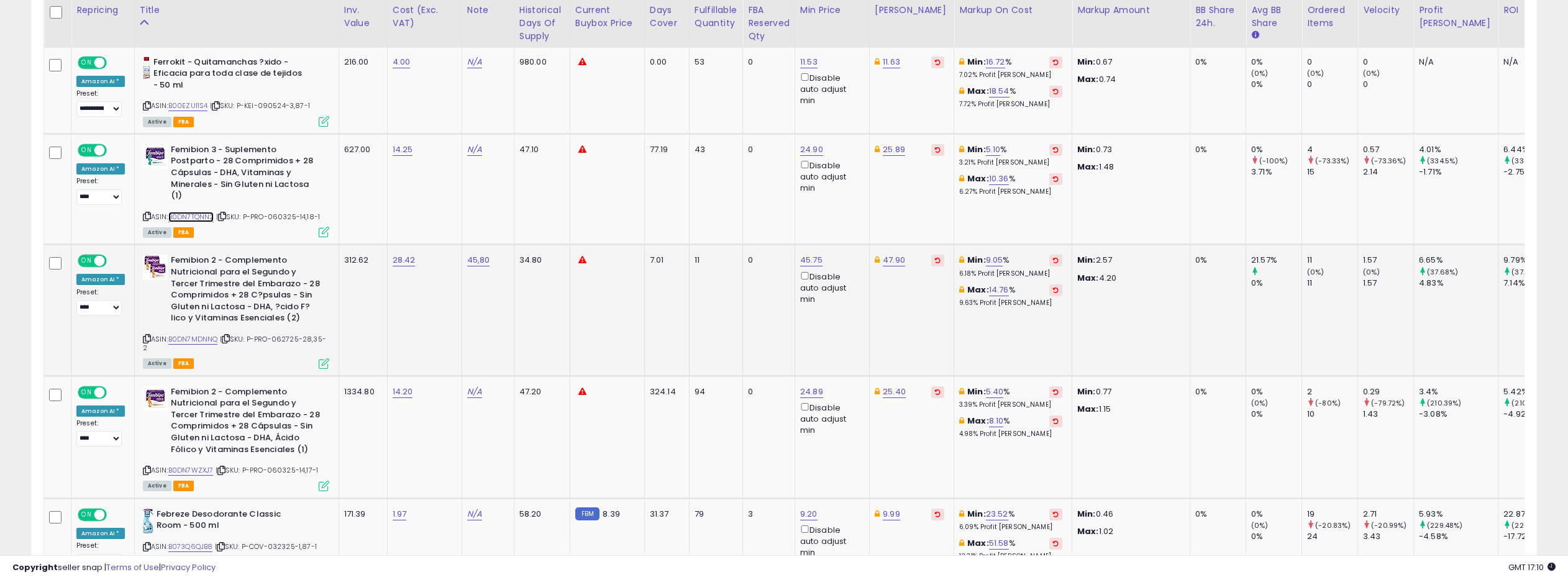
scroll to position [948, 0]
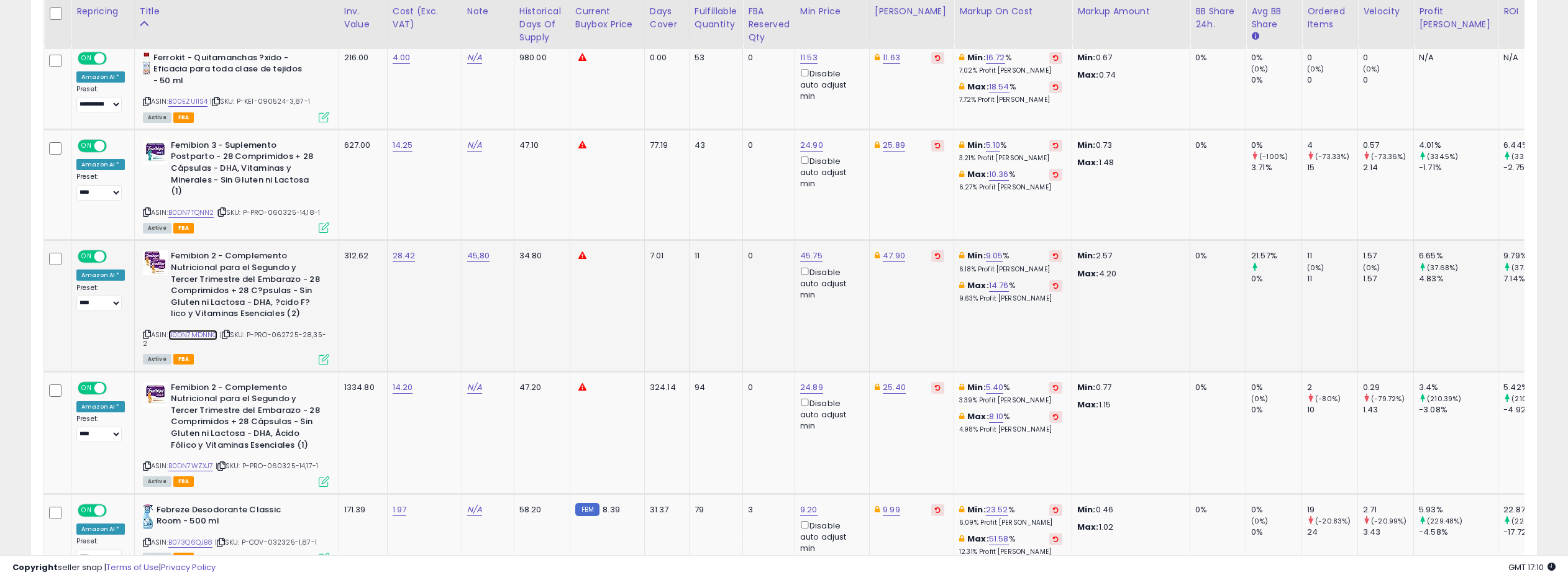
click at [195, 329] on link "B0DN7MDNNQ" at bounding box center [193, 334] width 49 height 10
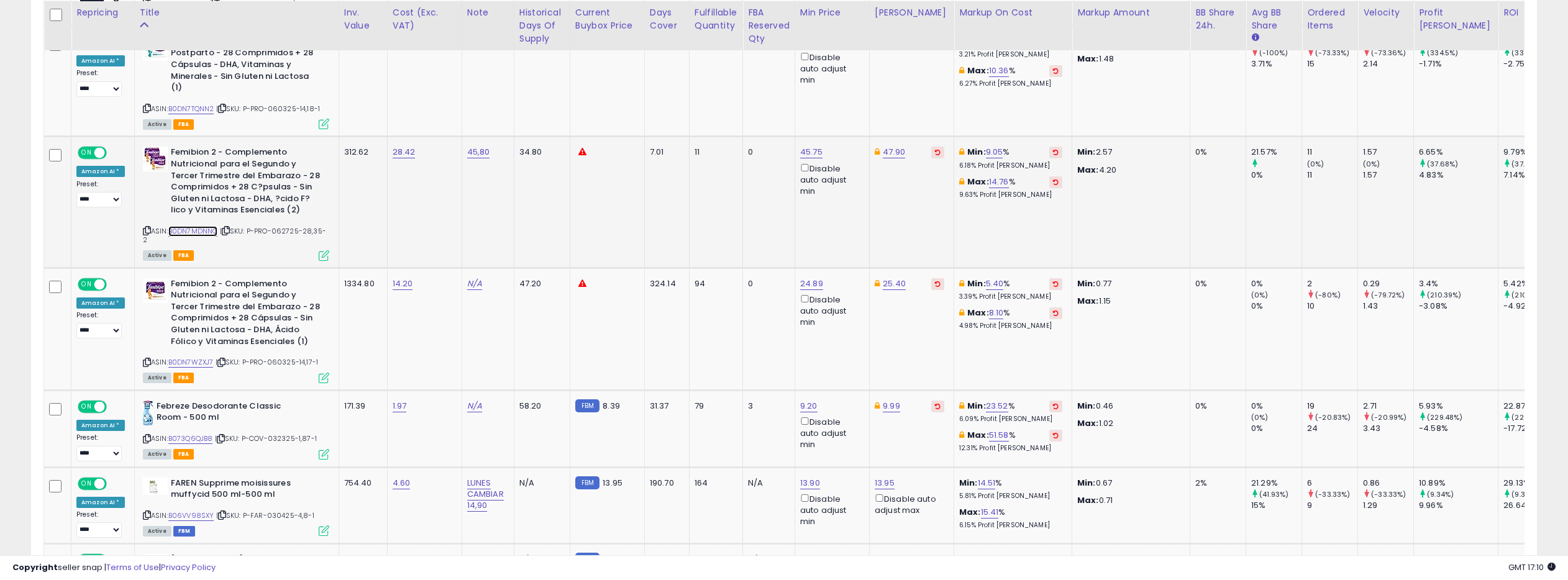
scroll to position [1063, 0]
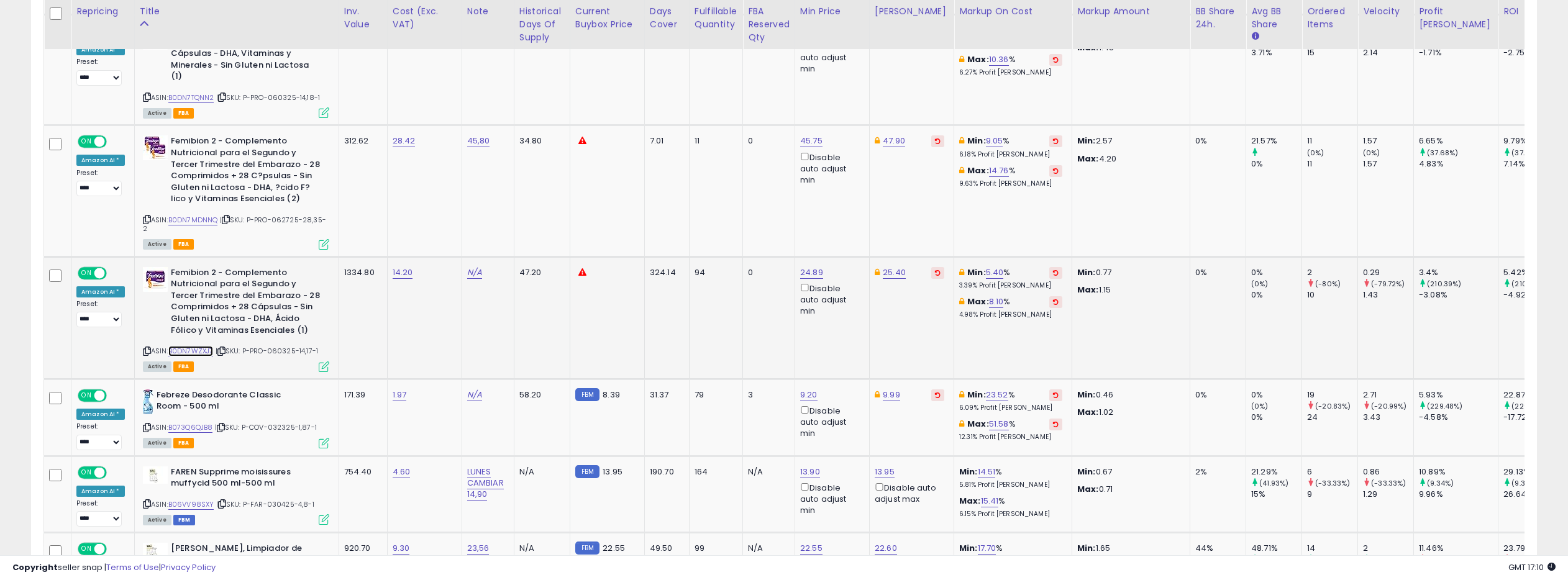
click at [188, 346] on link "B0DN7WZXJ7" at bounding box center [190, 351] width 45 height 10
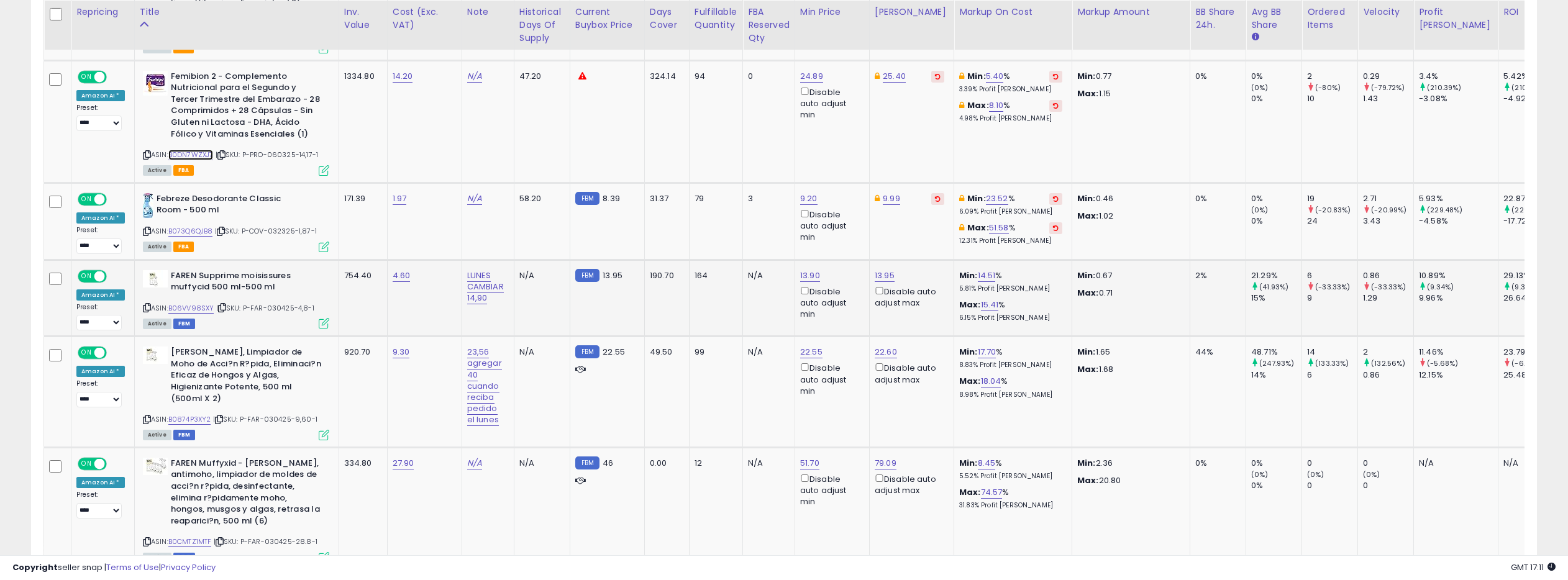
scroll to position [1259, 0]
click at [197, 225] on link "B073Q6QJB8" at bounding box center [190, 230] width 45 height 10
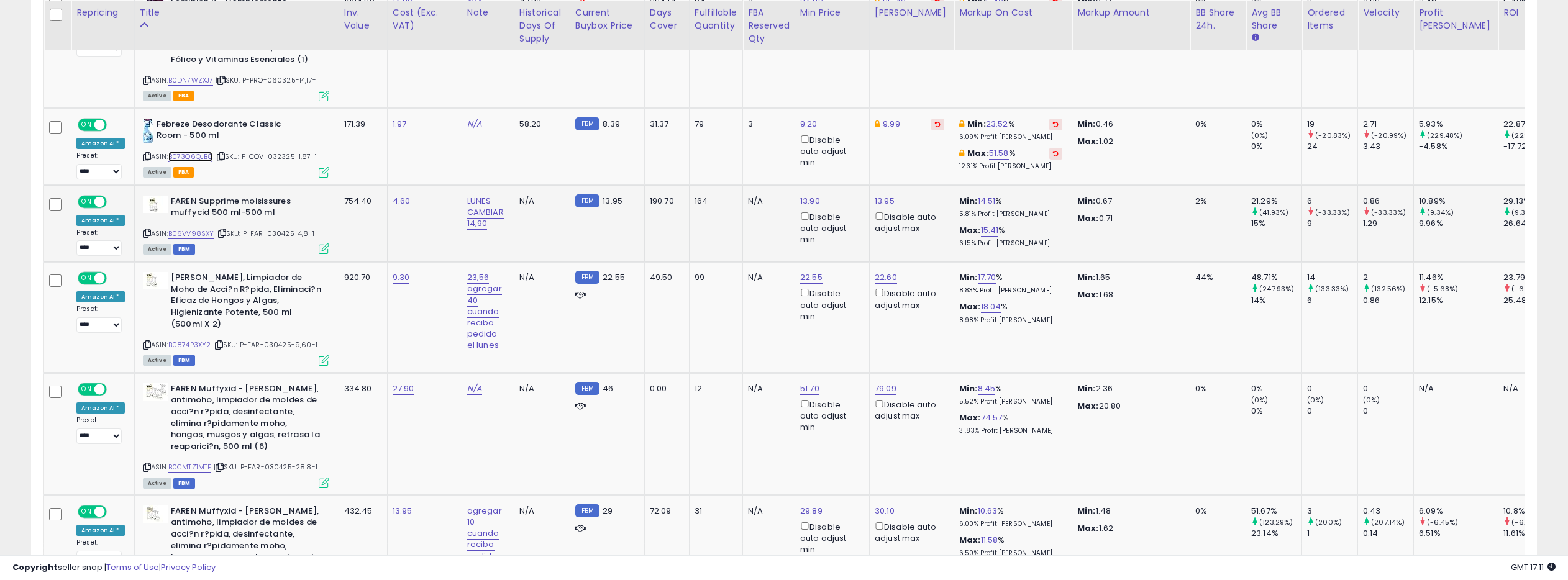
scroll to position [1336, 0]
click at [195, 227] on link "B06VV98SXY" at bounding box center [191, 232] width 46 height 10
click at [191, 338] on link "B0874P3XY2" at bounding box center [189, 343] width 43 height 10
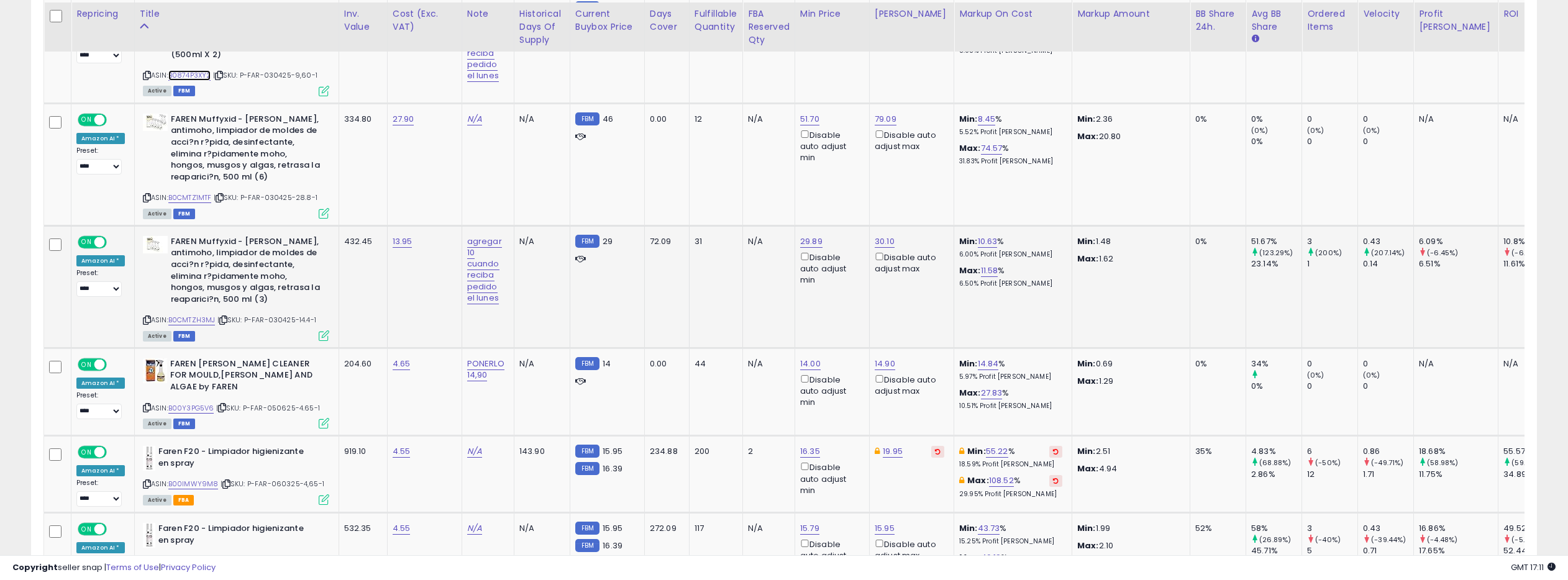
scroll to position [1632, 0]
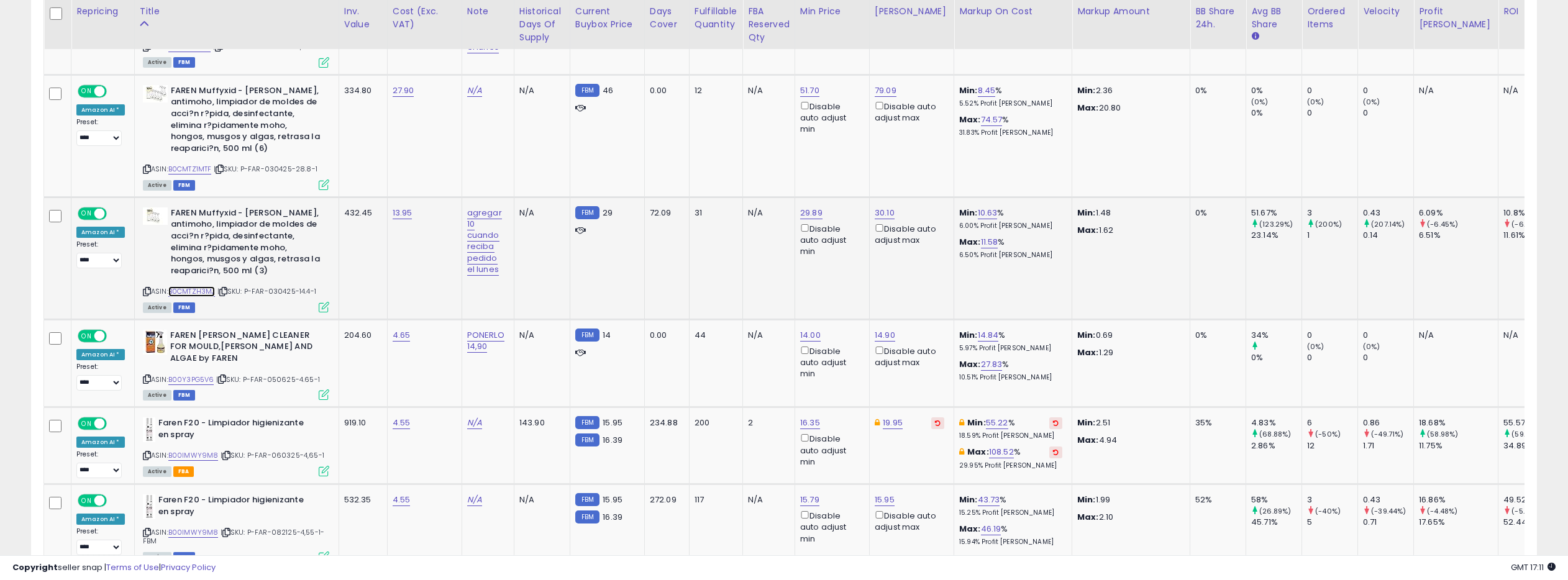
click at [197, 286] on link "B0CMTZH3MJ" at bounding box center [191, 291] width 47 height 10
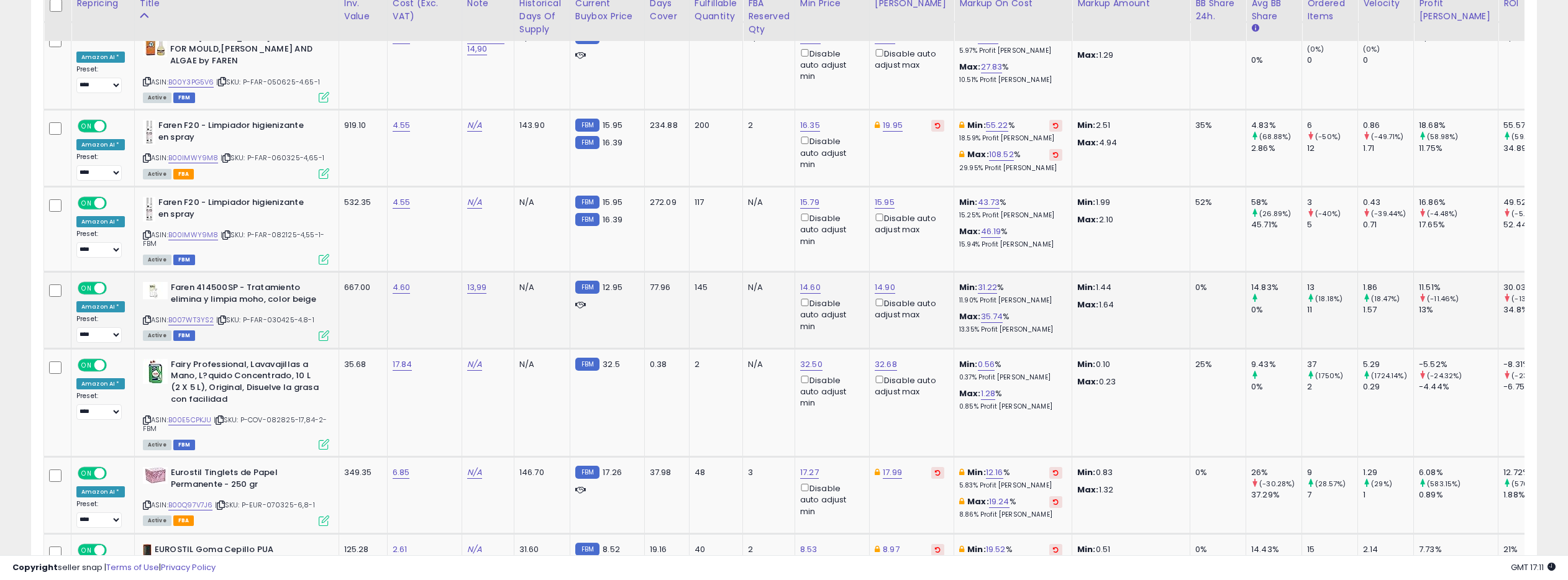
scroll to position [1930, 0]
click at [202, 313] on link "B007WT3YS2" at bounding box center [191, 318] width 46 height 10
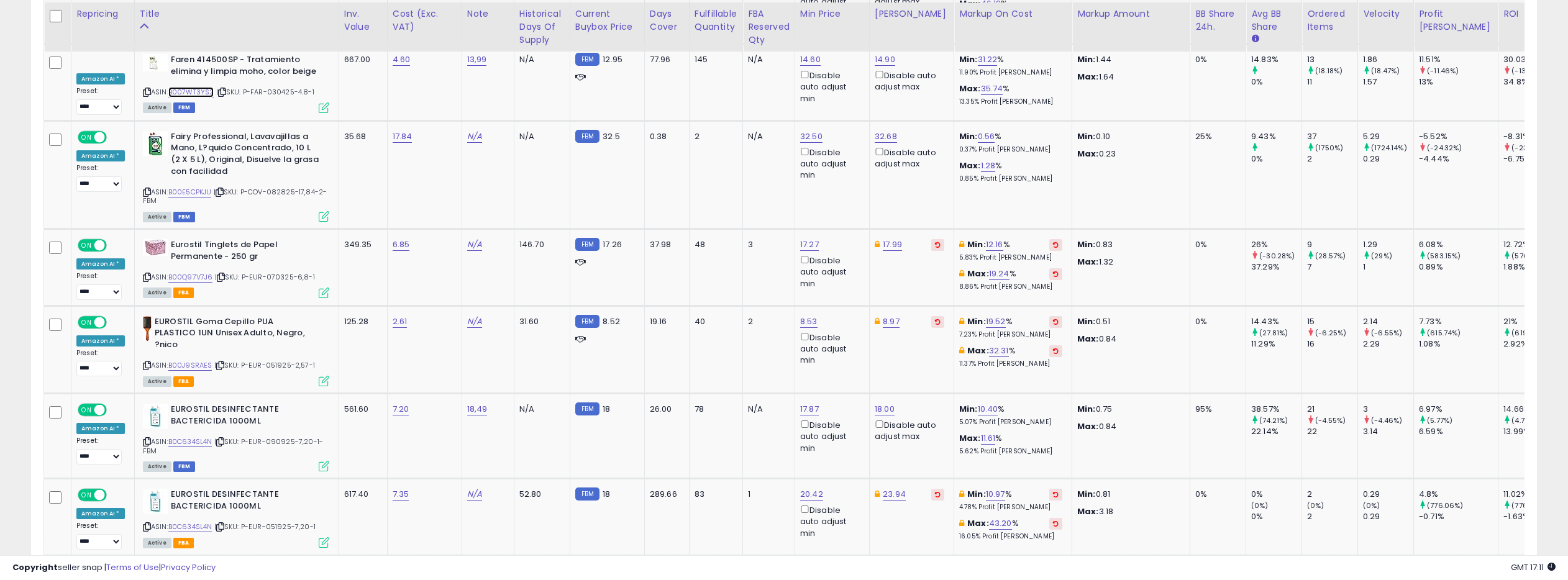
scroll to position [2162, 0]
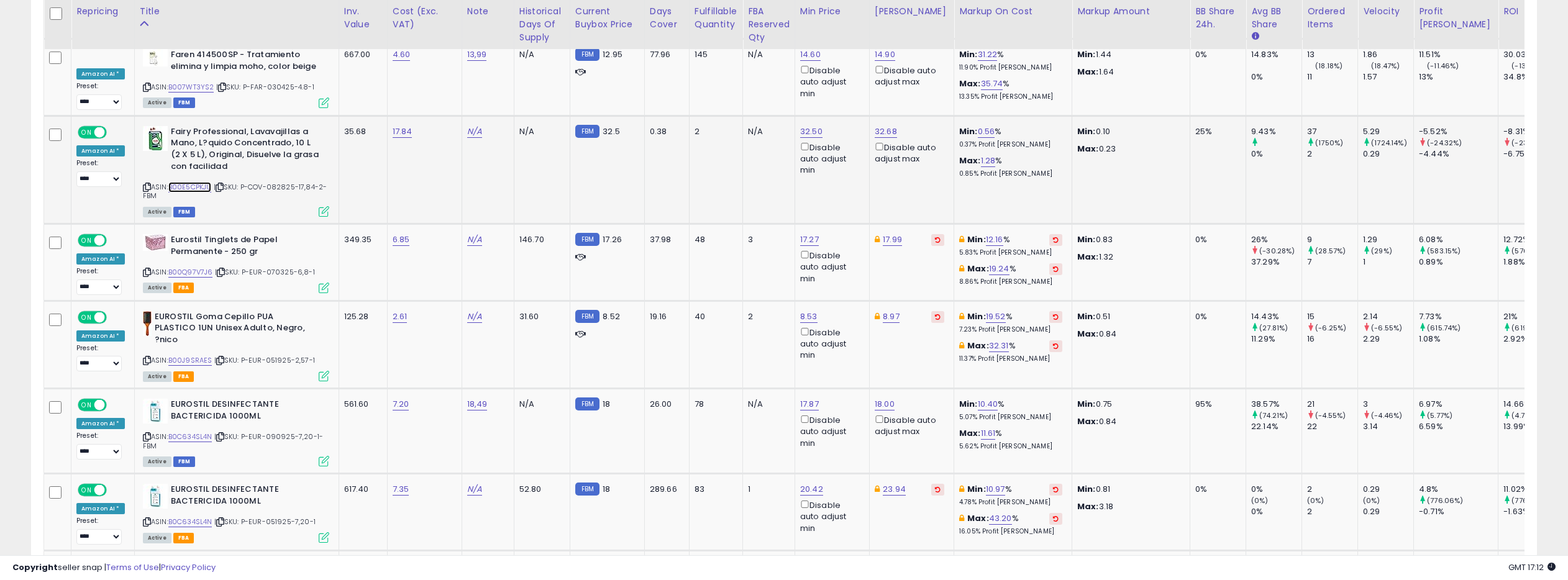
click at [189, 182] on link "B00E5CPKJU" at bounding box center [189, 187] width 44 height 10
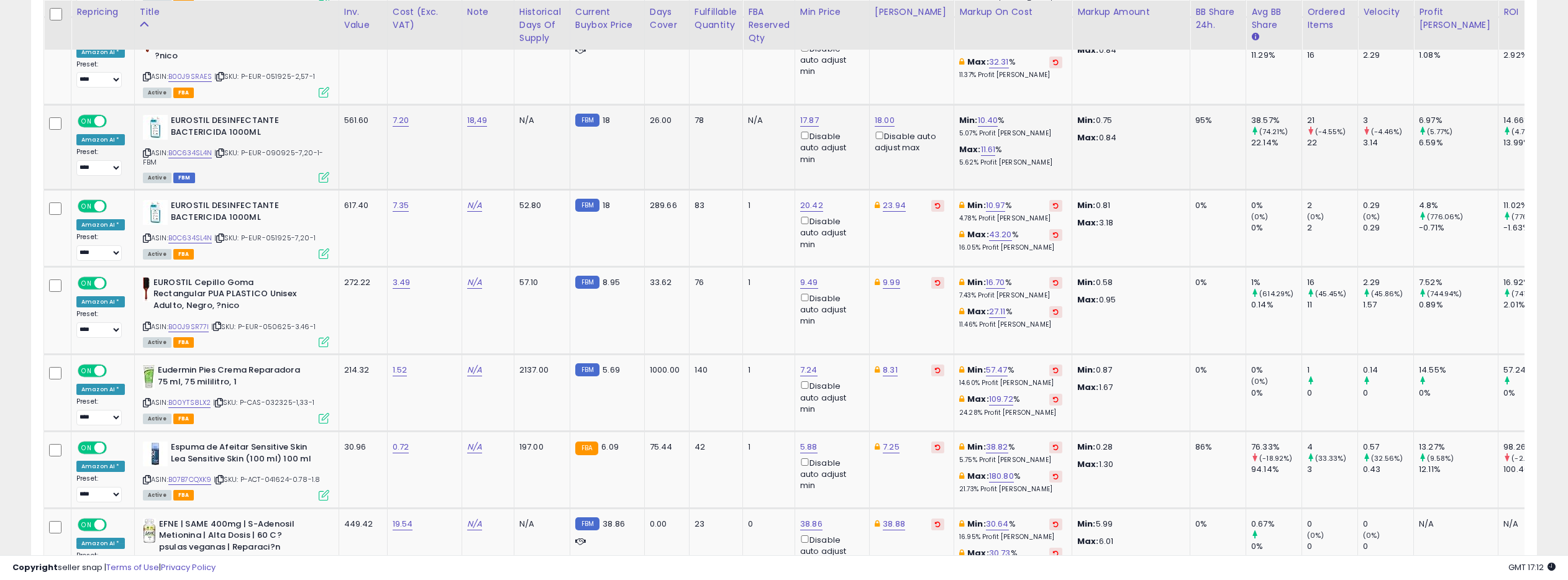
scroll to position [2447, 0]
click at [193, 147] on link "B0C634SL4N" at bounding box center [189, 152] width 44 height 10
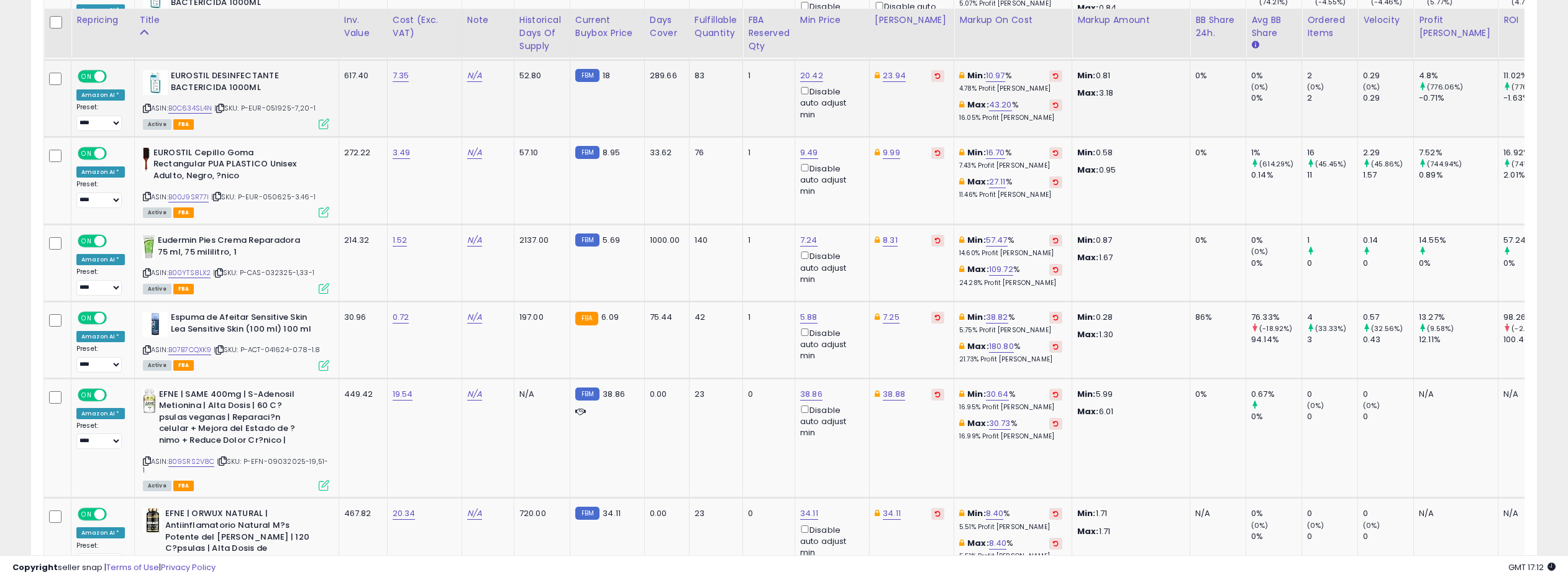
scroll to position [2623, 0]
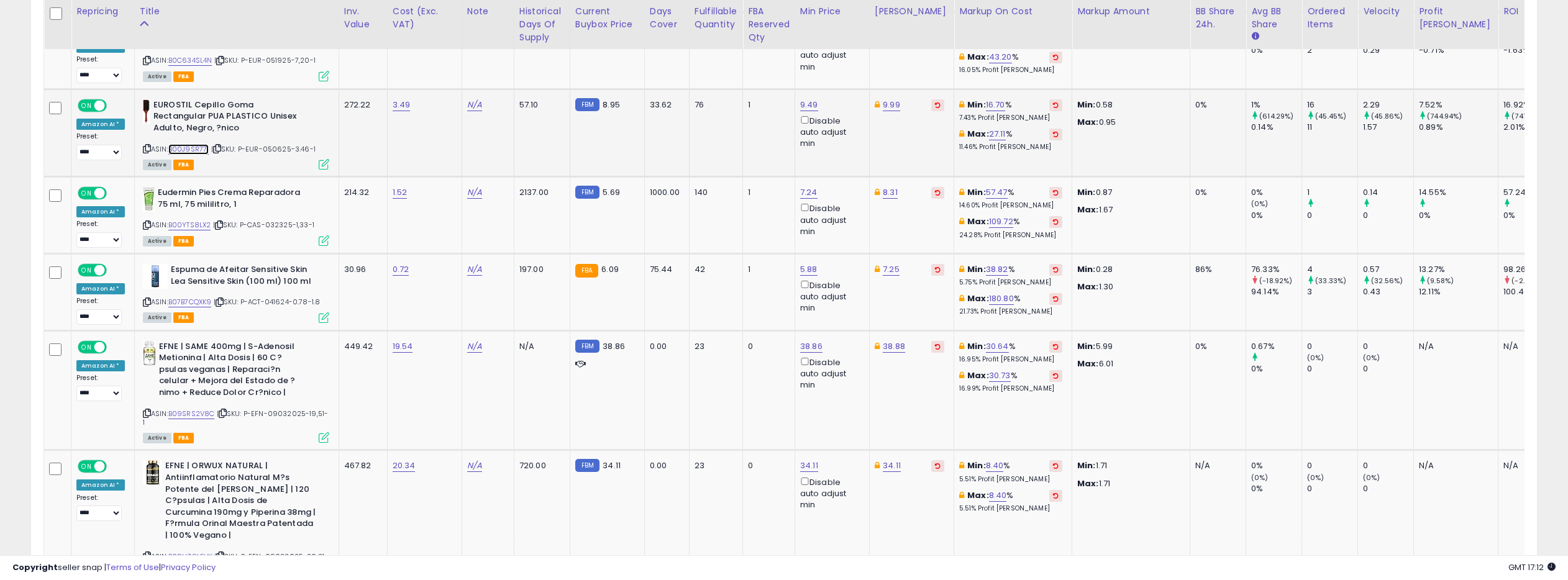
click at [197, 144] on link "B00J9SR77I" at bounding box center [189, 149] width 41 height 10
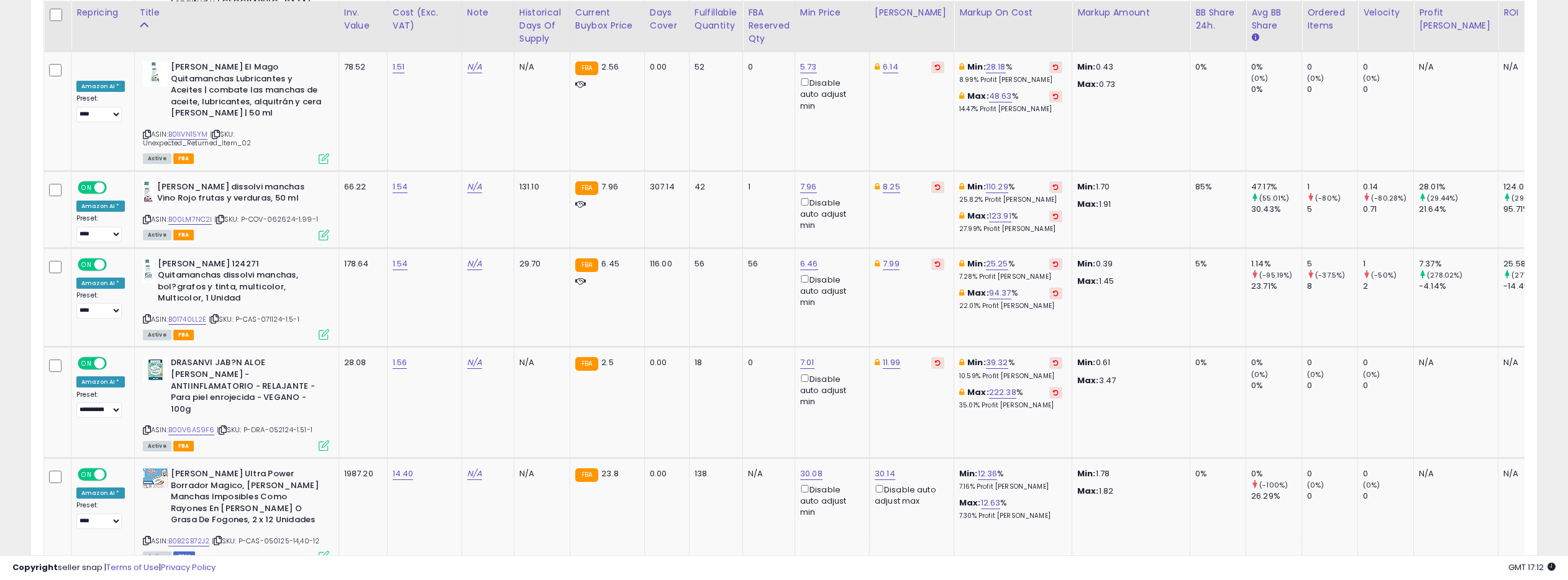
scroll to position [3788, 0]
click at [181, 312] on link "B01740LL2E" at bounding box center [187, 317] width 38 height 10
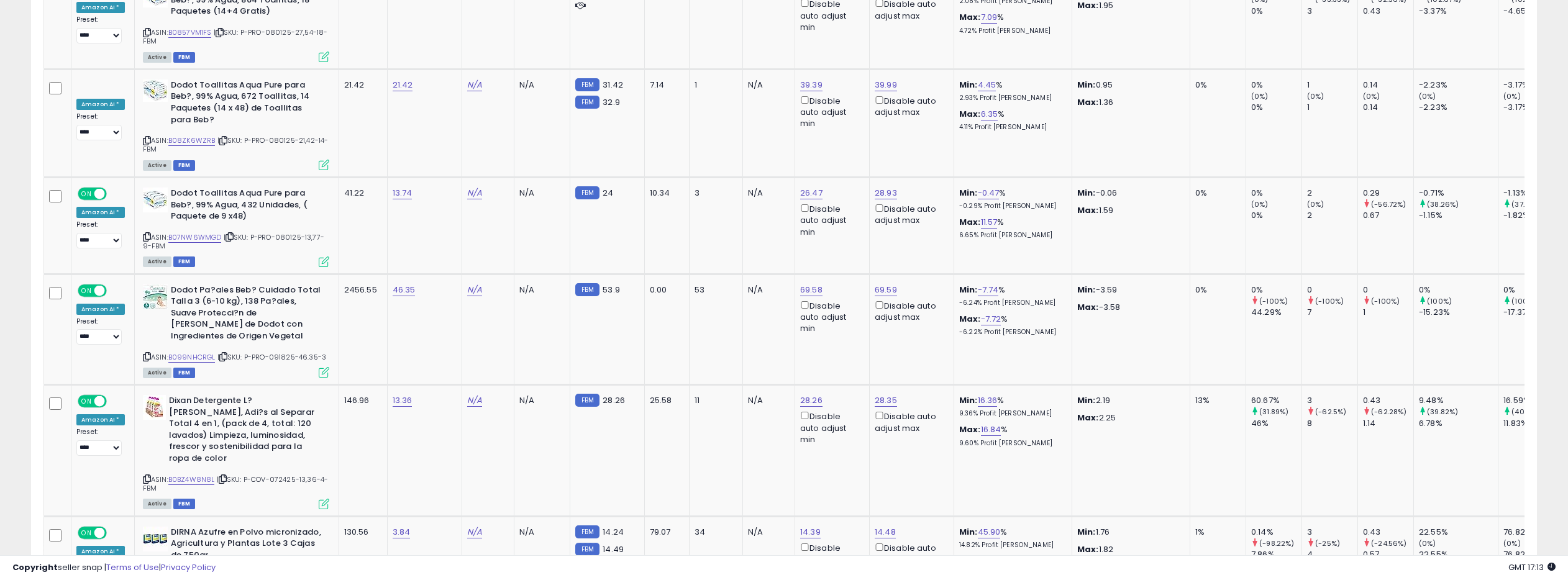
scroll to position [5099, 0]
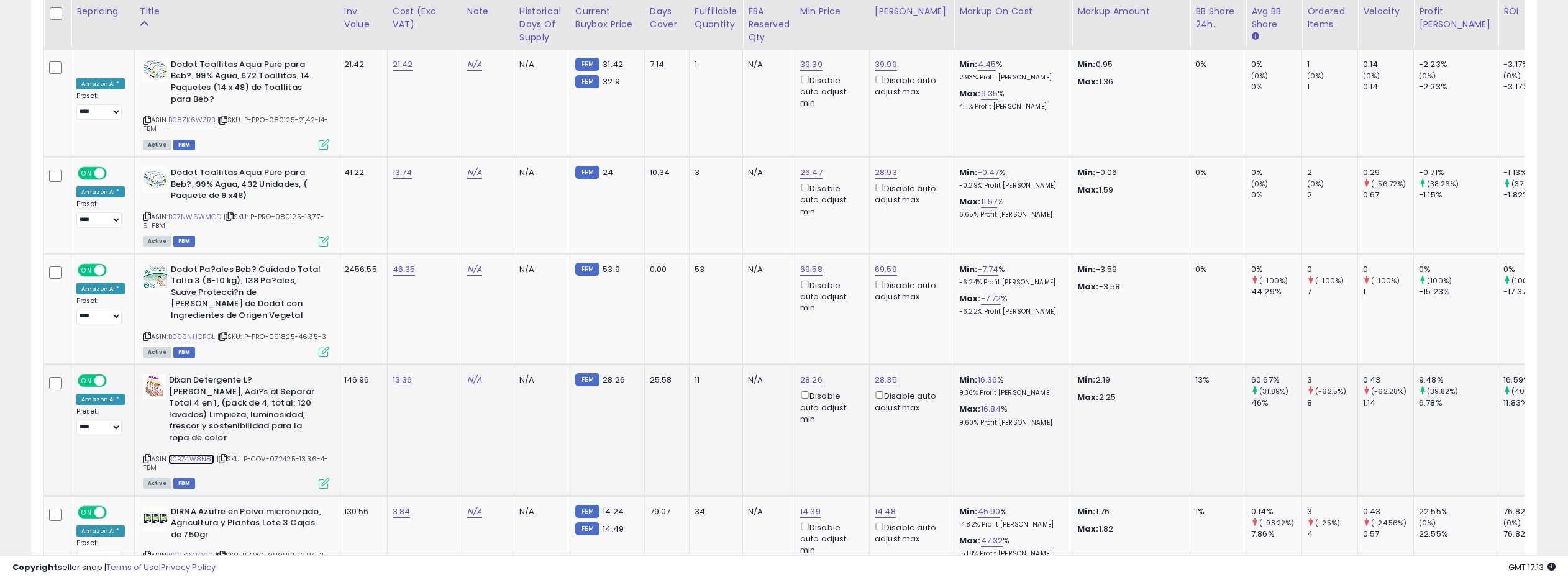
click at [197, 453] on link "B0BZ4W8N8L" at bounding box center [191, 458] width 47 height 10
click at [201, 550] on link "B09KQ4T969" at bounding box center [190, 555] width 45 height 10
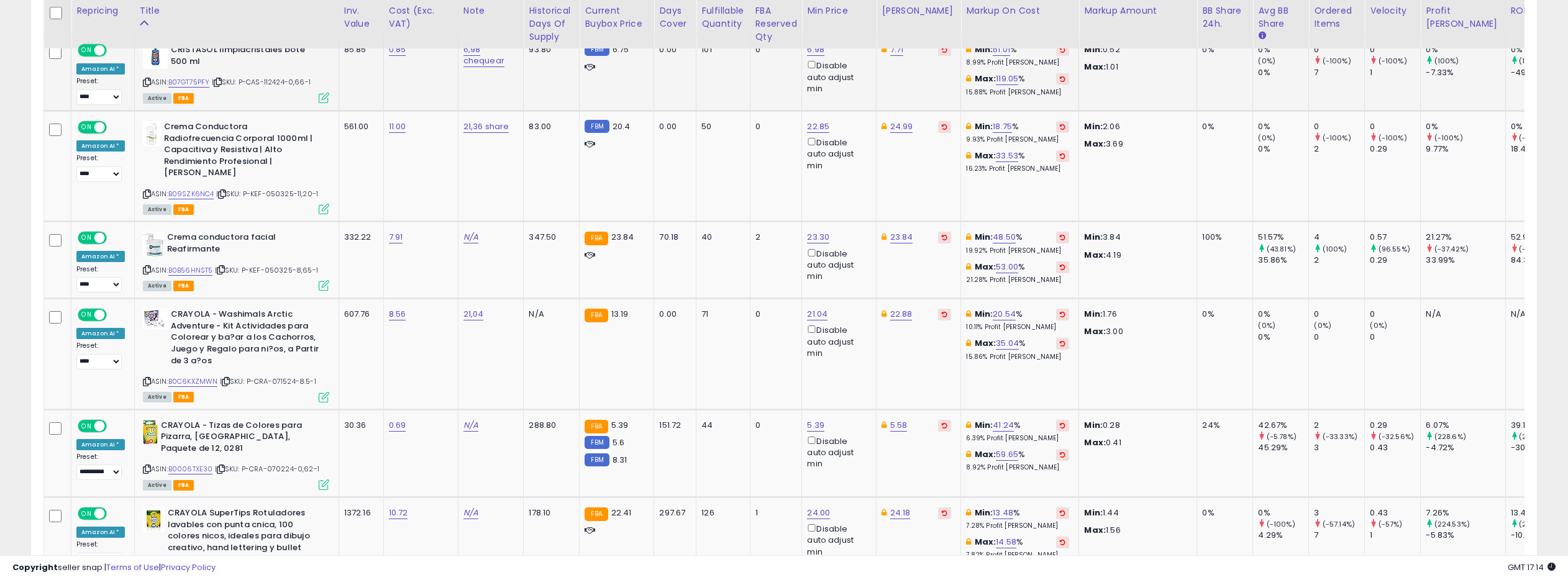
scroll to position [1487, 0]
click at [198, 269] on link "B0B56HNST5" at bounding box center [190, 269] width 45 height 10
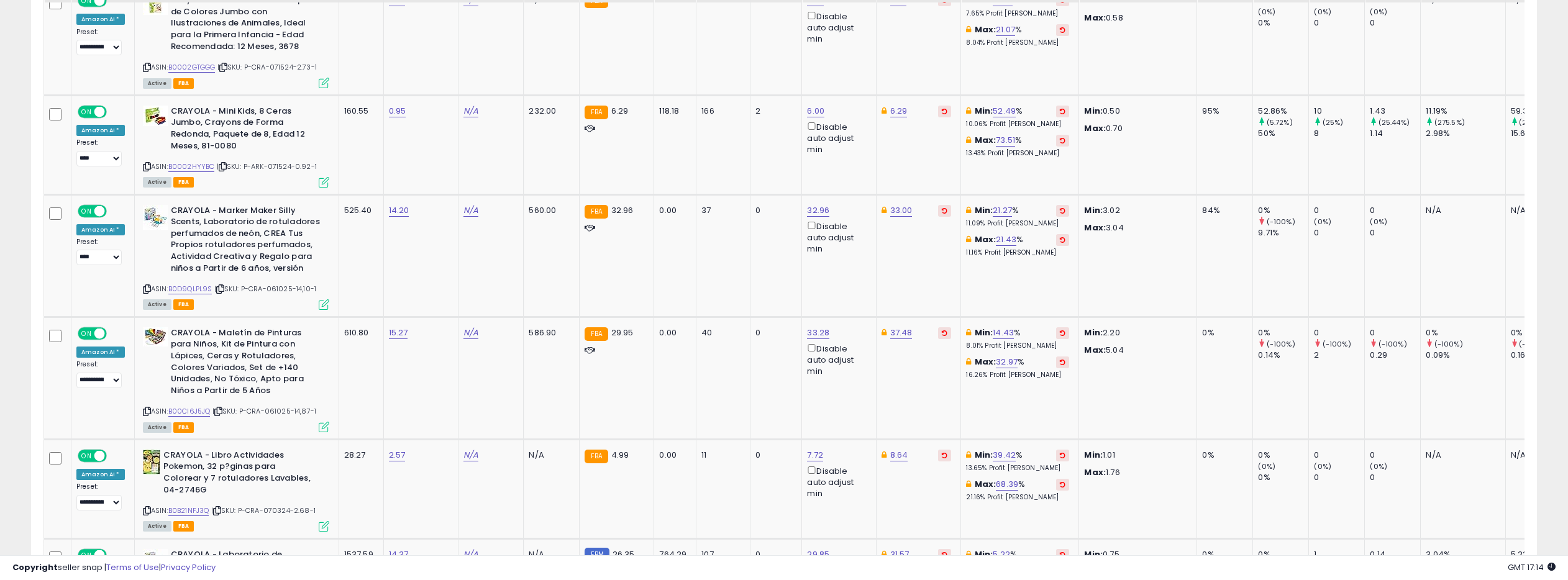
scroll to position [2548, 0]
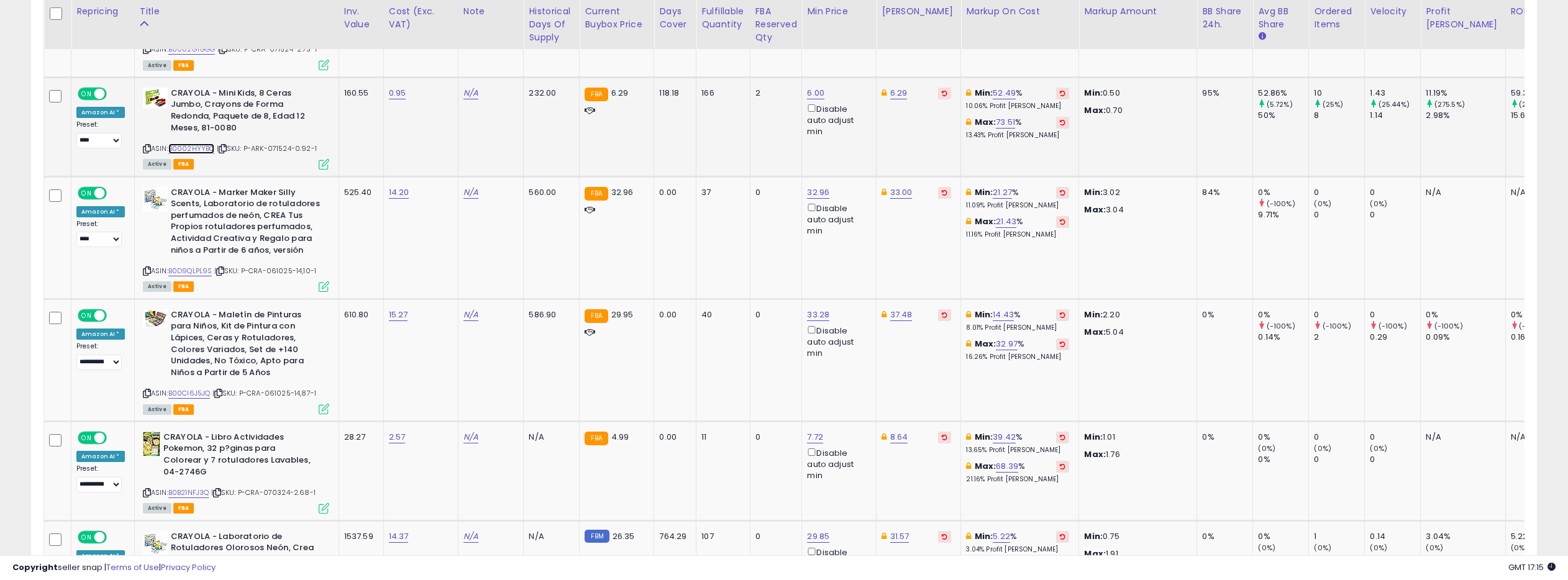
click at [197, 146] on link "B0002HYYBC" at bounding box center [191, 148] width 47 height 10
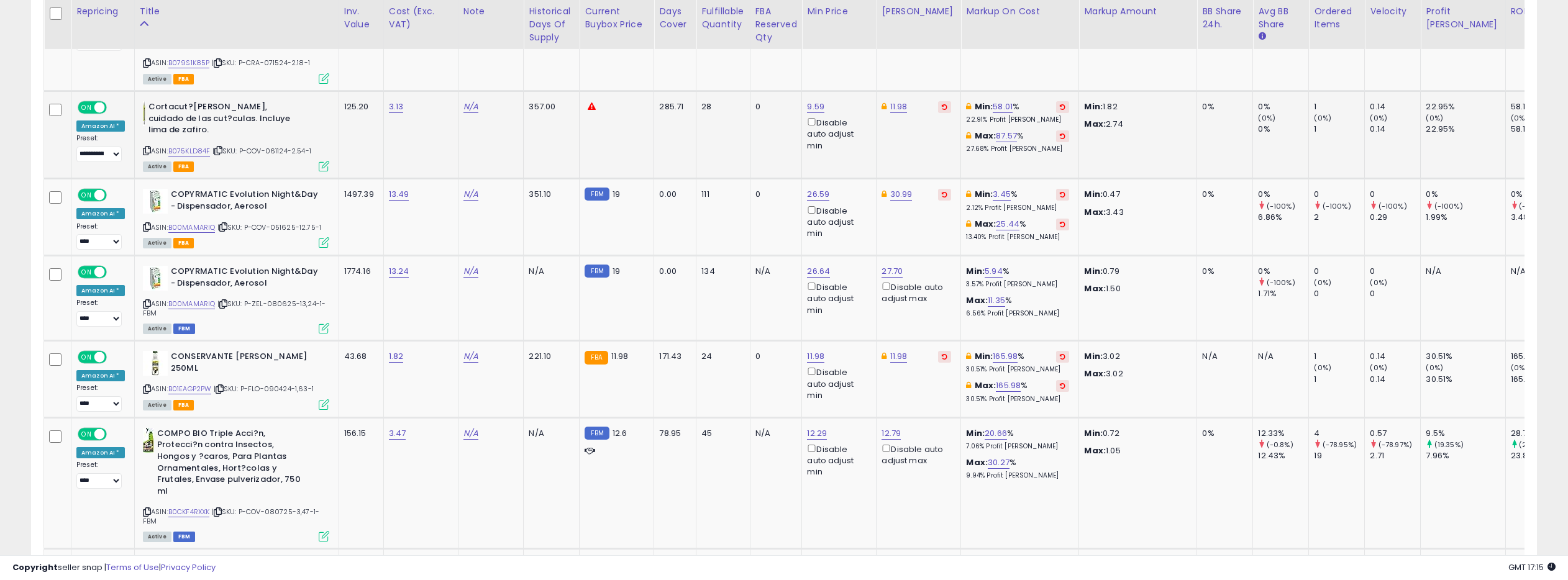
scroll to position [3854, 0]
click at [185, 145] on link "B075KLD84F" at bounding box center [189, 150] width 42 height 10
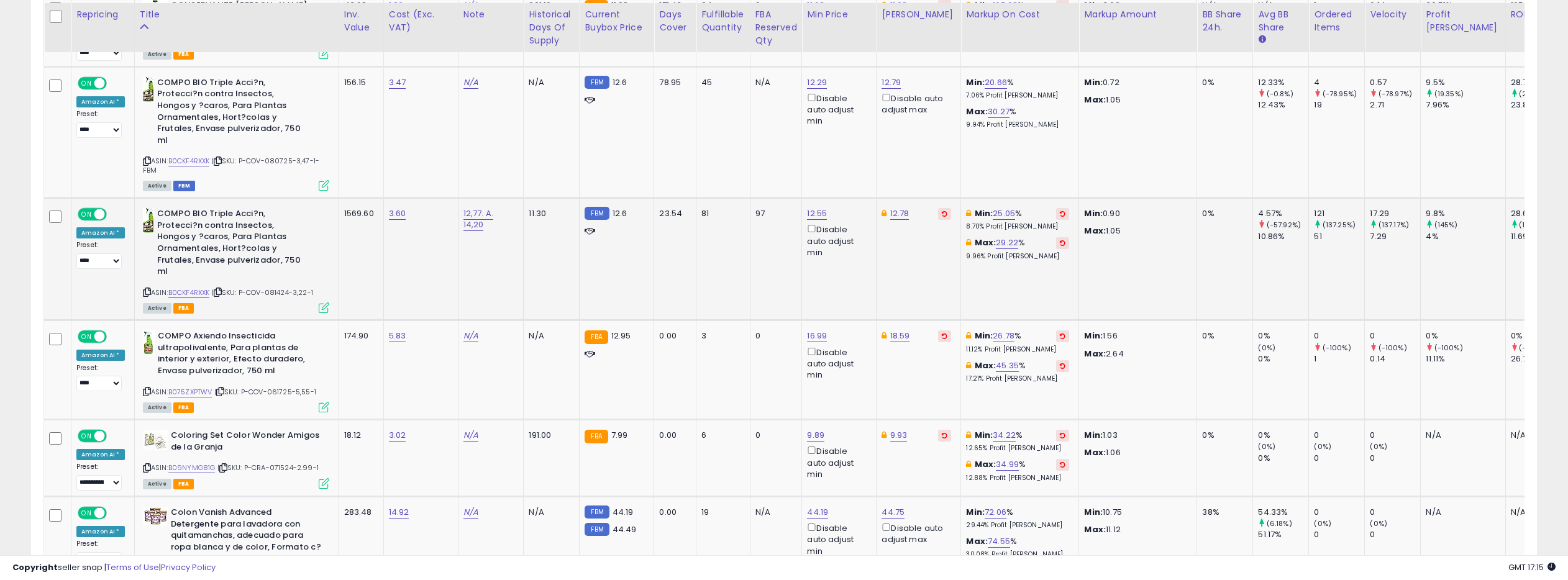
scroll to position [4206, 0]
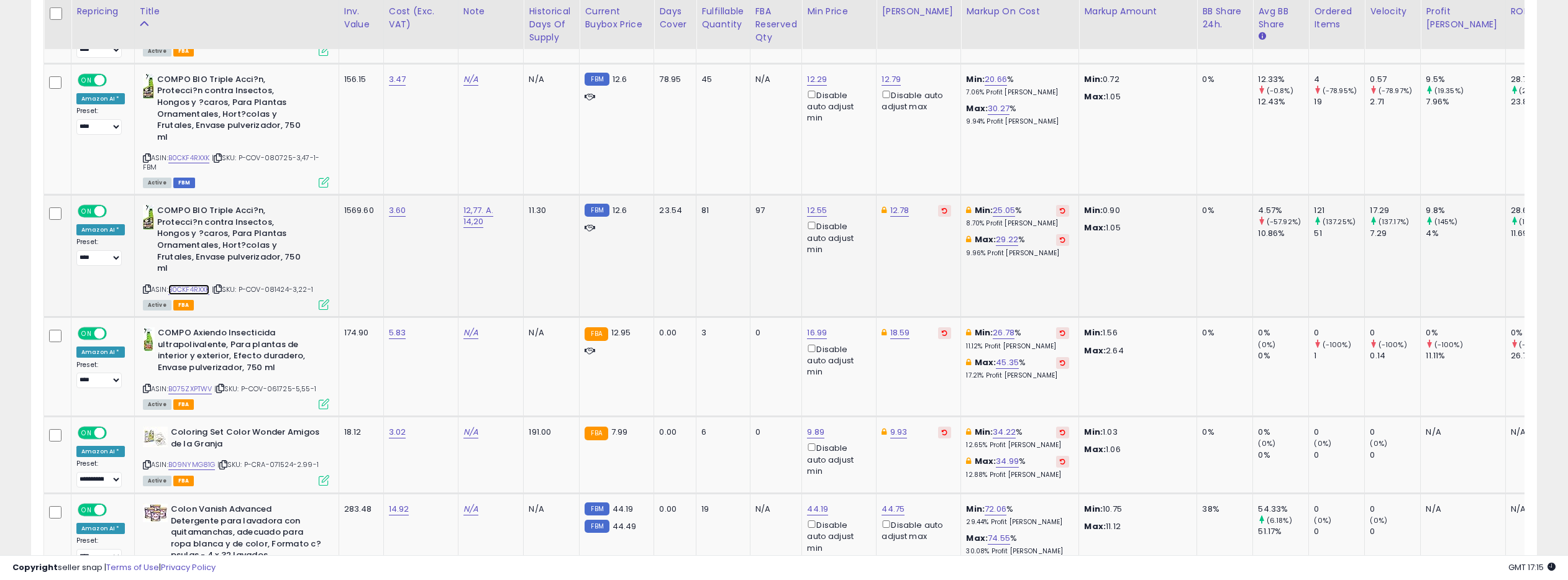
click at [197, 284] on link "B0CKF4RXXK" at bounding box center [189, 289] width 41 height 10
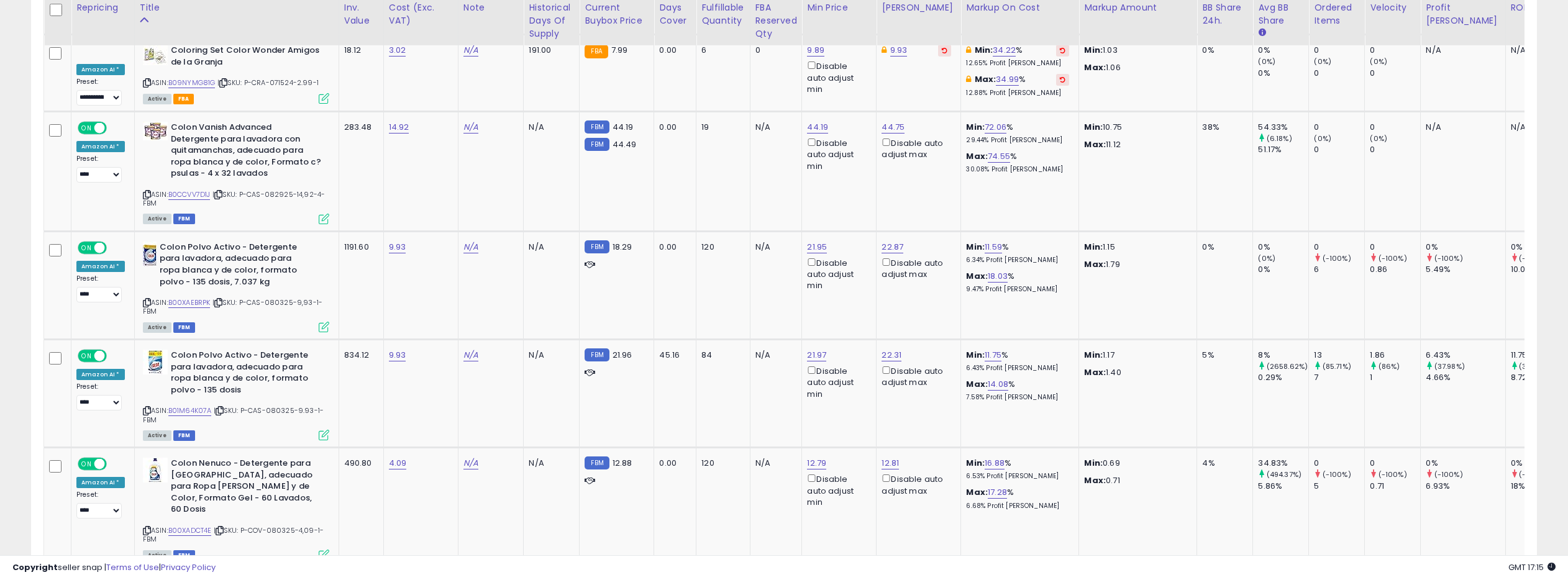
scroll to position [4590, 0]
click at [202, 188] on link "B0CCVV7D1J" at bounding box center [189, 193] width 42 height 10
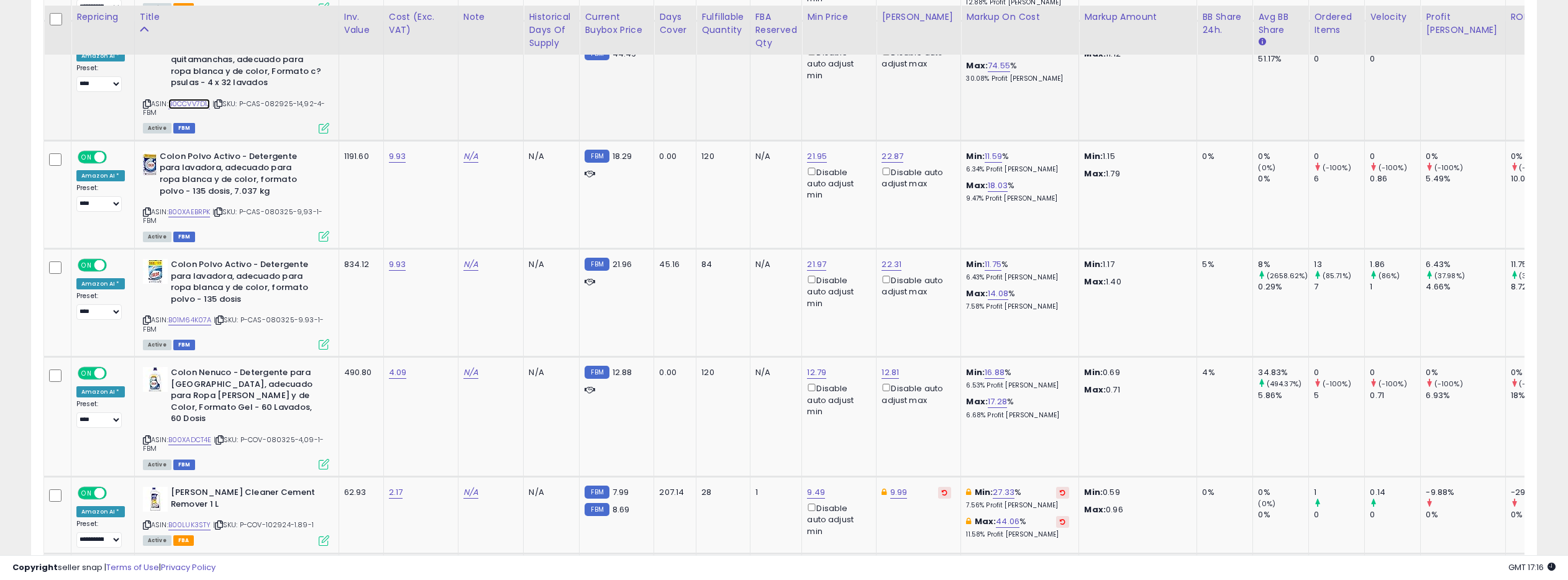
scroll to position [4689, 0]
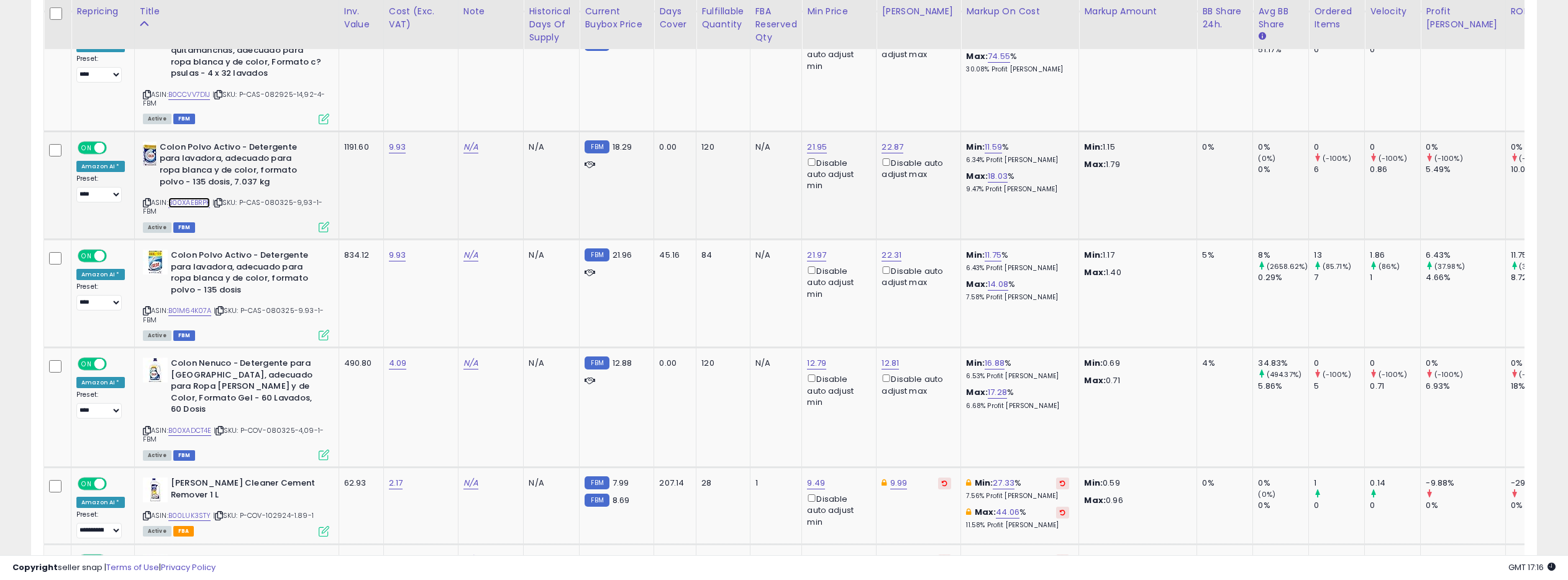
click at [193, 197] on link "B00XAEBRPK" at bounding box center [189, 202] width 42 height 10
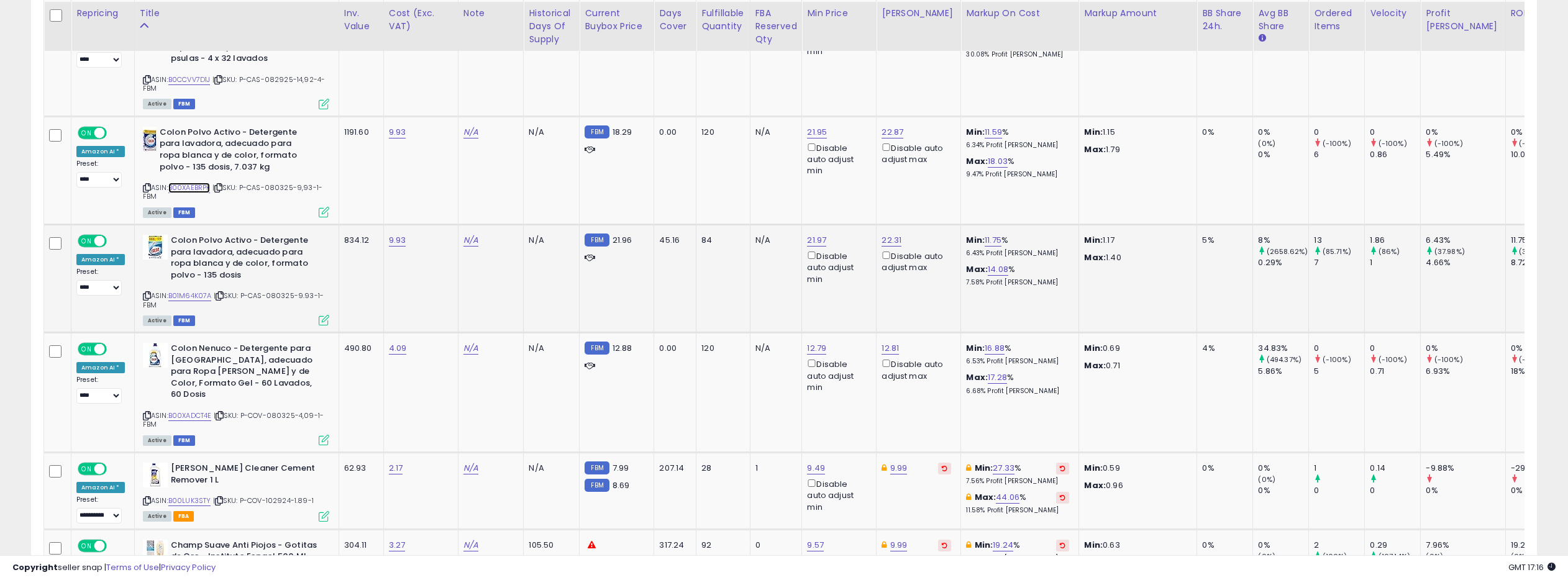
scroll to position [4703, 0]
click at [199, 291] on link "B01M64K07A" at bounding box center [189, 296] width 44 height 10
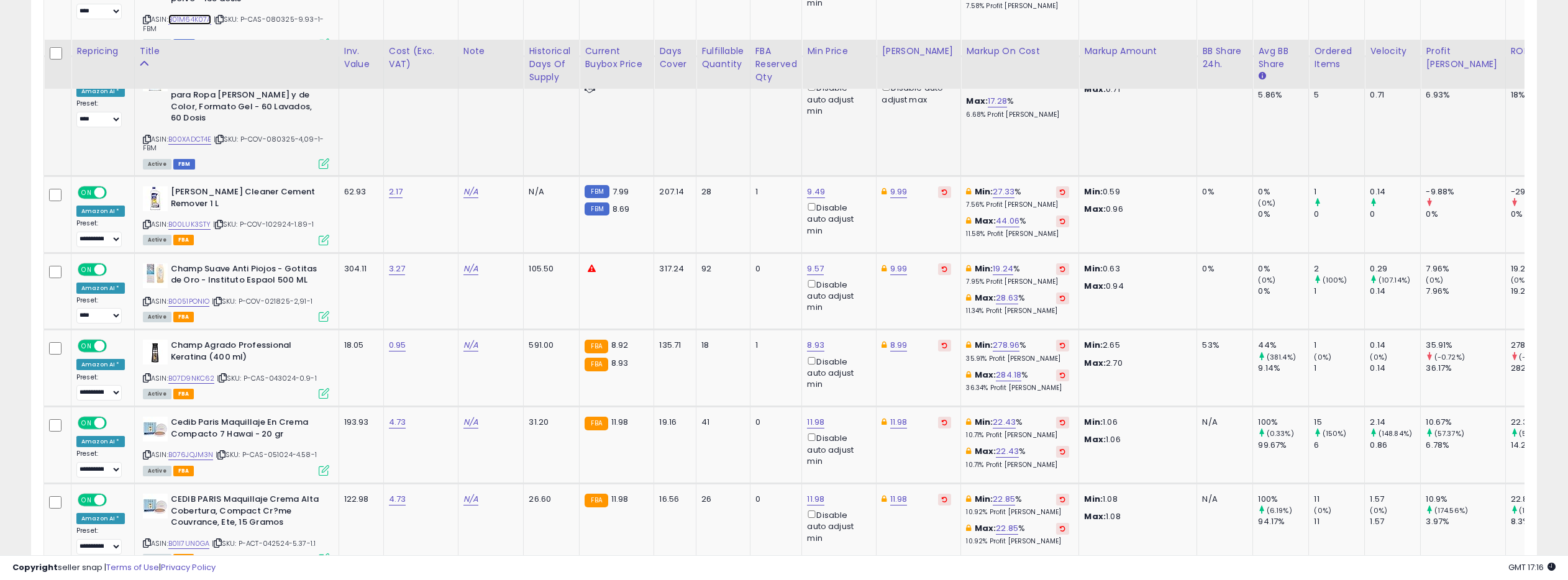
scroll to position [5022, 0]
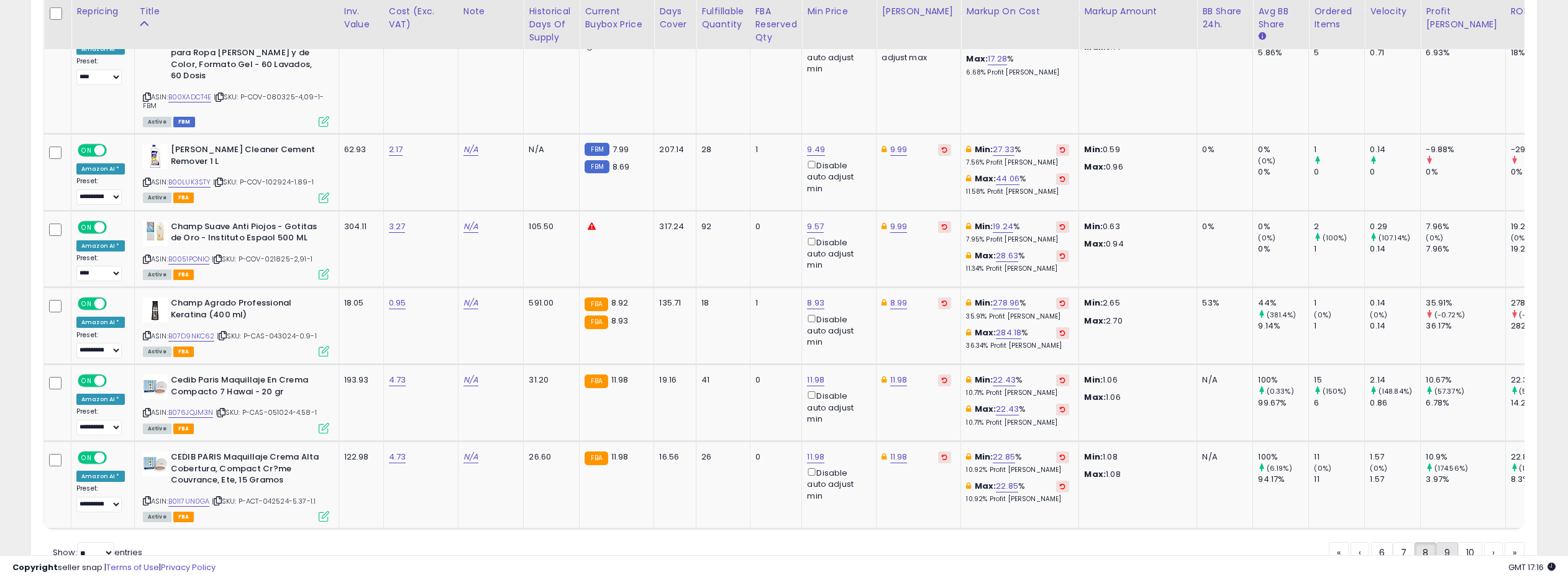
click at [1449, 542] on link "9" at bounding box center [1446, 552] width 21 height 21
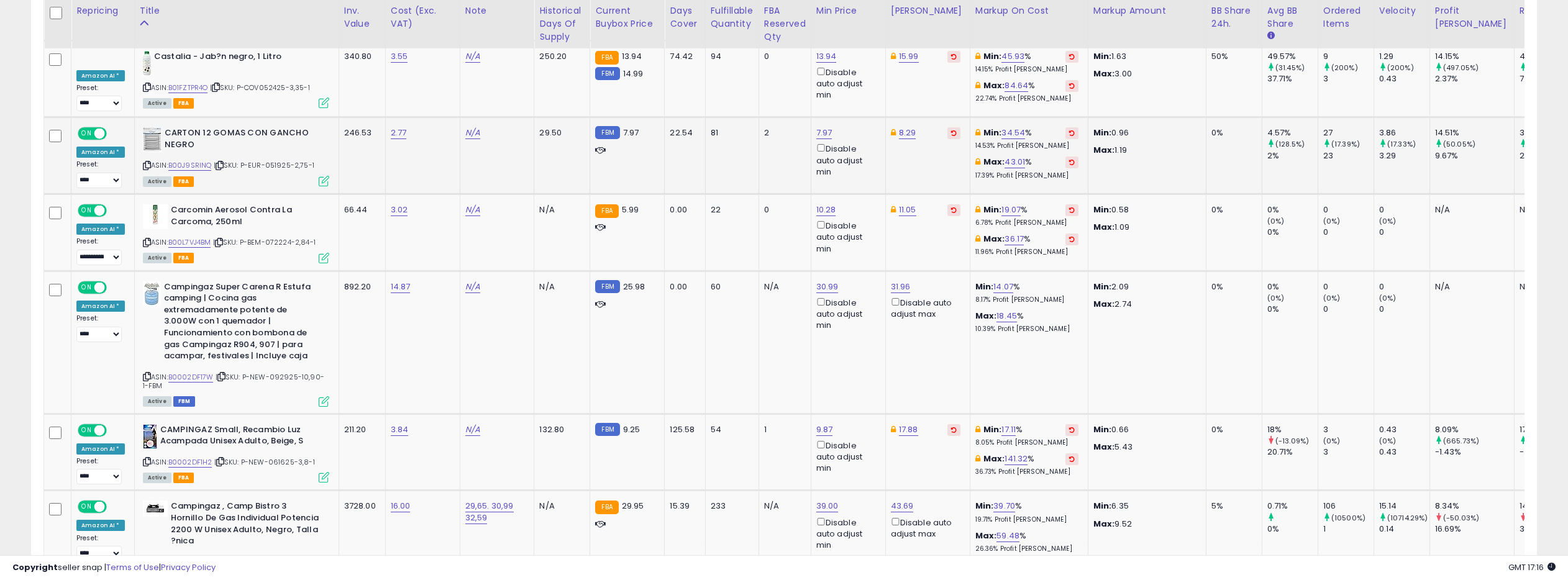
scroll to position [862, 0]
click at [176, 161] on link "B00J9SRINQ" at bounding box center [189, 165] width 44 height 10
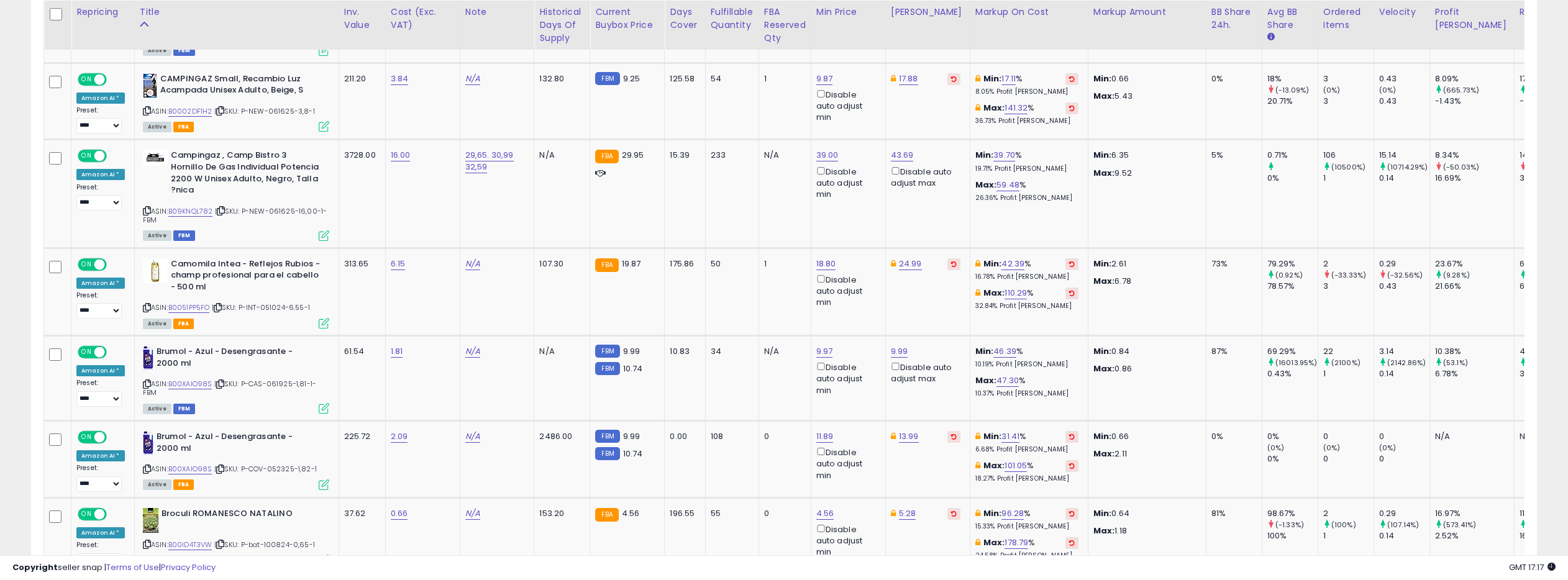
scroll to position [1214, 0]
click at [192, 205] on link "B09KNQL782" at bounding box center [190, 210] width 45 height 10
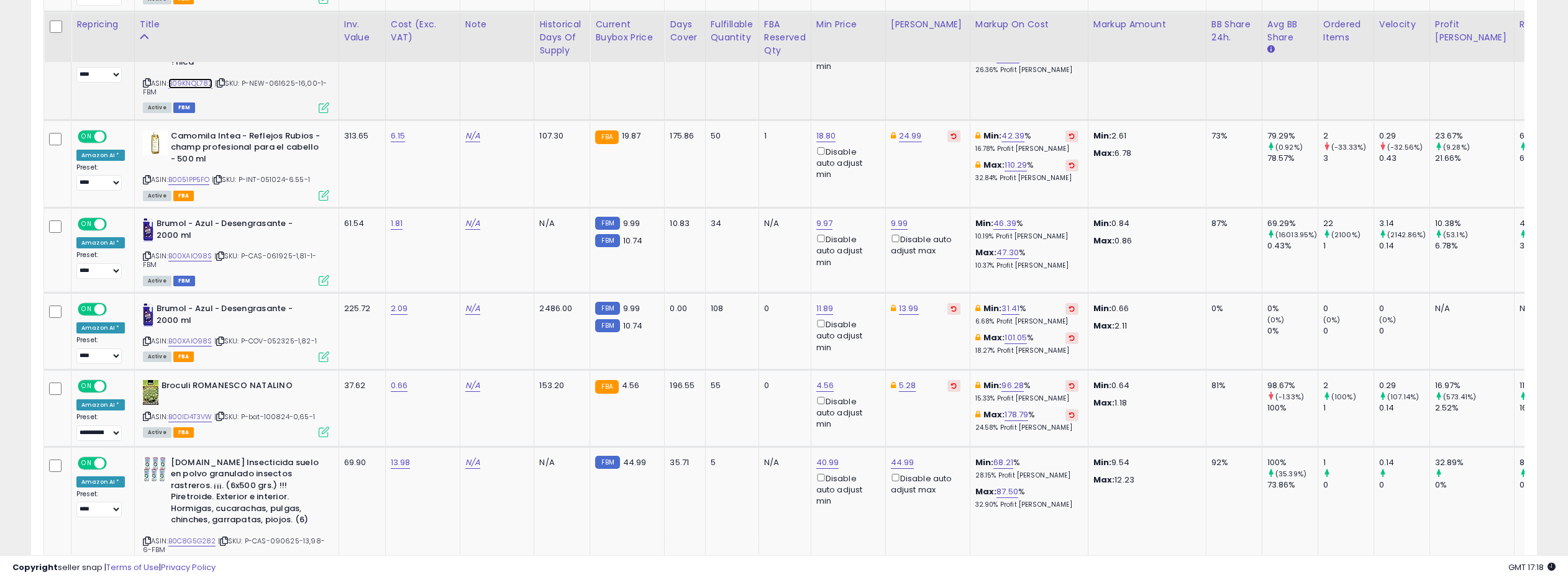
scroll to position [1358, 0]
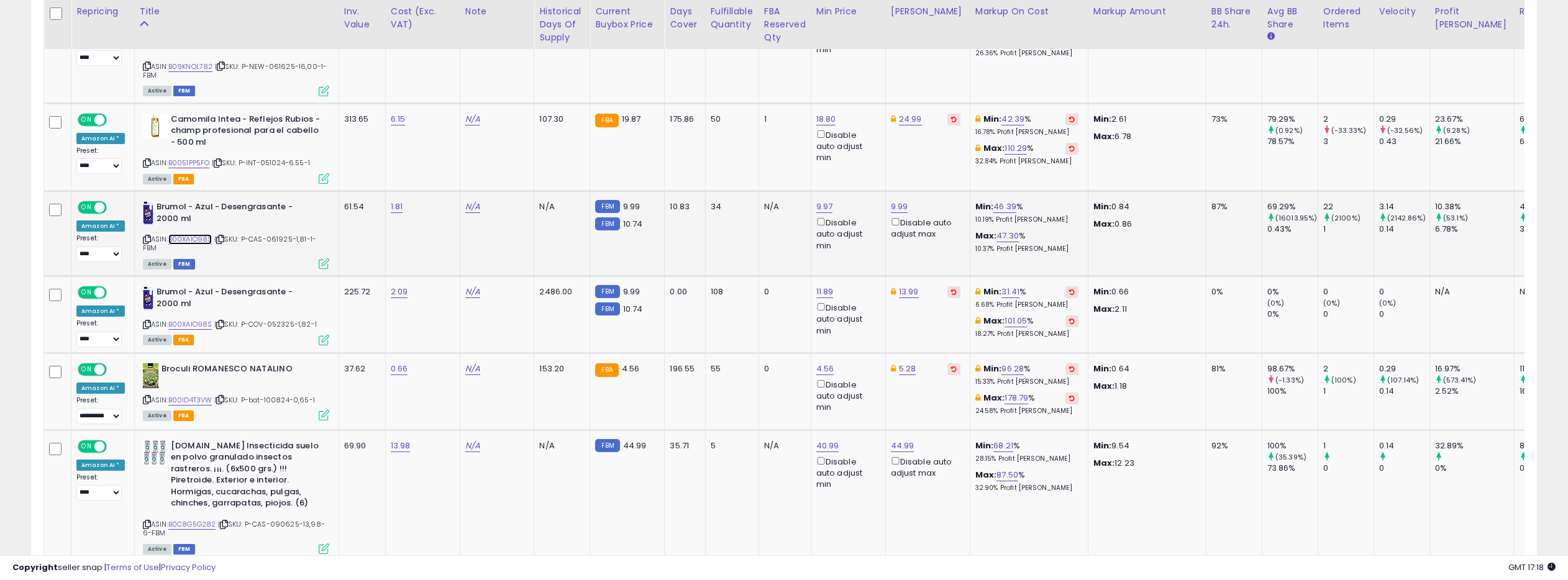
click at [185, 234] on link "B00XAIO98S" at bounding box center [189, 239] width 44 height 10
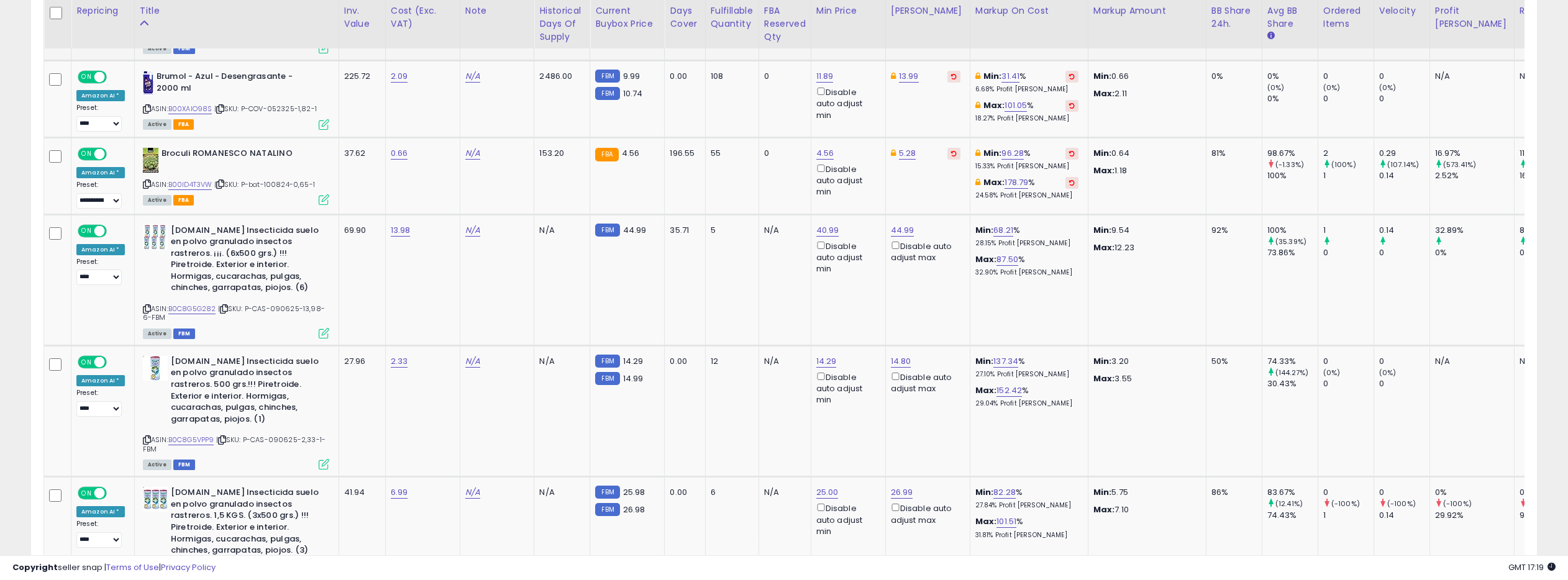
scroll to position [1576, 0]
click at [198, 302] on link "B0C8G5G282" at bounding box center [192, 306] width 48 height 10
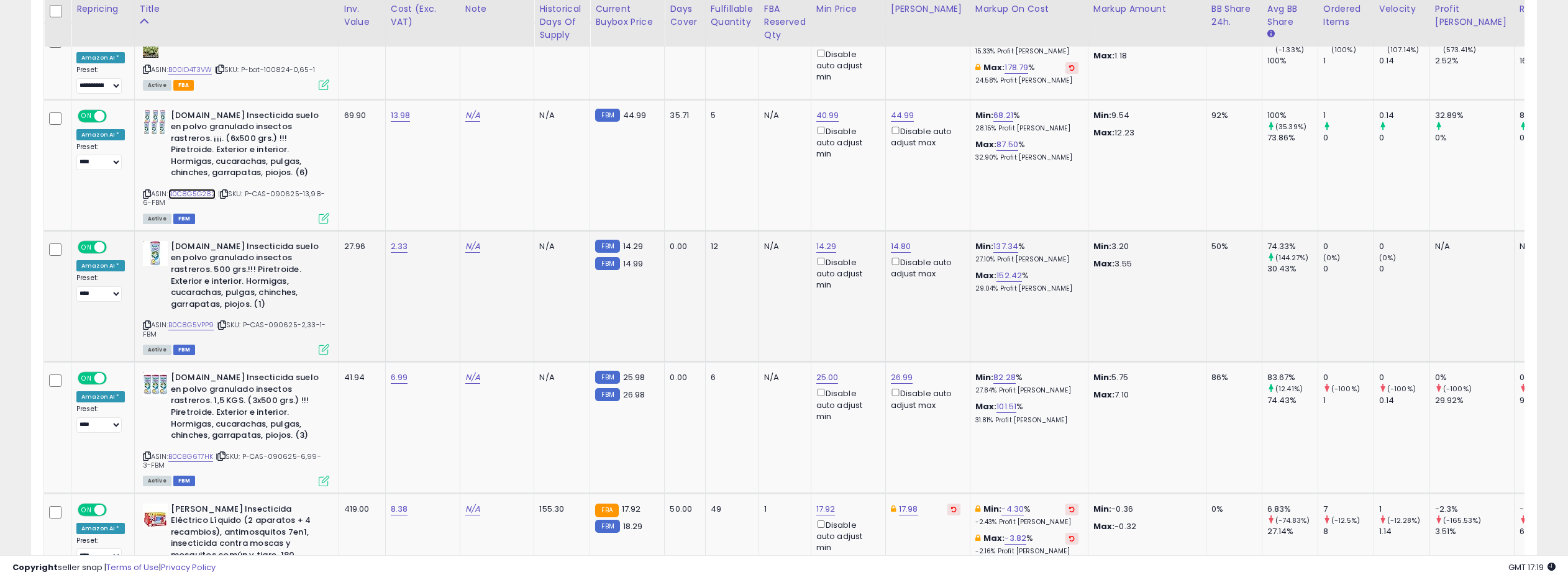
scroll to position [1692, 0]
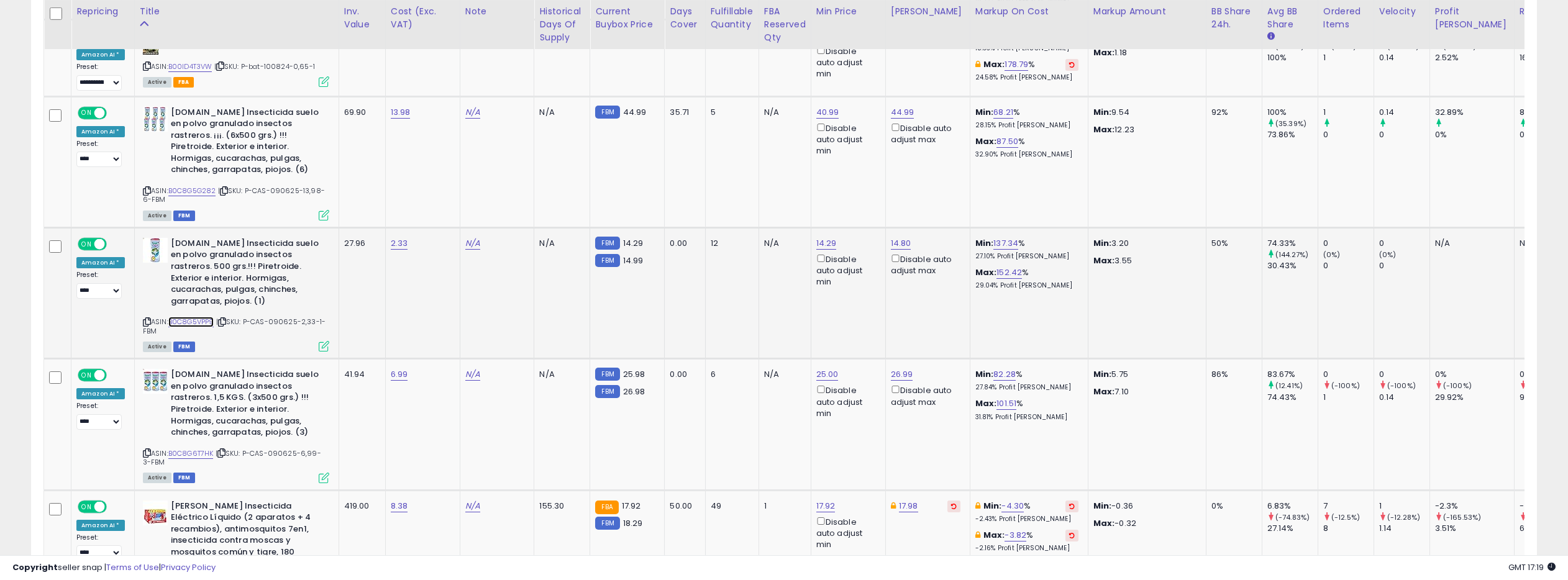
click at [197, 317] on link "B0C8G5VPP9" at bounding box center [191, 321] width 46 height 10
click at [829, 237] on link "14.29" at bounding box center [826, 243] width 21 height 13
drag, startPoint x: 785, startPoint y: 177, endPoint x: 759, endPoint y: 180, distance: 26.2
click at [759, 180] on input "*****" at bounding box center [793, 178] width 111 height 21
type input "**"
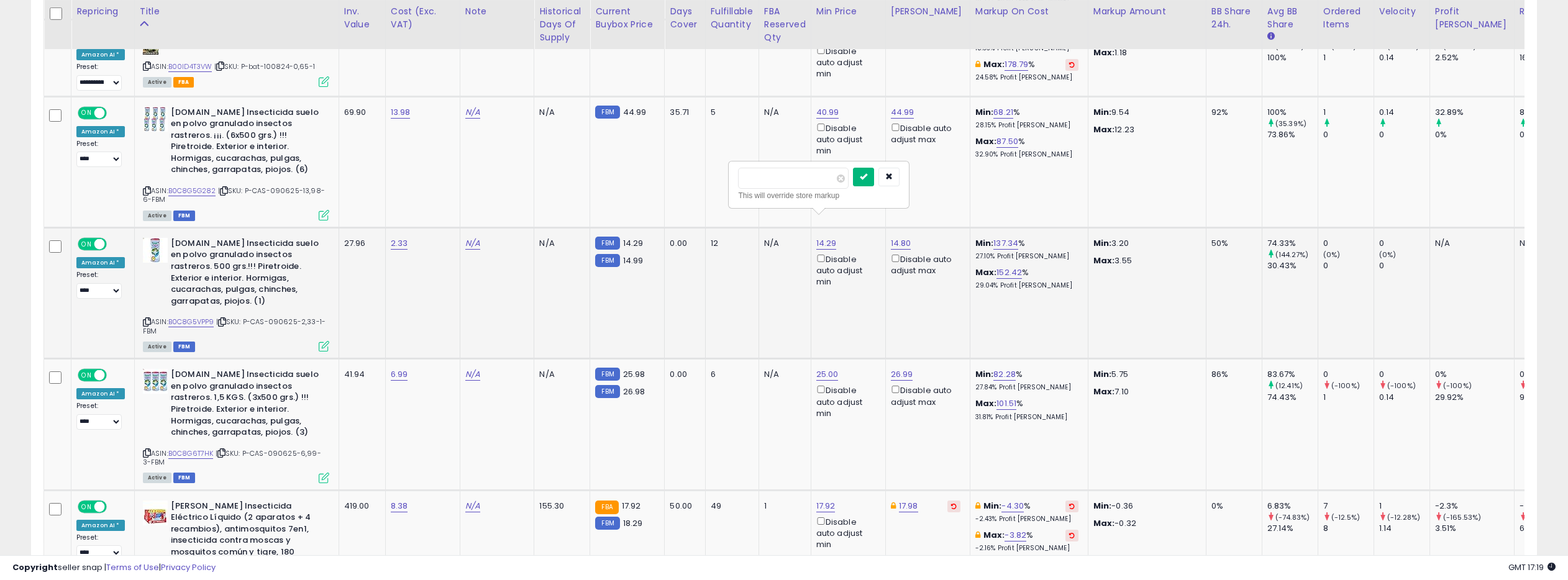
click at [863, 174] on button "submit" at bounding box center [863, 177] width 21 height 18
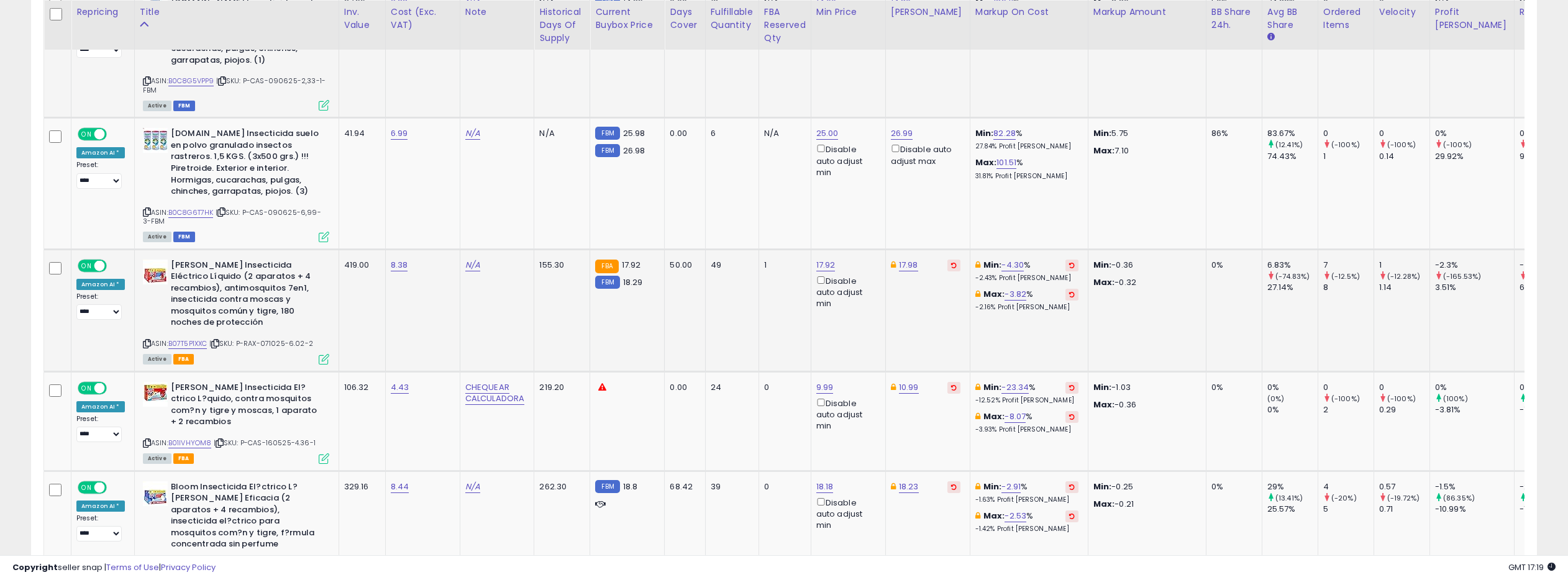
scroll to position [1933, 0]
click at [192, 207] on link "B0C8G6T7HK" at bounding box center [190, 212] width 45 height 10
click at [897, 127] on link "26.99" at bounding box center [902, 133] width 22 height 13
drag, startPoint x: 845, startPoint y: 71, endPoint x: 827, endPoint y: 69, distance: 18.1
click at [827, 69] on input "*****" at bounding box center [869, 68] width 111 height 21
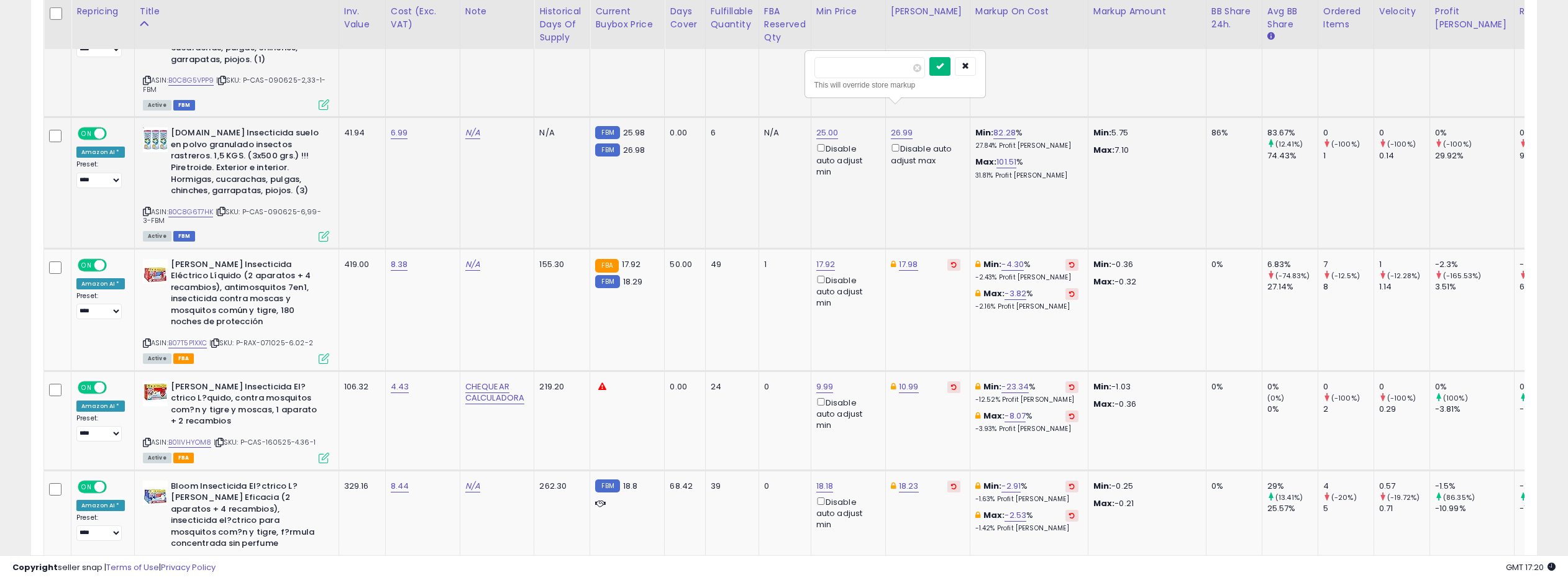
type input "*****"
click at [943, 67] on icon "submit" at bounding box center [939, 65] width 7 height 7
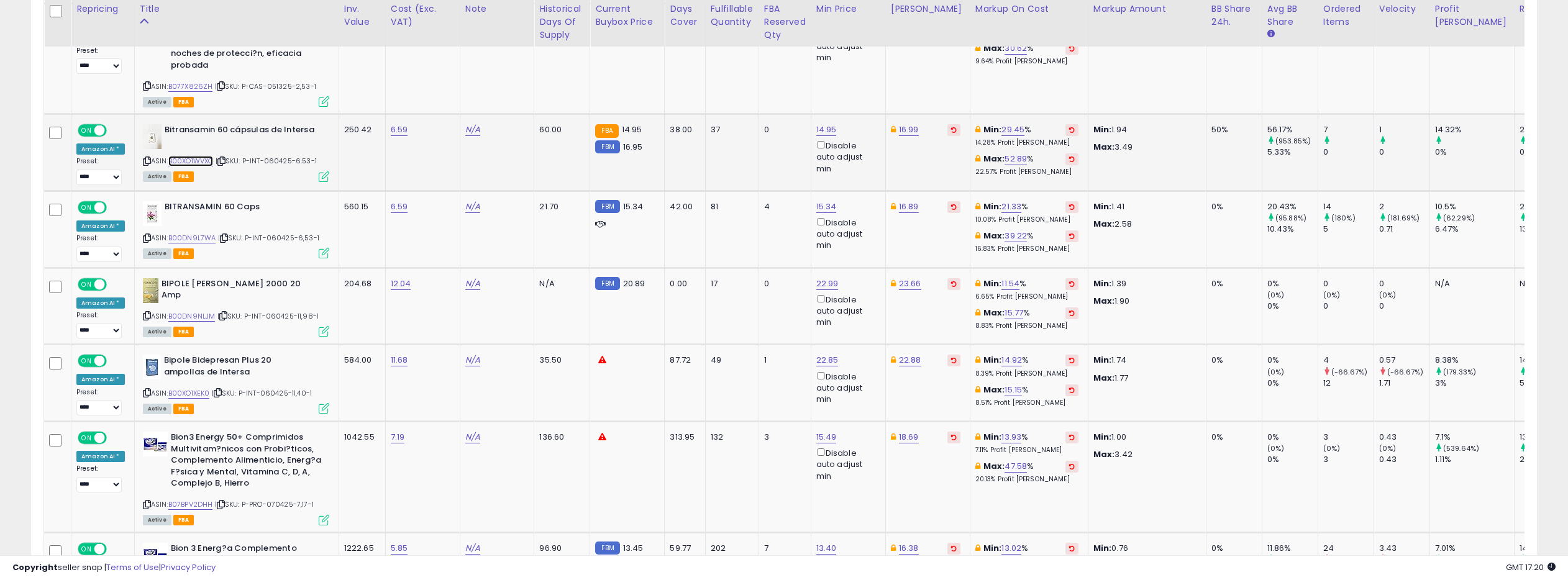
scroll to position [2524, 0]
click at [197, 154] on link "B00XO1WVXQ" at bounding box center [190, 159] width 45 height 10
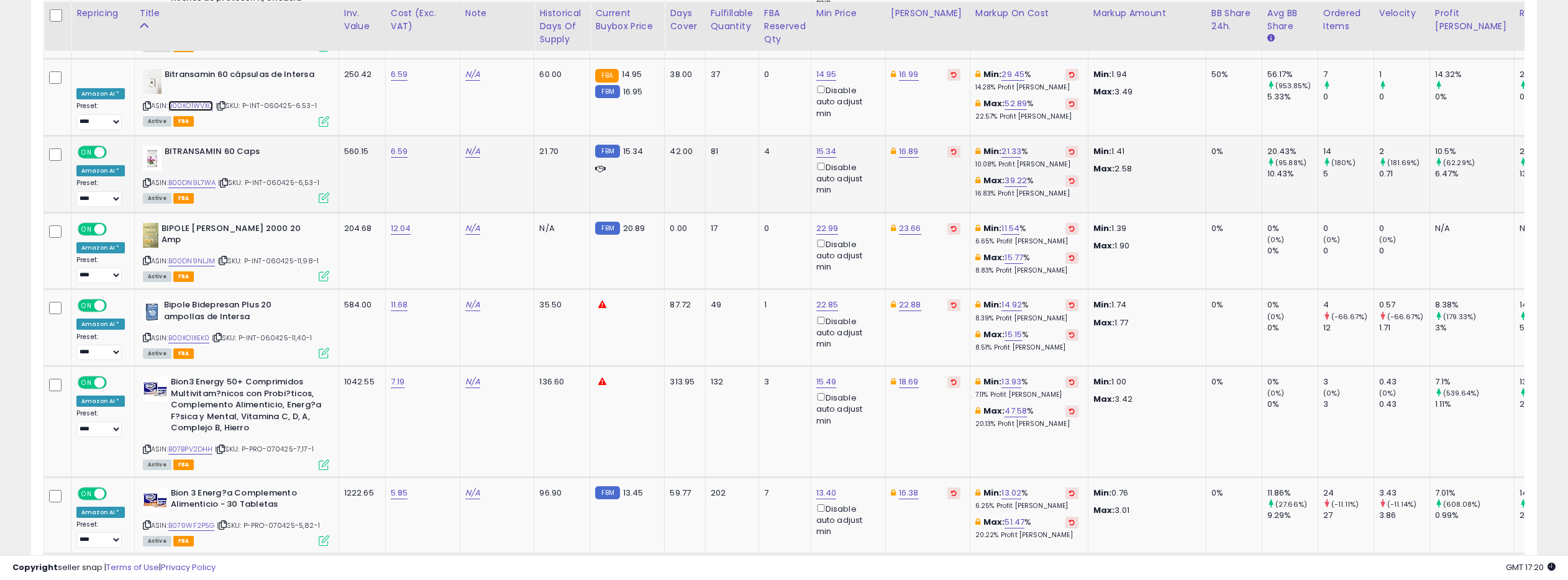
scroll to position [2579, 0]
click at [209, 176] on link "B00DN9L7WA" at bounding box center [192, 181] width 48 height 10
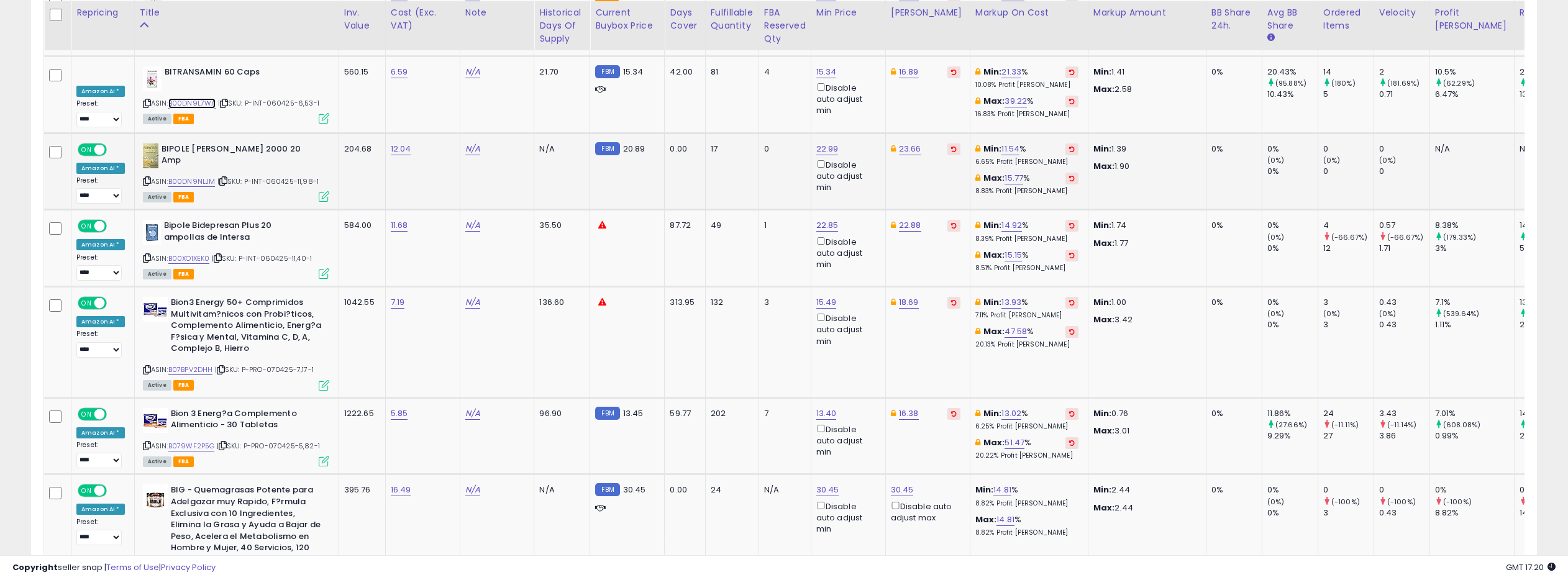
scroll to position [2659, 0]
click at [183, 175] on link "B00DN9NLJM" at bounding box center [191, 180] width 47 height 10
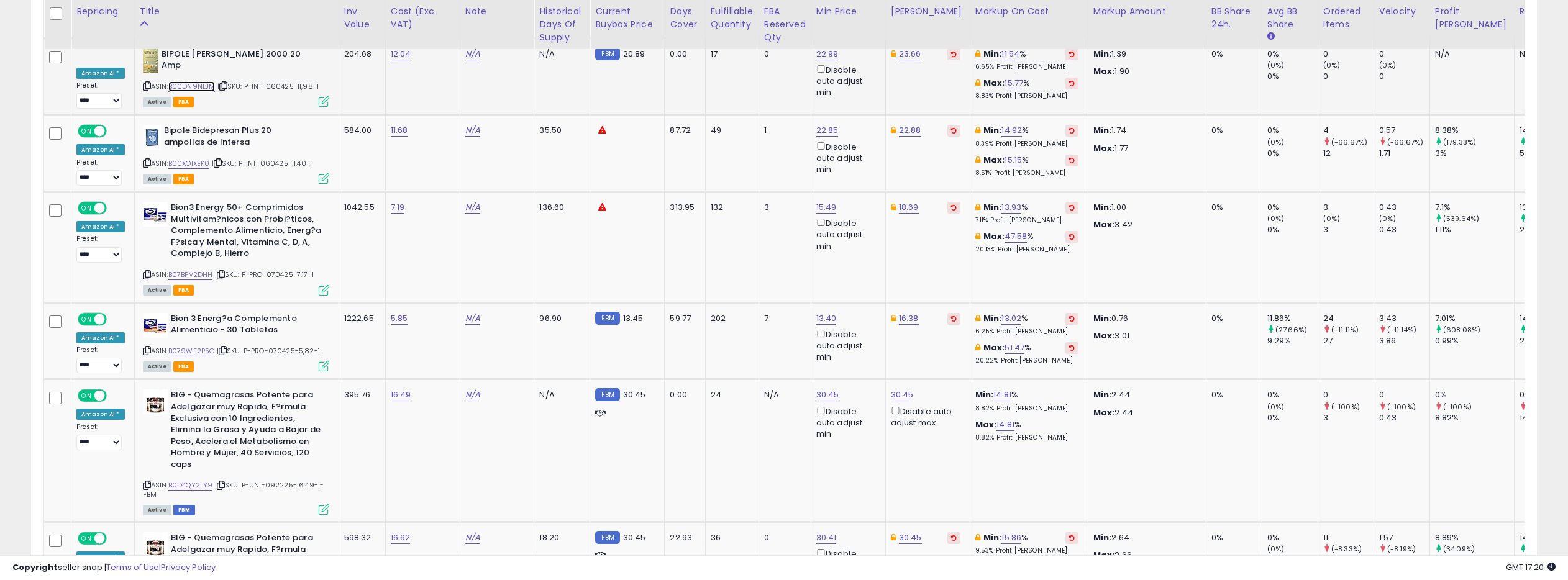
scroll to position [2754, 0]
click at [185, 157] on link "B00XO1XEK0" at bounding box center [189, 162] width 41 height 10
click at [823, 123] on link "22.85" at bounding box center [827, 130] width 22 height 13
type input "*****"
click at [868, 53] on icon "submit" at bounding box center [864, 50] width 7 height 7
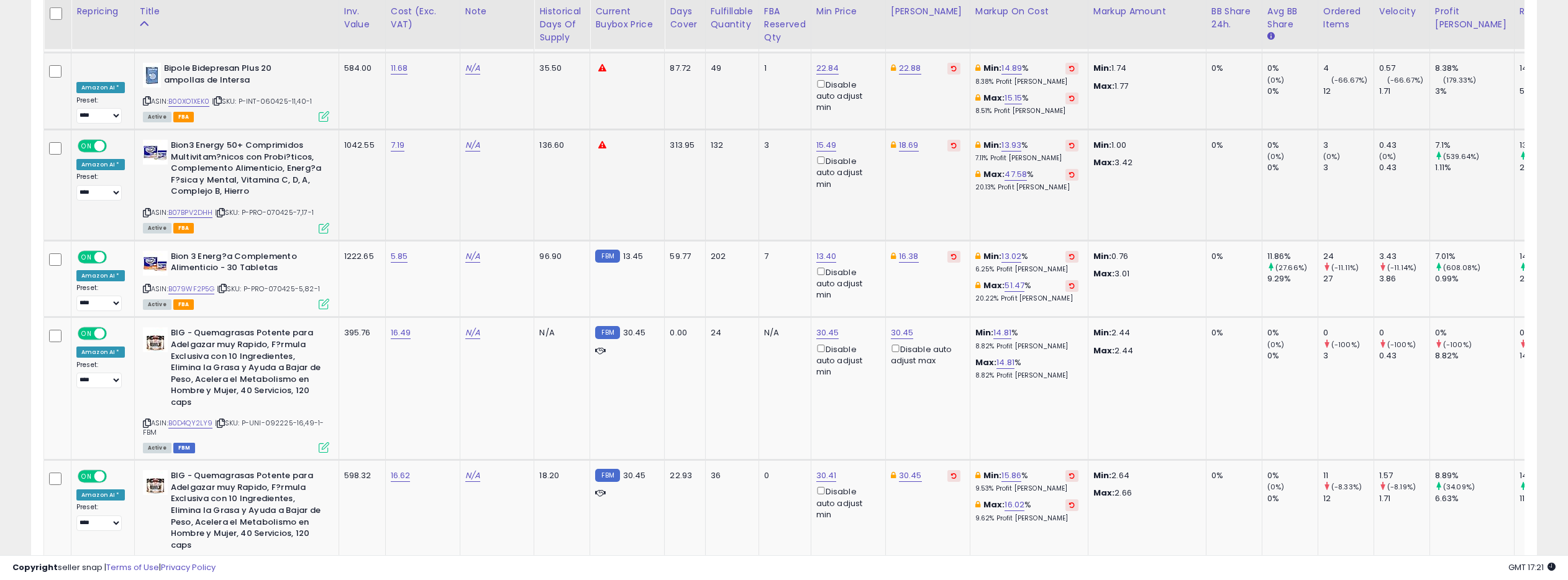
scroll to position [2817, 0]
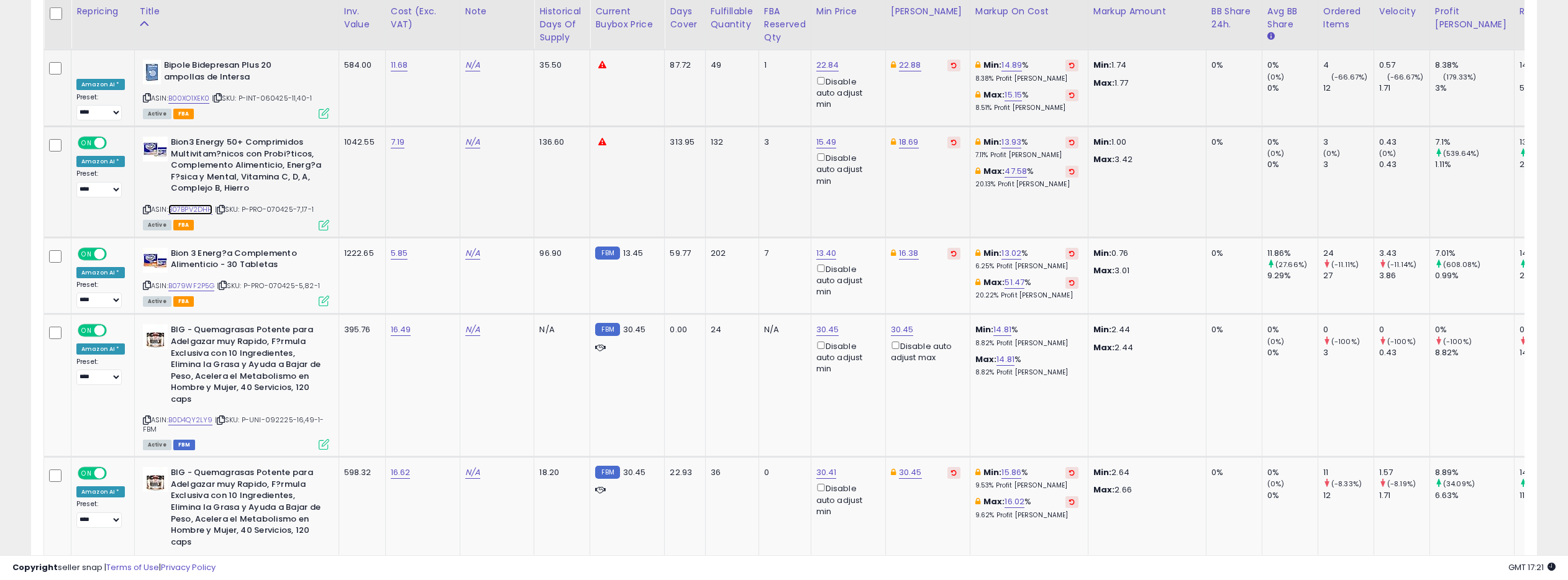
click at [197, 204] on link "B07BPV2DHH" at bounding box center [190, 209] width 45 height 10
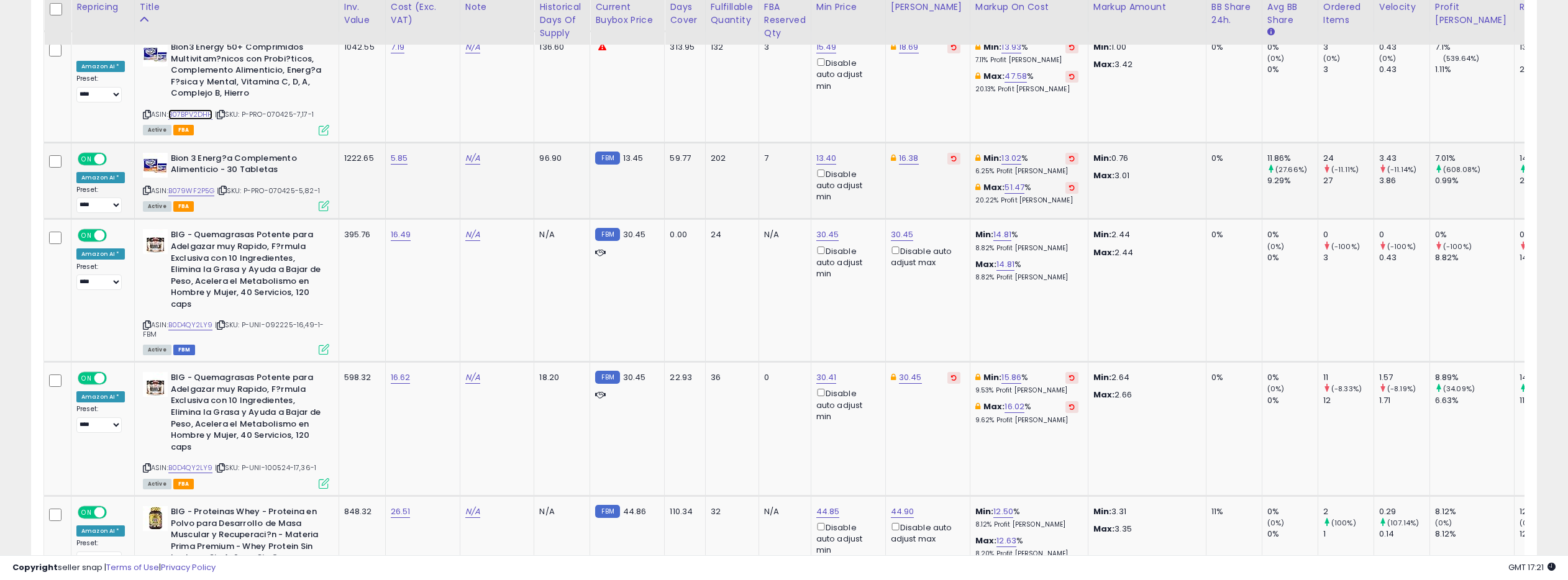
scroll to position [2914, 0]
click at [204, 185] on link "B079WF2P5G" at bounding box center [191, 189] width 47 height 10
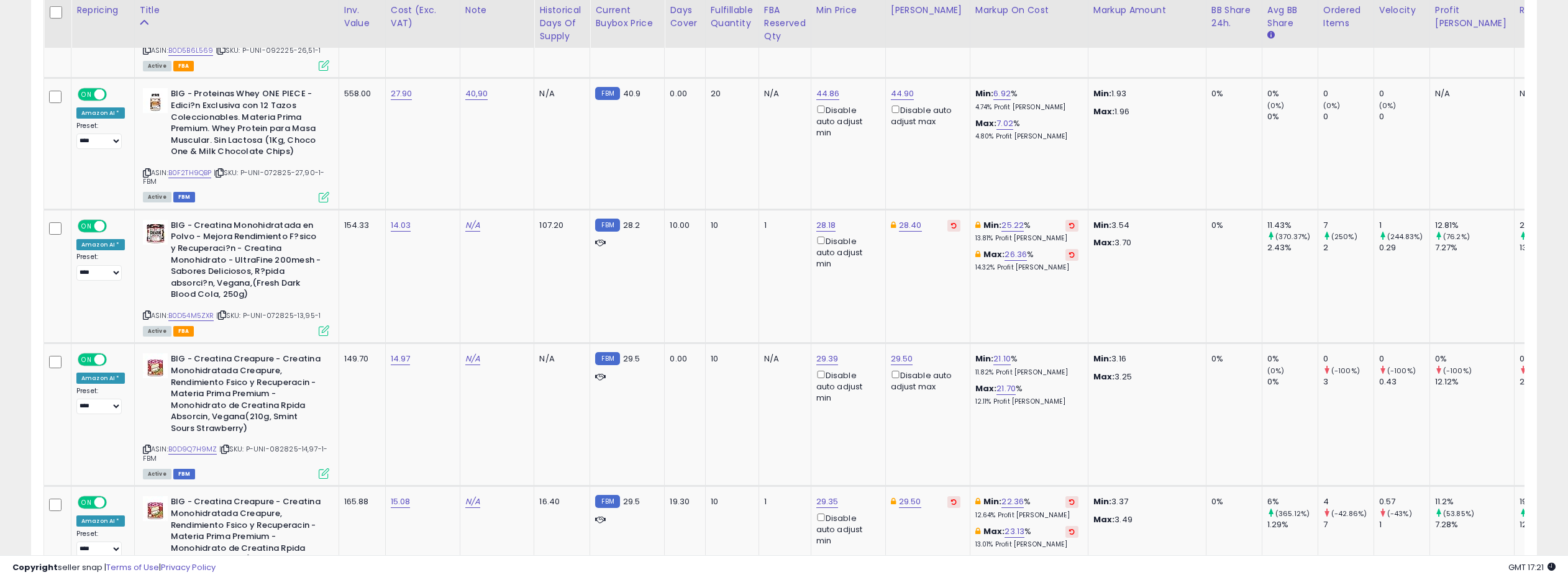
scroll to position [3973, 0]
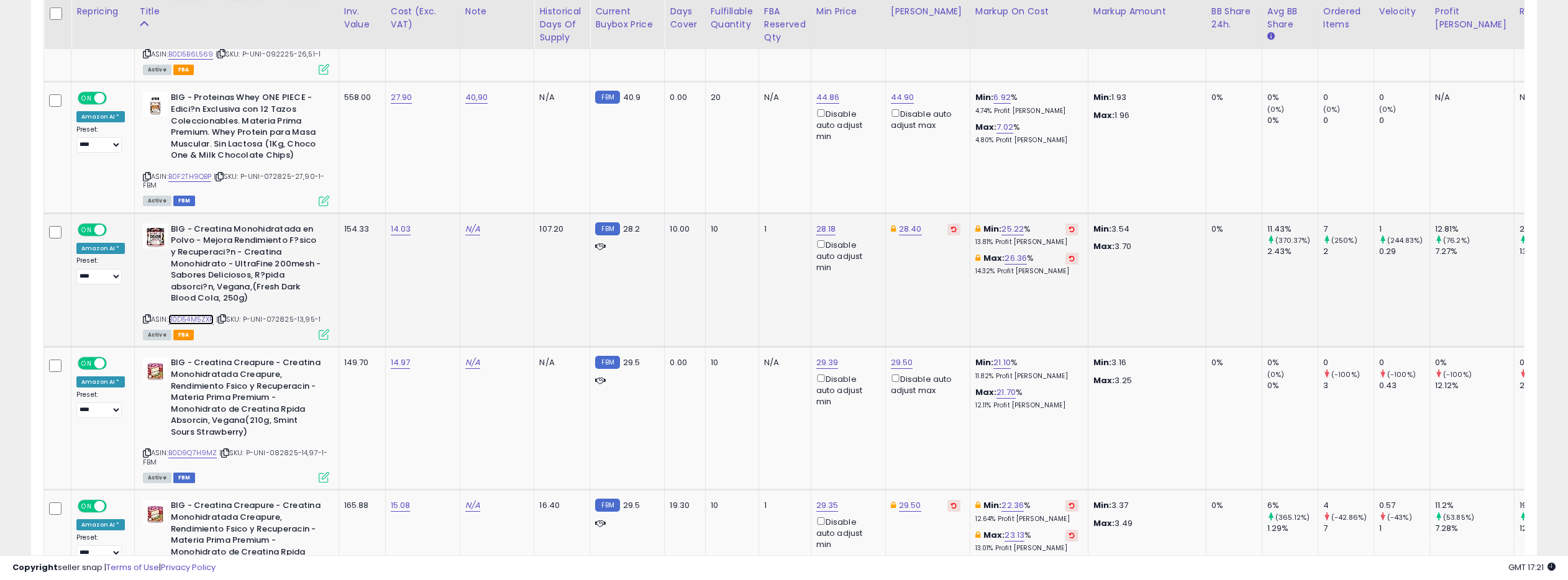
click at [194, 314] on link "B0D54M5ZXR" at bounding box center [191, 319] width 46 height 10
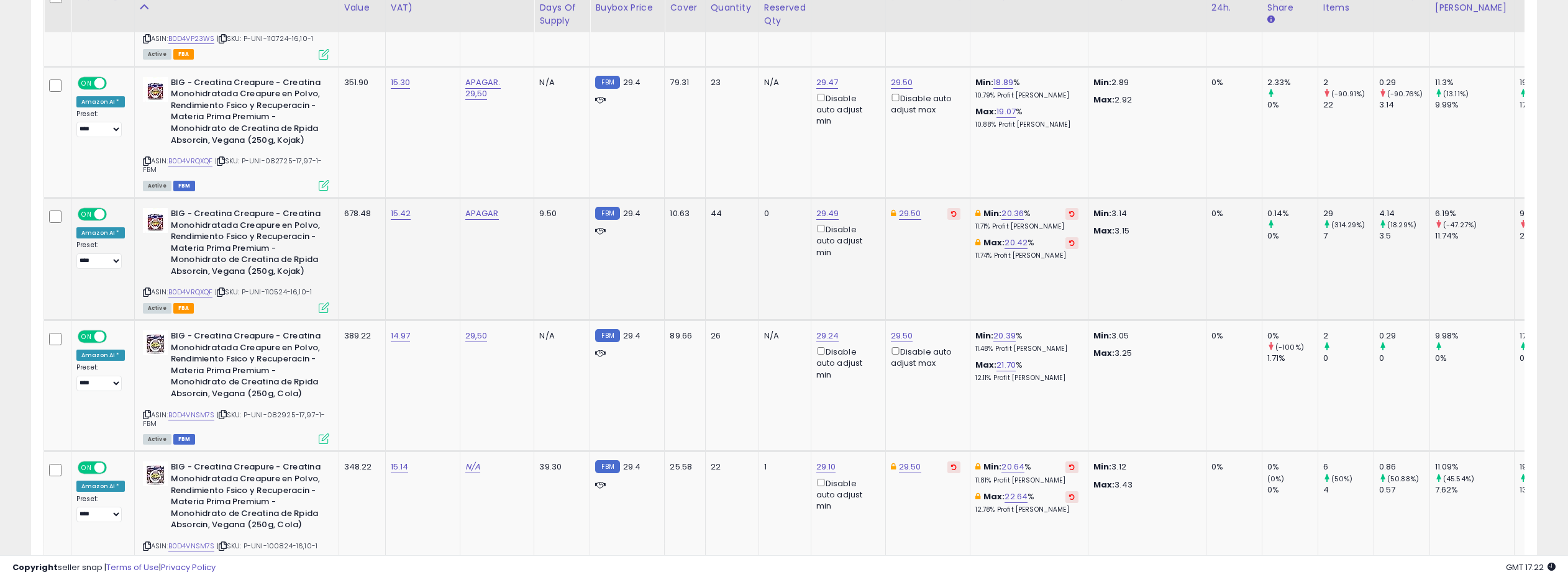
scroll to position [5196, 0]
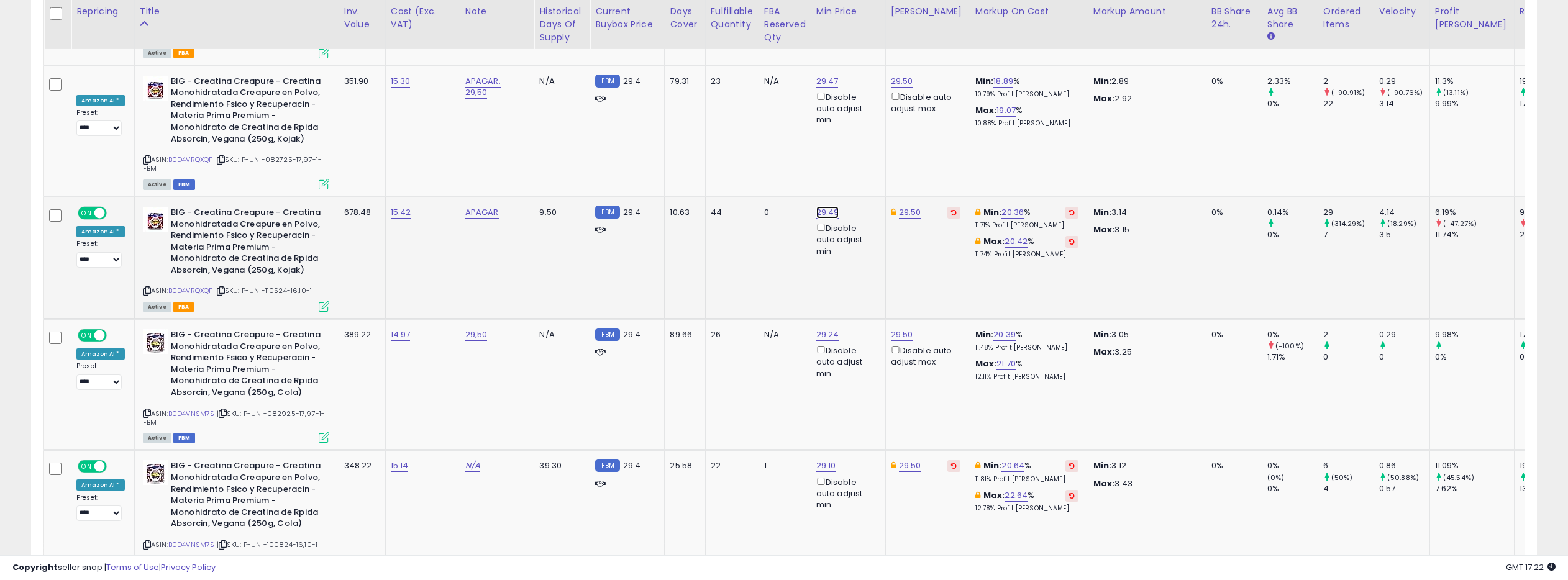
click at [826, 206] on link "29.49" at bounding box center [827, 212] width 23 height 13
type input "*****"
click at [868, 134] on icon "submit" at bounding box center [864, 133] width 7 height 7
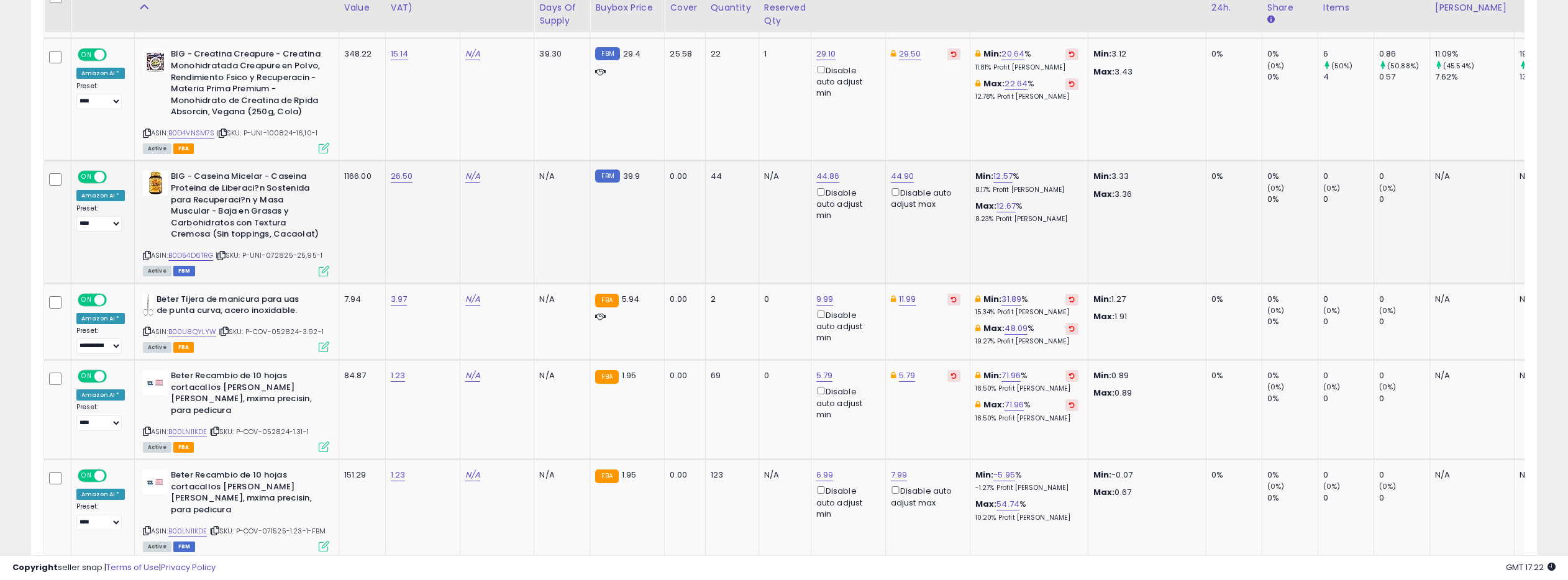
scroll to position [5638, 0]
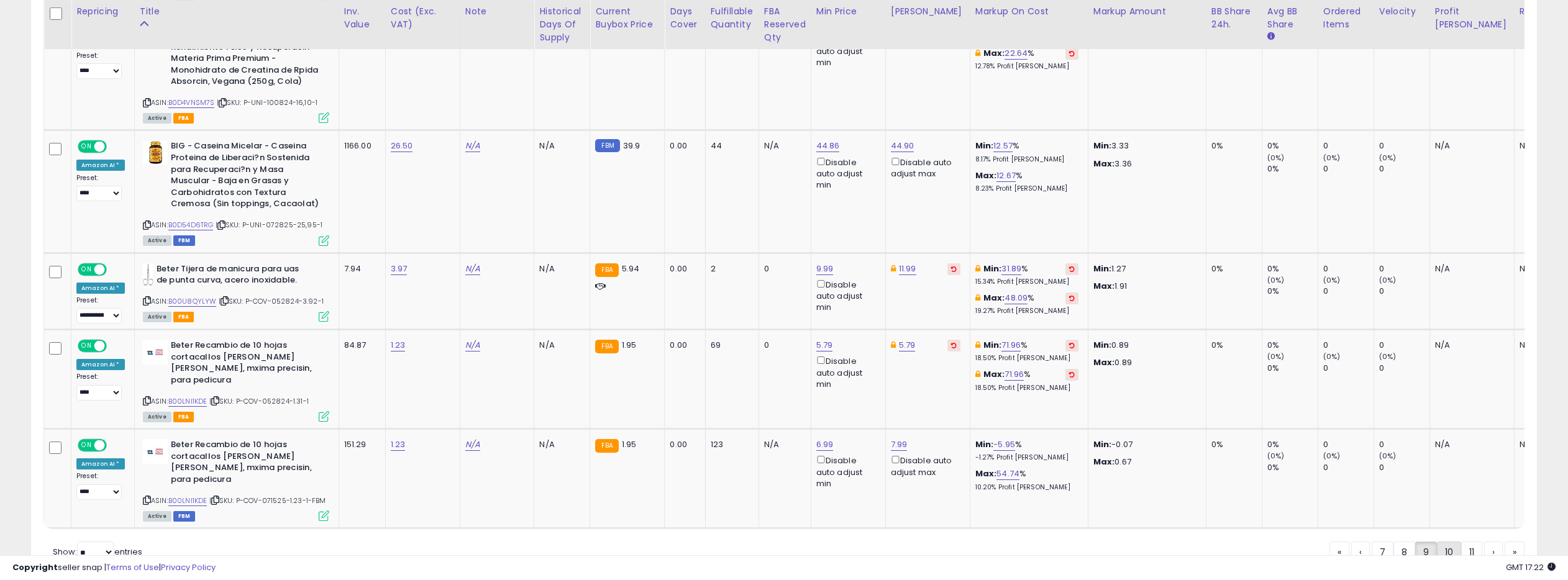
click at [1448, 541] on link "10" at bounding box center [1449, 551] width 24 height 21
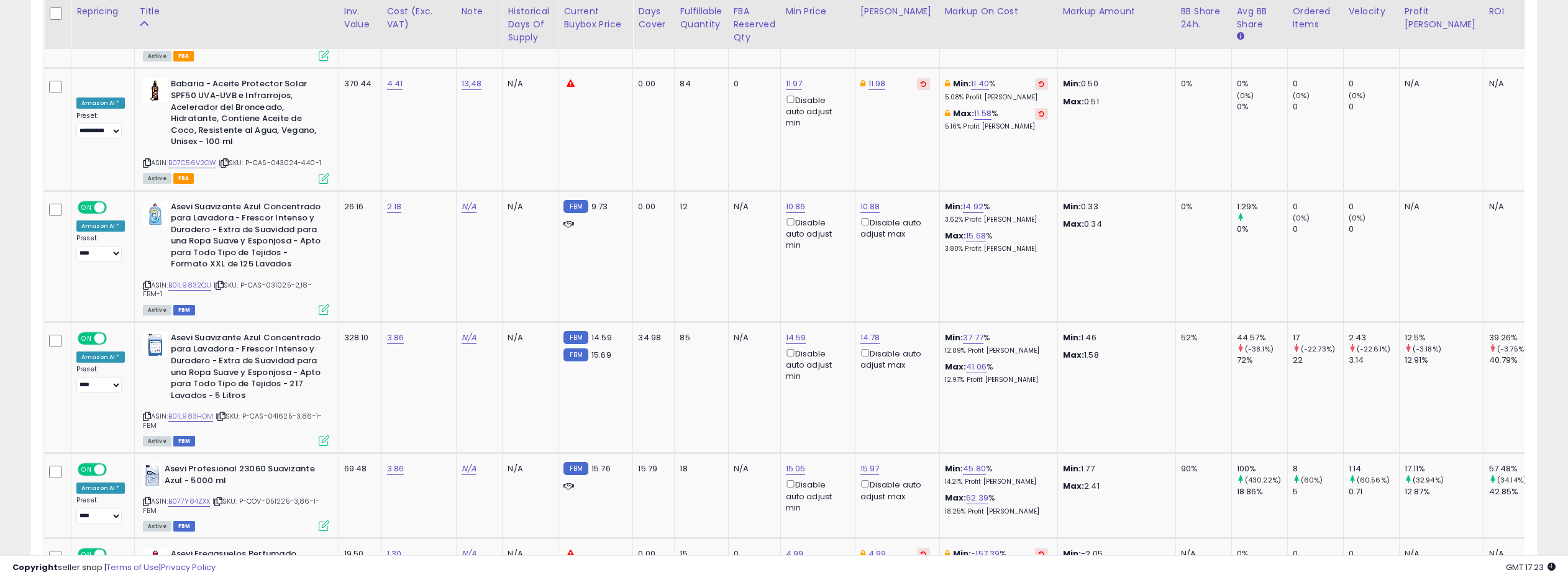
scroll to position [3283, 0]
click at [199, 412] on link "B01L983HOM" at bounding box center [190, 417] width 45 height 10
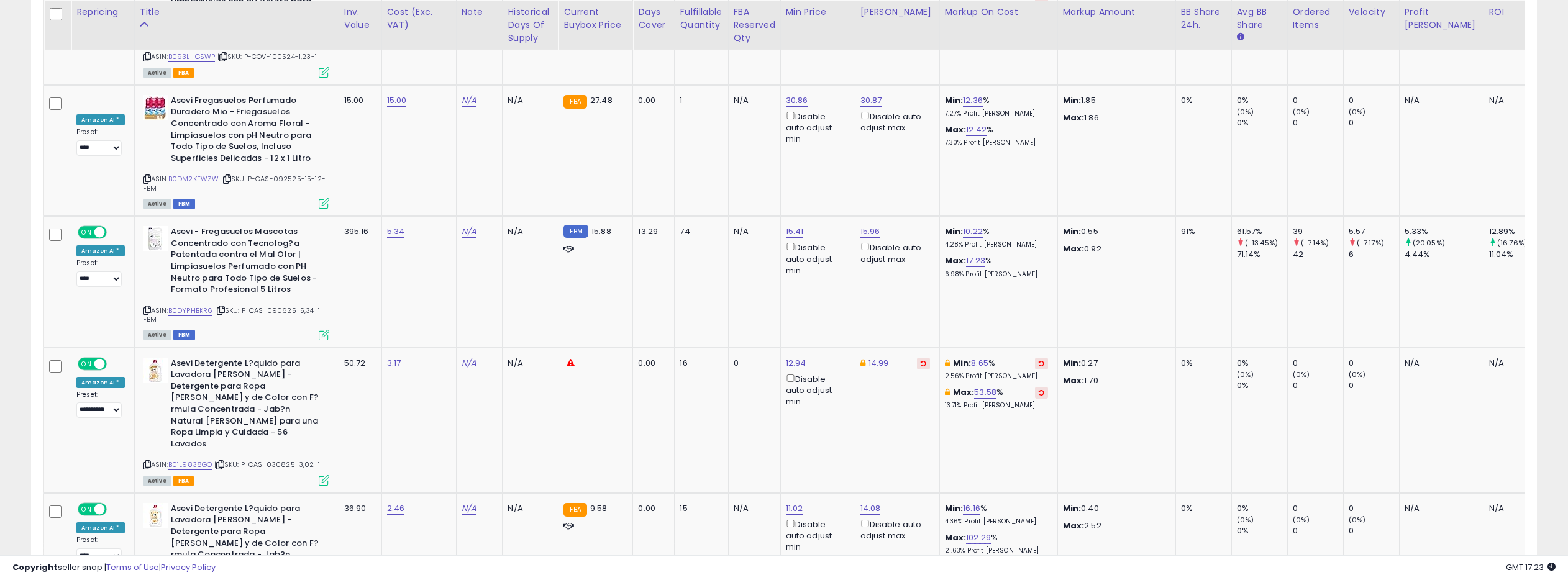
scroll to position [3873, 0]
click at [193, 305] on link "B0DYPHBKR6" at bounding box center [190, 309] width 45 height 10
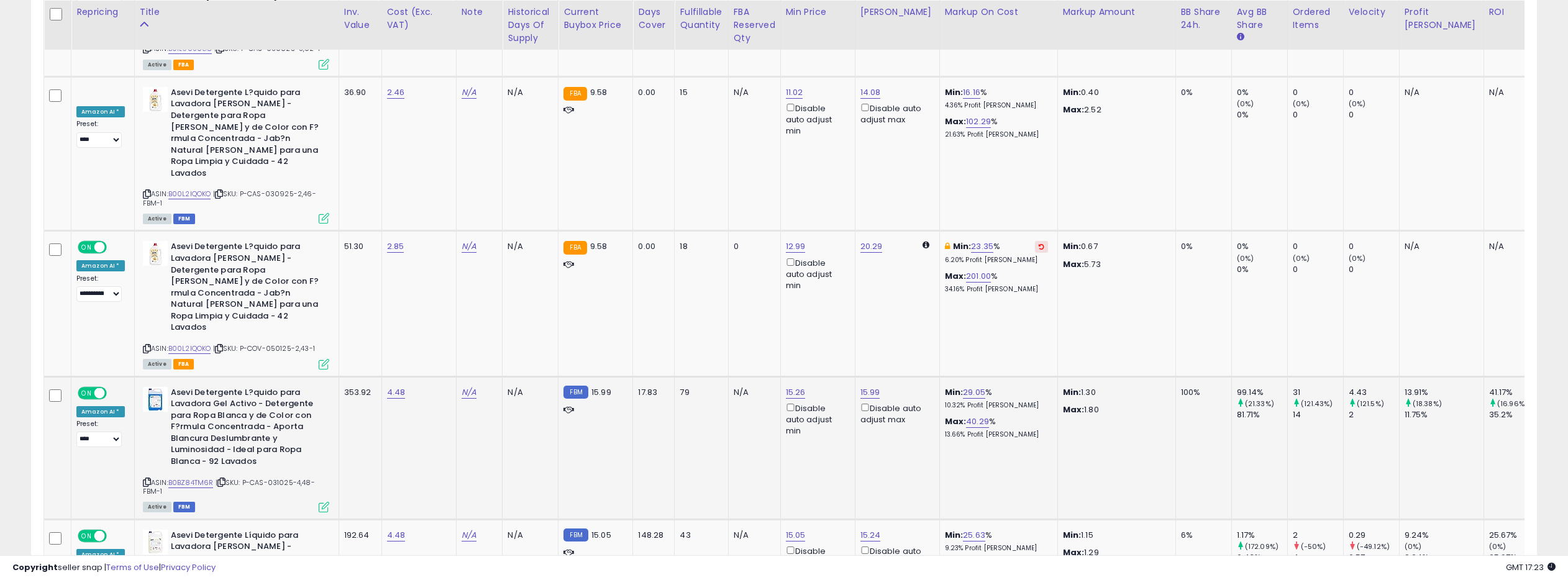
scroll to position [4290, 0]
click at [197, 476] on link "B0BZ84TM6R" at bounding box center [190, 481] width 45 height 10
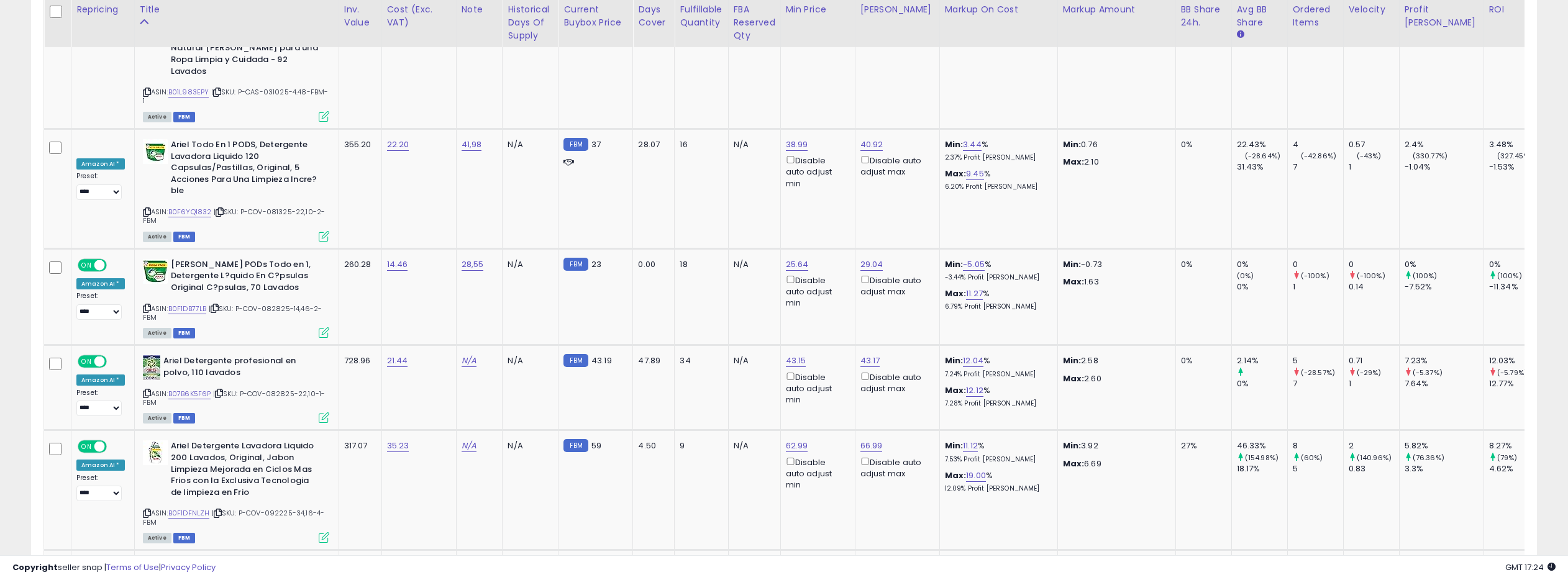
scroll to position [4833, 0]
click at [197, 508] on link "B0F1DFNLZH" at bounding box center [189, 512] width 41 height 10
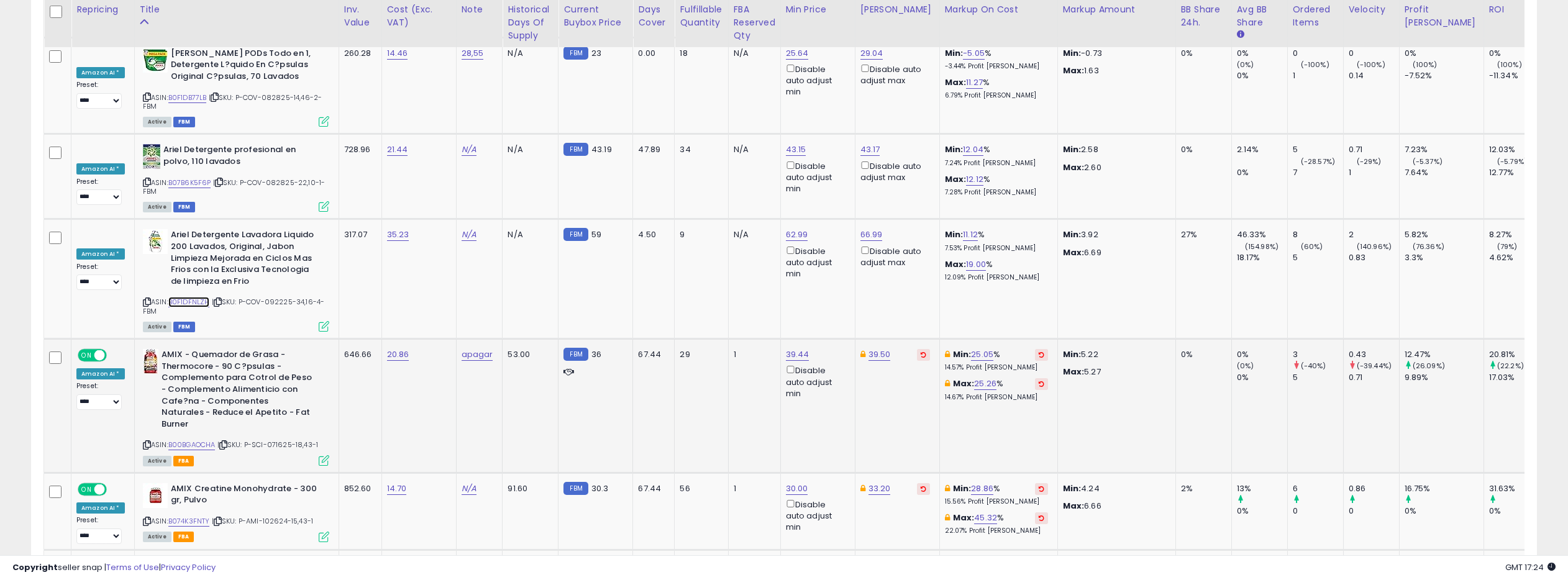
scroll to position [5045, 0]
click at [202, 439] on link "B00BGAOCHA" at bounding box center [191, 444] width 47 height 10
click at [794, 348] on link "39.44" at bounding box center [798, 354] width 24 height 13
drag, startPoint x: 744, startPoint y: 106, endPoint x: 731, endPoint y: 107, distance: 13.0
click at [731, 107] on input "*****" at bounding box center [763, 105] width 111 height 21
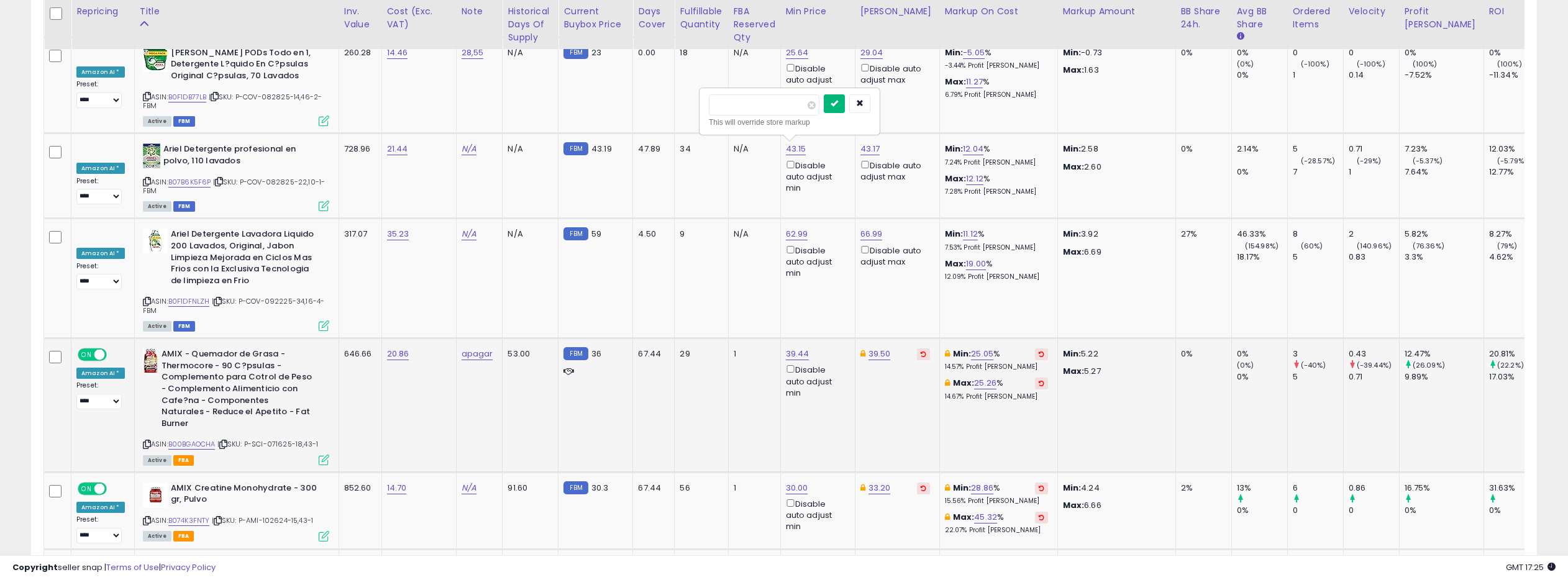
type input "*****"
click at [837, 105] on icon "submit" at bounding box center [833, 103] width 7 height 7
click at [794, 482] on link "30.00" at bounding box center [797, 489] width 22 height 13
drag, startPoint x: 743, startPoint y: 230, endPoint x: 714, endPoint y: 228, distance: 29.1
click at [714, 228] on input "*****" at bounding box center [763, 227] width 111 height 21
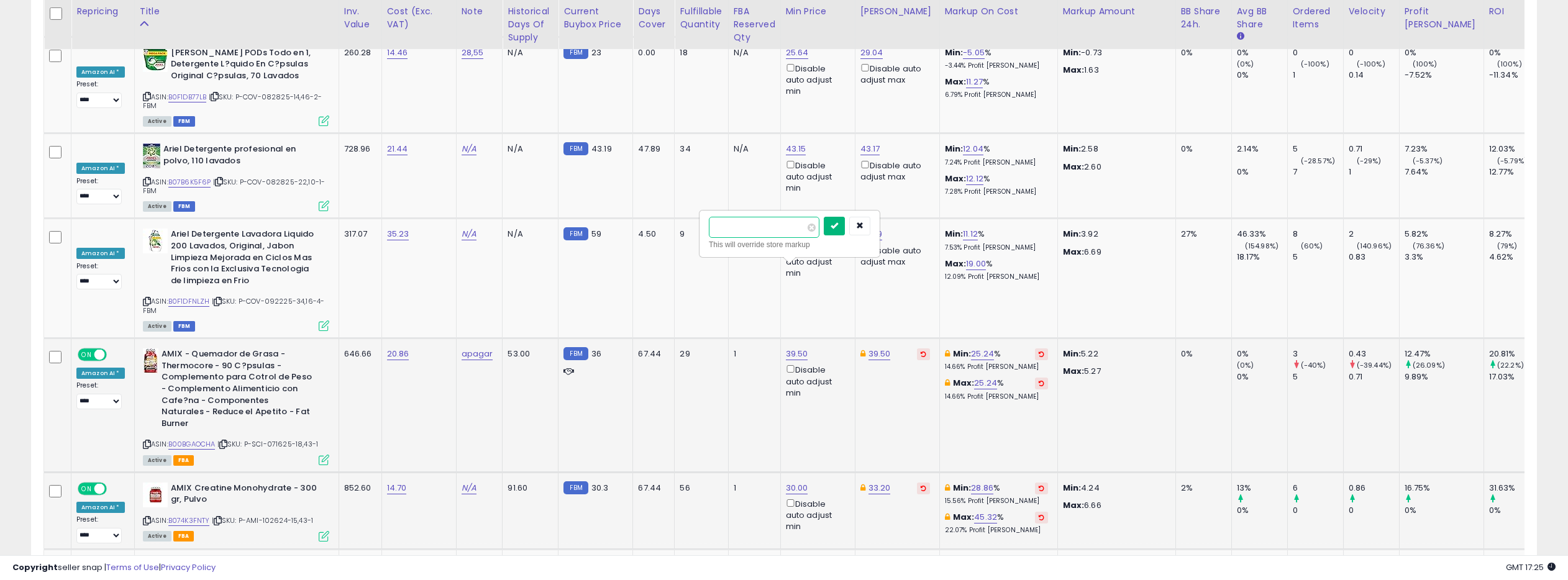
type input "*****"
click at [838, 224] on icon "submit" at bounding box center [833, 225] width 7 height 7
click at [792, 559] on link "31.99" at bounding box center [795, 565] width 20 height 13
drag, startPoint x: 745, startPoint y: 306, endPoint x: 720, endPoint y: 306, distance: 25.0
click at [720, 306] on input "*****" at bounding box center [763, 304] width 111 height 21
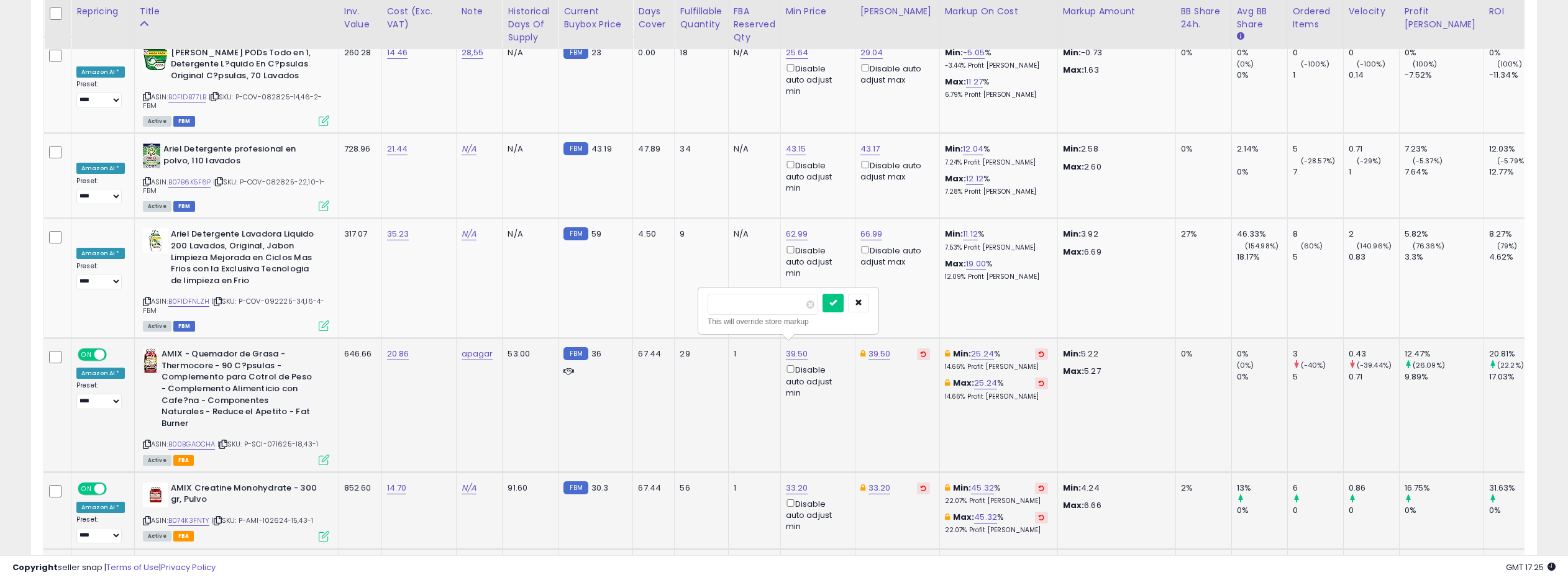
click at [725, 307] on input "******" at bounding box center [763, 304] width 111 height 21
type input "*****"
click at [837, 304] on icon "submit" at bounding box center [833, 302] width 7 height 7
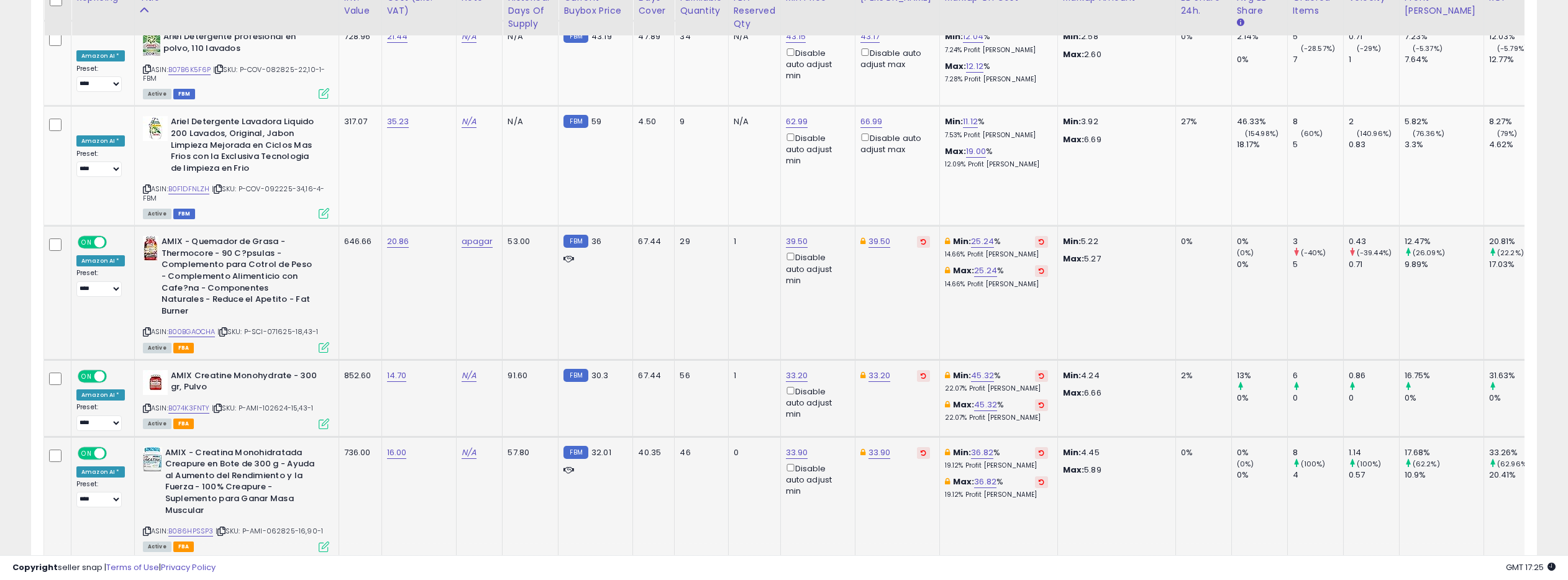
scroll to position [5195, 0]
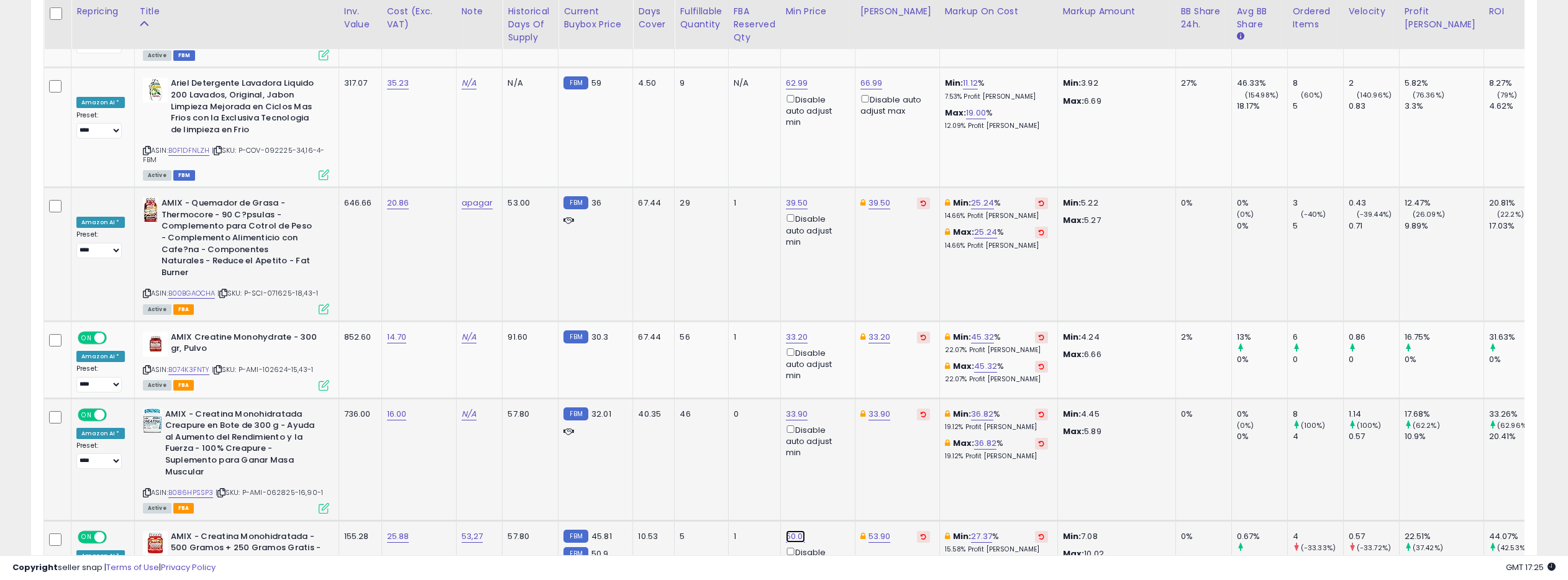
click at [786, 530] on link "50.01" at bounding box center [795, 536] width 20 height 13
drag, startPoint x: 745, startPoint y: 278, endPoint x: 721, endPoint y: 277, distance: 24.0
click at [721, 277] on input "*****" at bounding box center [763, 275] width 111 height 21
type input "*****"
click at [837, 270] on icon "submit" at bounding box center [833, 273] width 7 height 7
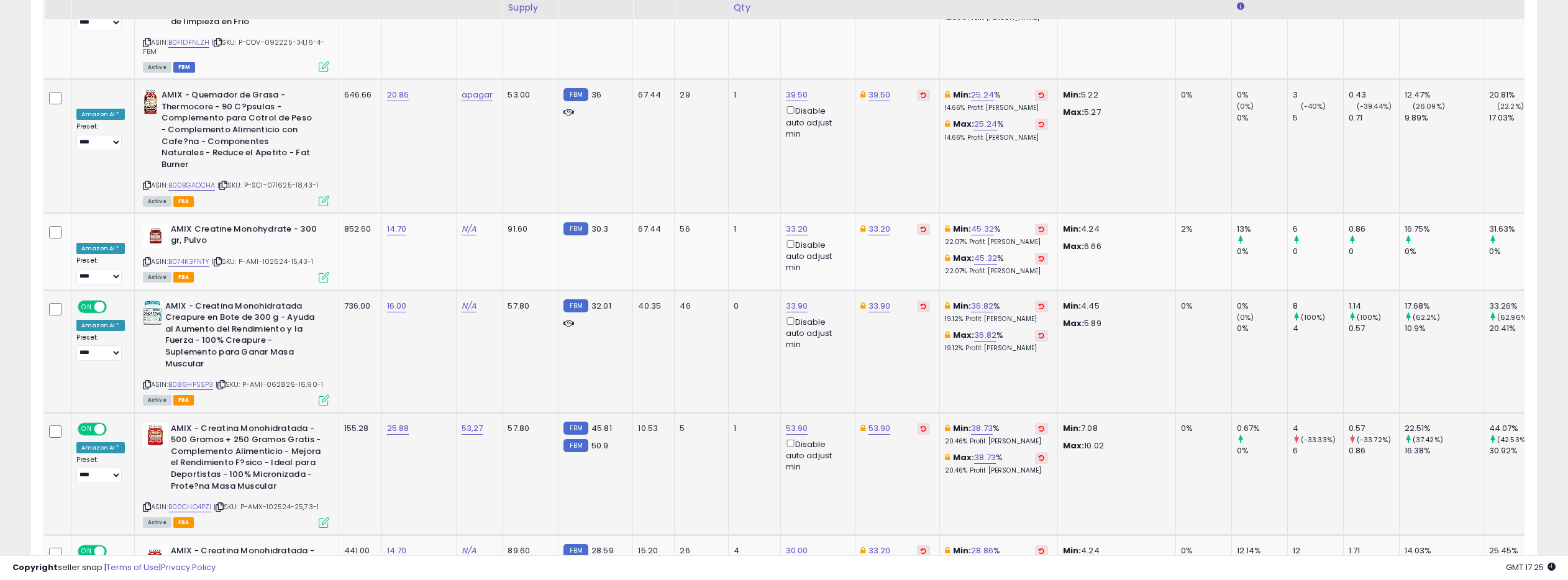
scroll to position [5313, 0]
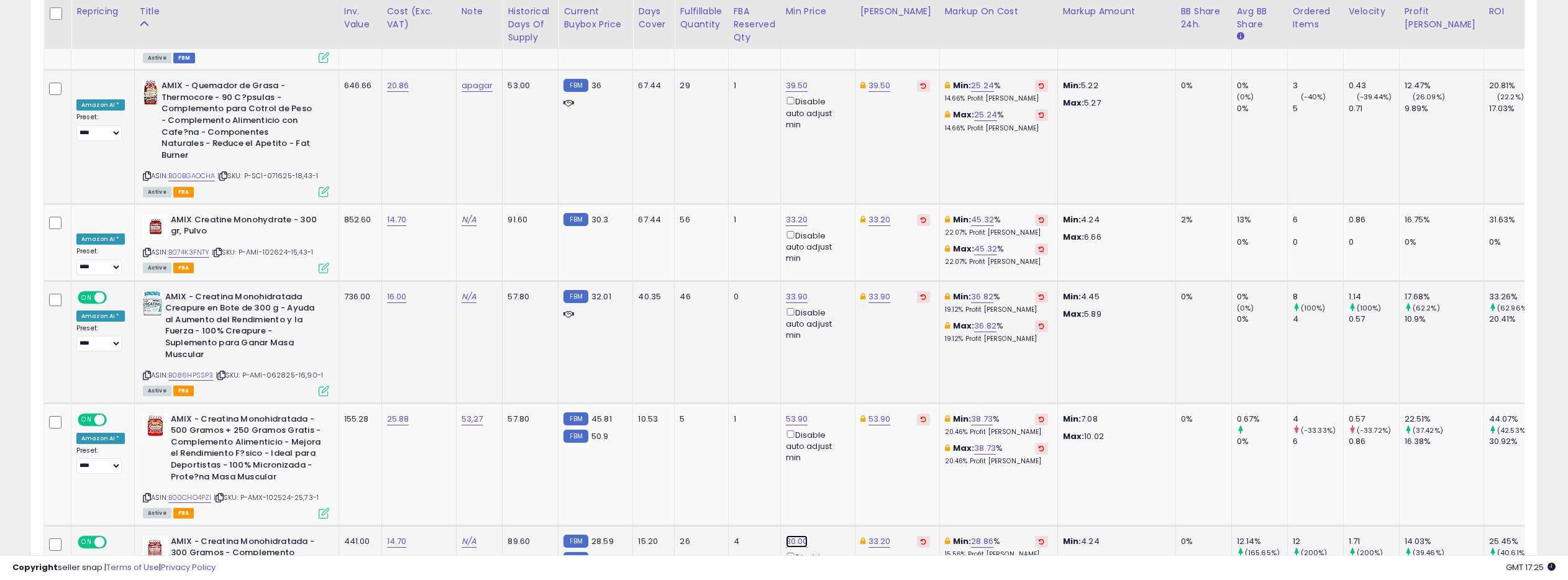
click at [788, 535] on link "30.00" at bounding box center [797, 542] width 22 height 13
drag, startPoint x: 740, startPoint y: 282, endPoint x: 724, endPoint y: 282, distance: 16.0
click at [724, 282] on input "*****" at bounding box center [763, 280] width 111 height 21
type input "*****"
click at [836, 282] on button "submit" at bounding box center [834, 278] width 21 height 18
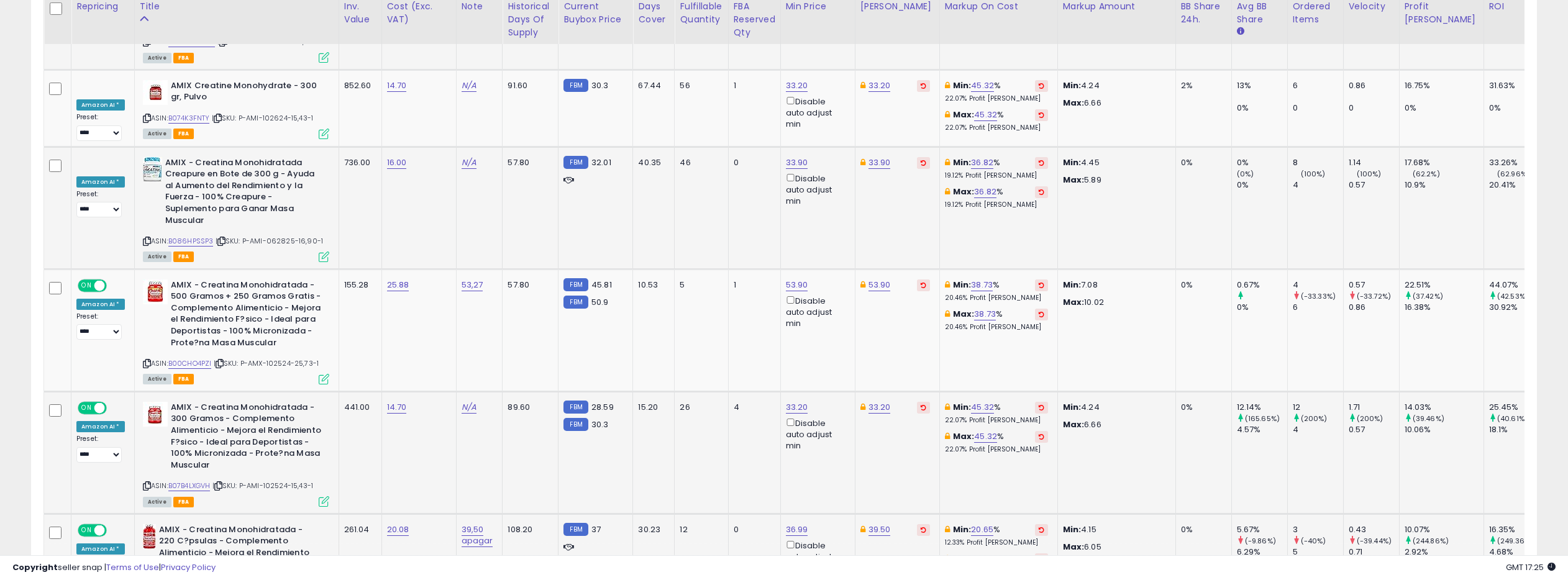
scroll to position [5448, 0]
click at [791, 523] on link "36.99" at bounding box center [797, 529] width 22 height 13
drag, startPoint x: 745, startPoint y: 270, endPoint x: 723, endPoint y: 270, distance: 22.0
click at [723, 270] on input "*****" at bounding box center [763, 268] width 111 height 21
type input "*****"
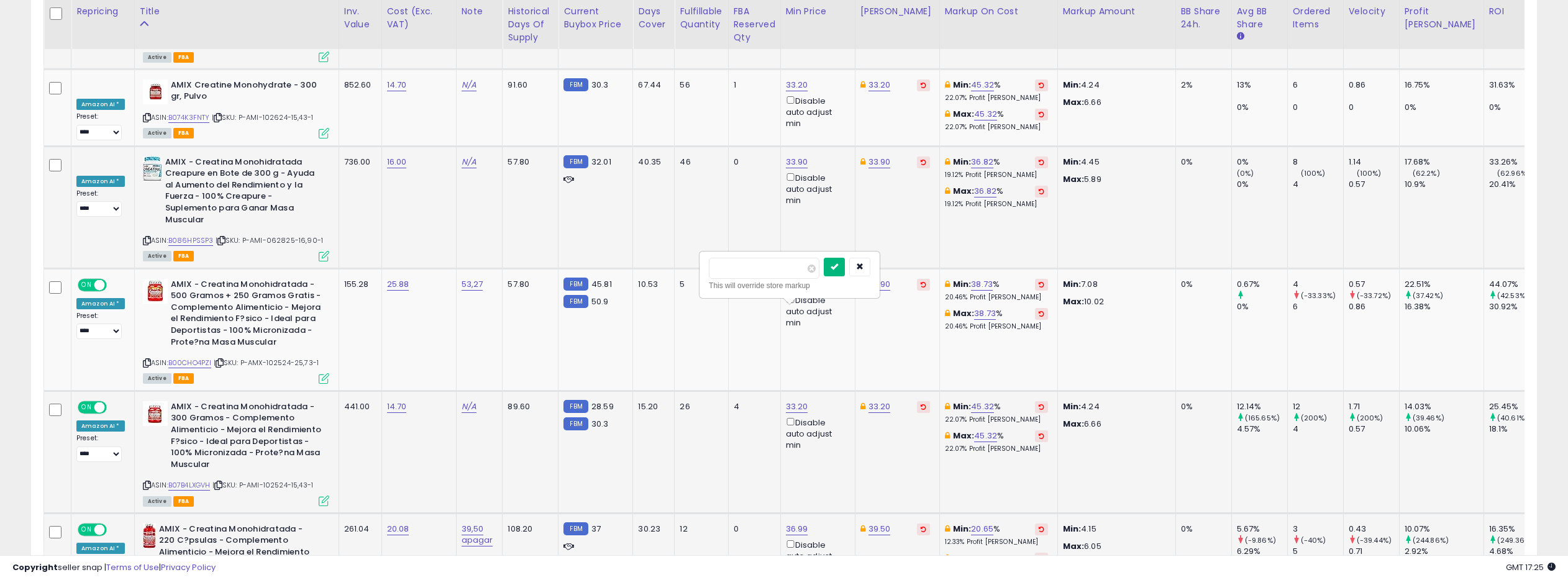
click at [838, 269] on icon "submit" at bounding box center [833, 266] width 7 height 7
type input "****"
click at [836, 387] on button "submit" at bounding box center [834, 389] width 21 height 18
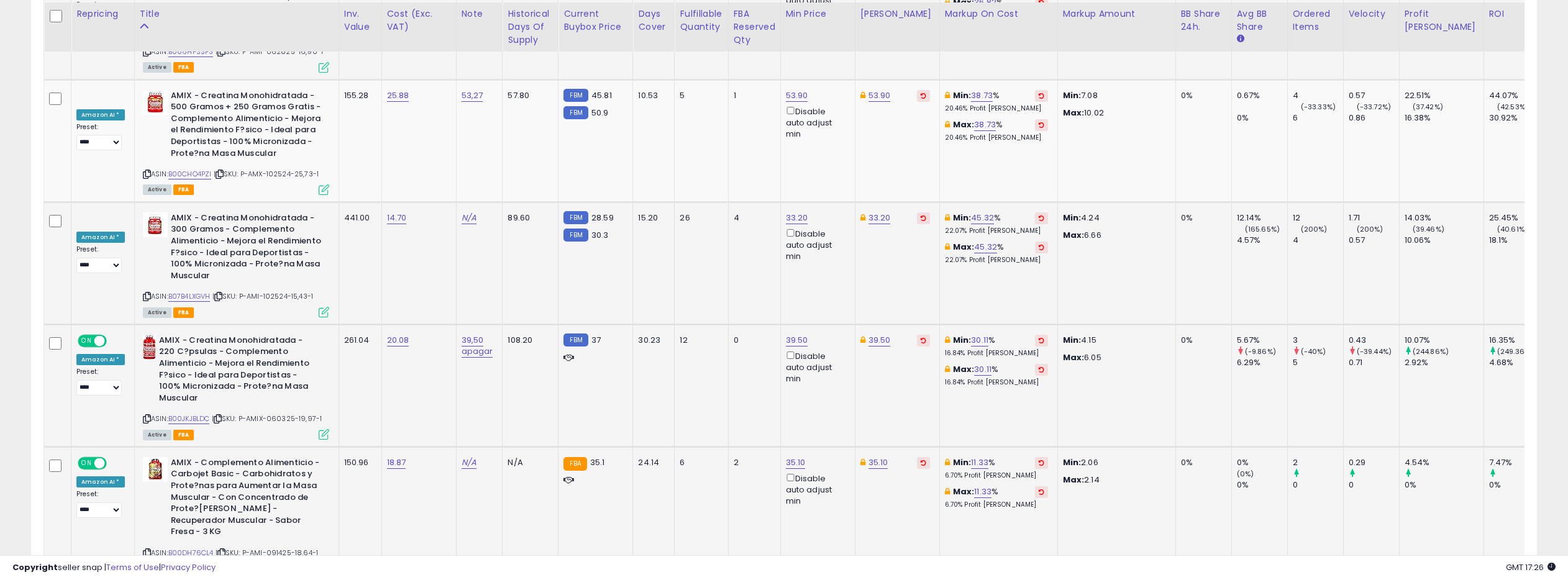
scroll to position [5638, 0]
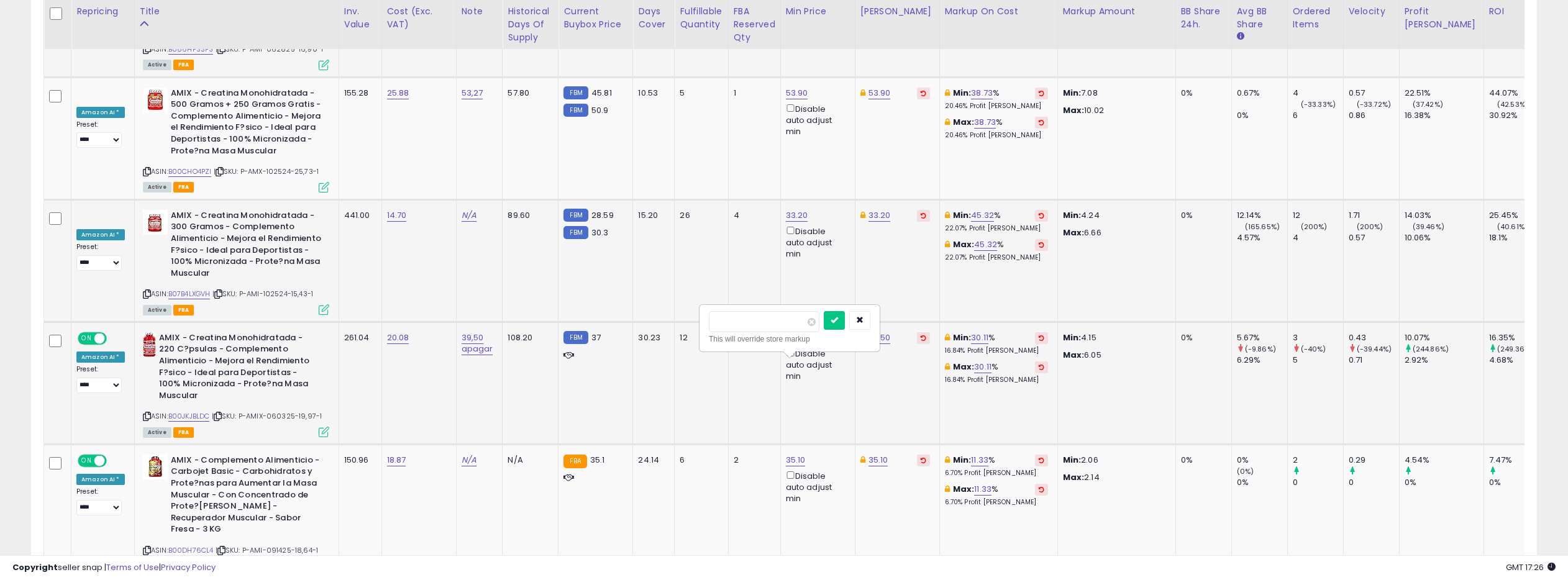
drag, startPoint x: 747, startPoint y: 321, endPoint x: 731, endPoint y: 323, distance: 16.1
click at [731, 323] on input "*****" at bounding box center [763, 321] width 111 height 21
type input "*****"
click at [834, 319] on button "submit" at bounding box center [834, 320] width 21 height 18
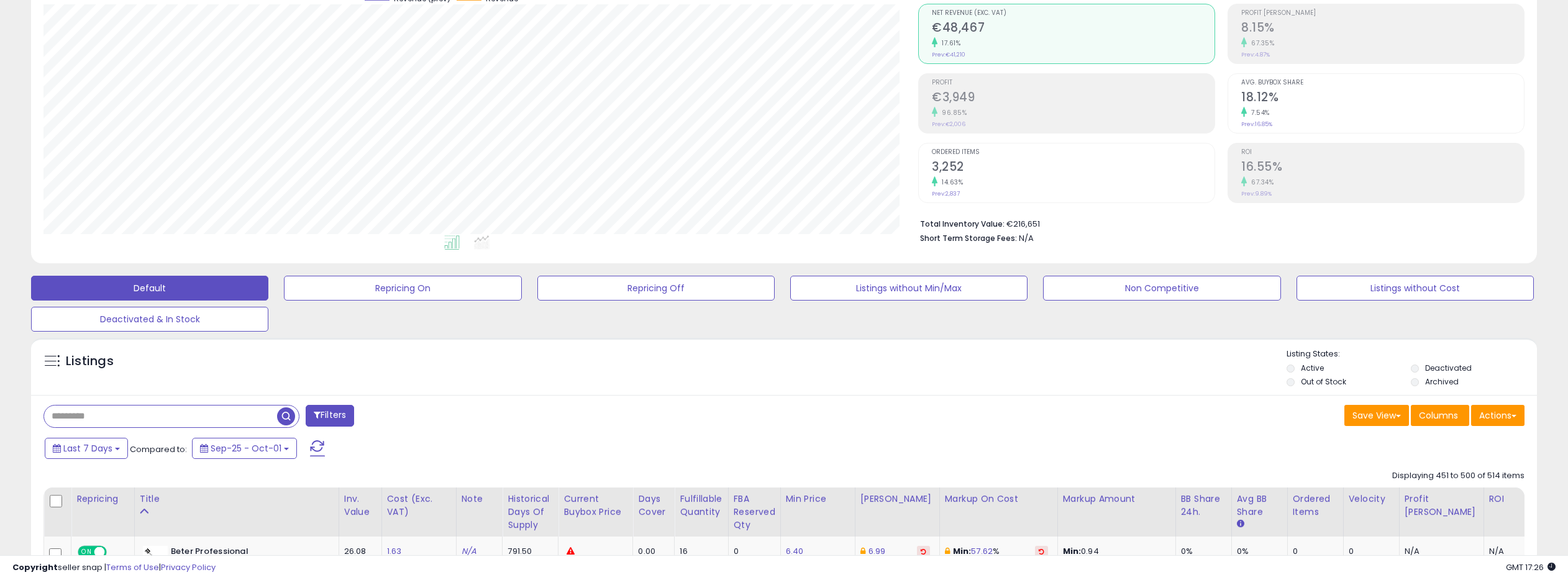
scroll to position [208, 0]
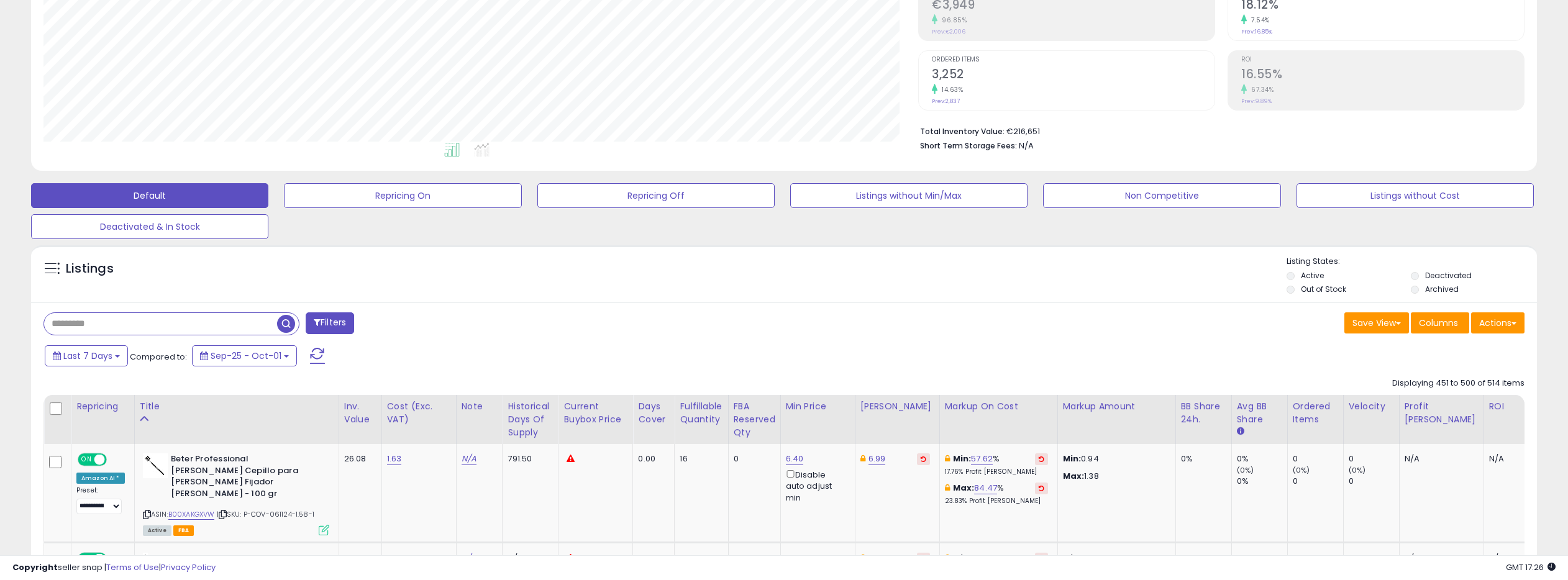
click at [100, 321] on input "text" at bounding box center [160, 323] width 233 height 21
type input "***"
click at [434, 326] on span "button" at bounding box center [431, 324] width 18 height 18
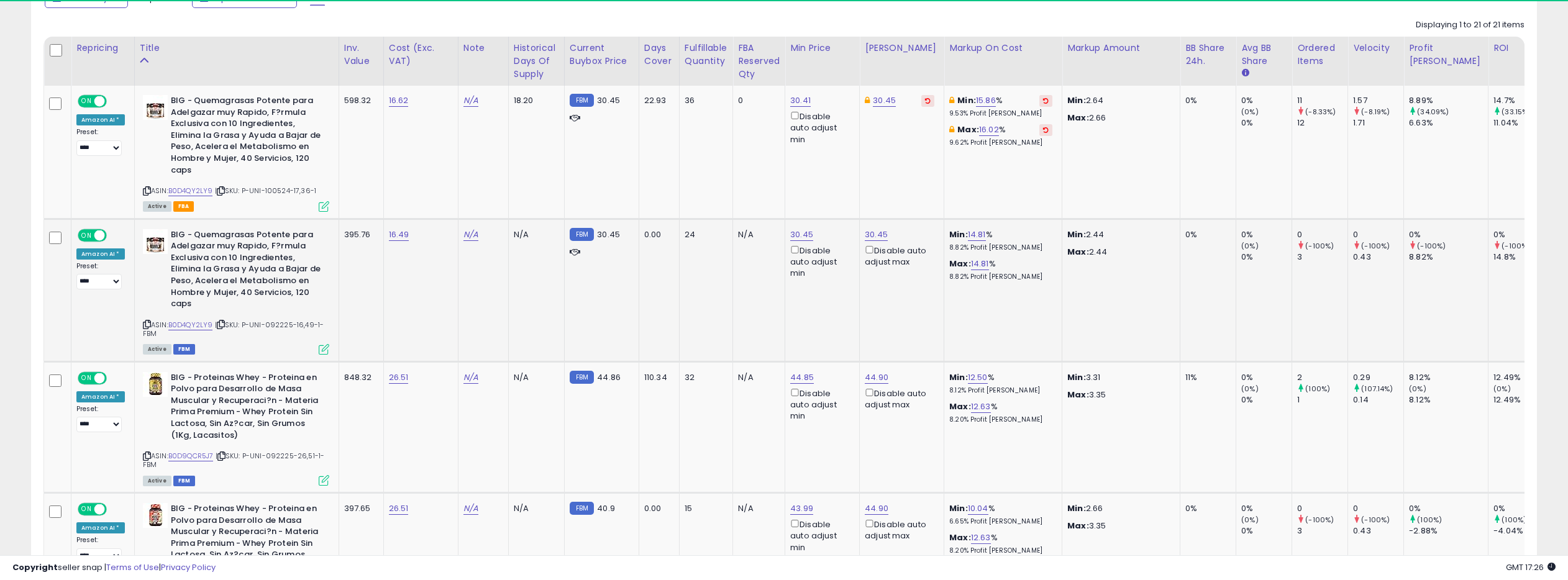
scroll to position [255, 875]
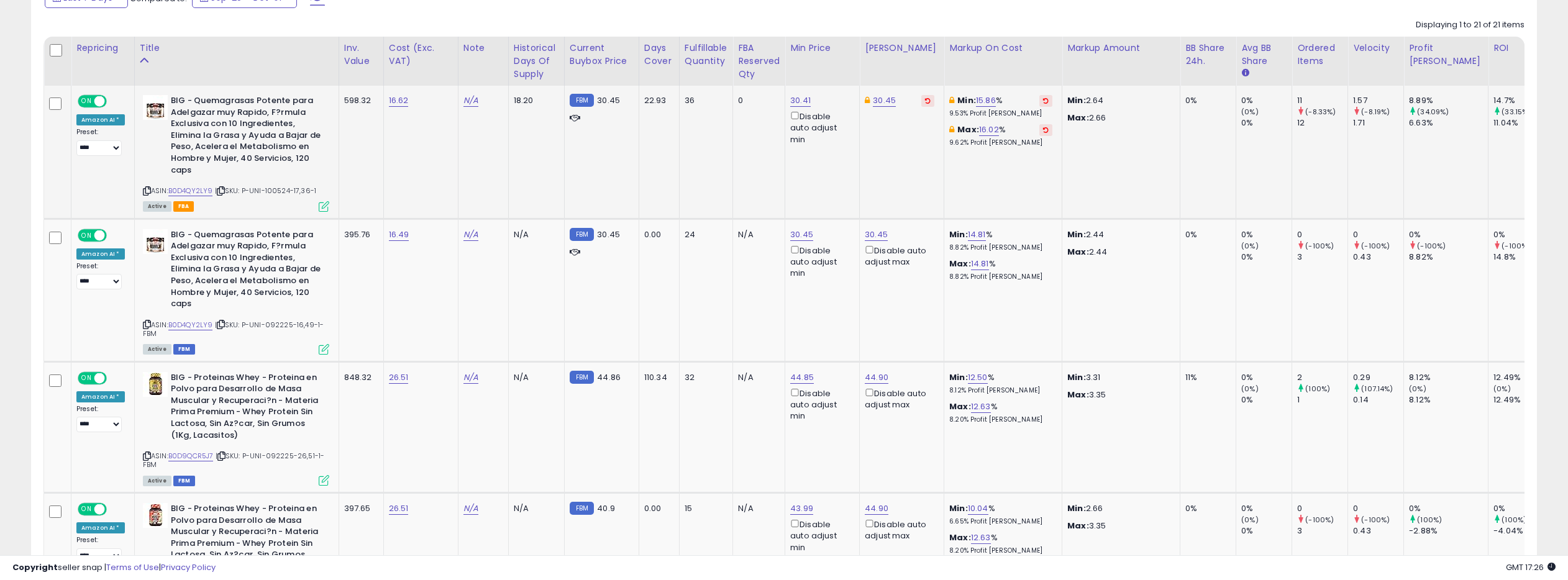
click at [807, 104] on div "30.41 Disable auto adjust min" at bounding box center [820, 119] width 60 height 50
click at [802, 102] on link "30.41" at bounding box center [801, 101] width 21 height 13
drag, startPoint x: 750, startPoint y: 60, endPoint x: 738, endPoint y: 59, distance: 12.0
click at [738, 59] on input "*****" at bounding box center [766, 57] width 111 height 21
type input "*****"
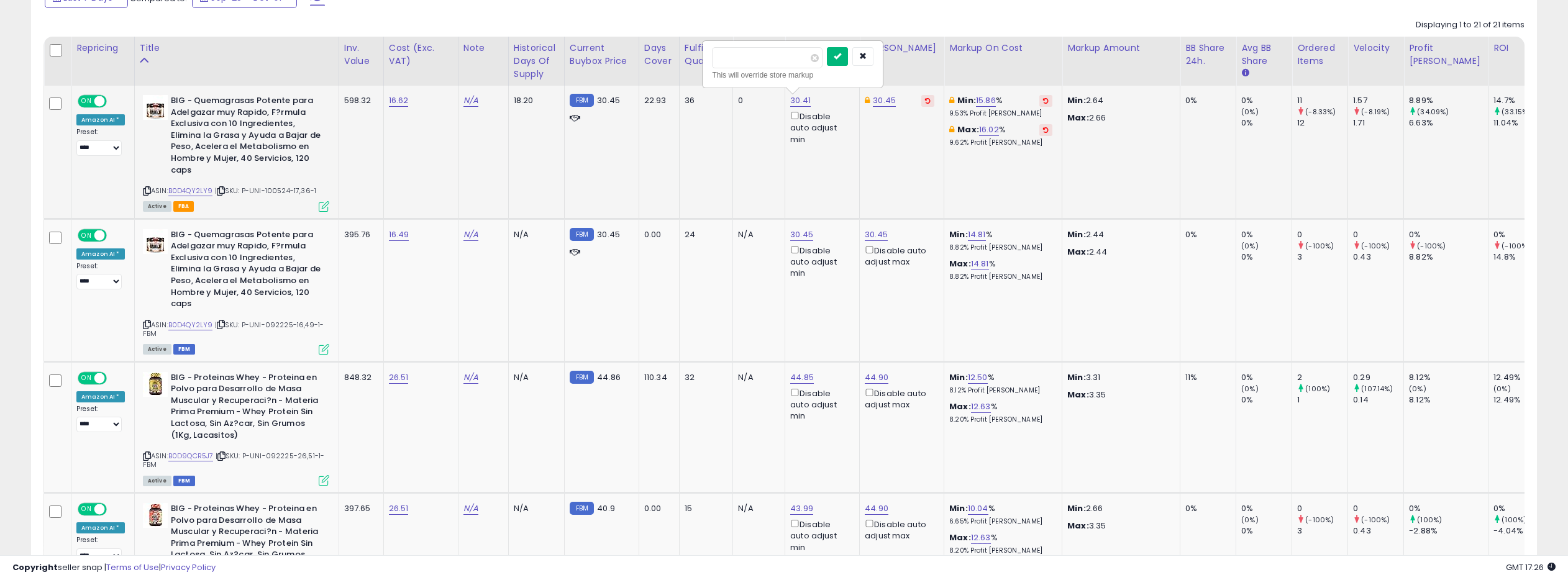
click at [839, 56] on button "submit" at bounding box center [837, 56] width 21 height 18
click at [799, 377] on link "44.85" at bounding box center [802, 378] width 24 height 13
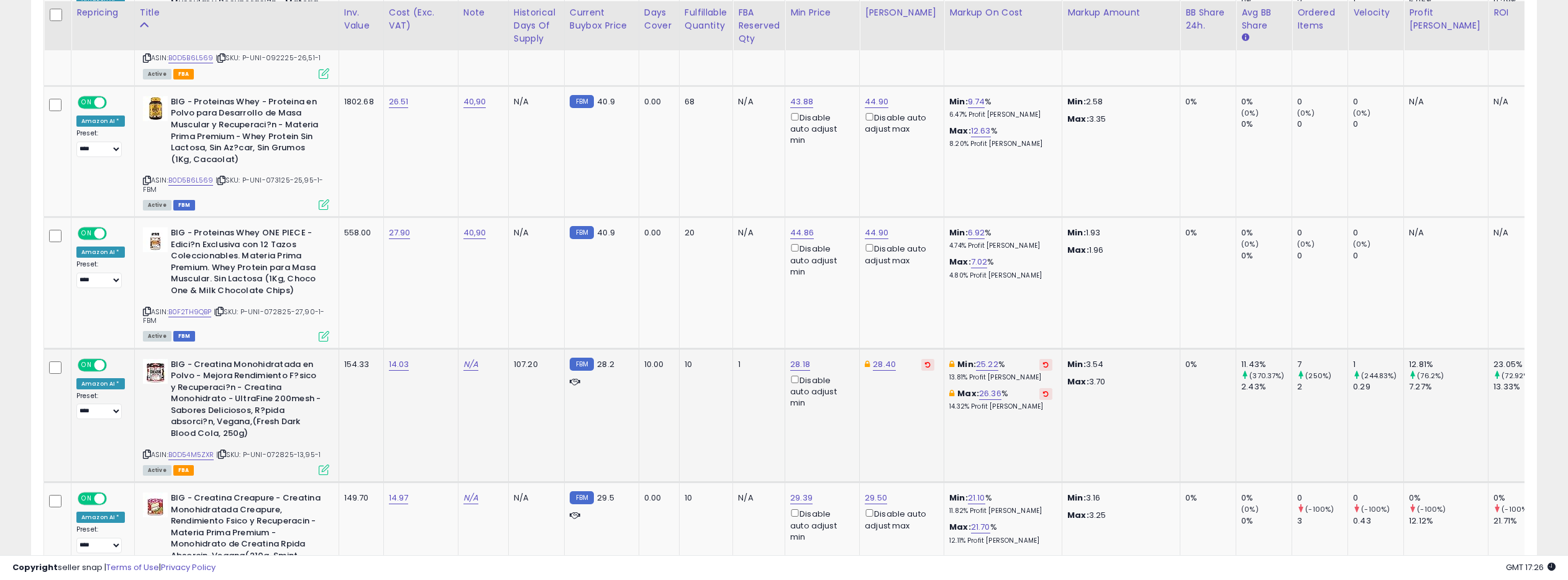
scroll to position [1364, 0]
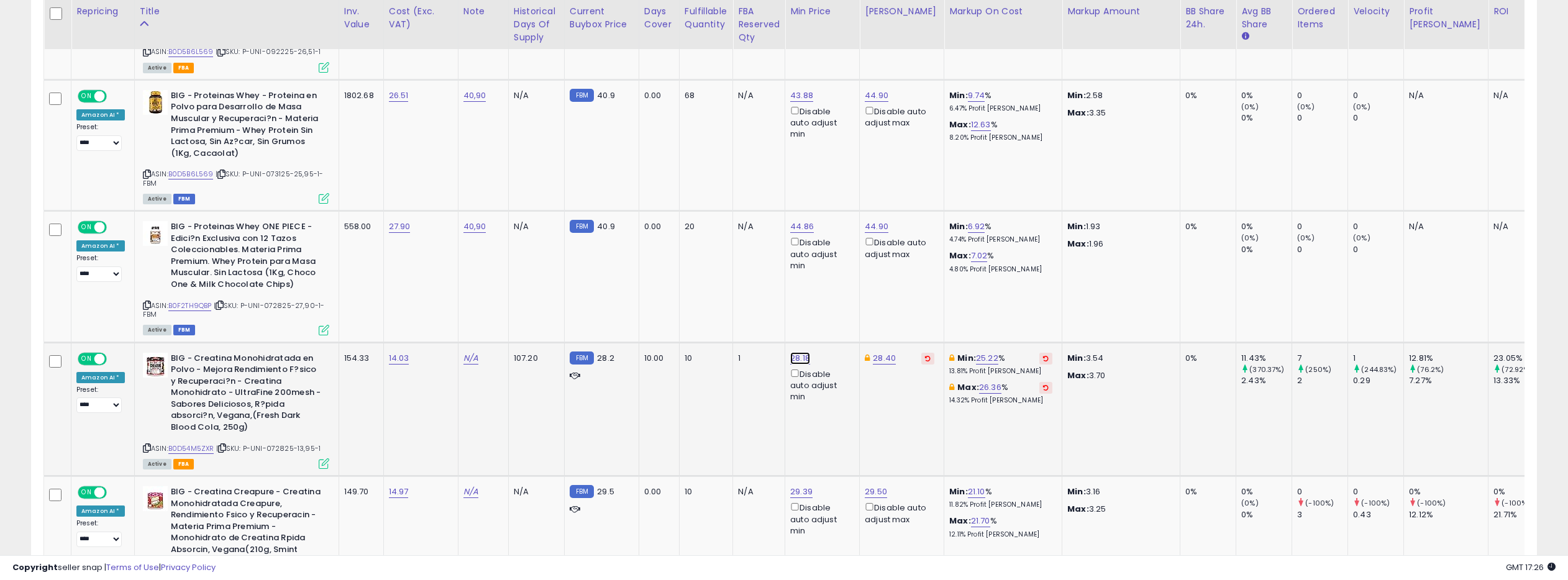
click at [800, 358] on link "28.18" at bounding box center [800, 358] width 20 height 13
drag, startPoint x: 755, startPoint y: 317, endPoint x: 734, endPoint y: 315, distance: 21.1
click at [735, 315] on input "*****" at bounding box center [766, 315] width 111 height 21
type input "*****"
click at [841, 315] on icon "submit" at bounding box center [837, 313] width 7 height 7
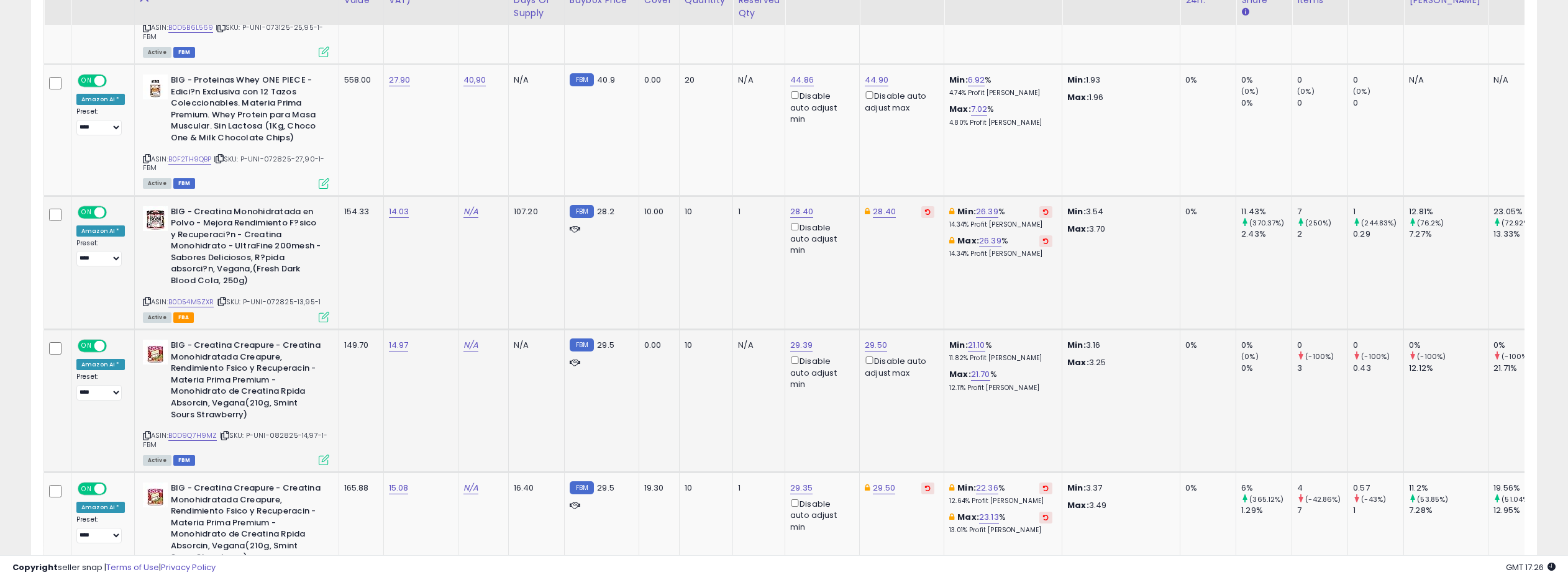
scroll to position [1512, 0]
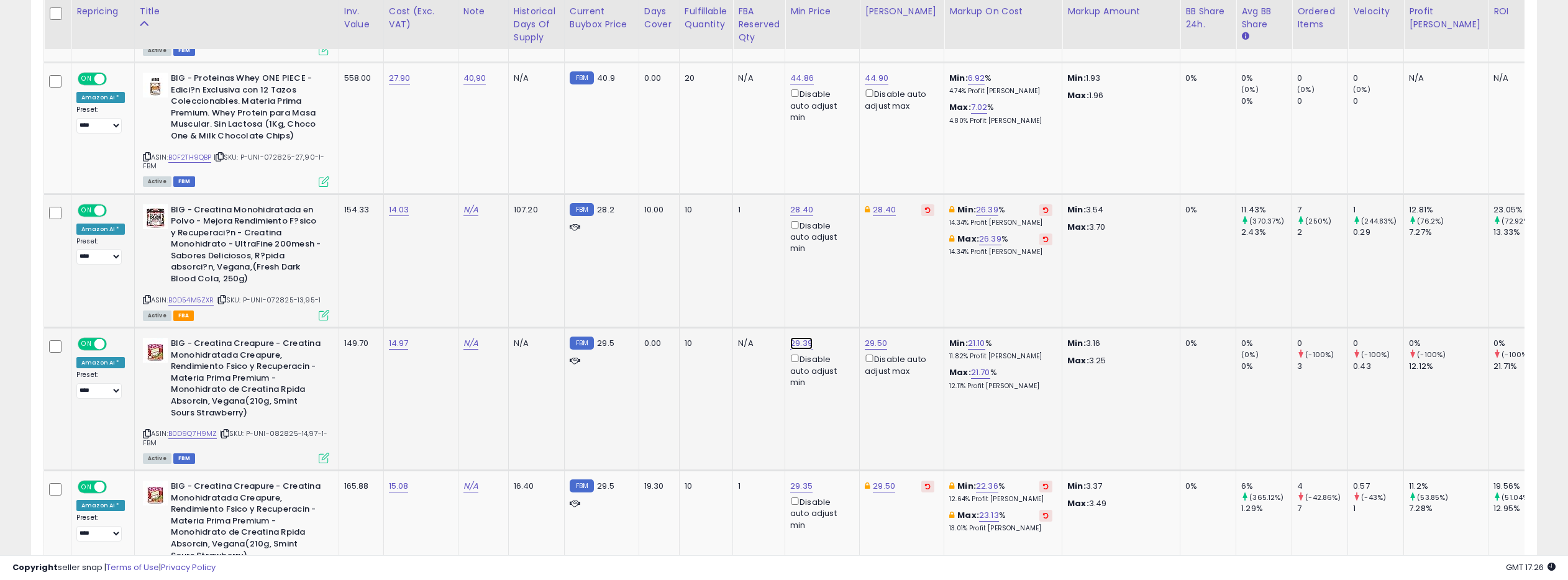
click at [796, 341] on link "29.39" at bounding box center [802, 344] width 22 height 13
type input "****"
click at [842, 299] on icon "submit" at bounding box center [838, 298] width 7 height 7
click at [794, 481] on link "29.35" at bounding box center [802, 486] width 22 height 13
type input "****"
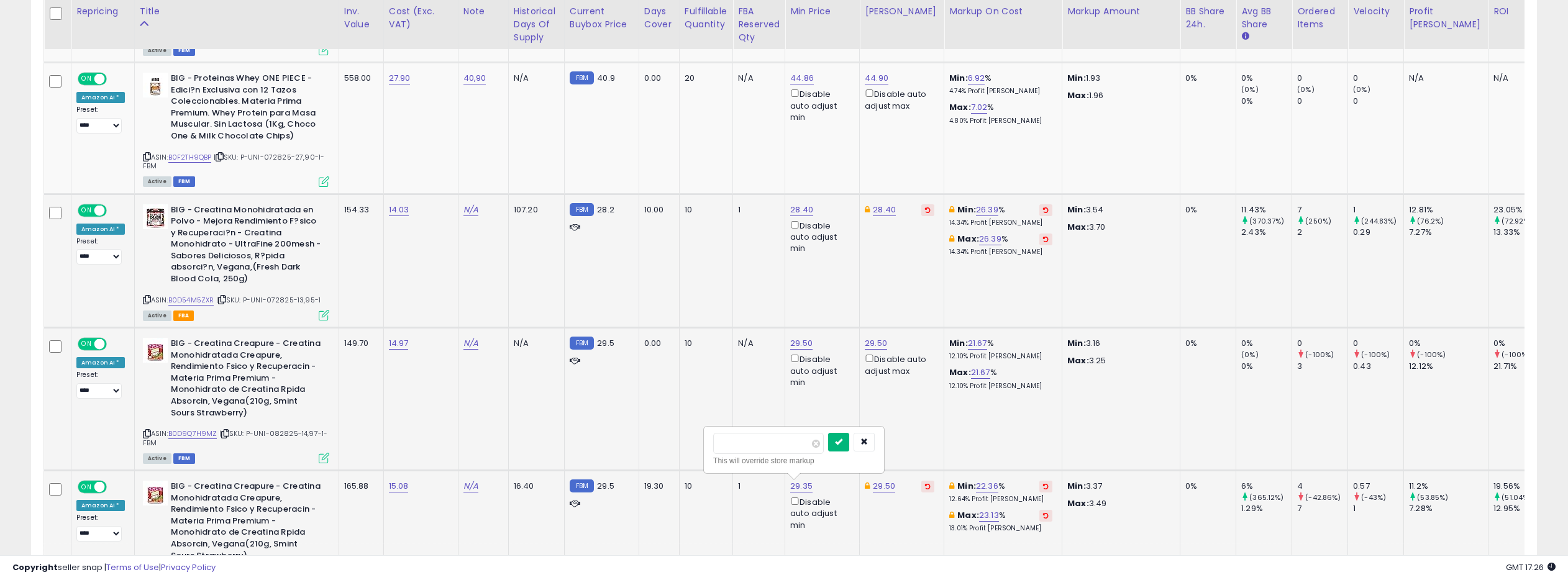
click at [841, 436] on button "submit" at bounding box center [838, 442] width 21 height 18
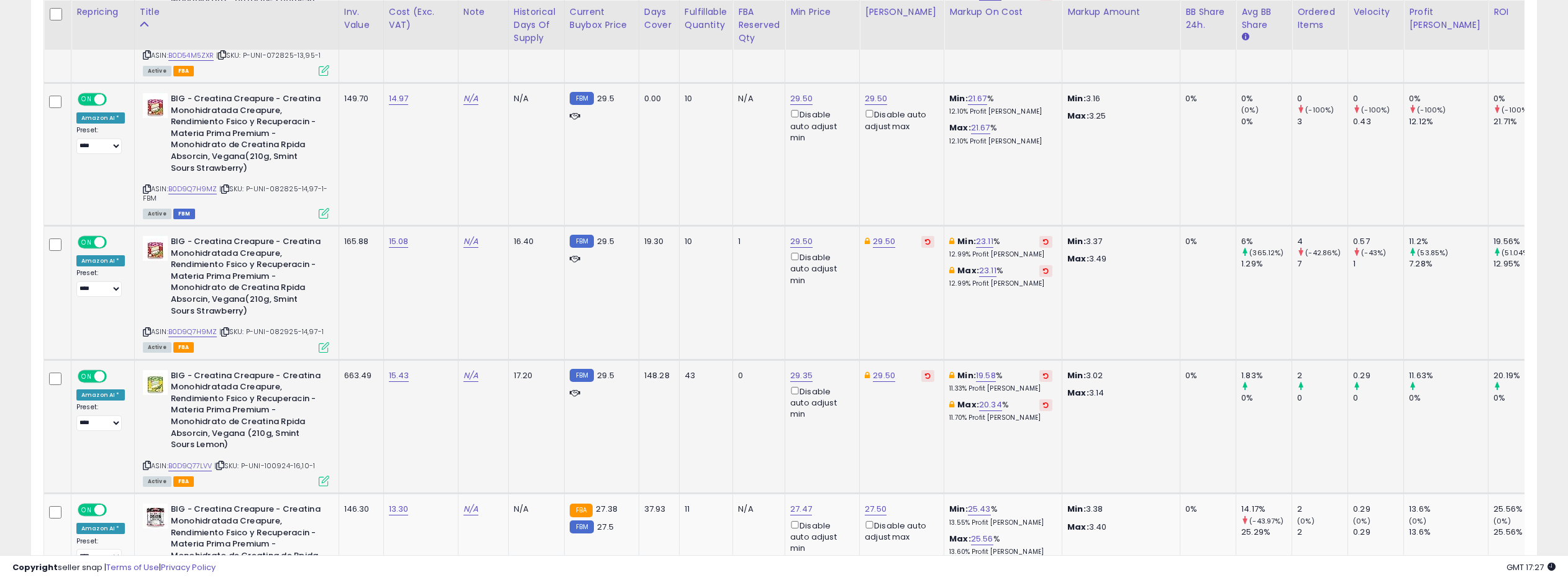
scroll to position [1758, 0]
click at [795, 372] on link "29.35" at bounding box center [802, 375] width 22 height 13
type input "****"
click at [842, 330] on icon "submit" at bounding box center [838, 329] width 7 height 7
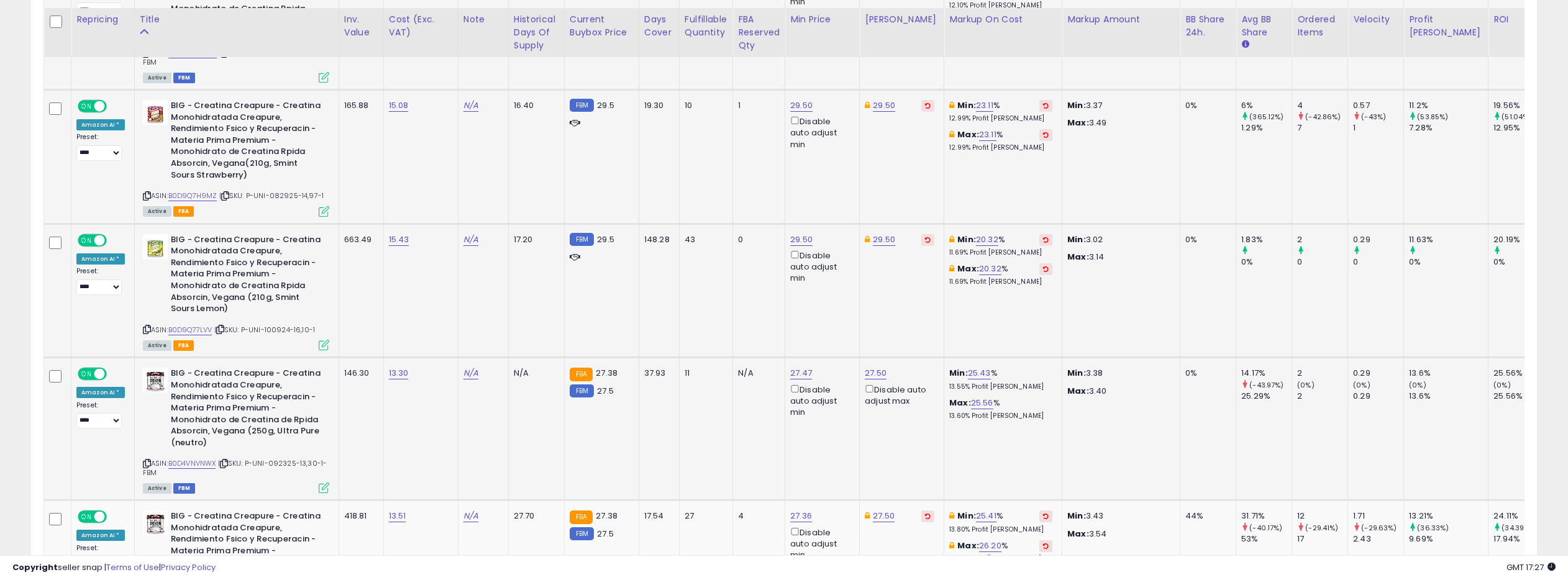
scroll to position [1910, 0]
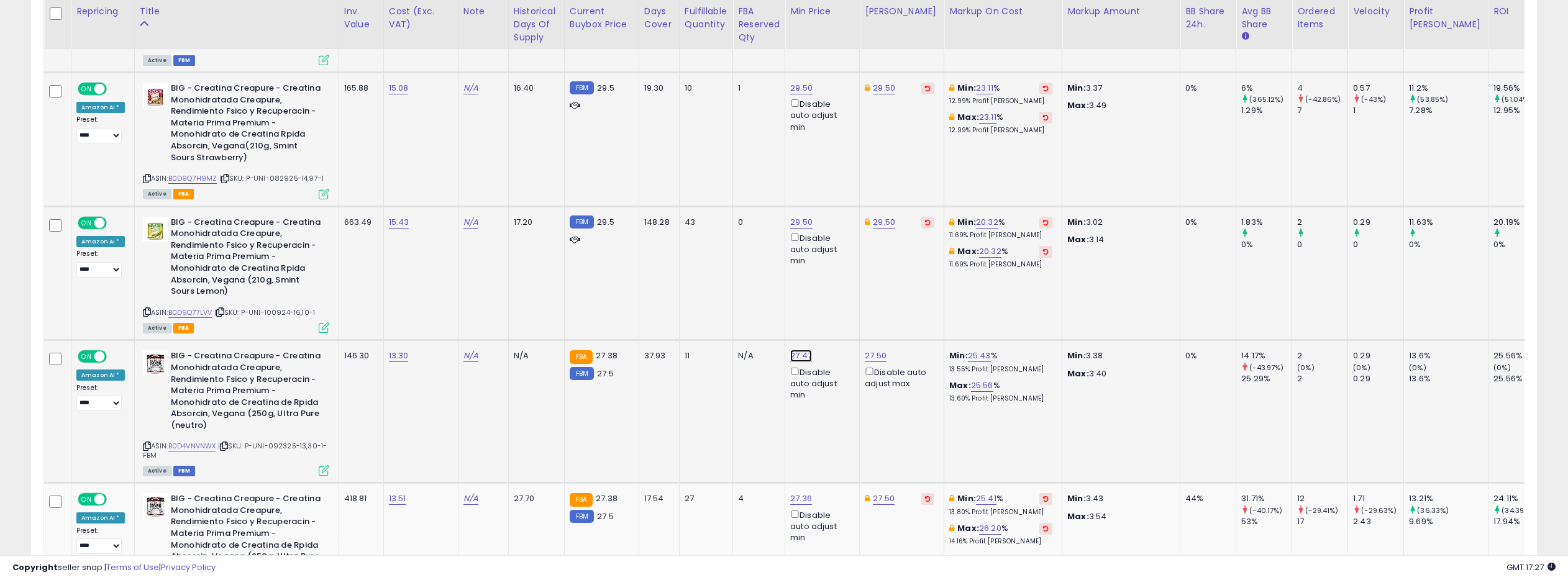
click at [805, 352] on link "27.47" at bounding box center [801, 356] width 21 height 13
type input "****"
click at [839, 308] on button "submit" at bounding box center [837, 311] width 21 height 18
click at [794, 496] on link "27.36" at bounding box center [801, 499] width 21 height 13
type input "****"
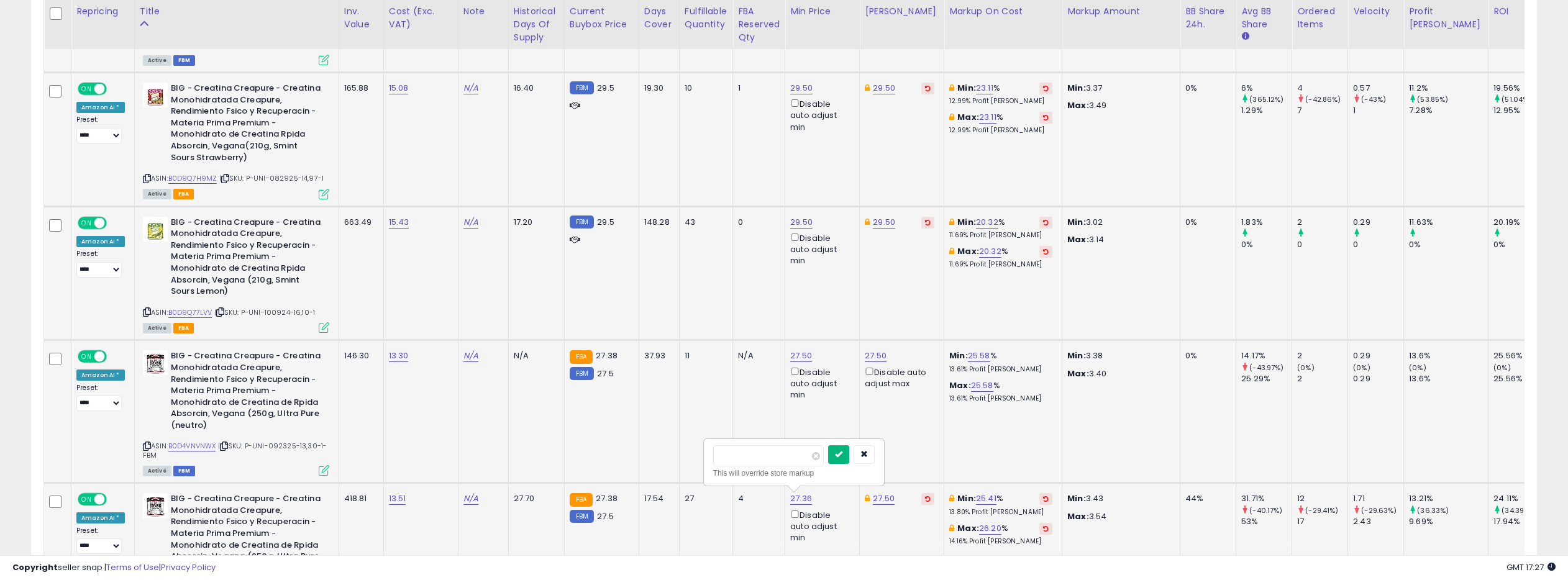
click at [842, 453] on icon "submit" at bounding box center [838, 453] width 7 height 7
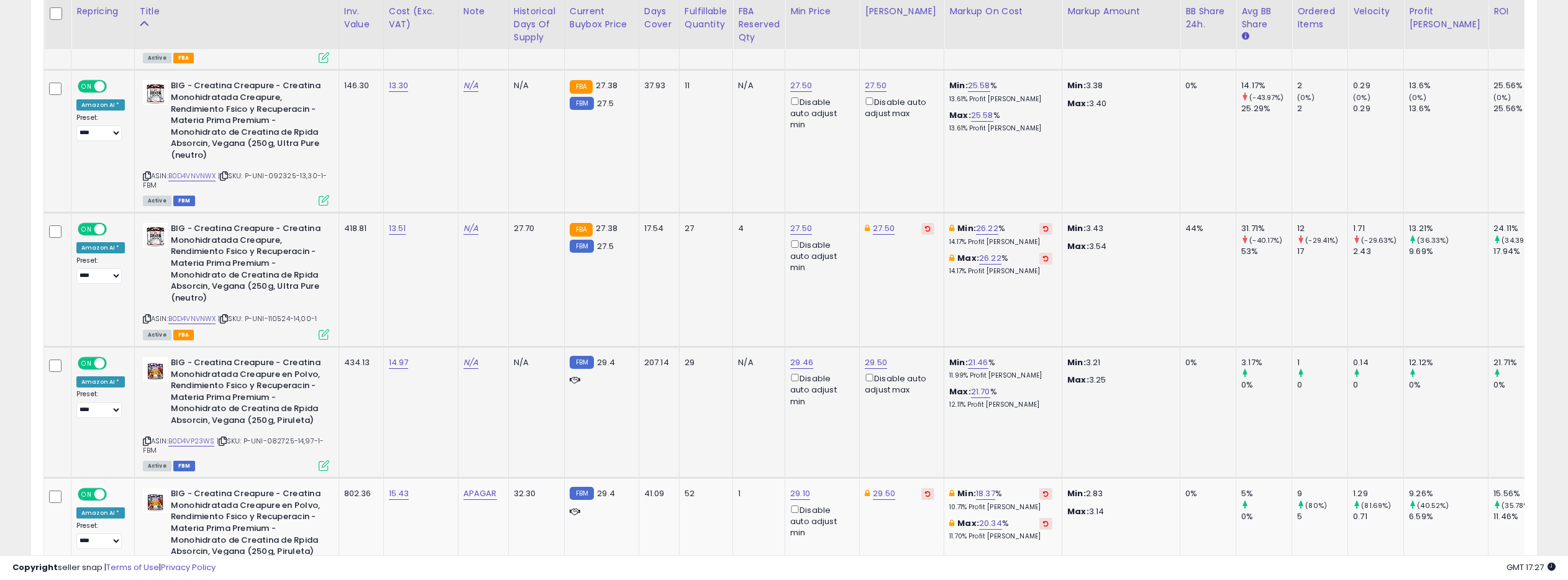
scroll to position [0, 1]
click at [801, 363] on link "29.46" at bounding box center [801, 363] width 23 height 13
type input "****"
click at [842, 320] on icon "submit" at bounding box center [838, 317] width 7 height 7
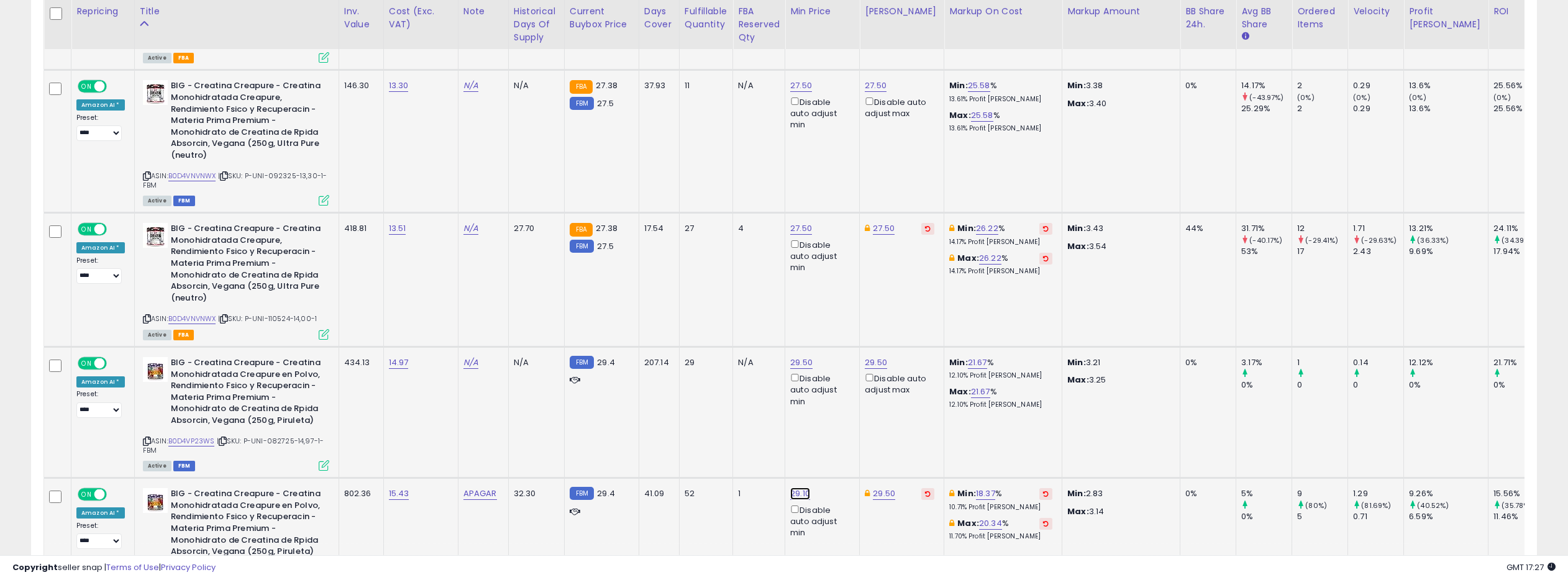
click at [794, 492] on link "29.10" at bounding box center [800, 494] width 20 height 13
type input "****"
click at [845, 443] on button "submit" at bounding box center [837, 449] width 21 height 18
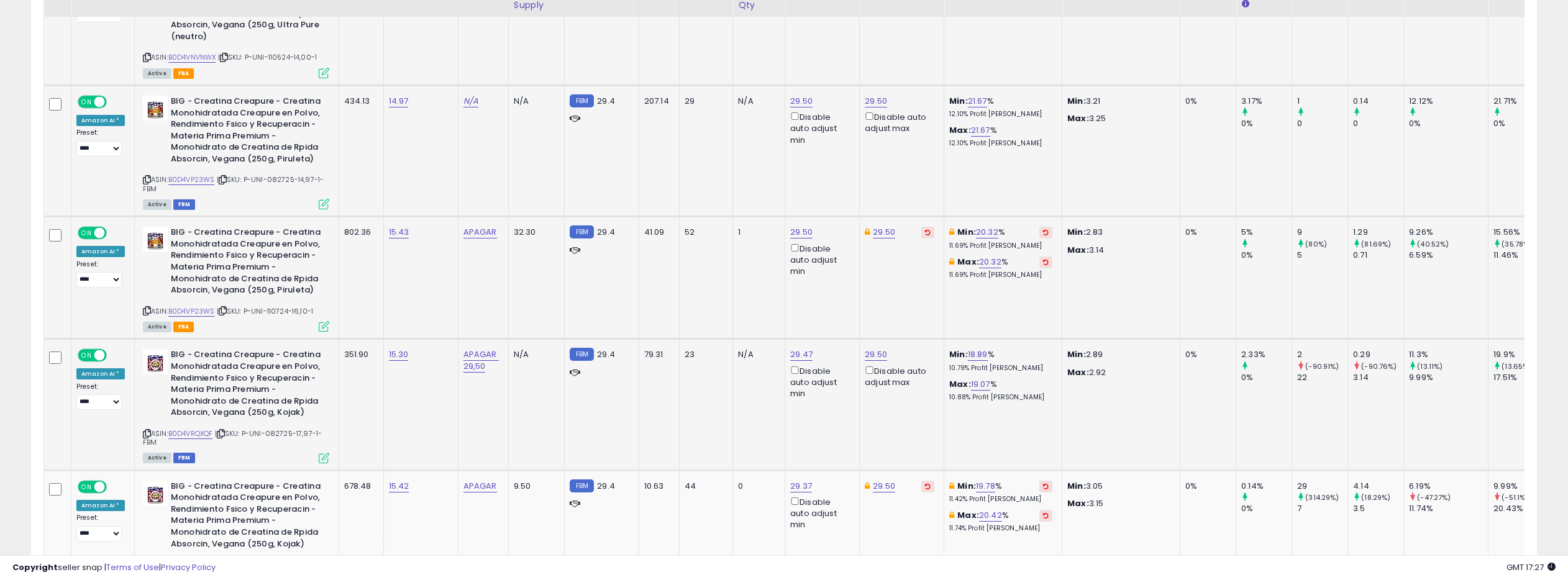
scroll to position [2445, 0]
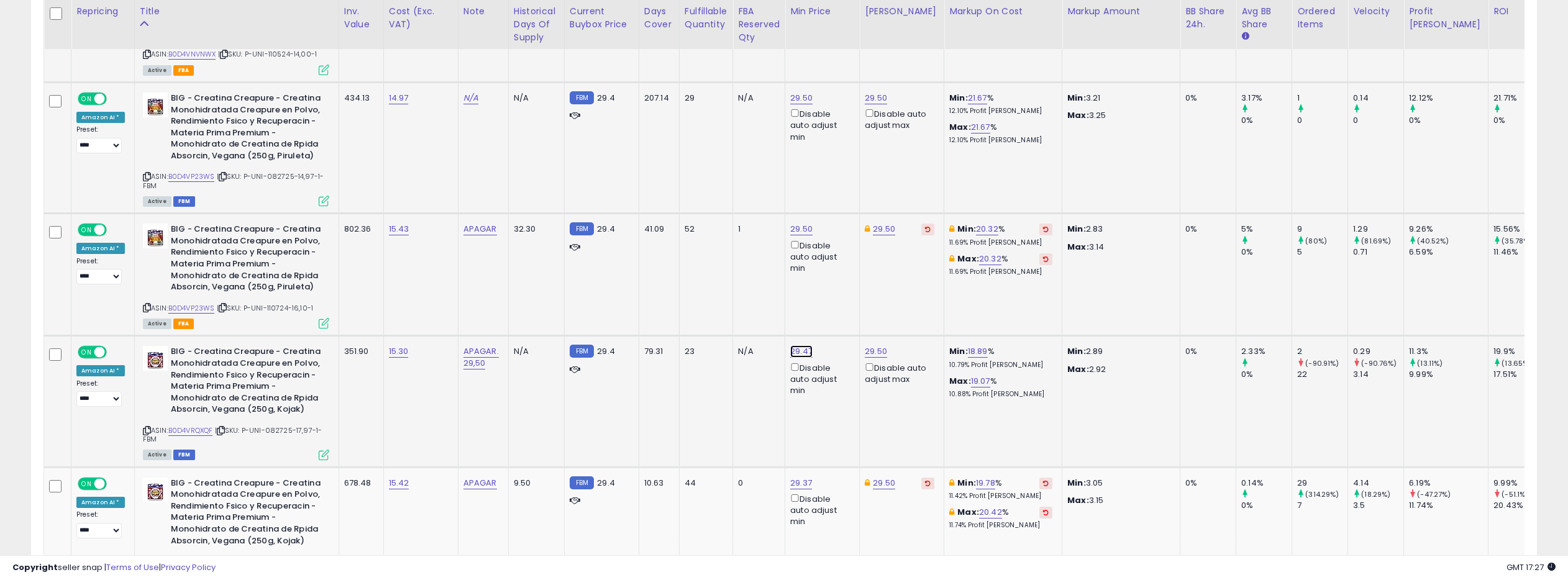
click at [791, 352] on link "29.47" at bounding box center [802, 352] width 22 height 13
type input "****"
click at [842, 306] on icon "submit" at bounding box center [838, 306] width 7 height 7
click at [794, 482] on link "29.37" at bounding box center [801, 483] width 21 height 13
type input "****"
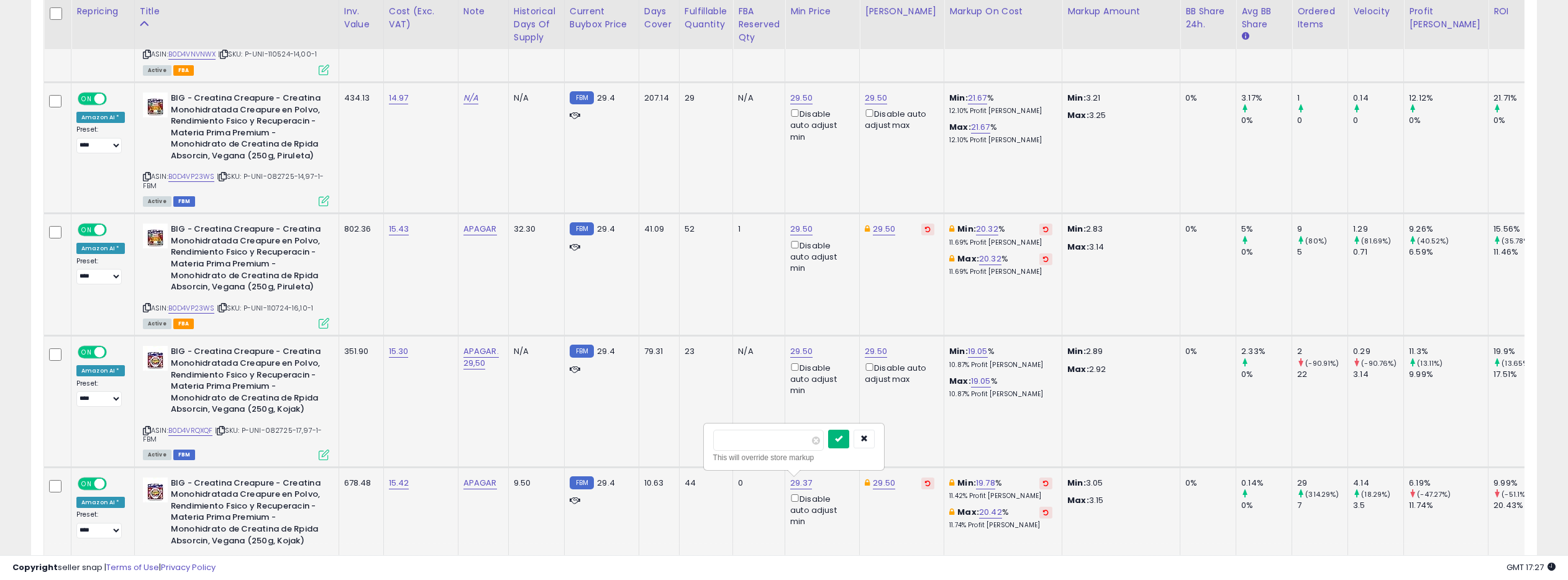
drag, startPoint x: 844, startPoint y: 438, endPoint x: 828, endPoint y: 438, distance: 16.0
click at [842, 438] on icon "submit" at bounding box center [838, 438] width 7 height 7
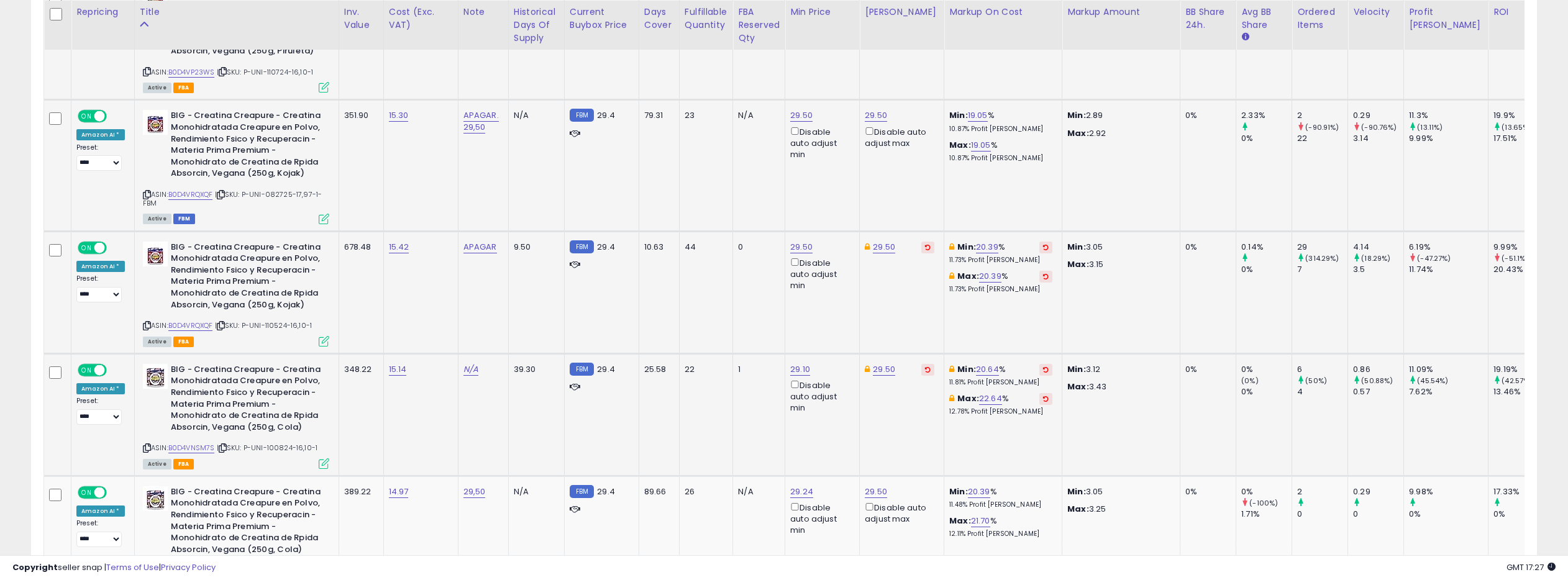
scroll to position [2681, 0]
click at [796, 366] on link "29.10" at bounding box center [800, 369] width 20 height 13
type input "****"
click at [841, 321] on icon "submit" at bounding box center [837, 324] width 7 height 7
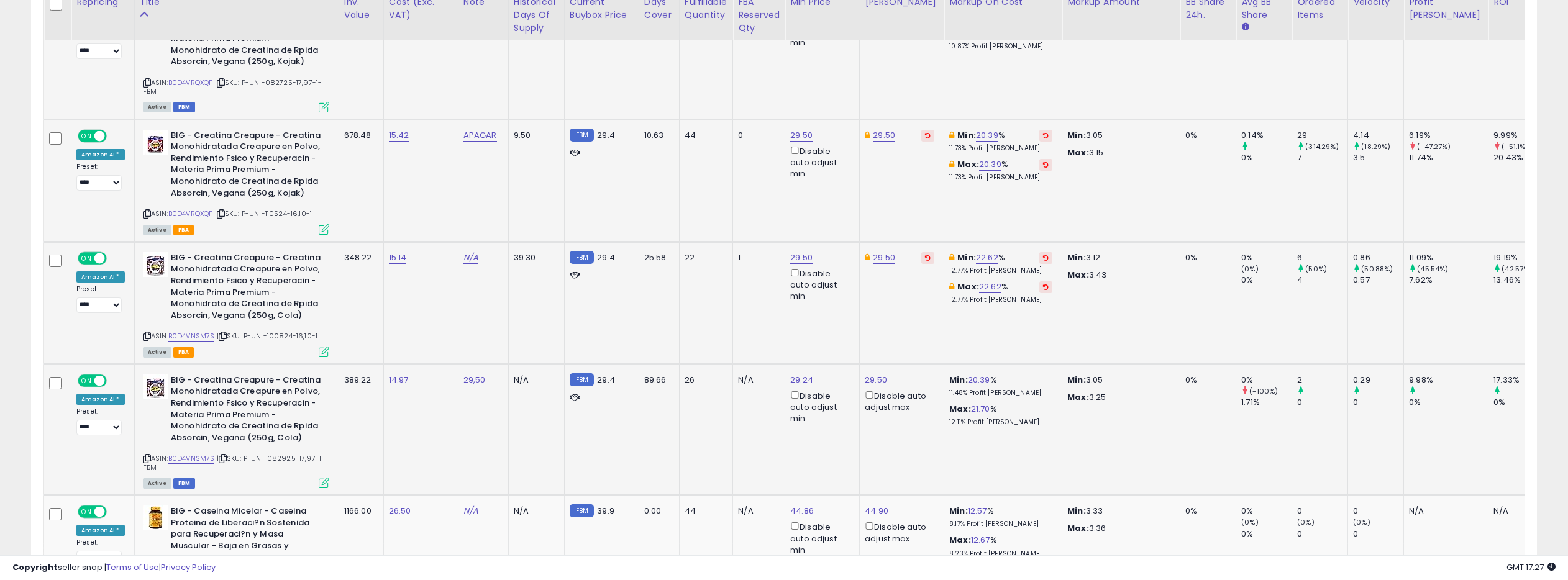
scroll to position [2801, 0]
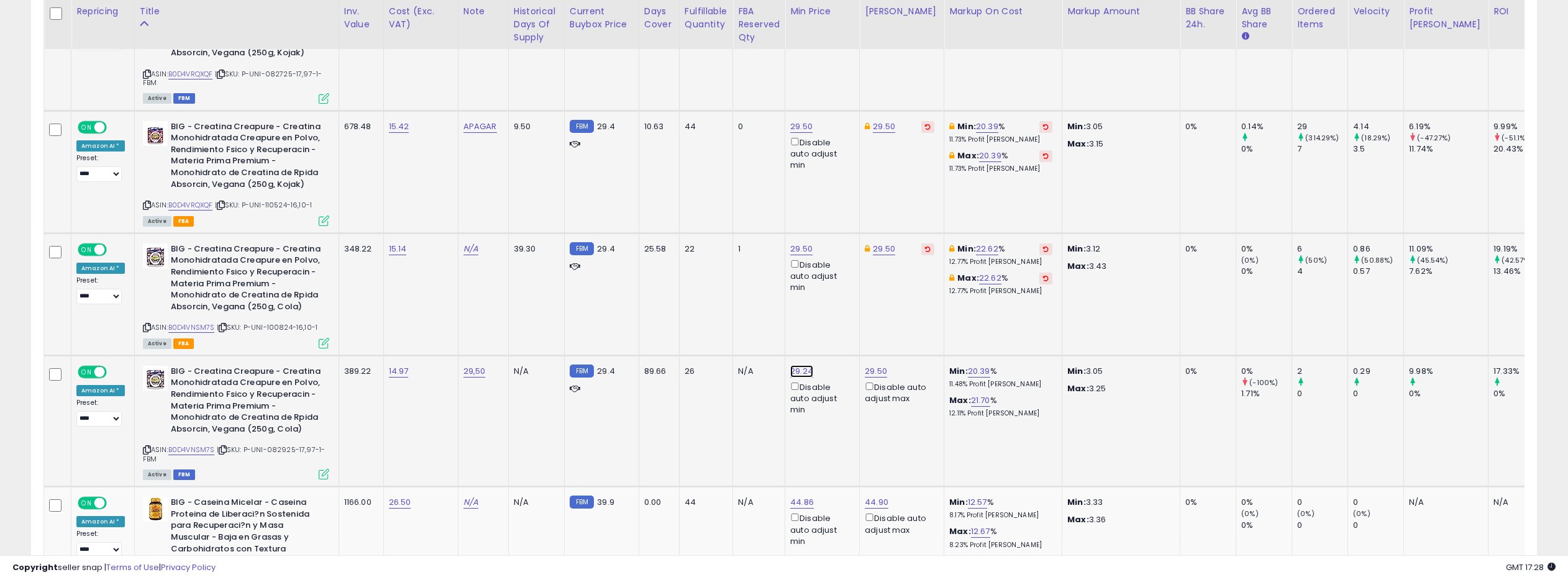
click at [805, 369] on link "29.24" at bounding box center [802, 372] width 23 height 13
type input "****"
click at [839, 326] on button "submit" at bounding box center [838, 327] width 21 height 18
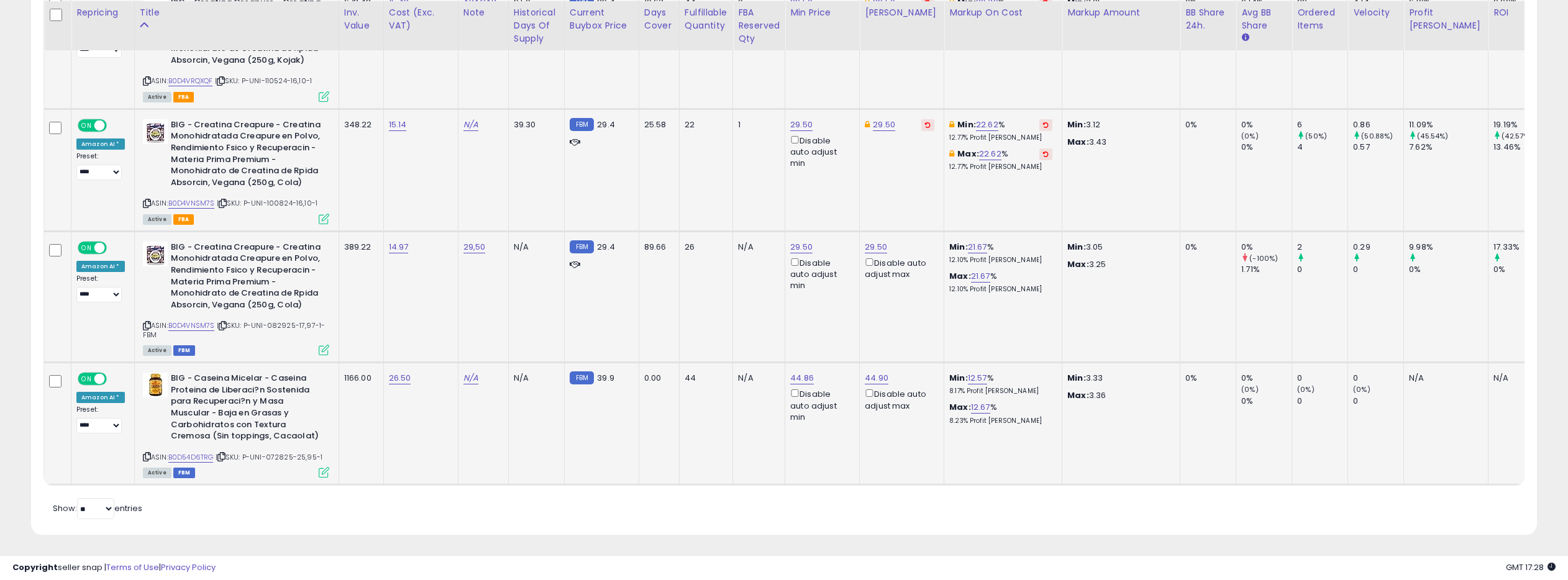
scroll to position [2927, 0]
click at [796, 375] on link "44.86" at bounding box center [802, 377] width 24 height 13
type input "****"
click at [843, 334] on icon "submit" at bounding box center [839, 332] width 7 height 7
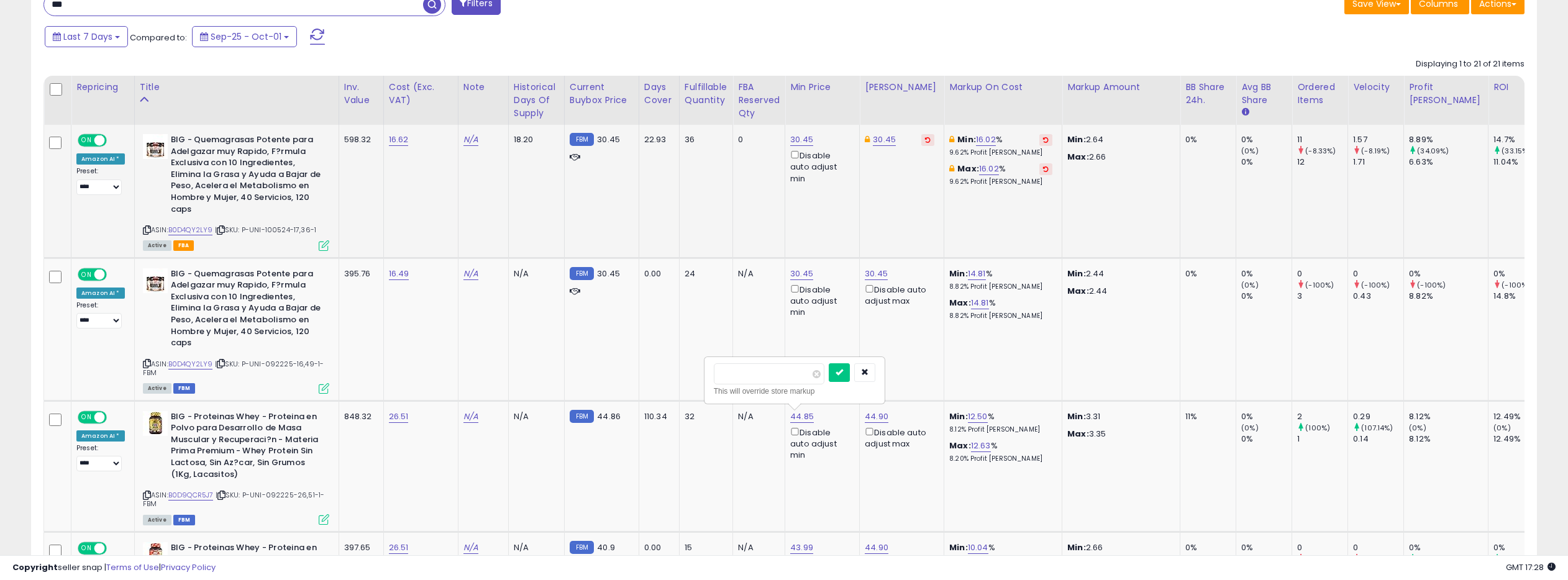
scroll to position [526, 0]
